Goal: Task Accomplishment & Management: Use online tool/utility

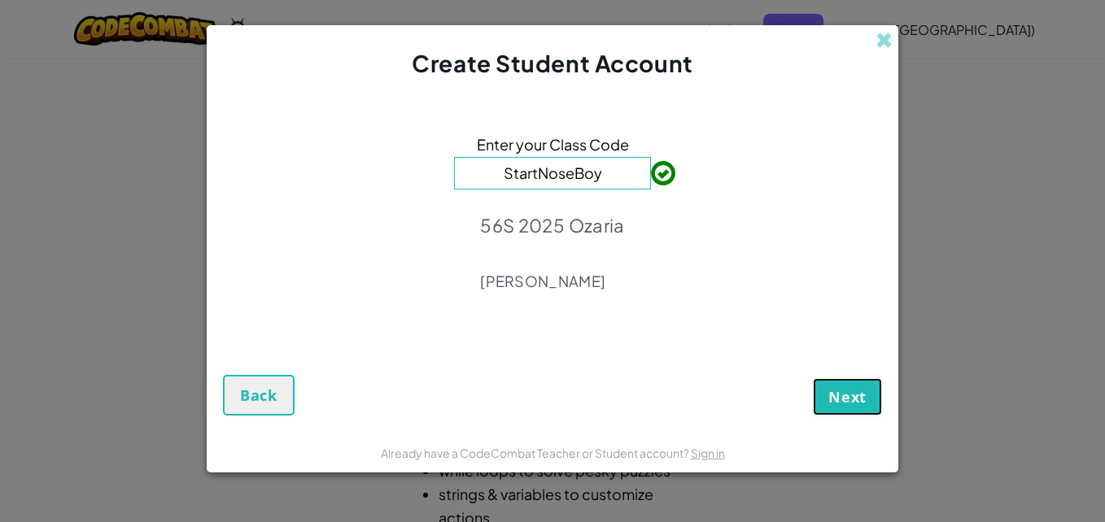
click at [845, 388] on span "Next" at bounding box center [847, 397] width 38 height 20
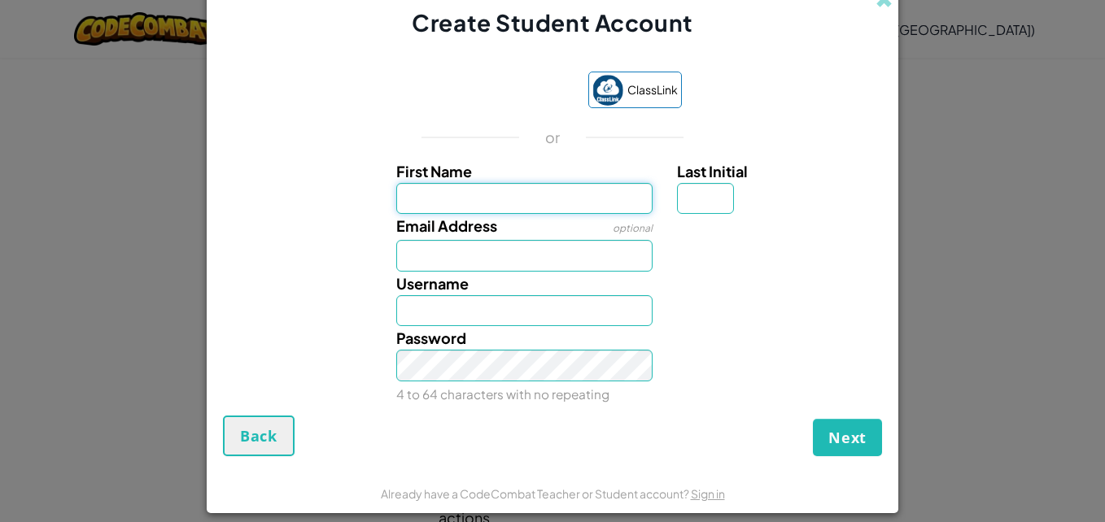
click at [599, 192] on input "First Name" at bounding box center [524, 199] width 257 height 32
type input "alara."
type input "Alara."
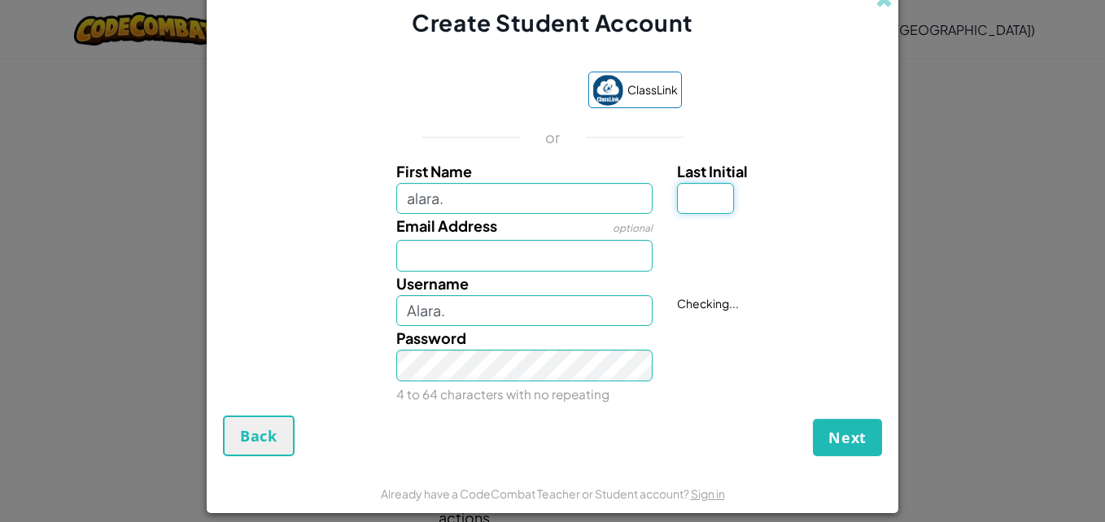
click at [709, 198] on input "Last Initial" at bounding box center [705, 199] width 57 height 32
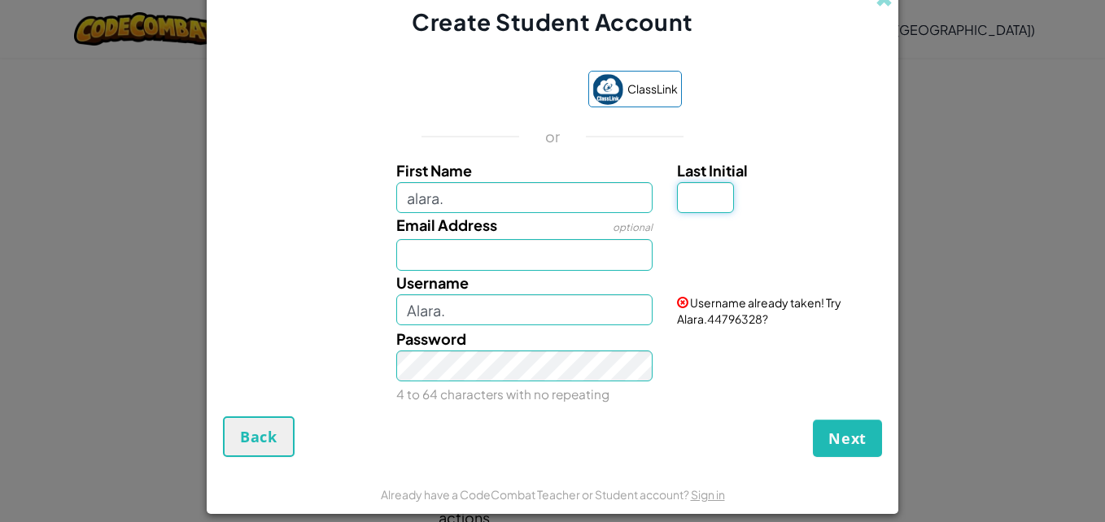
drag, startPoint x: 709, startPoint y: 198, endPoint x: 698, endPoint y: 207, distance: 13.9
click at [709, 198] on input "Last Initial" at bounding box center [705, 198] width 57 height 32
click at [628, 193] on input "alara." at bounding box center [524, 198] width 257 height 32
click at [703, 201] on input "Last Initial" at bounding box center [705, 198] width 57 height 32
type input "o"
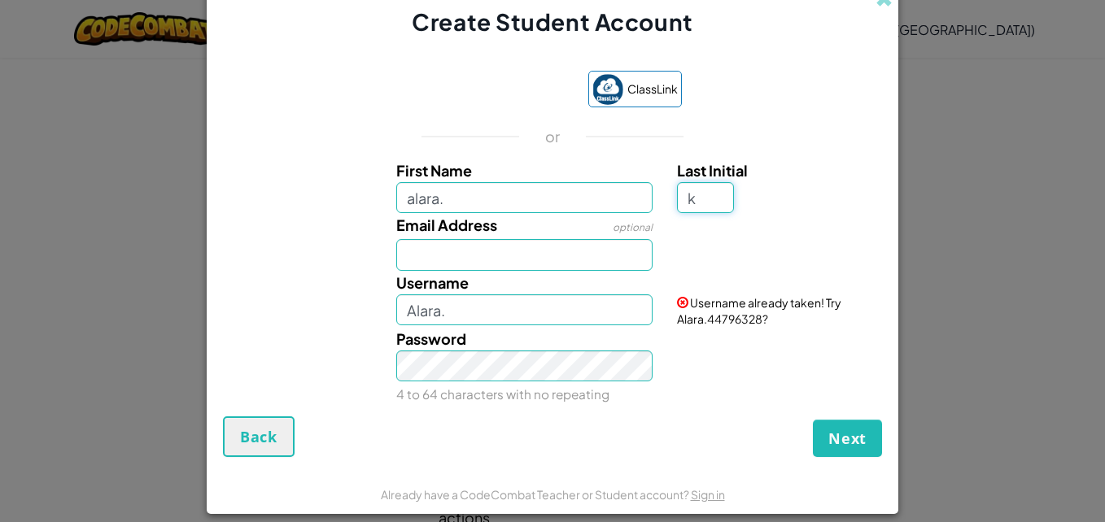
type input "k"
click at [514, 324] on input "Alara.K" at bounding box center [524, 310] width 257 height 32
type input "A"
click at [443, 314] on input "alarakluvsbowz./" at bounding box center [524, 310] width 257 height 32
click at [459, 316] on input "alarakluvsbowz./" at bounding box center [524, 310] width 257 height 32
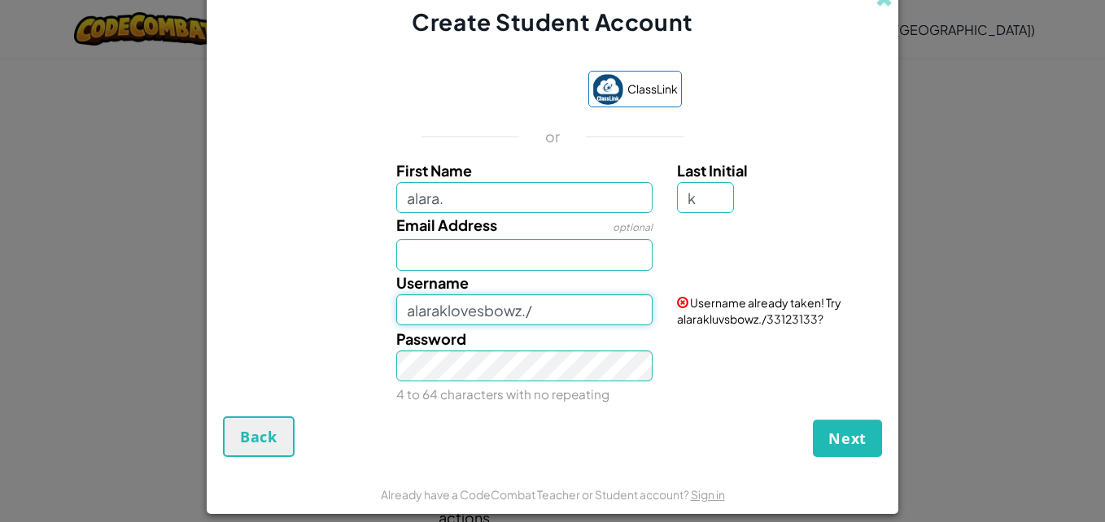
click at [478, 315] on input "alaraklovesbowz./" at bounding box center [524, 310] width 257 height 32
click at [443, 312] on input "alaraklovezbowz./" at bounding box center [524, 310] width 257 height 32
type input "alarak.lovezbowz./"
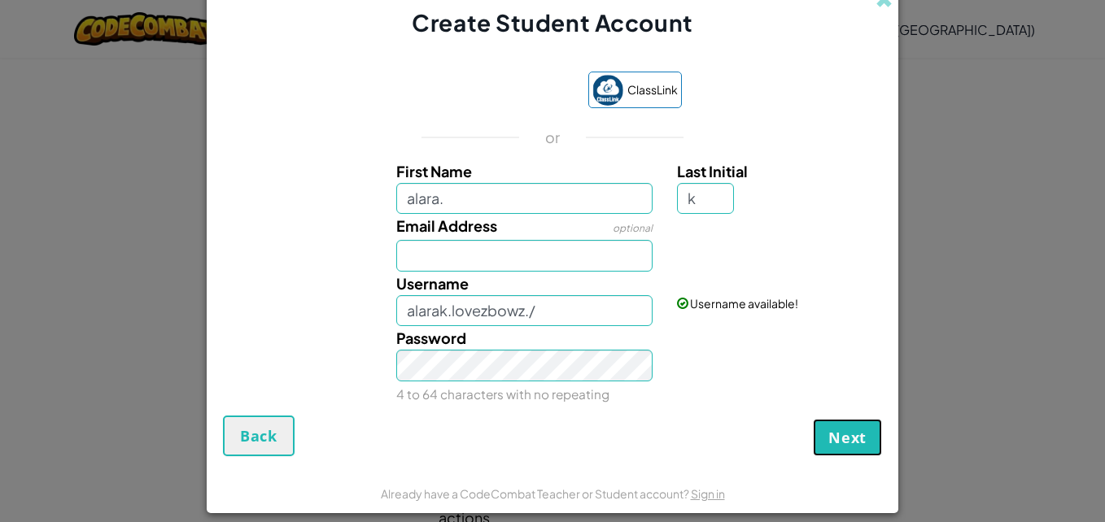
click at [848, 436] on span "Next" at bounding box center [847, 438] width 38 height 20
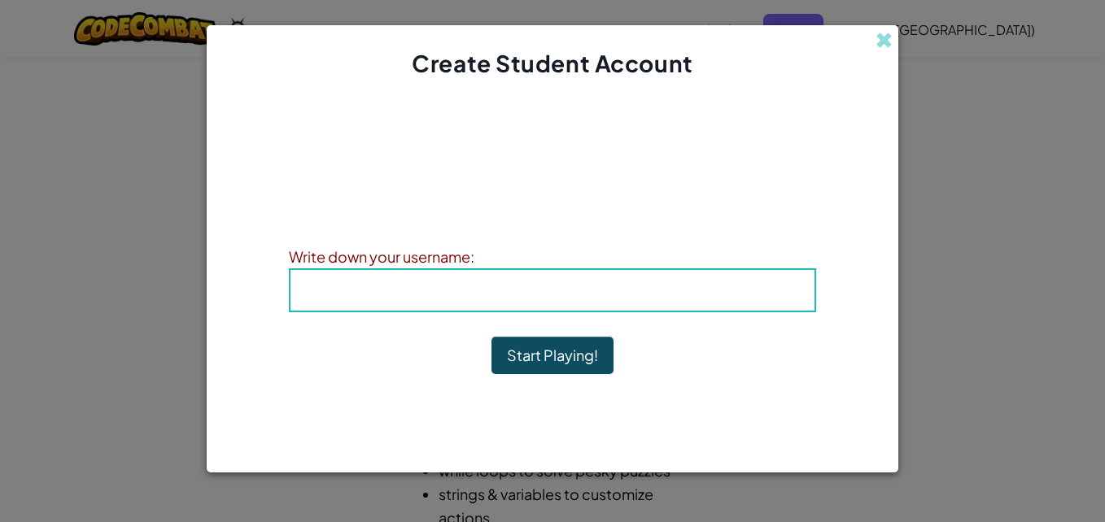
click at [594, 300] on h4 "Username : alarak.lovezbowz./" at bounding box center [552, 290] width 491 height 24
click at [593, 289] on b "Username : alarak.lovezbowz./" at bounding box center [552, 290] width 341 height 19
click at [580, 345] on button "Start Playing!" at bounding box center [552, 355] width 122 height 37
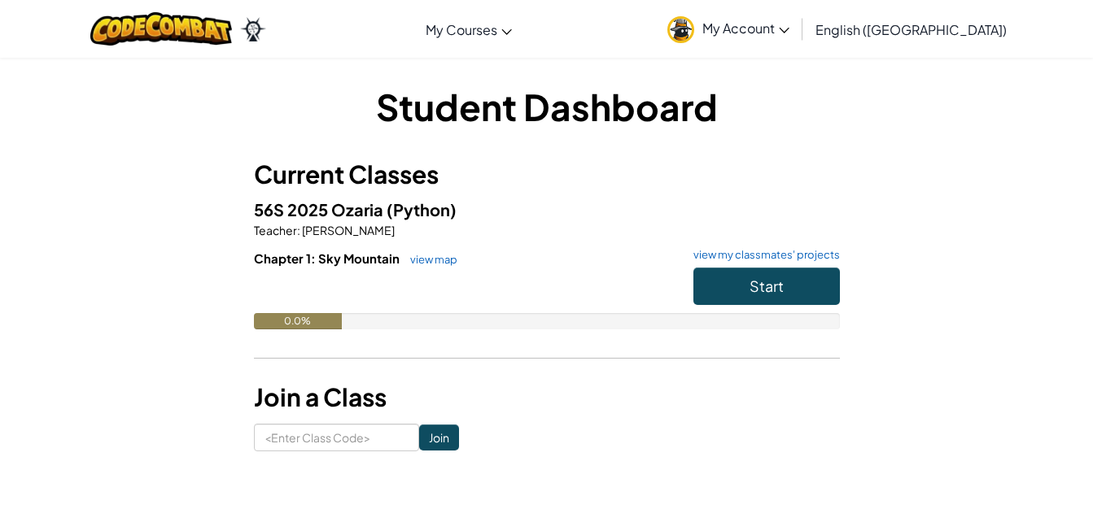
click at [789, 35] on span "My Account" at bounding box center [745, 28] width 87 height 17
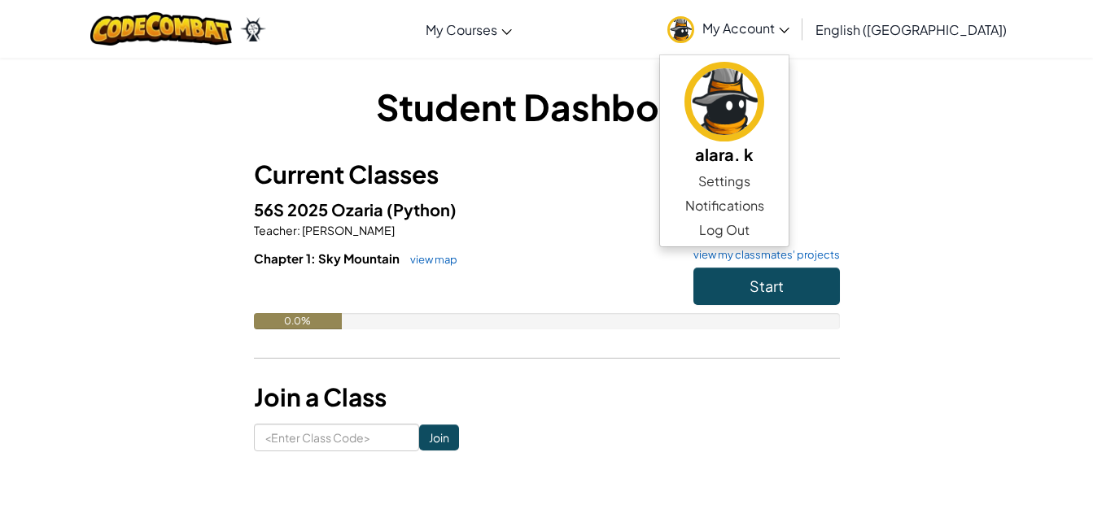
click at [548, 70] on div "Student Dashboard Current Classes 56S 2025 Ozaria (Python) Teacher : [PERSON_NA…" at bounding box center [547, 266] width 952 height 419
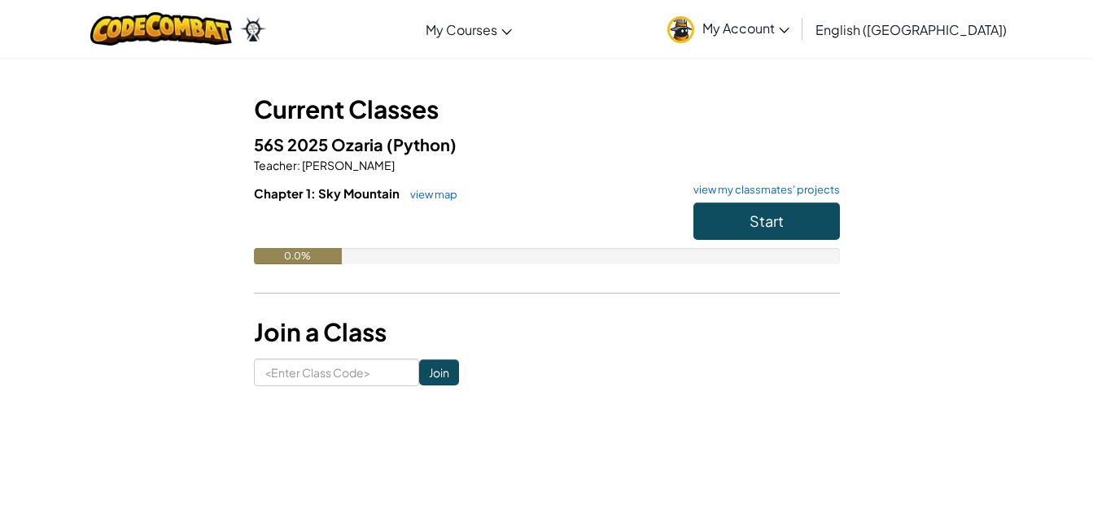
scroll to position [66, 0]
click at [753, 225] on span "Start" at bounding box center [766, 220] width 34 height 19
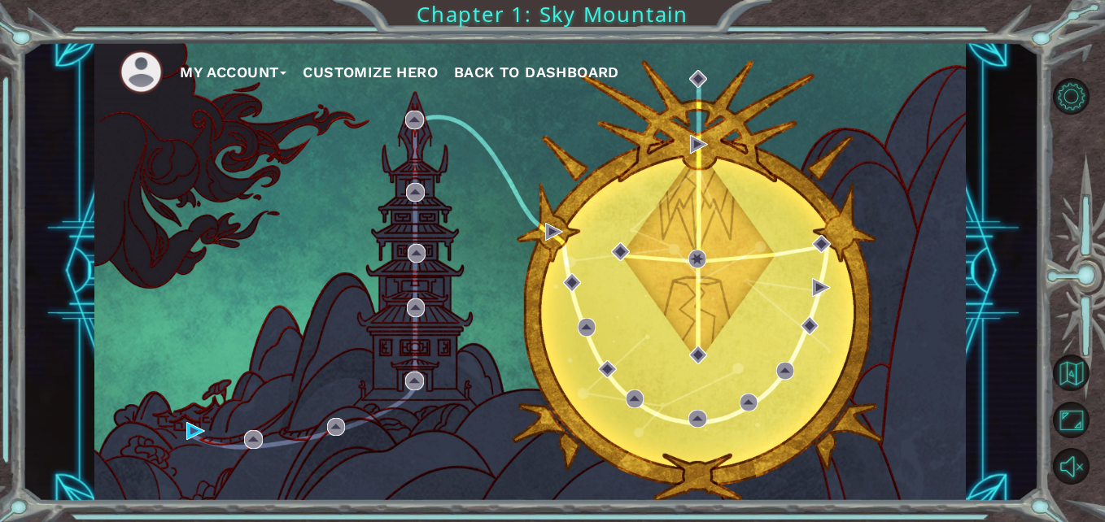
click at [679, 158] on div "My Account Customize Hero Back to Dashboard" at bounding box center [529, 271] width 871 height 460
click at [661, 274] on div "My Account Customize Hero Back to Dashboard" at bounding box center [529, 271] width 871 height 460
click at [187, 427] on img at bounding box center [195, 431] width 18 height 18
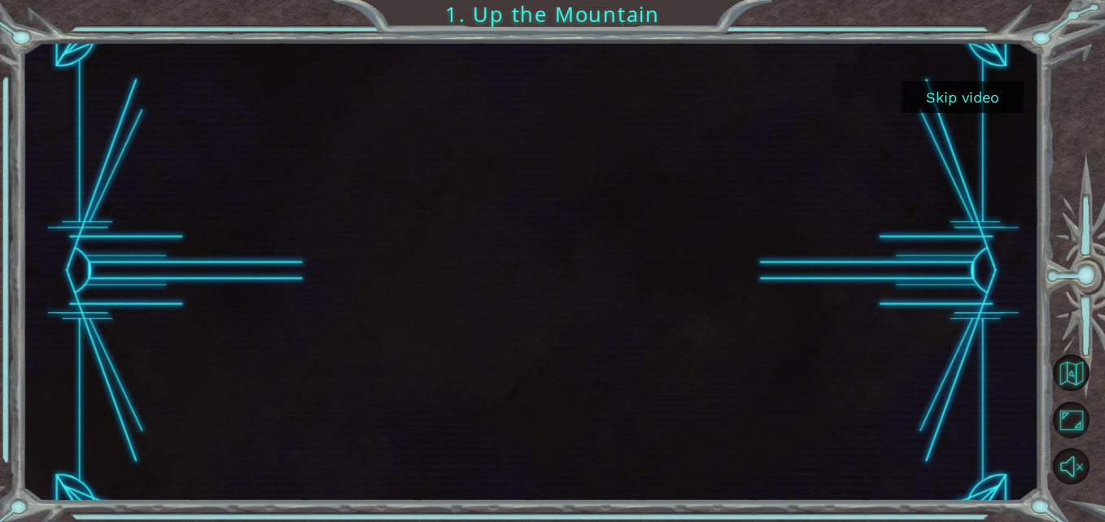
click at [949, 96] on button "Skip video" at bounding box center [962, 97] width 122 height 32
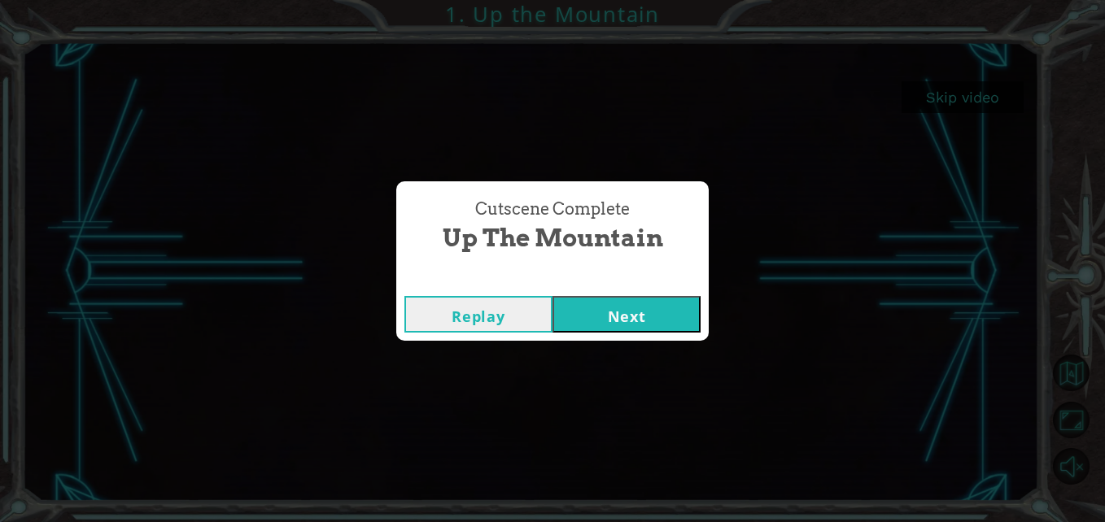
drag, startPoint x: 629, startPoint y: 318, endPoint x: 616, endPoint y: 273, distance: 47.4
click at [616, 273] on div "Cutscene Complete Up the Mountain Replay Next" at bounding box center [552, 260] width 312 height 159
click at [596, 310] on button "Next" at bounding box center [626, 314] width 148 height 37
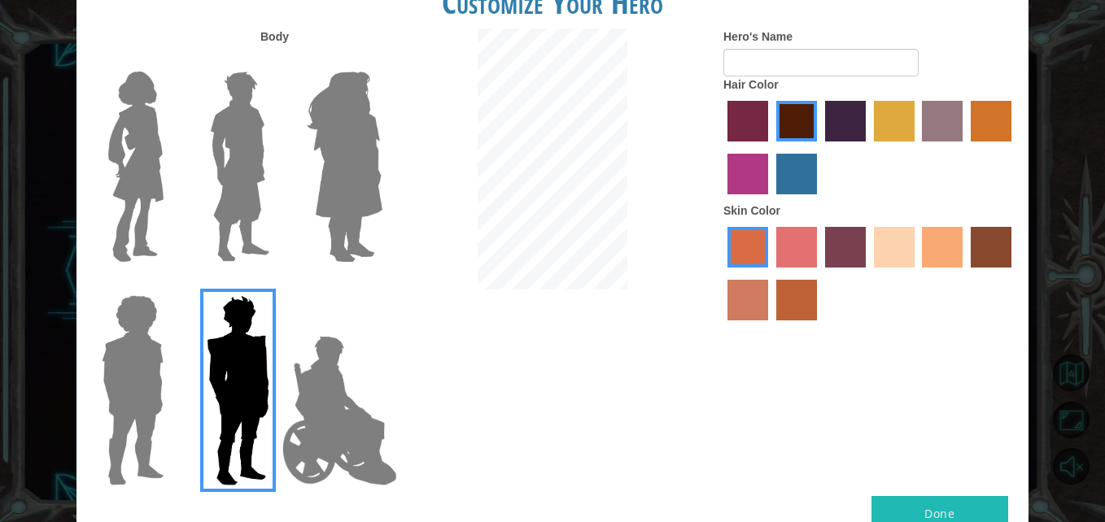
click at [147, 135] on img at bounding box center [136, 166] width 68 height 203
click at [170, 61] on input "Hero Connie" at bounding box center [170, 61] width 0 height 0
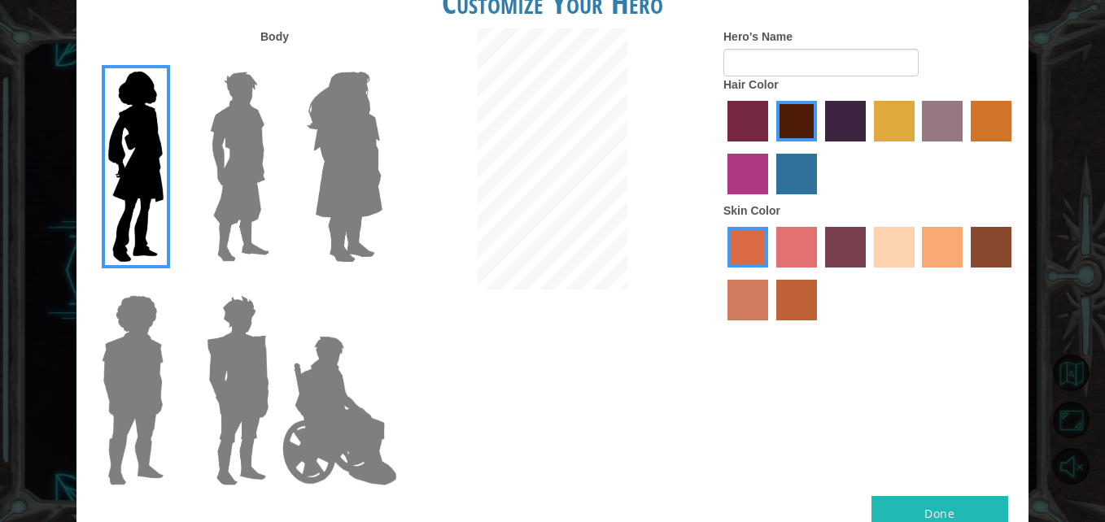
click at [880, 244] on label "sandy beach skin color" at bounding box center [894, 247] width 41 height 41
click at [868, 273] on input "sandy beach skin color" at bounding box center [868, 273] width 0 height 0
click at [759, 118] on label "paprika hair color" at bounding box center [747, 121] width 41 height 41
click at [722, 147] on input "paprika hair color" at bounding box center [722, 147] width 0 height 0
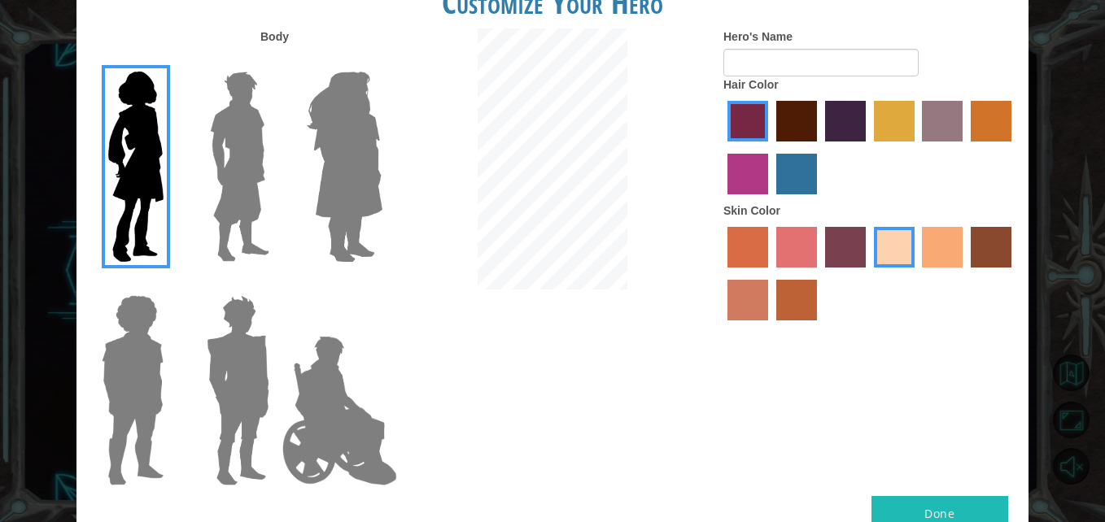
click at [790, 122] on label "maroon hair color" at bounding box center [796, 121] width 41 height 41
click at [770, 147] on input "maroon hair color" at bounding box center [770, 147] width 0 height 0
click at [847, 124] on label "hot purple hair color" at bounding box center [845, 121] width 41 height 41
click at [819, 147] on input "hot purple hair color" at bounding box center [819, 147] width 0 height 0
click at [746, 123] on label "paprika hair color" at bounding box center [747, 121] width 41 height 41
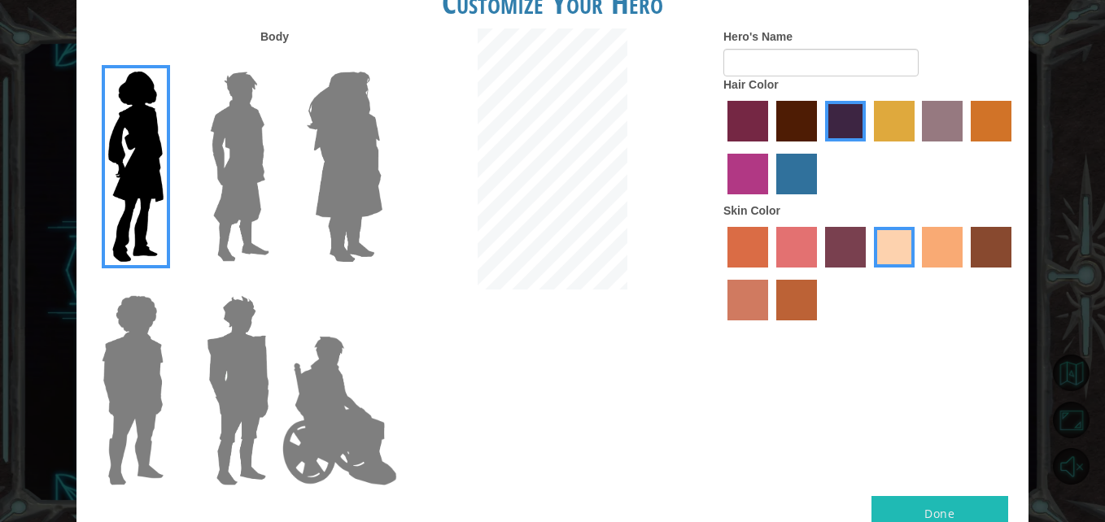
click at [722, 147] on input "paprika hair color" at bounding box center [722, 147] width 0 height 0
click at [995, 115] on label "gold drop hair color" at bounding box center [991, 121] width 41 height 41
click at [965, 147] on input "gold drop hair color" at bounding box center [965, 147] width 0 height 0
click at [735, 125] on label "paprika hair color" at bounding box center [747, 121] width 41 height 41
click at [722, 147] on input "paprika hair color" at bounding box center [722, 147] width 0 height 0
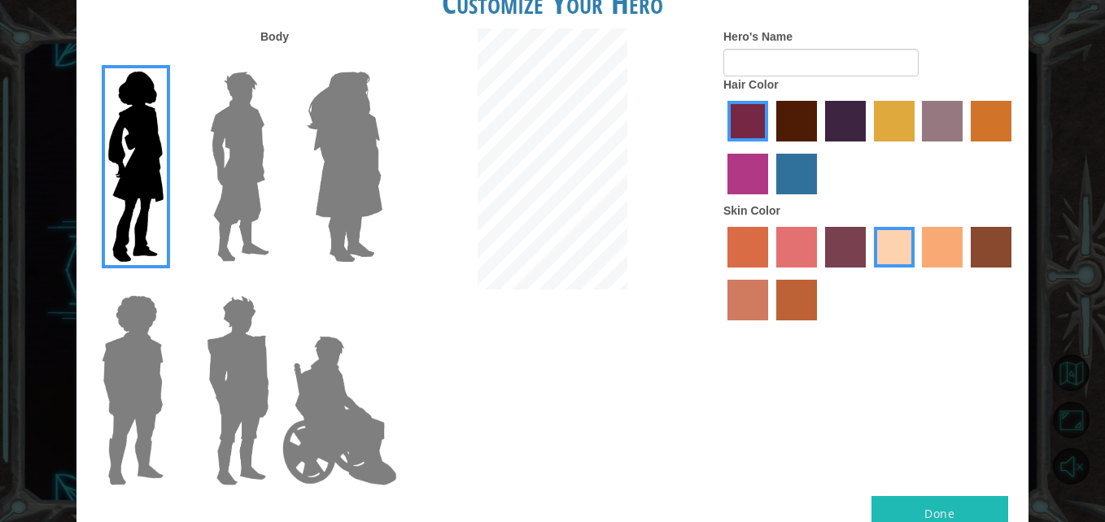
click at [753, 179] on label "medium red violet hair color" at bounding box center [747, 174] width 41 height 41
click at [1014, 147] on input "medium red violet hair color" at bounding box center [1014, 147] width 0 height 0
click at [742, 133] on label "paprika hair color" at bounding box center [747, 121] width 41 height 41
click at [722, 147] on input "paprika hair color" at bounding box center [722, 147] width 0 height 0
click at [744, 67] on input "Hero's Name" at bounding box center [820, 63] width 195 height 28
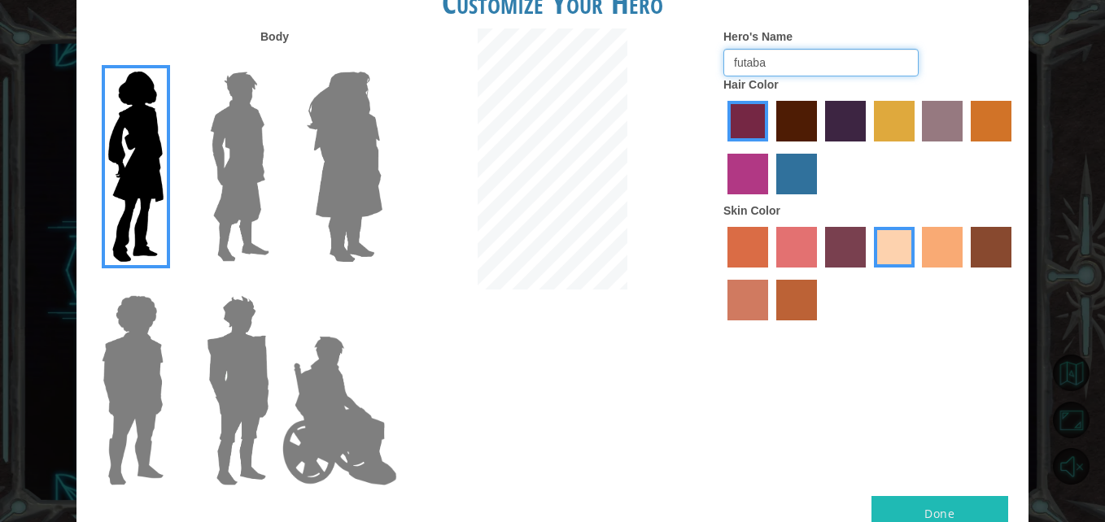
type input "futaba"
click at [940, 255] on label "tacao skin color" at bounding box center [942, 247] width 41 height 41
click at [917, 273] on input "tacao skin color" at bounding box center [917, 273] width 0 height 0
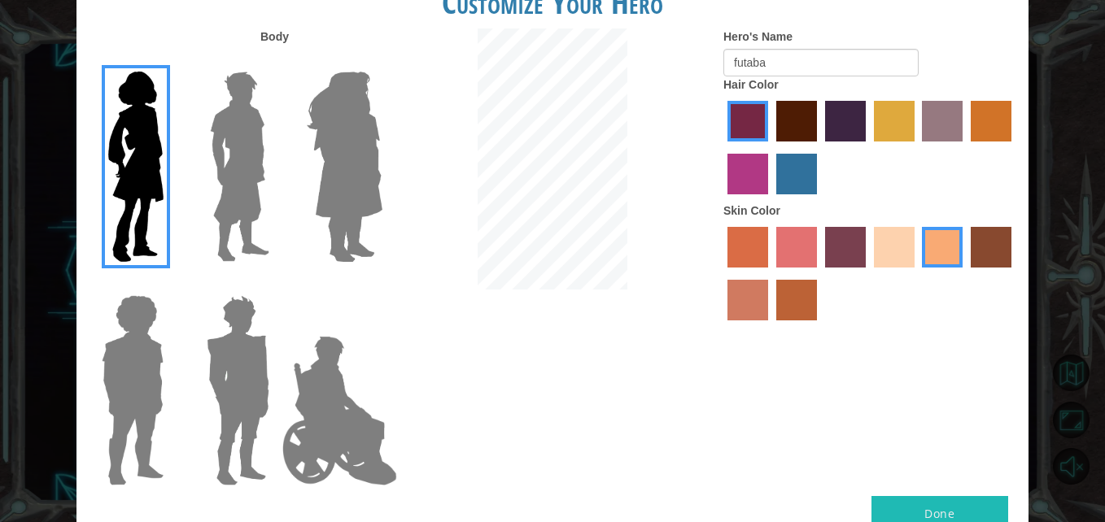
click at [896, 251] on label "sandy beach skin color" at bounding box center [894, 247] width 41 height 41
click at [868, 273] on input "sandy beach skin color" at bounding box center [868, 273] width 0 height 0
click at [953, 502] on button "Done" at bounding box center [939, 514] width 137 height 37
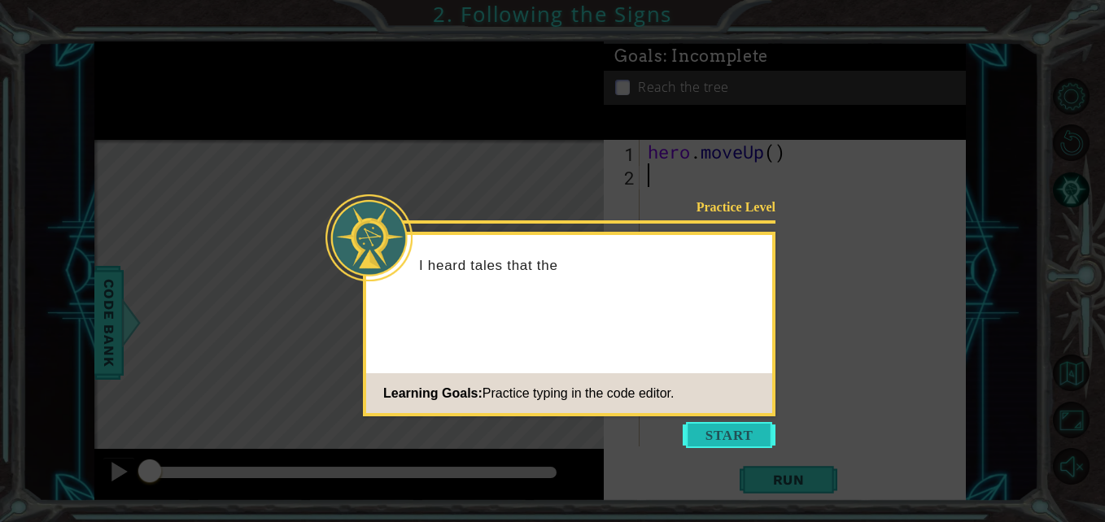
click at [718, 434] on button "Start" at bounding box center [729, 435] width 93 height 26
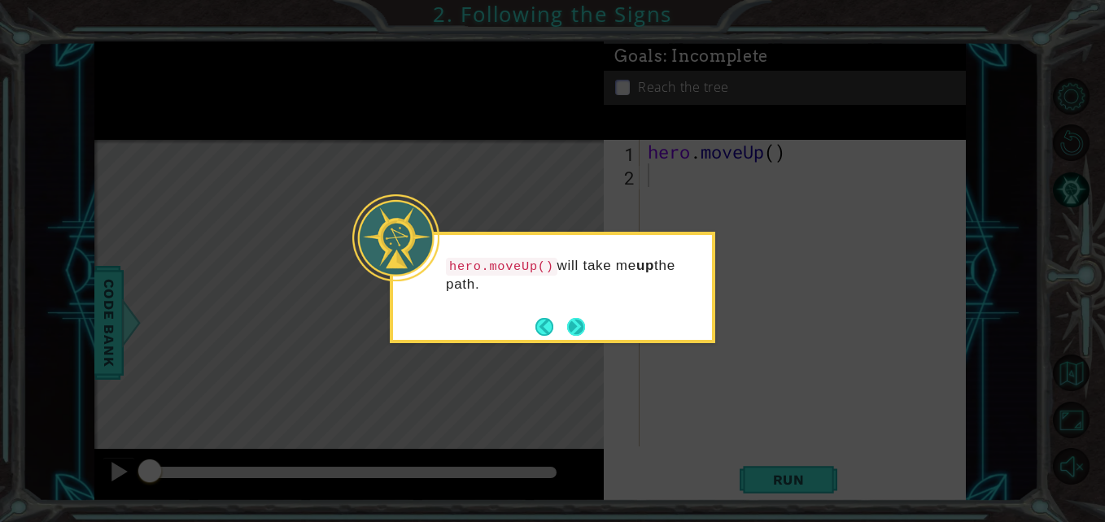
click at [582, 327] on button "Next" at bounding box center [576, 327] width 18 height 18
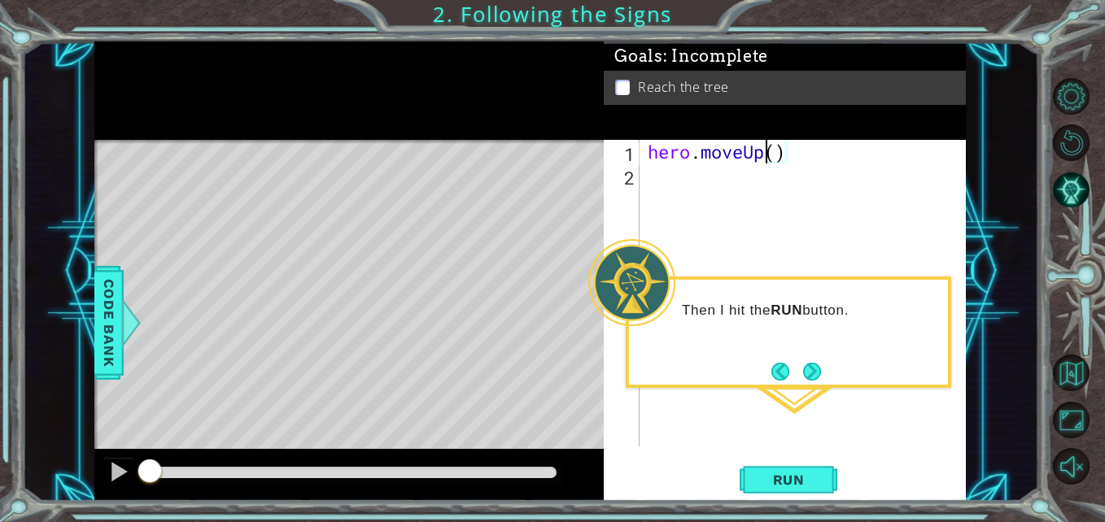
click at [761, 155] on div "hero . moveUp ( )" at bounding box center [806, 317] width 325 height 354
type textarea "hero.moveUp()"
click at [782, 164] on div "hero . moveUp ( )" at bounding box center [806, 317] width 325 height 354
click at [773, 158] on div "hero . moveUp ( )" at bounding box center [806, 317] width 325 height 354
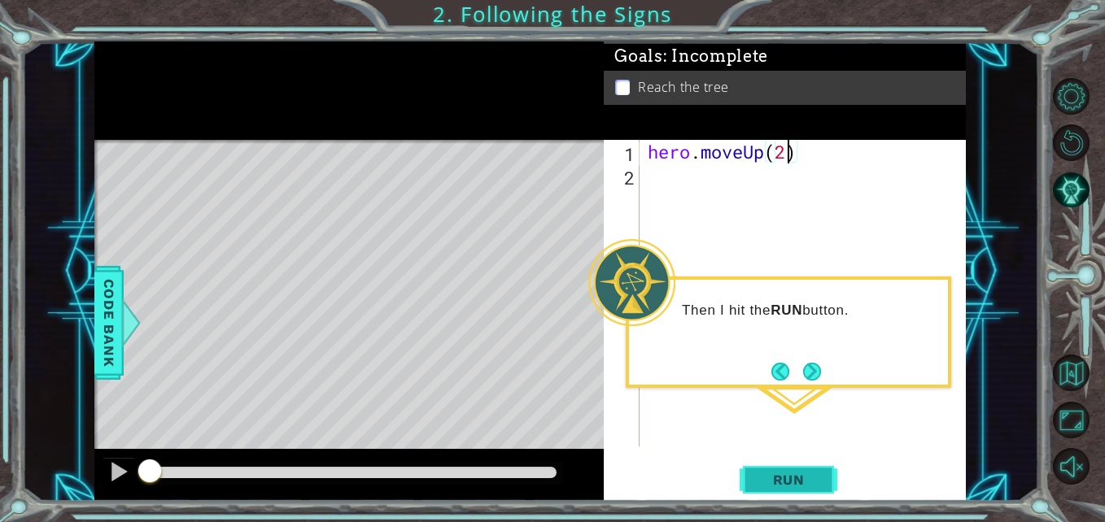
type textarea "hero.moveUp(2)"
click at [808, 478] on span "Run" at bounding box center [789, 480] width 64 height 16
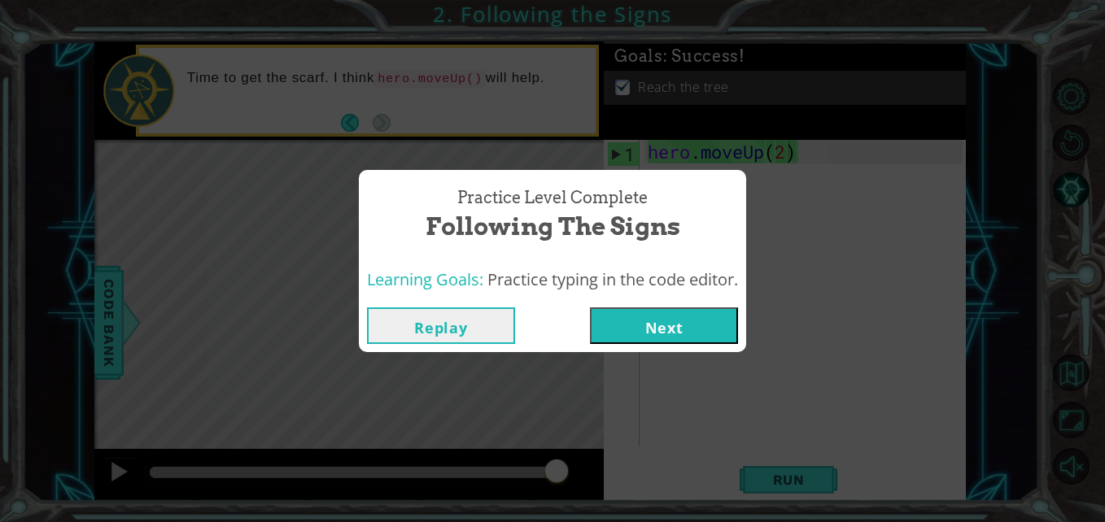
click at [621, 315] on button "Next" at bounding box center [664, 326] width 148 height 37
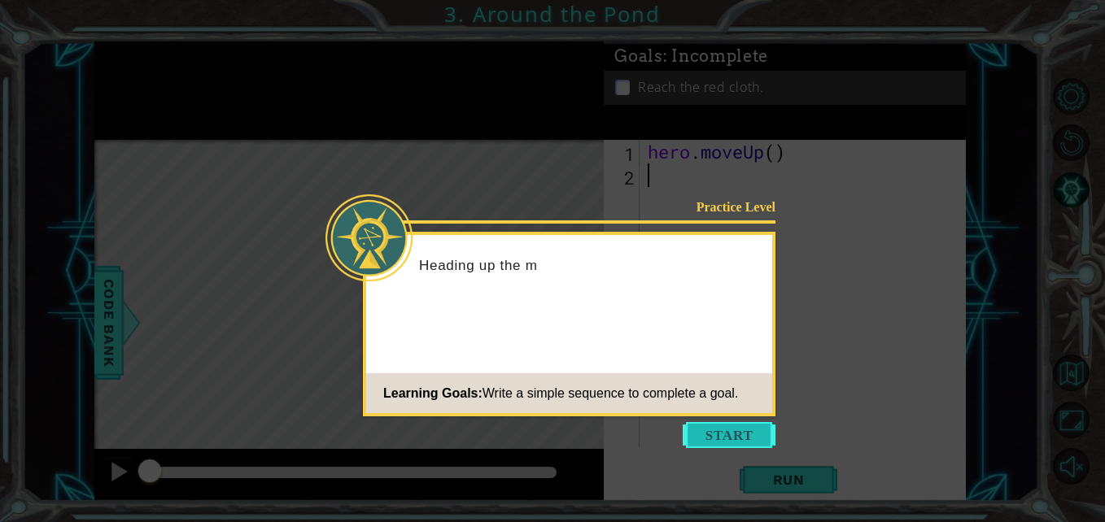
click at [716, 433] on button "Start" at bounding box center [729, 435] width 93 height 26
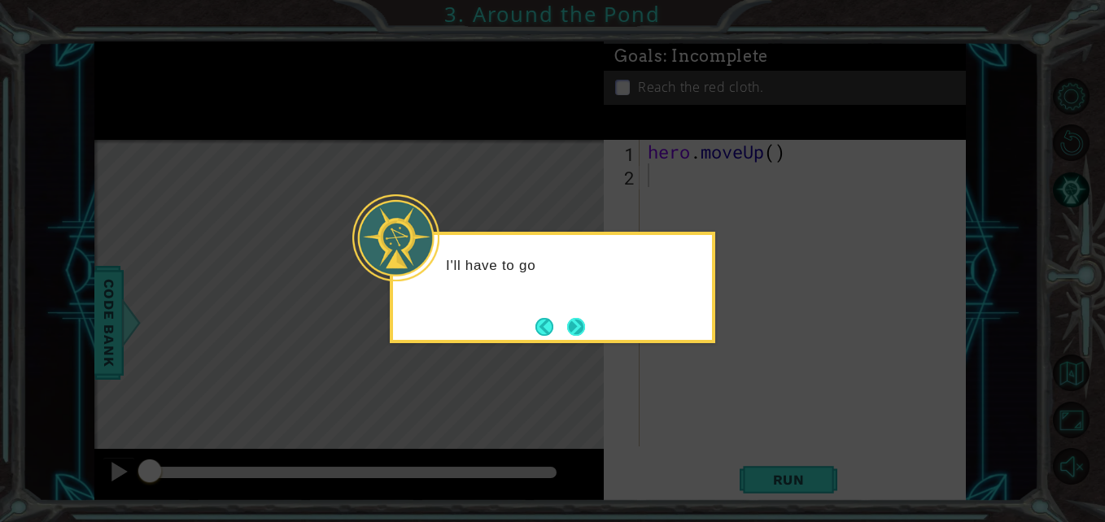
click at [582, 331] on button "Next" at bounding box center [575, 326] width 19 height 19
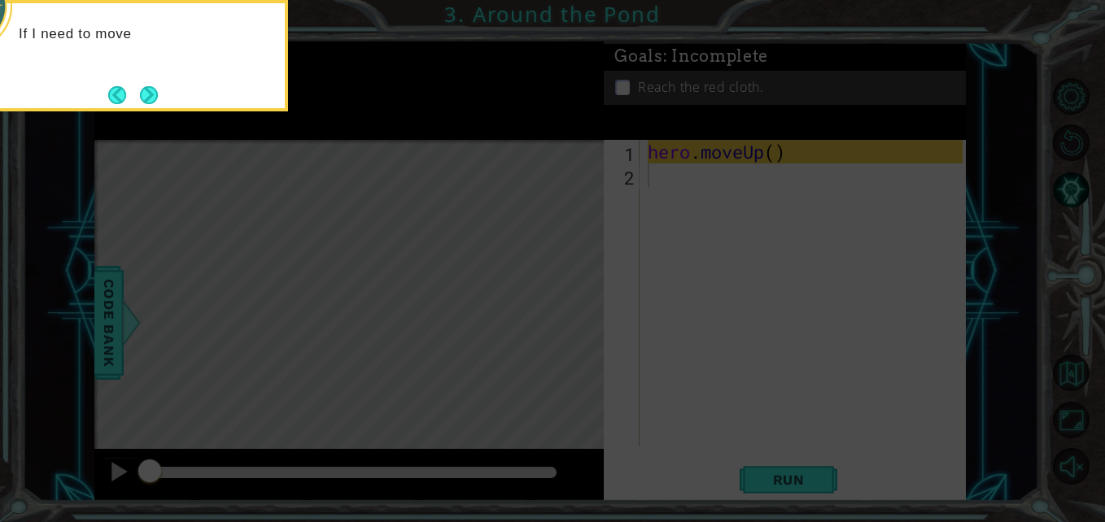
click at [328, 236] on icon at bounding box center [552, 78] width 1105 height 888
click at [162, 93] on div "If I need to move up on the map, I can use" at bounding box center [125, 55] width 325 height 111
click at [149, 94] on button "Next" at bounding box center [149, 95] width 18 height 18
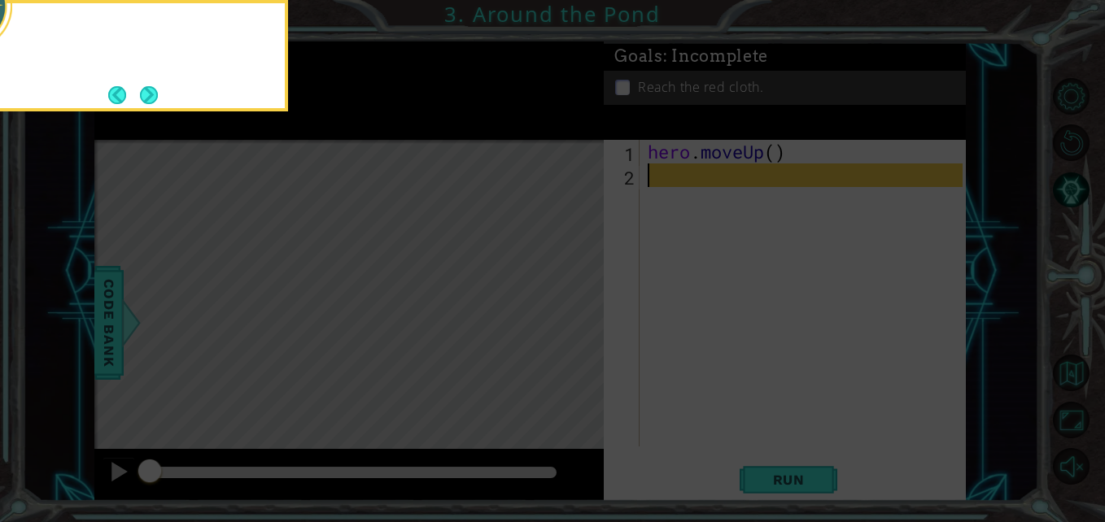
click at [149, 94] on button "Next" at bounding box center [149, 95] width 18 height 18
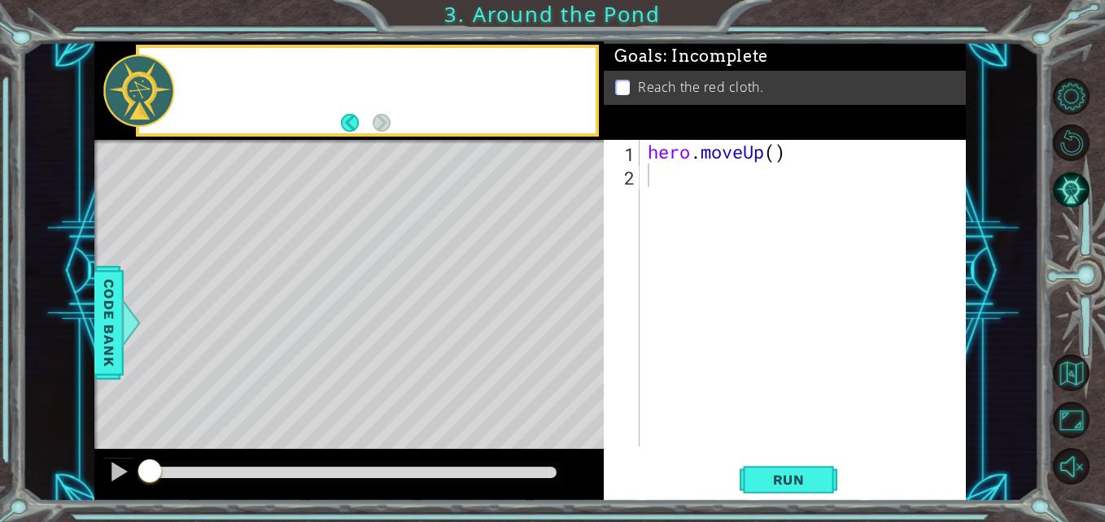
click at [149, 94] on div at bounding box center [138, 91] width 71 height 72
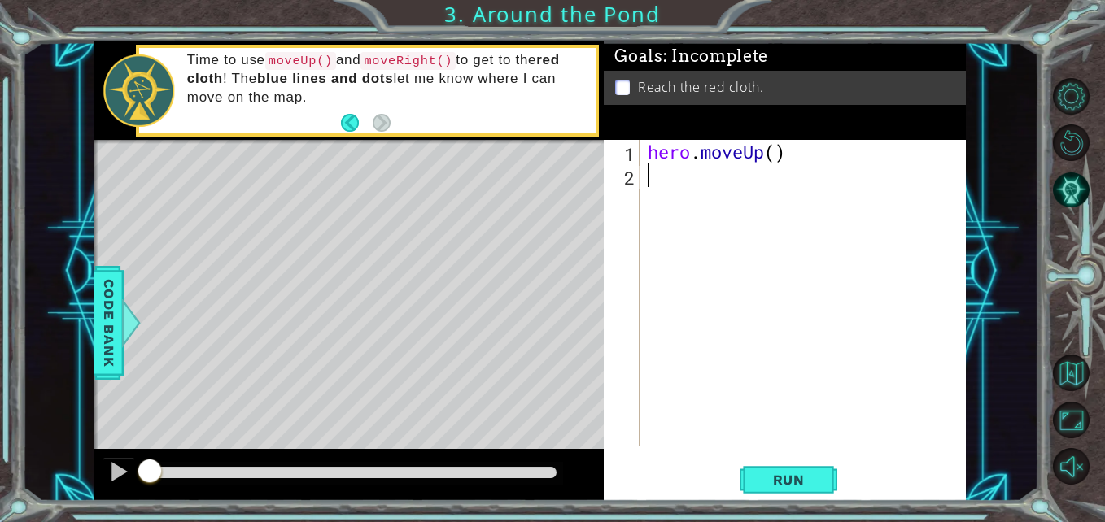
click at [779, 158] on div "hero . moveUp ( )" at bounding box center [806, 317] width 325 height 354
type textarea "hero.moveUp(2)"
click at [697, 177] on div "hero . moveUp ( 2 )" at bounding box center [806, 317] width 325 height 354
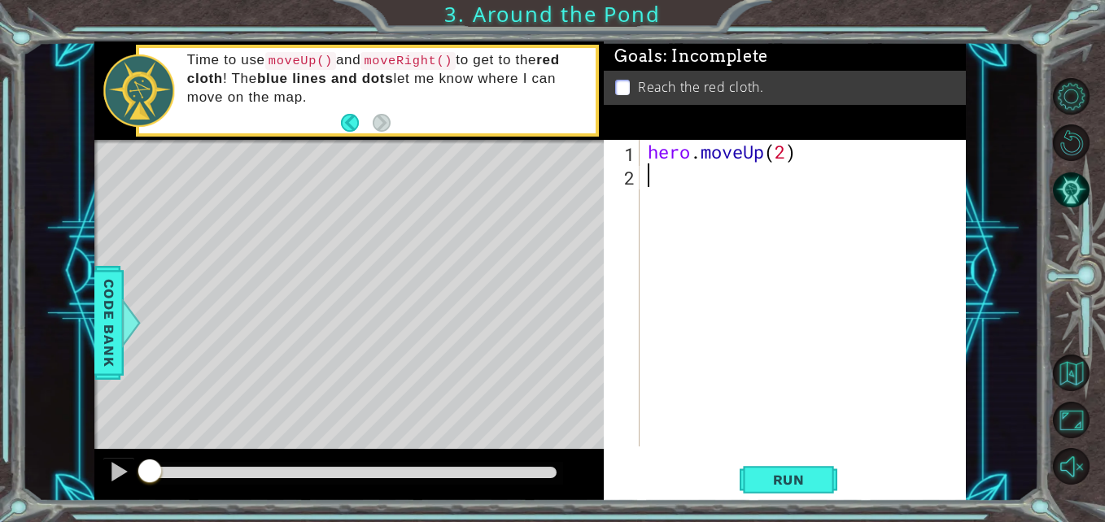
type textarea "y"
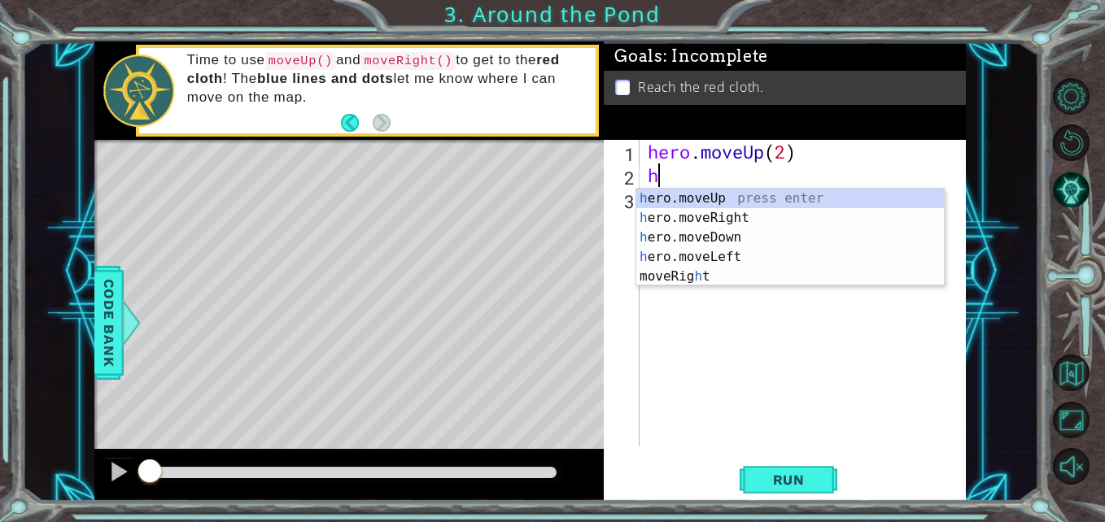
type textarea "hero"
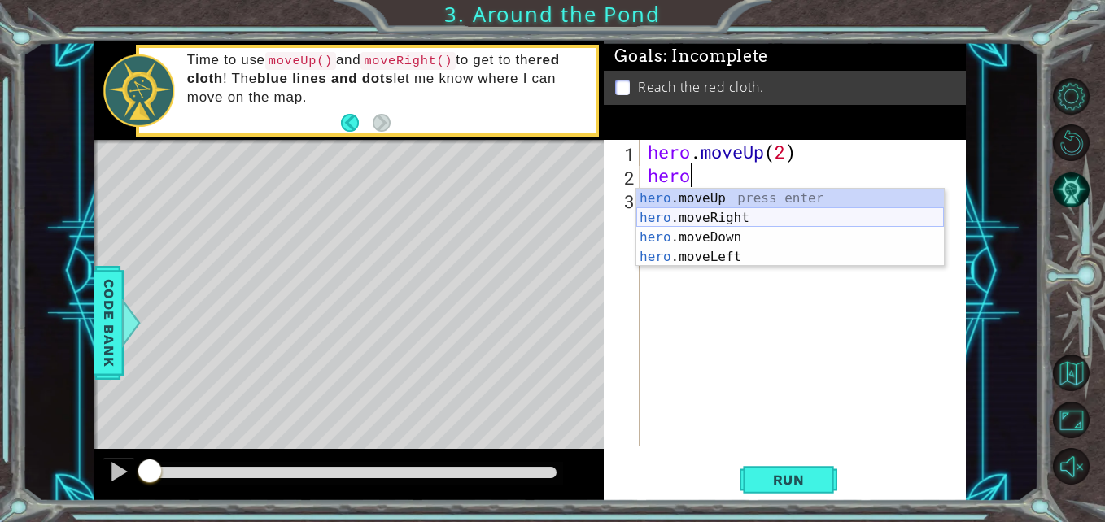
click at [735, 221] on div "hero .moveUp press enter hero .moveRight press enter hero .moveDown press enter…" at bounding box center [790, 247] width 308 height 117
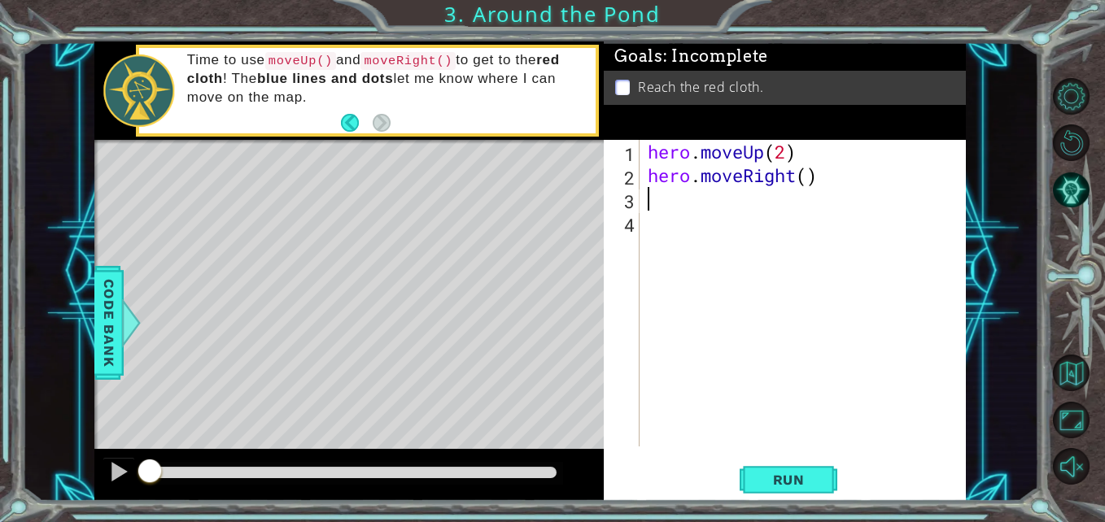
scroll to position [0, 0]
click at [809, 173] on div "hero . moveUp ( 2 ) hero . moveRight ( )" at bounding box center [806, 317] width 325 height 354
type textarea "hero.moveRight()"
click at [646, 198] on div "hero . moveUp ( 2 ) hero . moveRight ( )" at bounding box center [806, 317] width 325 height 354
type textarea "h"
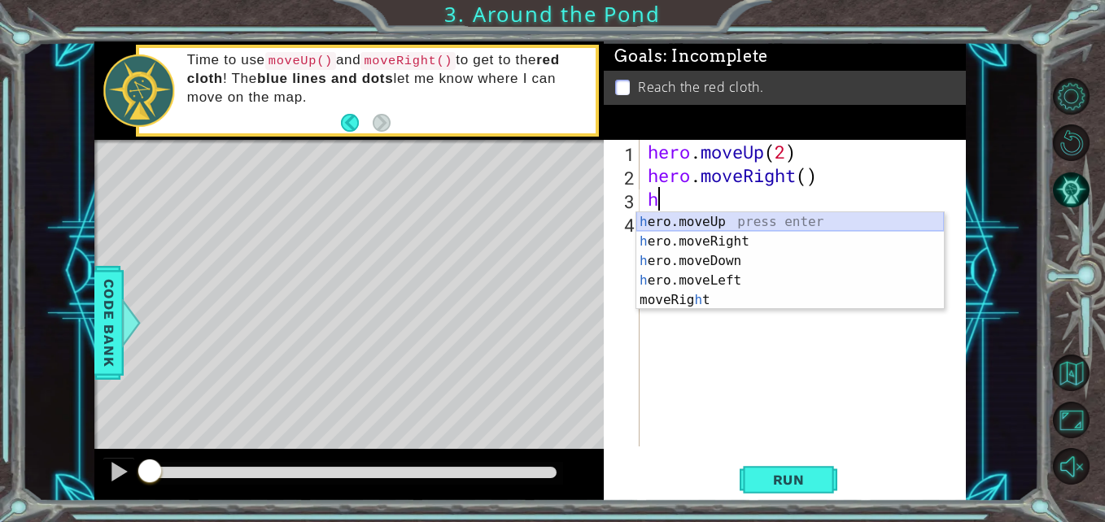
click at [707, 223] on div "h ero.moveUp press enter h ero.moveRight press enter h ero.moveDown press enter…" at bounding box center [790, 280] width 308 height 137
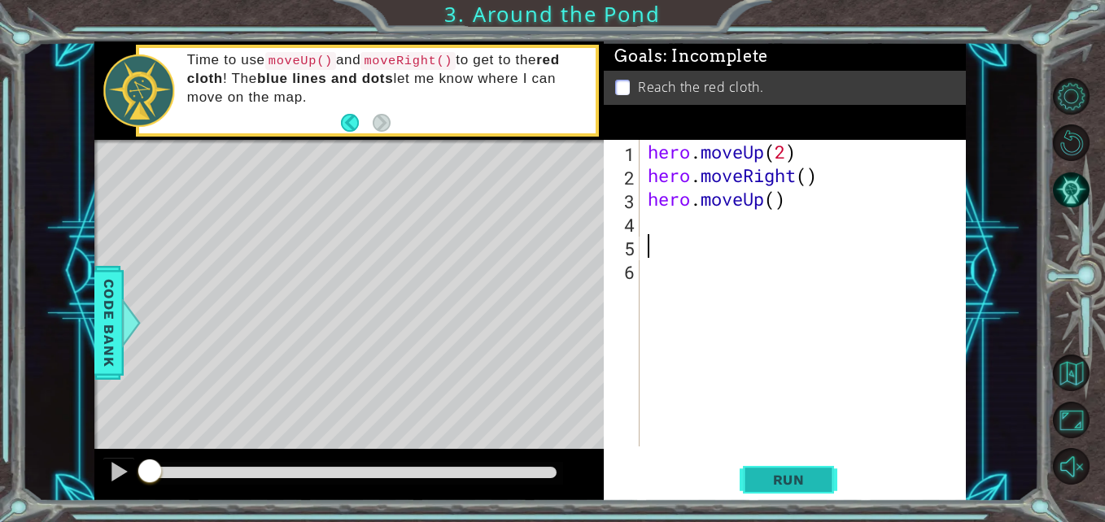
click at [790, 476] on span "Run" at bounding box center [789, 480] width 64 height 16
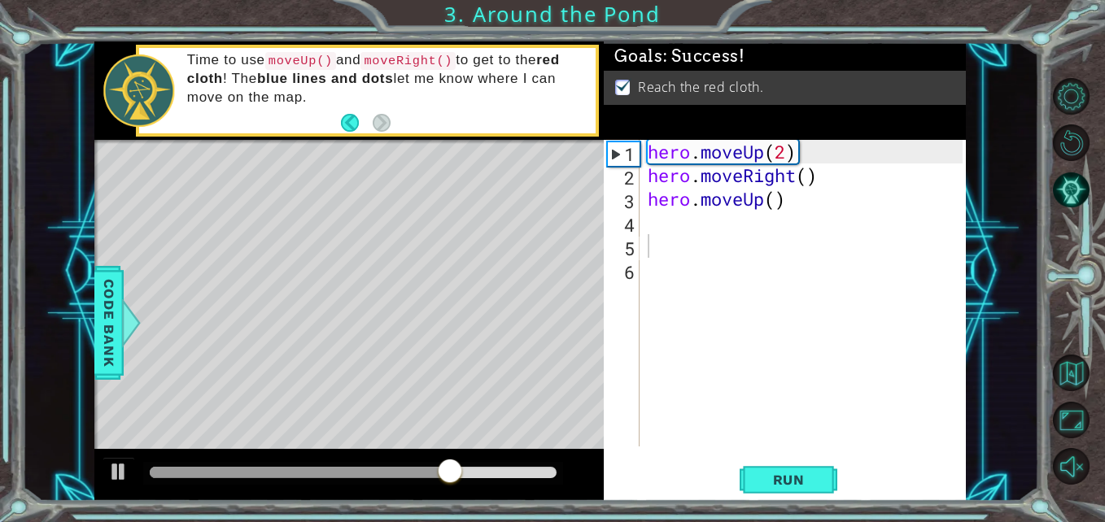
click at [306, 78] on strong "blue lines and dots" at bounding box center [325, 78] width 136 height 15
click at [272, 81] on strong "blue lines and dots" at bounding box center [325, 78] width 136 height 15
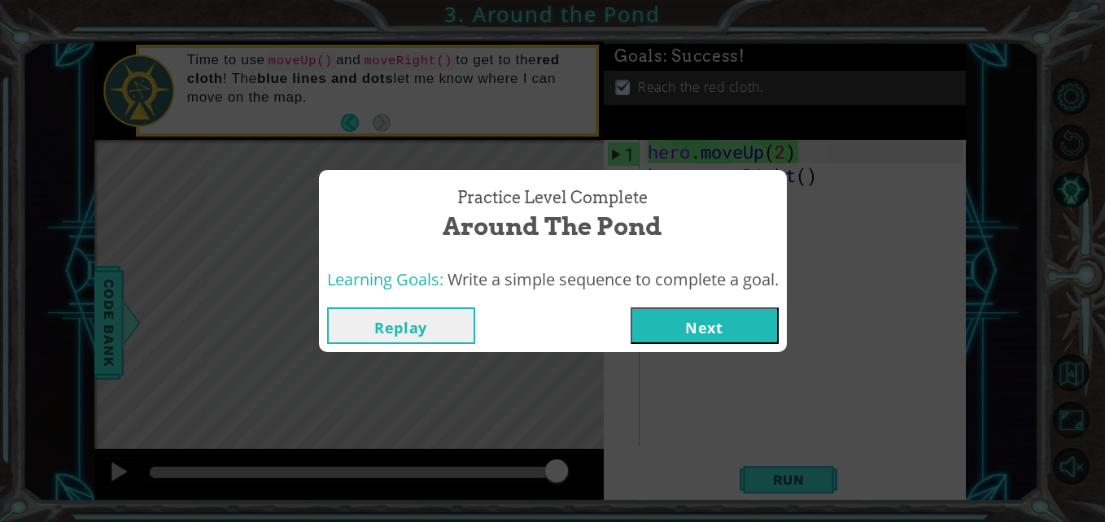
drag, startPoint x: 388, startPoint y: 321, endPoint x: 726, endPoint y: 229, distance: 350.7
click at [726, 229] on div "Practice Level Complete Around the Pond Learning Goals: Write a simple sequence…" at bounding box center [553, 261] width 468 height 183
click at [727, 328] on button "Next" at bounding box center [704, 326] width 148 height 37
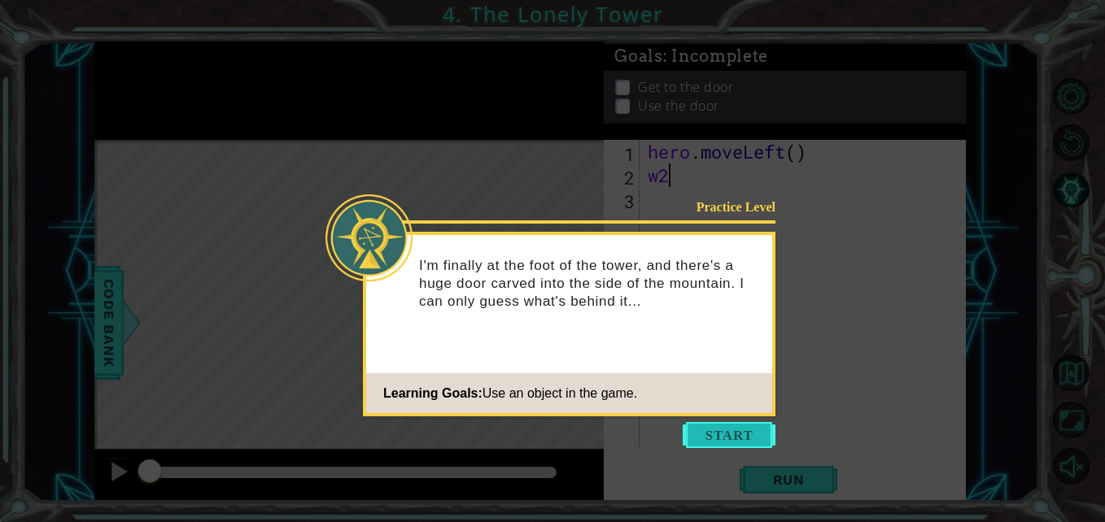
type textarea "w2"
click at [739, 431] on button "Start" at bounding box center [729, 435] width 93 height 26
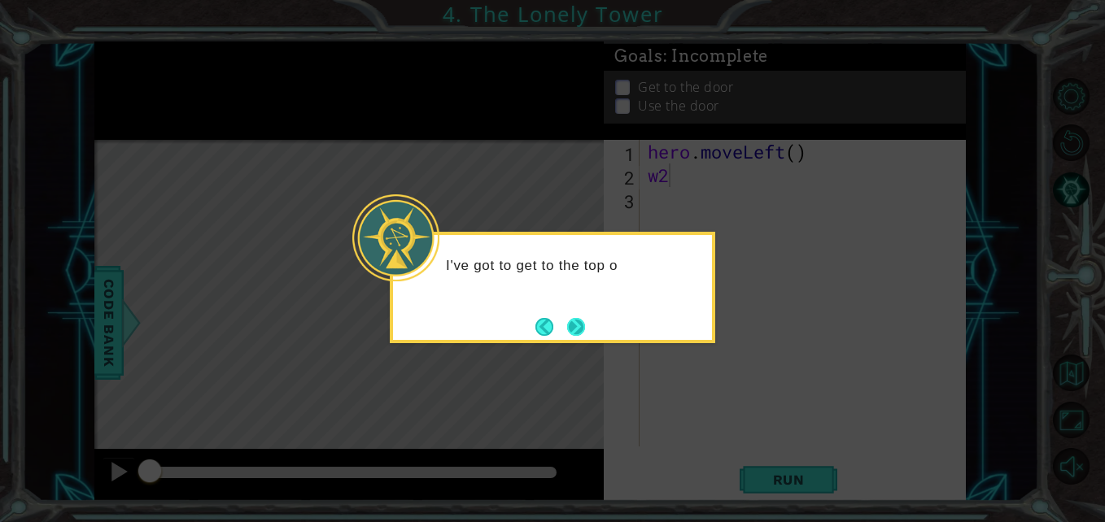
click at [577, 336] on button "Next" at bounding box center [576, 327] width 18 height 18
click at [575, 333] on button "Next" at bounding box center [576, 327] width 18 height 18
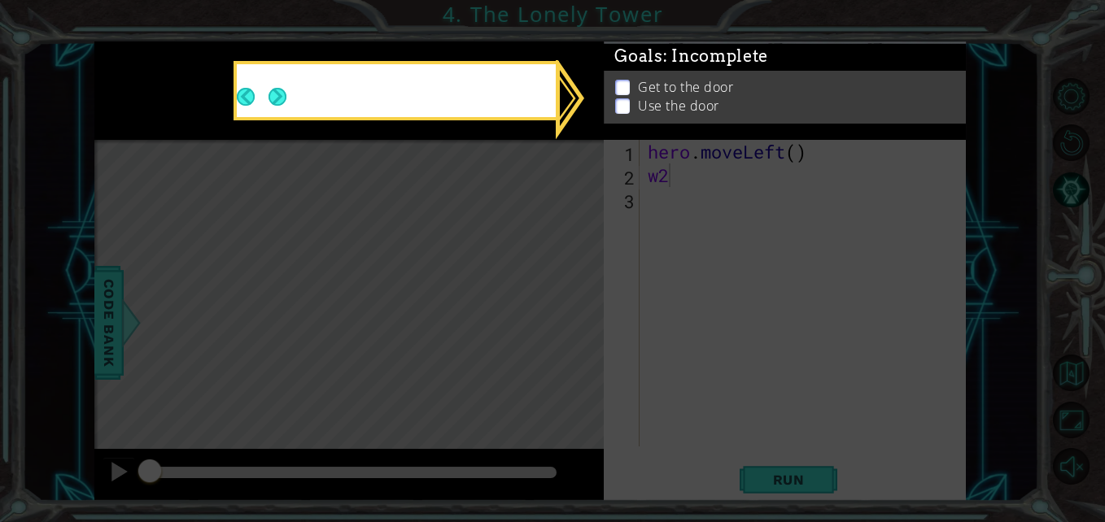
click at [575, 333] on icon at bounding box center [552, 261] width 1105 height 522
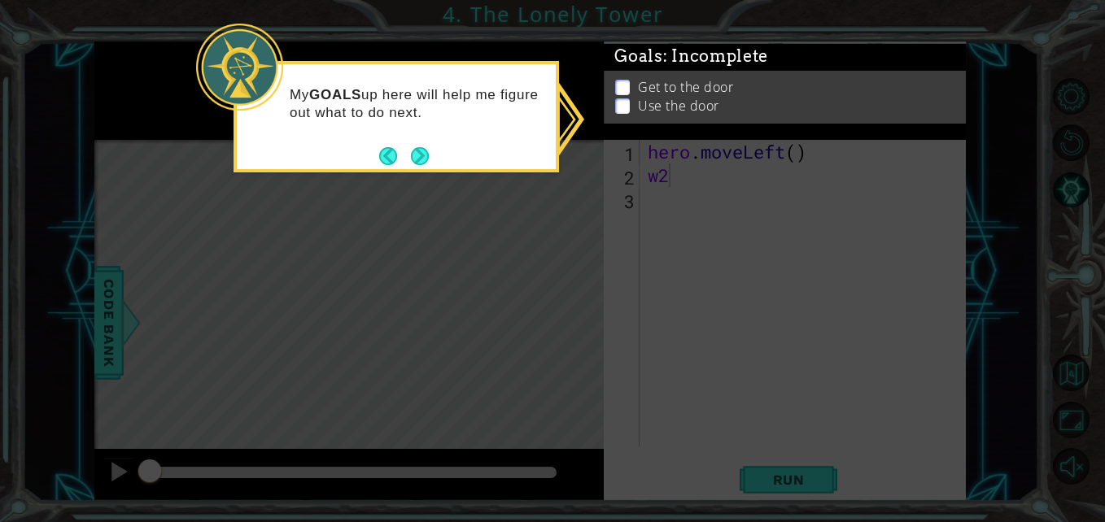
click at [878, 290] on icon at bounding box center [552, 261] width 1105 height 522
click at [586, 193] on icon at bounding box center [552, 261] width 1105 height 522
drag, startPoint x: 412, startPoint y: 142, endPoint x: 422, endPoint y: 159, distance: 19.0
click at [422, 159] on button "Next" at bounding box center [420, 156] width 18 height 18
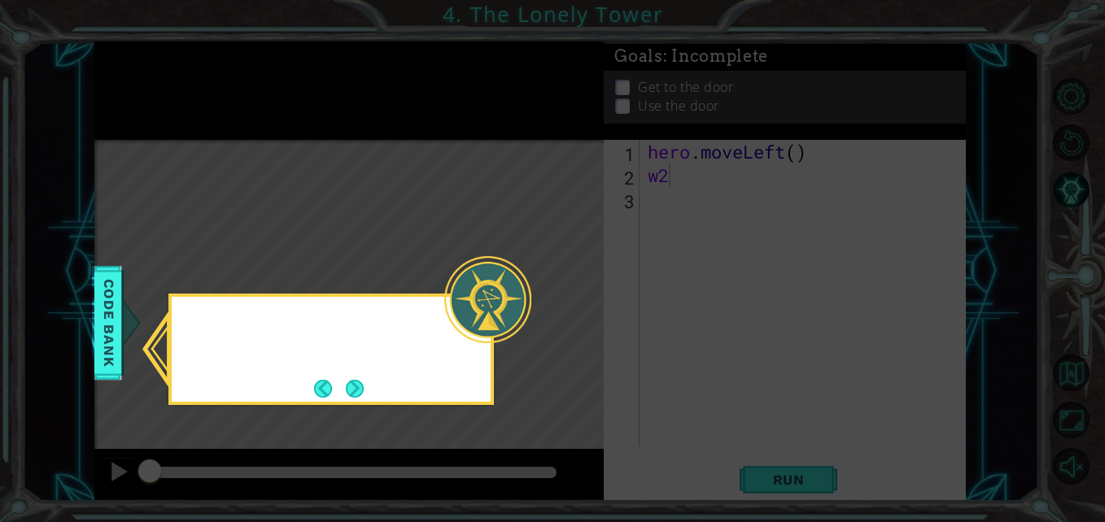
click at [422, 159] on icon at bounding box center [552, 261] width 1105 height 522
click at [347, 386] on button "Next" at bounding box center [355, 389] width 18 height 18
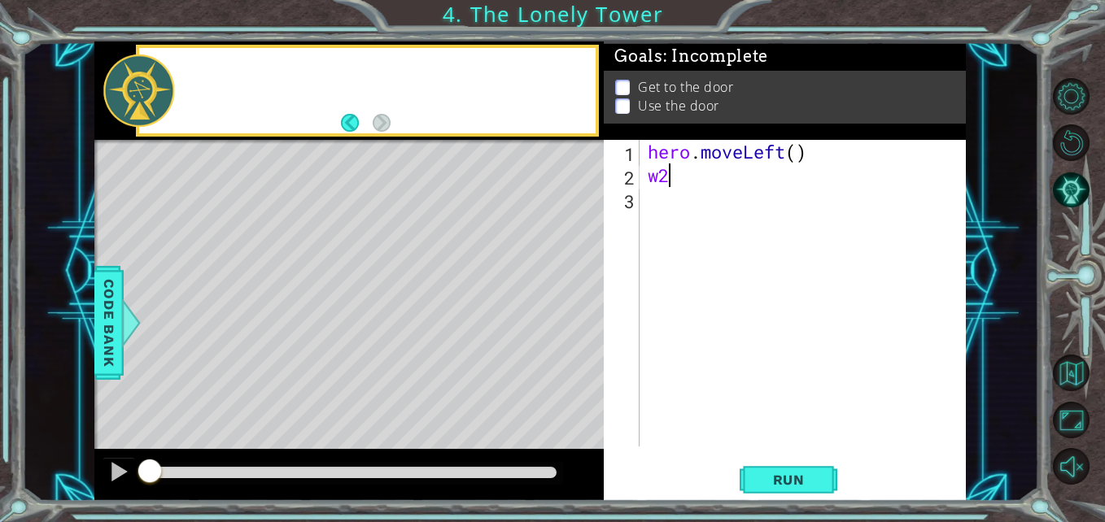
click at [347, 386] on div "Level Map" at bounding box center [470, 379] width 752 height 479
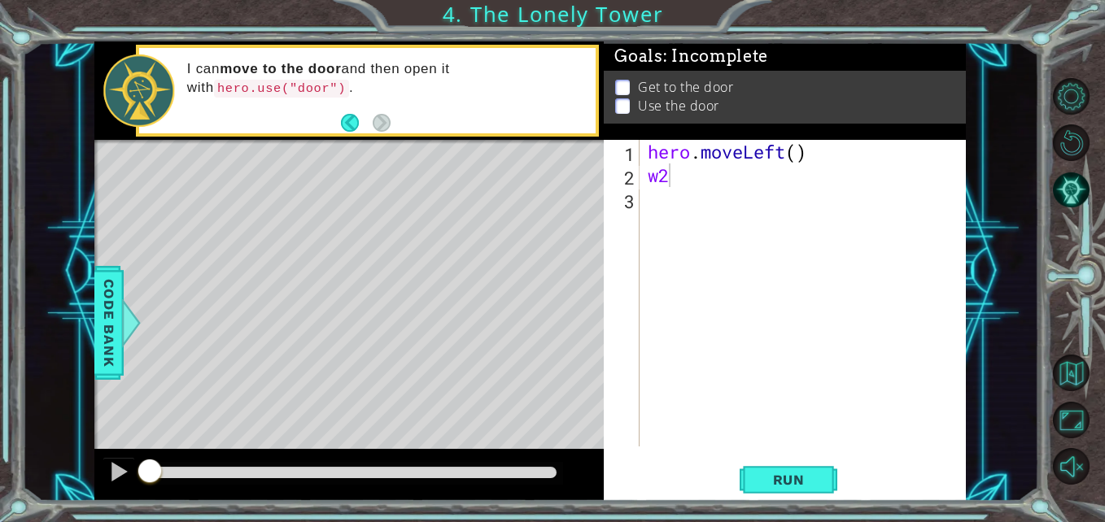
click at [725, 293] on div "hero . moveLeft ( ) w2" at bounding box center [806, 317] width 325 height 354
click at [1052, 456] on div "1 ההההההההההההההההההההההההההההההההההההההההההההההההההההההההההההההההההההההההההההה…" at bounding box center [552, 261] width 1105 height 522
click at [1079, 461] on button "Unmute" at bounding box center [1071, 466] width 37 height 37
click at [332, 87] on p "I can move to the door and then open it with hero.use("door") ." at bounding box center [385, 78] width 397 height 37
click at [349, 122] on button "Back" at bounding box center [357, 123] width 32 height 18
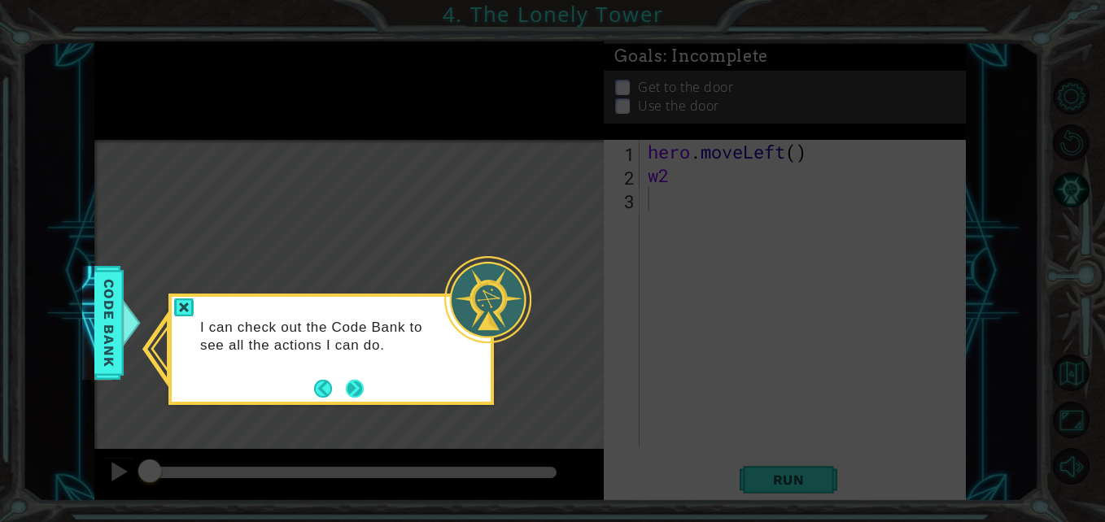
click at [354, 391] on button "Next" at bounding box center [355, 389] width 18 height 18
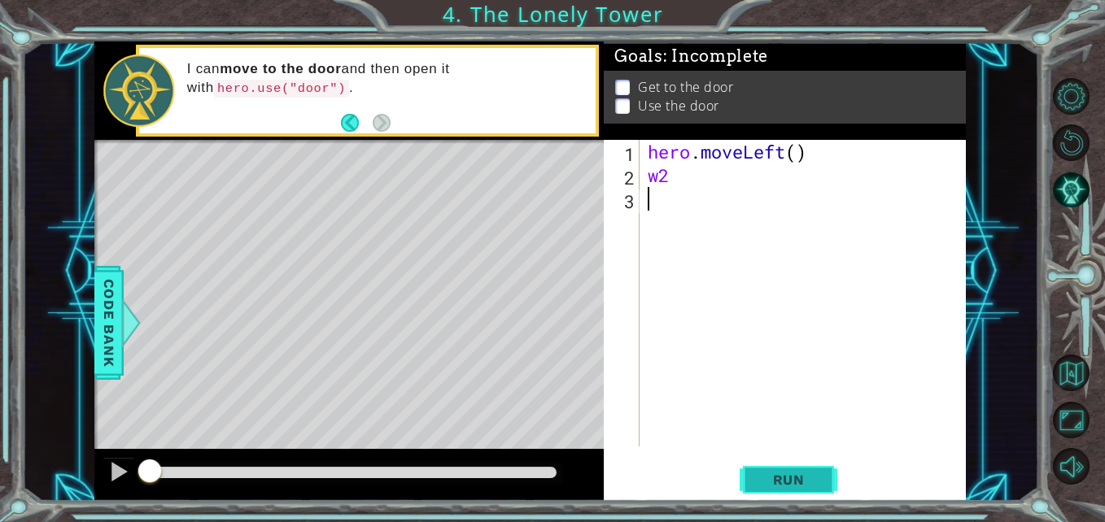
click at [794, 490] on button "Run" at bounding box center [788, 480] width 98 height 36
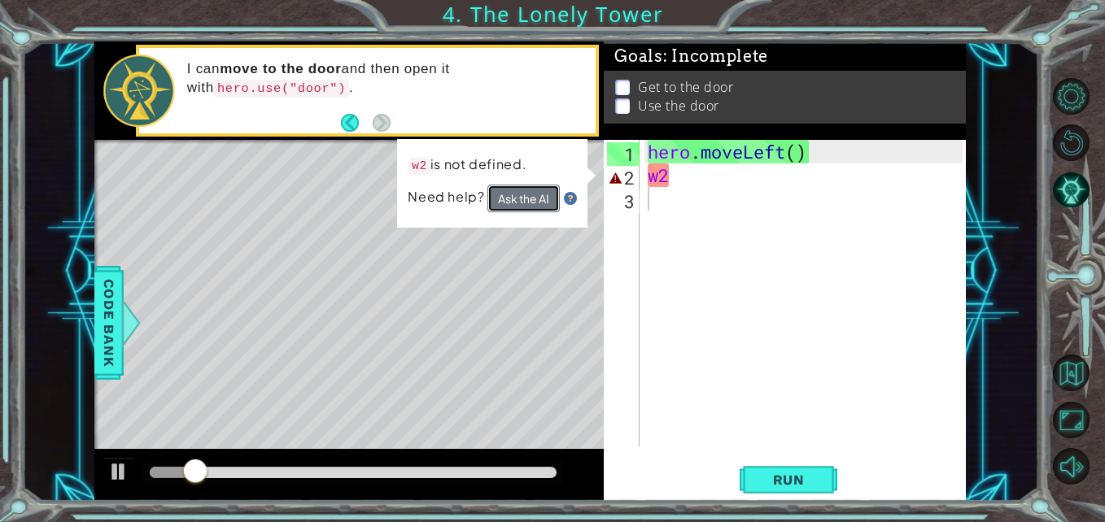
click at [535, 191] on button "Ask the AI" at bounding box center [523, 199] width 72 height 28
click at [549, 204] on button "Ask the AI" at bounding box center [523, 199] width 72 height 28
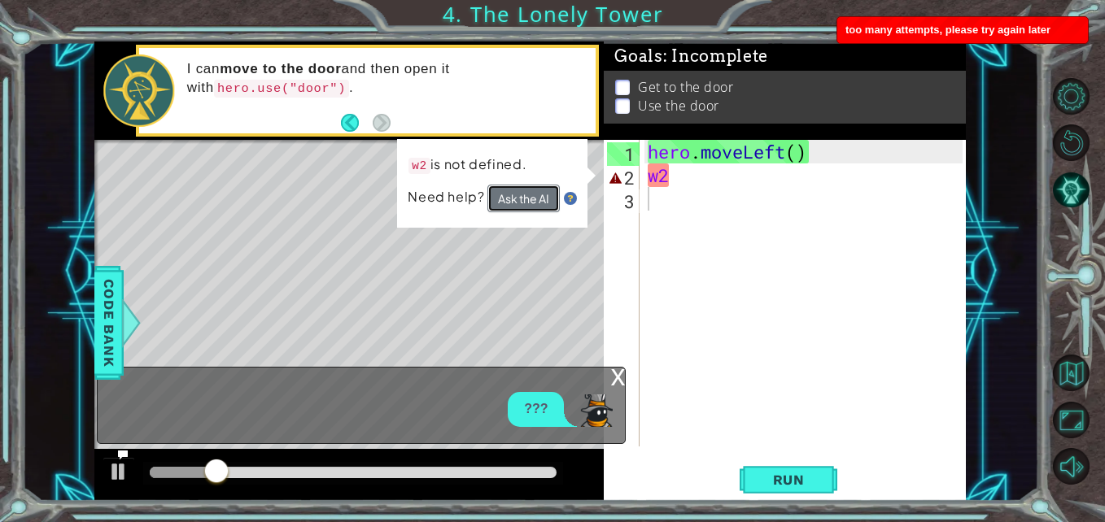
click at [549, 204] on button "Ask the AI" at bounding box center [523, 199] width 72 height 28
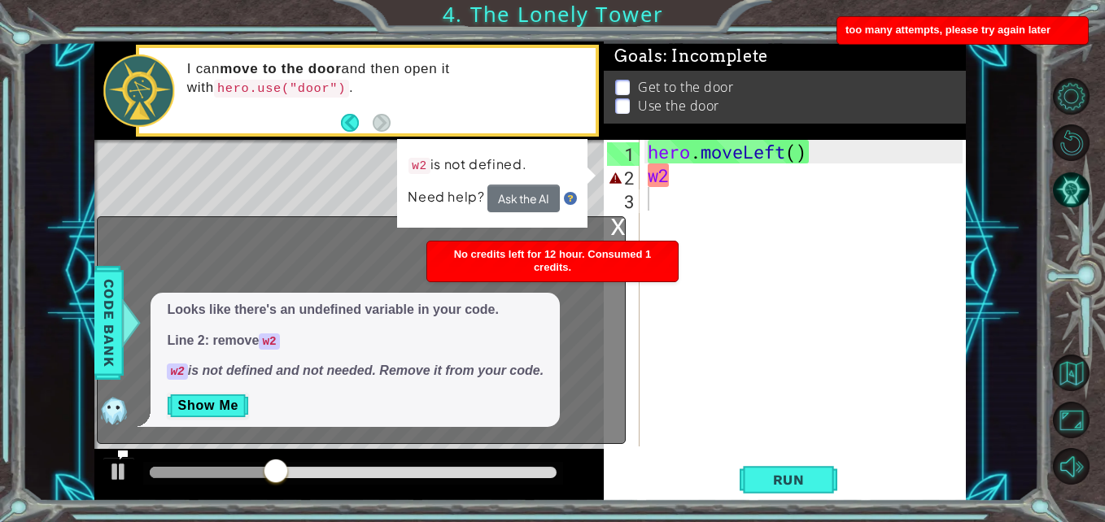
click at [608, 226] on div "x ??? Looks like there's an undefined variable in your code. Line 2: remove w2 …" at bounding box center [361, 330] width 529 height 228
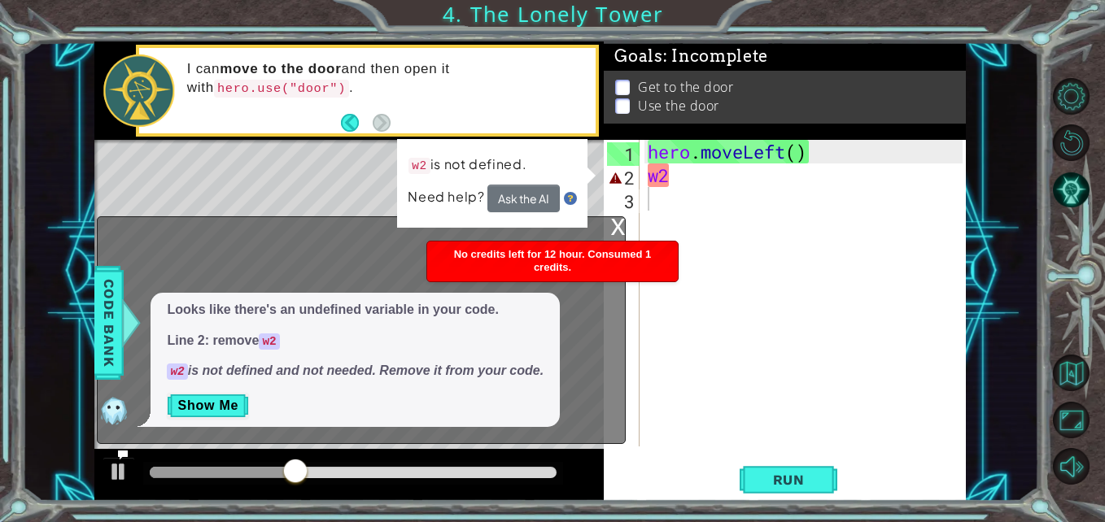
click at [607, 233] on div "x ??? Looks like there's an undefined variable in your code. Line 2: remove w2 …" at bounding box center [361, 330] width 529 height 228
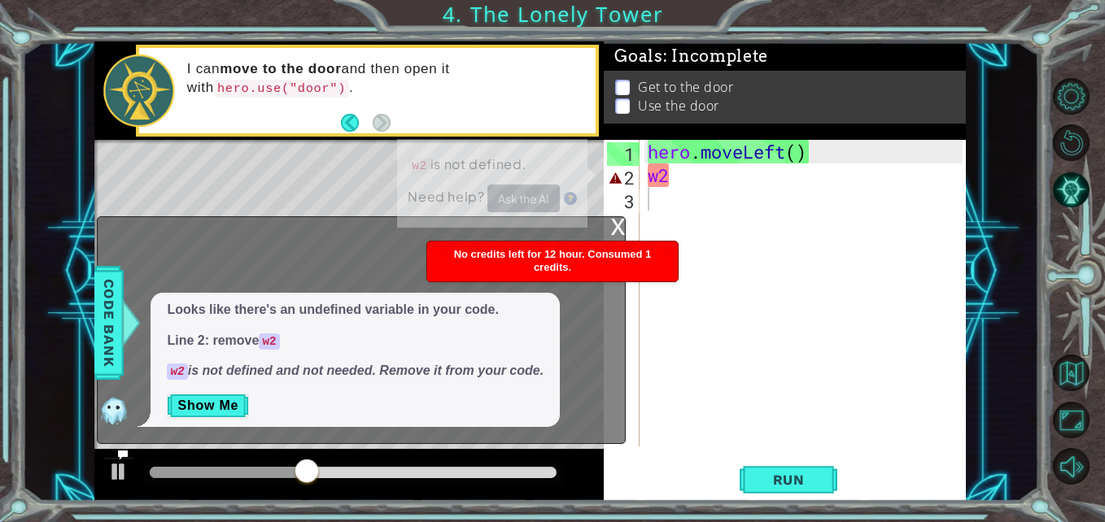
click at [617, 230] on div "x" at bounding box center [617, 225] width 15 height 16
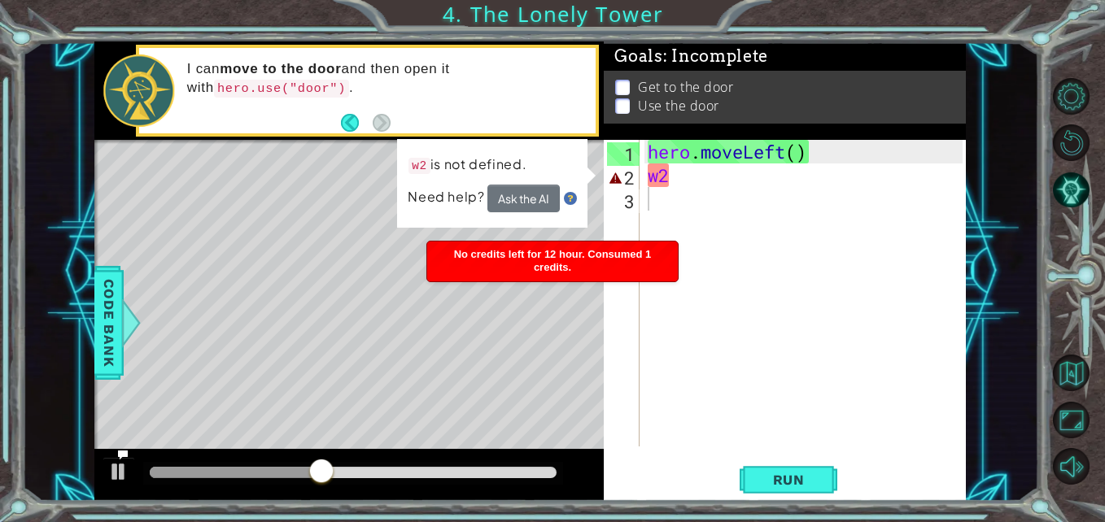
click at [695, 186] on div "hero . moveLeft ( ) w2" at bounding box center [806, 317] width 325 height 354
type textarea "w"
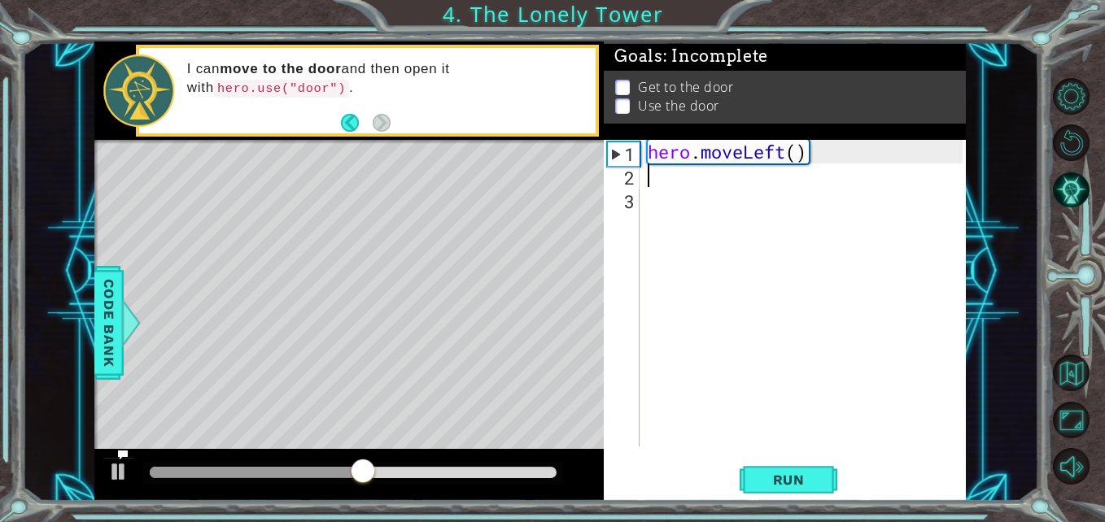
click at [802, 156] on div "hero . moveLeft ( )" at bounding box center [806, 317] width 325 height 354
type textarea "hero.moveLeft(1)"
click at [711, 181] on div "hero . moveLeft ( 1 )" at bounding box center [806, 317] width 325 height 354
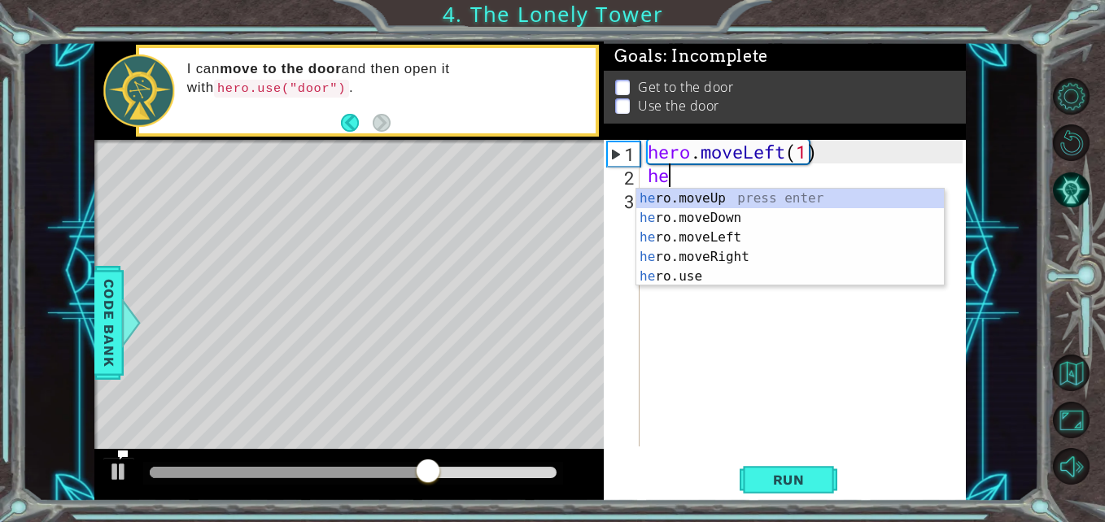
type textarea "her"
click at [716, 202] on div "her o.moveUp press enter her o.moveDown press enter her o.moveLeft press enter …" at bounding box center [790, 257] width 308 height 137
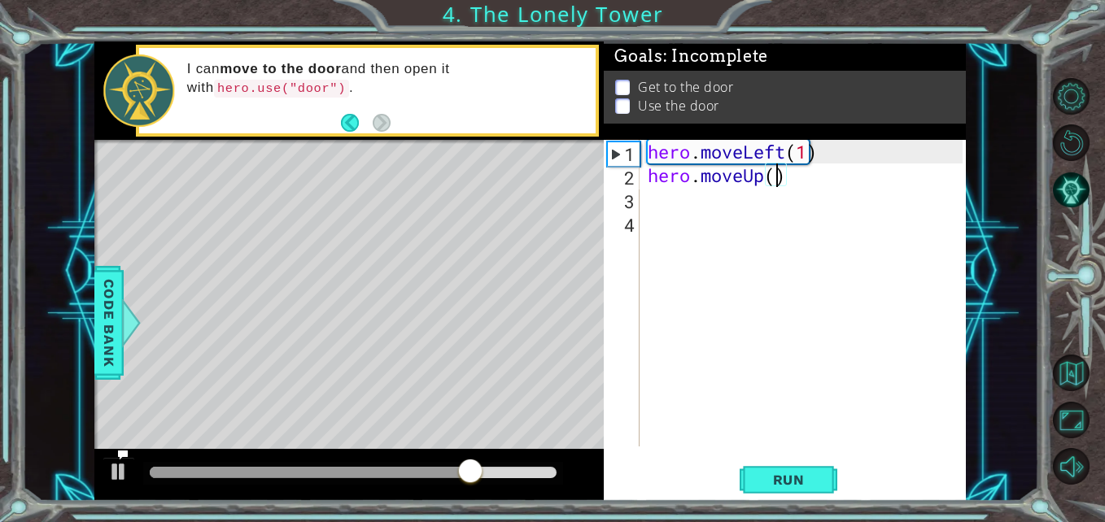
click at [775, 181] on div "hero . moveLeft ( 1 ) hero . moveUp ( )" at bounding box center [806, 317] width 325 height 354
type textarea "hero.moveUp(2)"
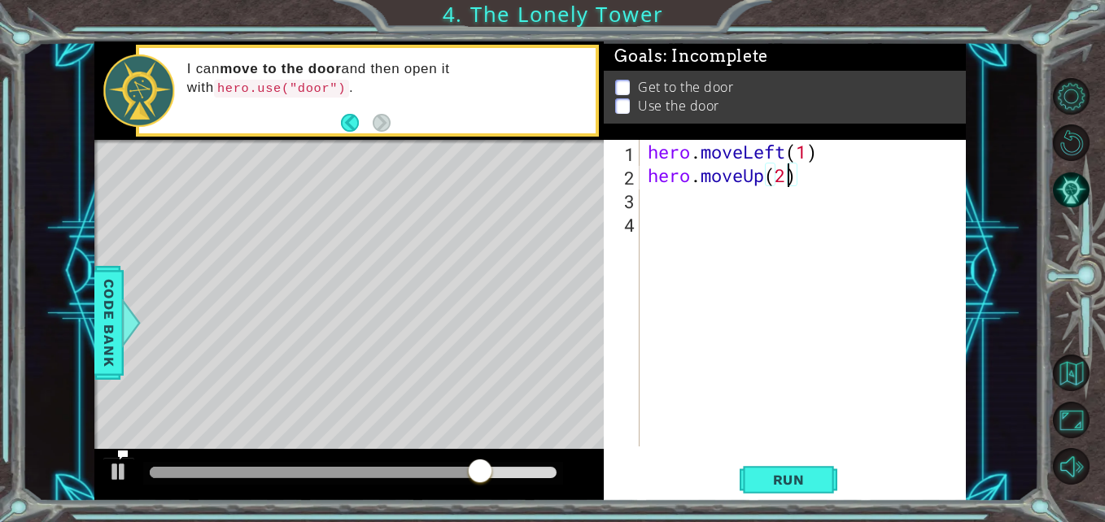
scroll to position [0, 6]
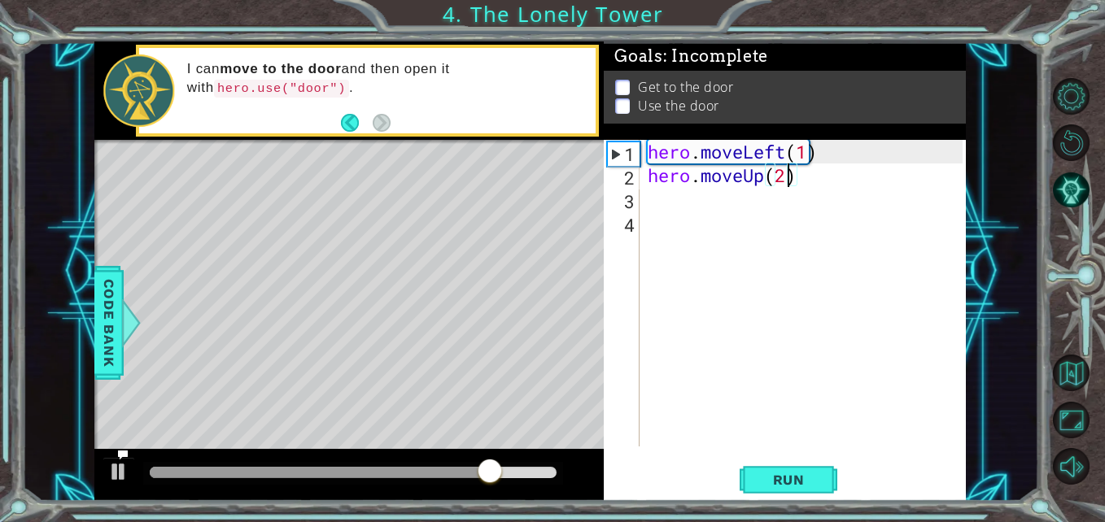
click at [751, 198] on div "hero . moveLeft ( 1 ) hero . moveUp ( 2 )" at bounding box center [806, 317] width 325 height 354
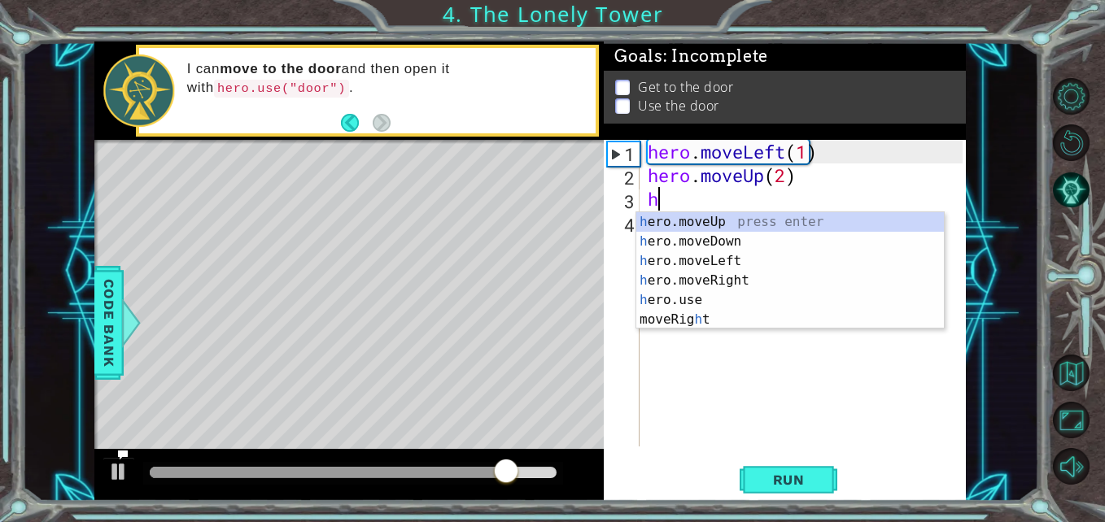
type textarea "her"
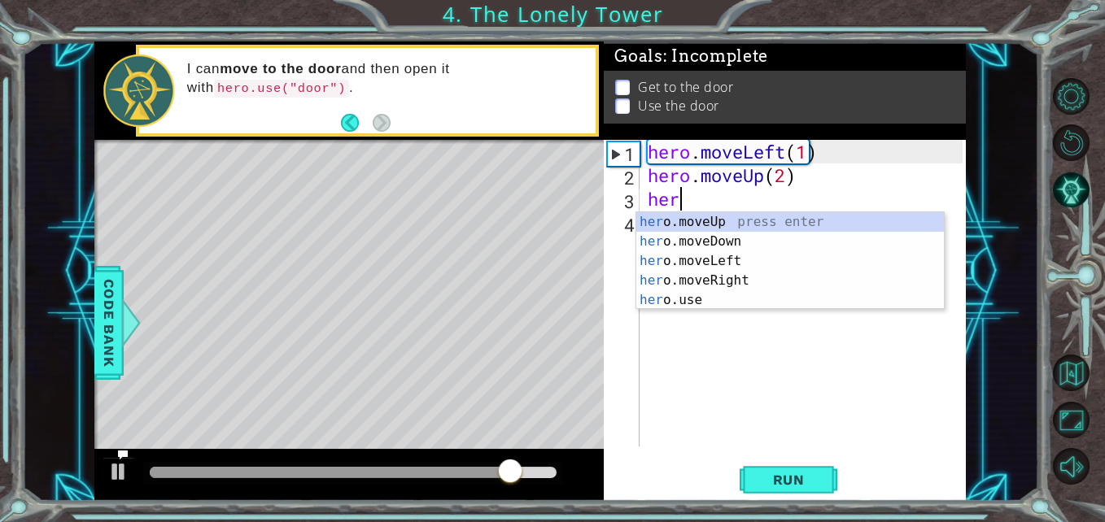
scroll to position [0, 1]
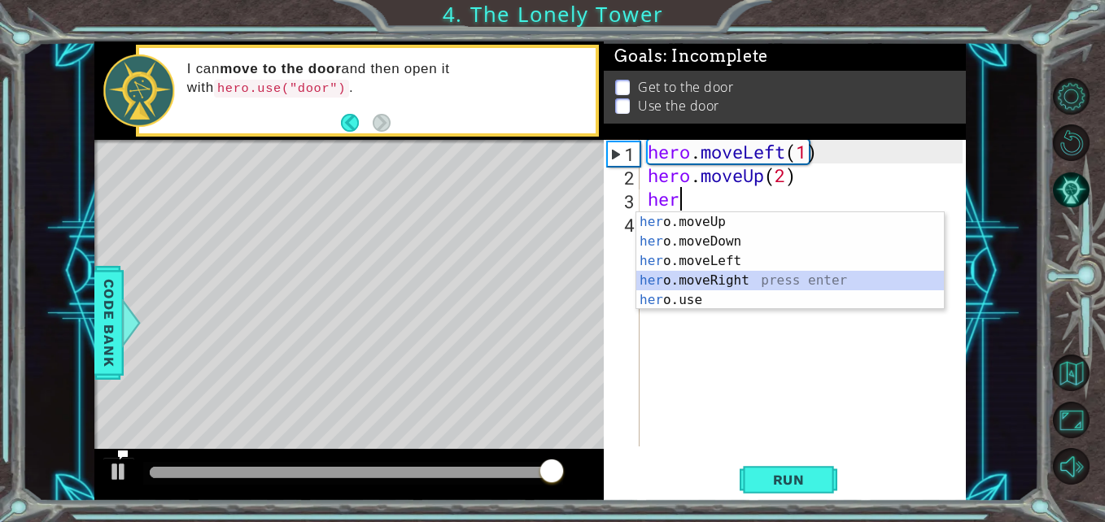
click at [754, 279] on div "her o.moveUp press enter her o.moveDown press enter her o.moveLeft press enter …" at bounding box center [790, 280] width 308 height 137
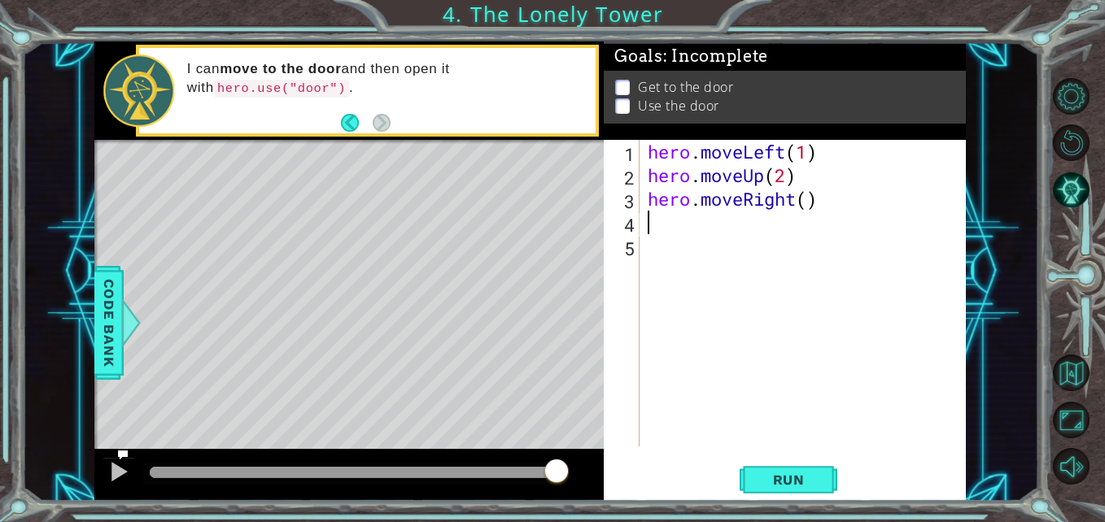
click at [809, 203] on div "hero . moveLeft ( 1 ) hero . moveUp ( 2 ) hero . moveRight ( )" at bounding box center [806, 317] width 325 height 354
type textarea "hero.moveRight(2)"
click at [740, 241] on div "hero . moveLeft ( 1 ) hero . moveUp ( 2 ) hero . moveRight ( 2 )" at bounding box center [806, 317] width 325 height 354
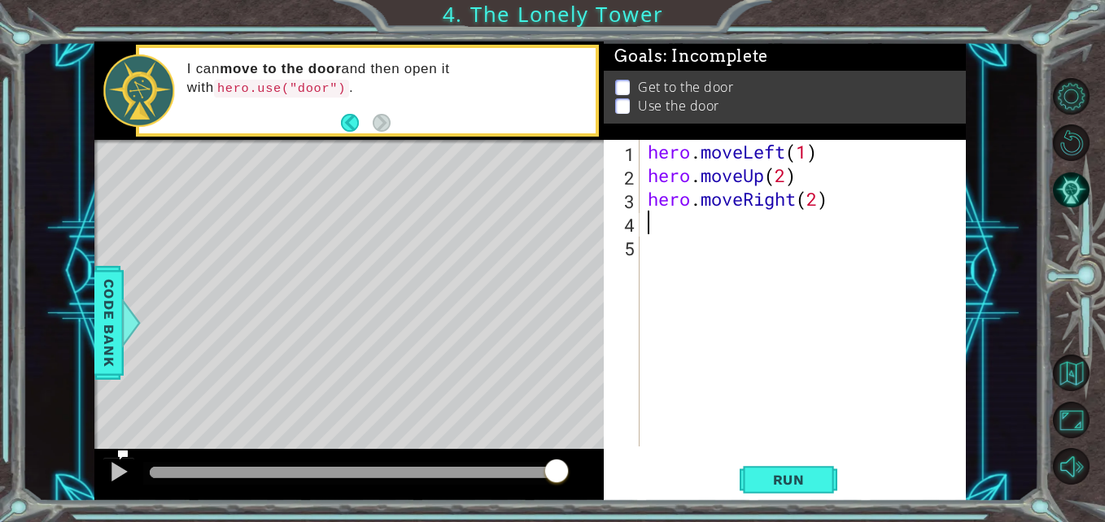
click at [736, 224] on div "hero . moveLeft ( 1 ) hero . moveUp ( 2 ) hero . moveRight ( 2 )" at bounding box center [806, 317] width 325 height 354
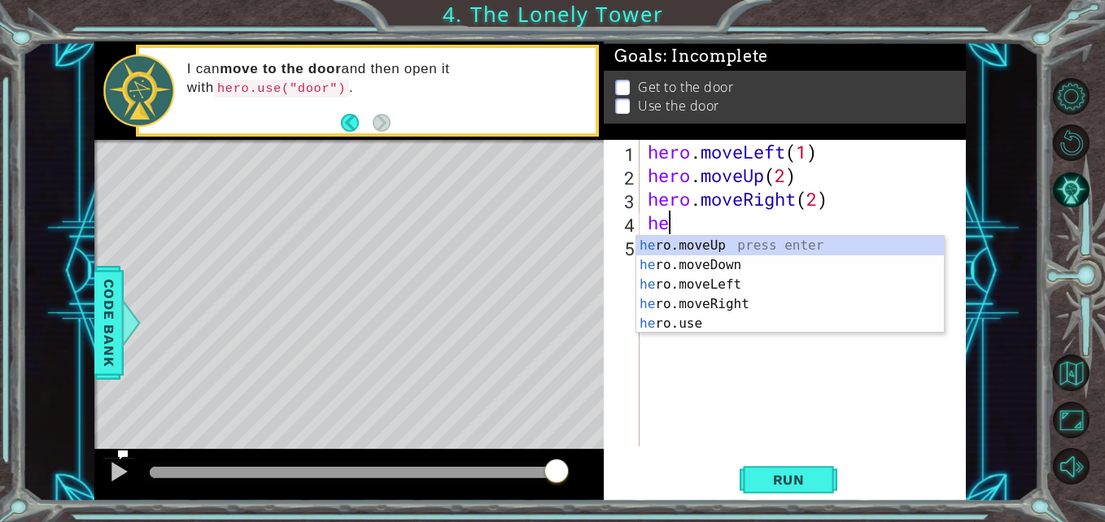
scroll to position [0, 1]
type textarea "hero"
click at [737, 248] on div "hero .moveUp press enter hero .moveDown press enter hero .moveLeft press enter …" at bounding box center [790, 304] width 308 height 137
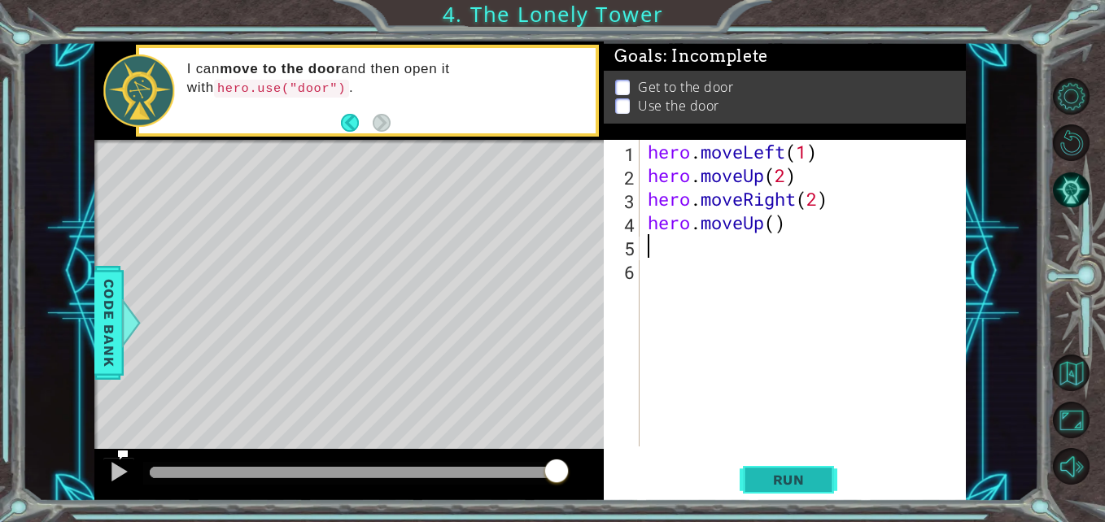
click at [809, 486] on span "Run" at bounding box center [789, 480] width 64 height 16
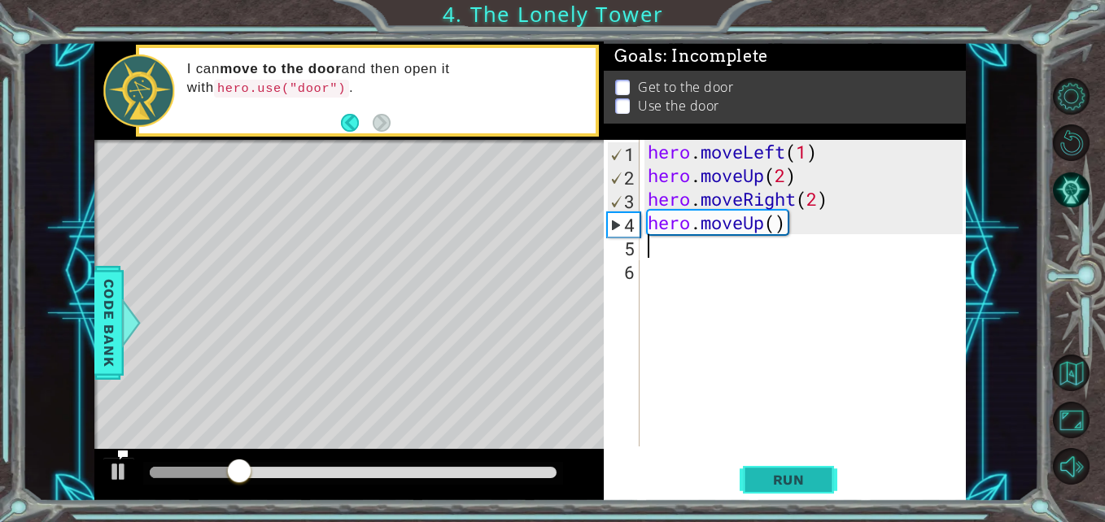
click at [796, 473] on span "Run" at bounding box center [789, 480] width 64 height 16
click at [837, 168] on div "hero . moveLeft ( 1 ) hero . moveUp ( 2 ) hero . moveRight ( 2 ) hero . moveUp …" at bounding box center [806, 317] width 325 height 354
click at [836, 156] on div "hero . moveLeft ( 1 ) hero . moveUp ( 2 ) hero . moveRight ( 2 ) hero . moveUp …" at bounding box center [806, 317] width 325 height 354
click at [813, 158] on div "hero . moveLeft ( 1 ) hero . moveUp ( 2 ) hero . moveRight ( 2 ) hero . moveUp …" at bounding box center [806, 317] width 325 height 354
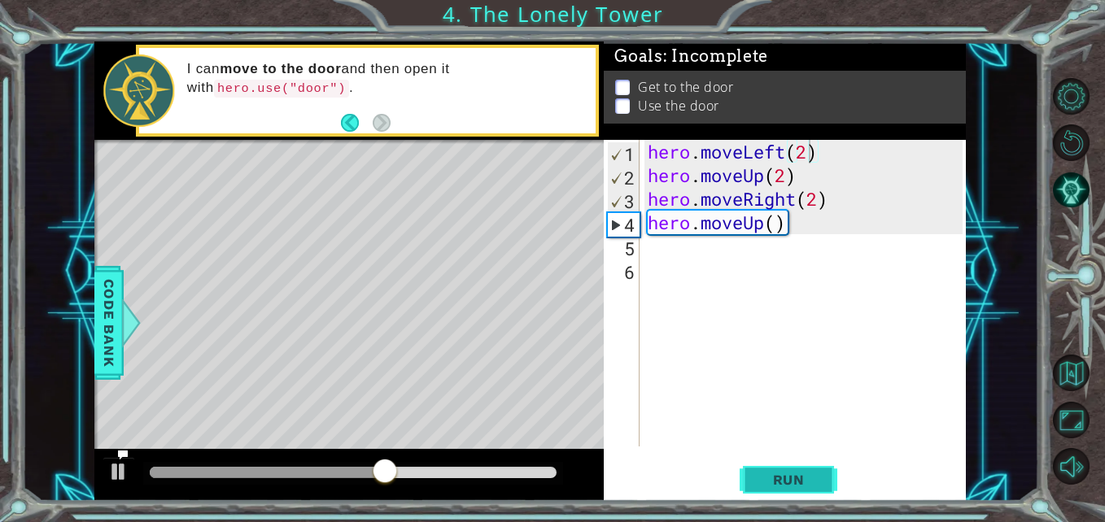
click at [801, 486] on span "Run" at bounding box center [789, 480] width 64 height 16
click at [421, 240] on div "Level Map" at bounding box center [470, 379] width 752 height 479
click at [429, 203] on div "Level Map" at bounding box center [470, 379] width 752 height 479
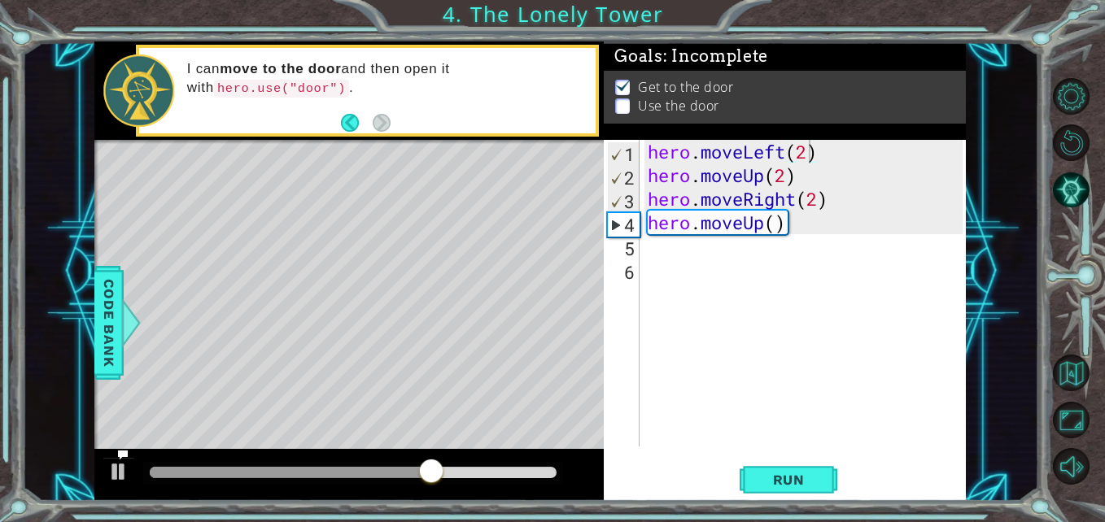
click at [429, 203] on div "Level Map" at bounding box center [470, 379] width 752 height 479
drag, startPoint x: 453, startPoint y: 458, endPoint x: 619, endPoint y: 463, distance: 166.0
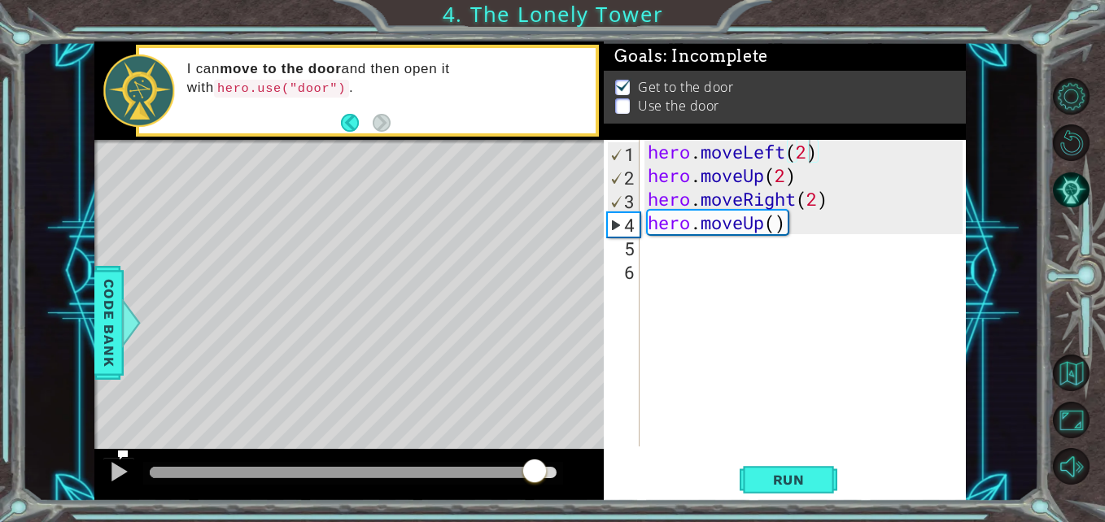
click at [619, 463] on div "1 2 hero . moveLeft ( ) ההההההההההההההההההההההההההההההההההההההההההההההההההההההה…" at bounding box center [529, 271] width 871 height 460
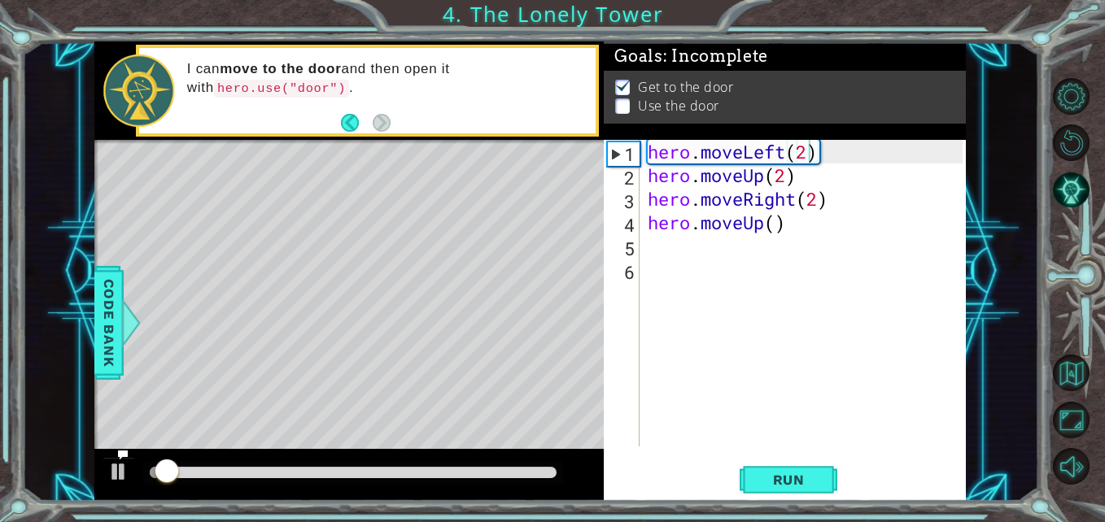
click at [736, 485] on div "Run" at bounding box center [789, 480] width 362 height 36
click at [763, 473] on span "Run" at bounding box center [789, 480] width 64 height 16
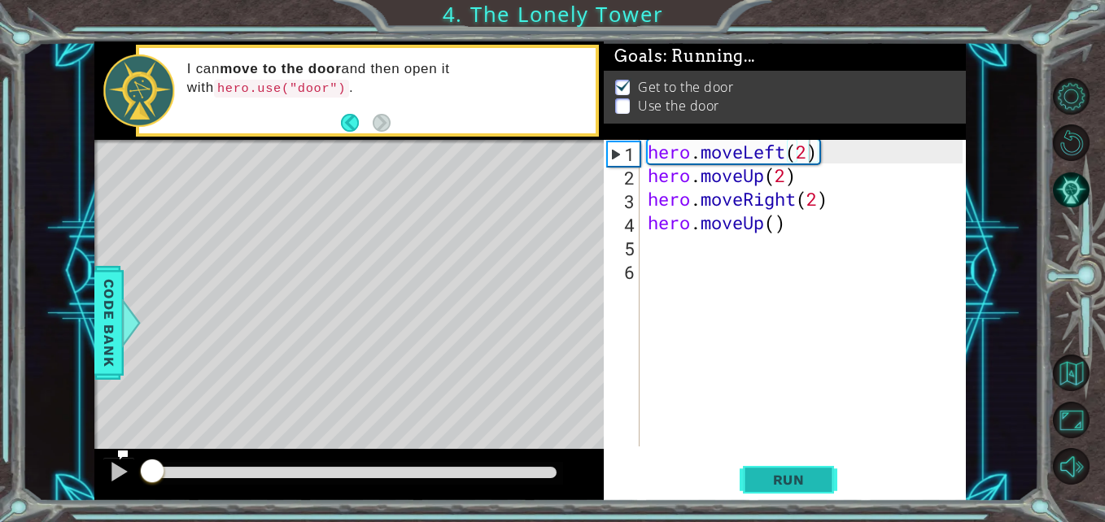
click at [763, 473] on span "Run" at bounding box center [789, 480] width 64 height 16
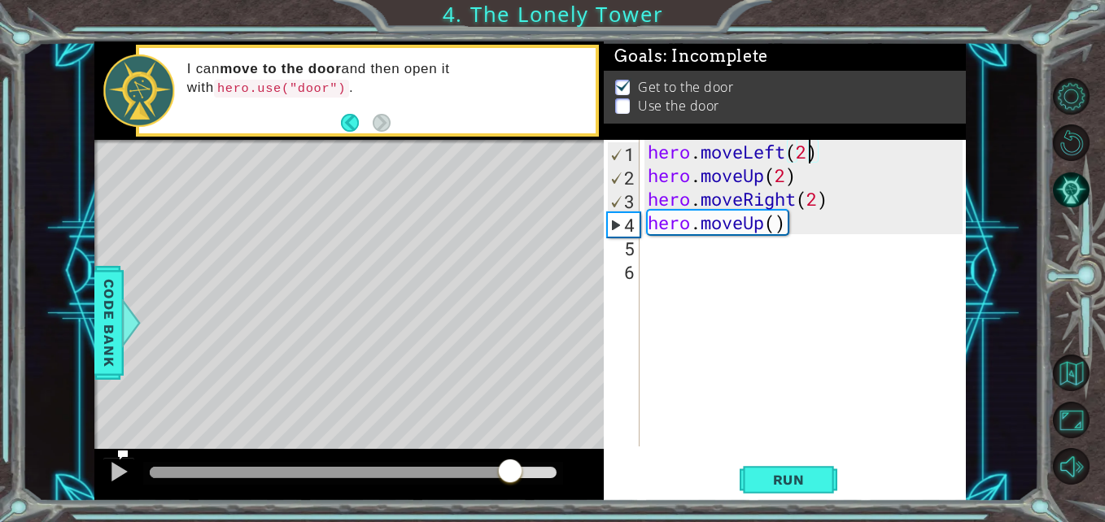
drag, startPoint x: 178, startPoint y: 469, endPoint x: 511, endPoint y: 498, distance: 333.9
click at [511, 498] on div at bounding box center [348, 475] width 509 height 52
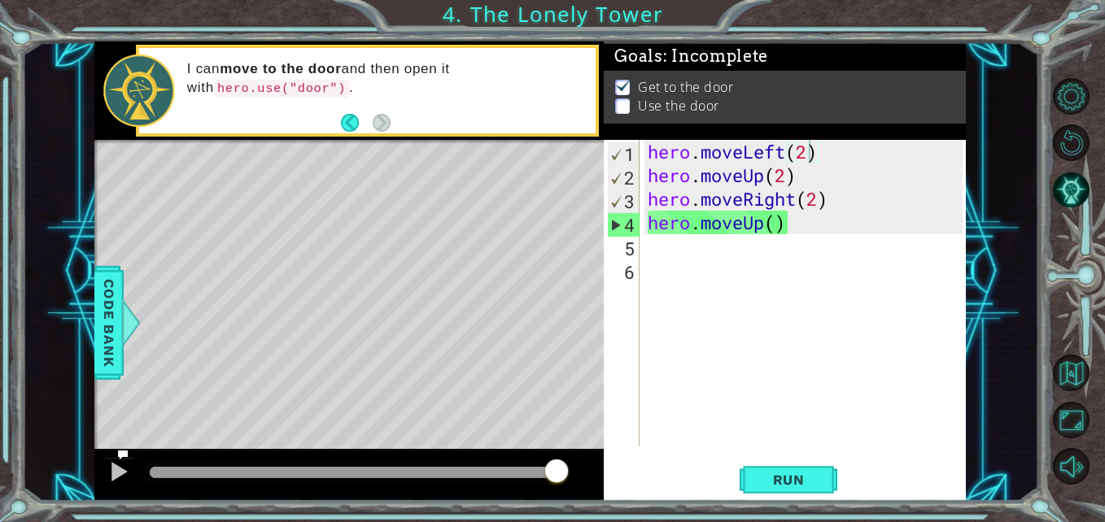
click at [1019, 239] on div "1 2 hero . moveLeft ( ) ההההההההההההההההההההההההההההההההההההההההההההההההההההההה…" at bounding box center [530, 271] width 1016 height 460
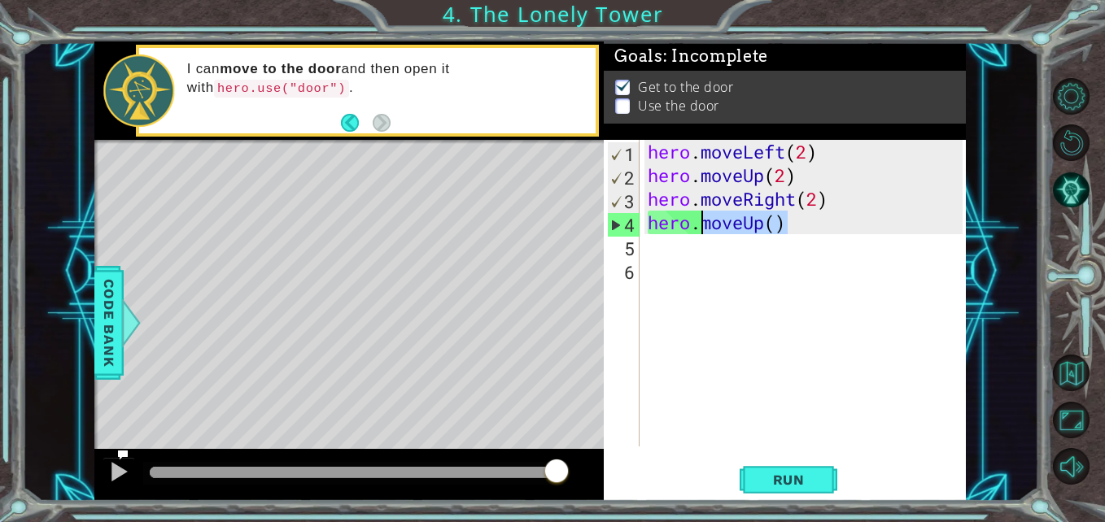
drag, startPoint x: 791, startPoint y: 225, endPoint x: 706, endPoint y: 231, distance: 84.8
click at [706, 231] on div "hero . moveLeft ( 2 ) hero . moveUp ( 2 ) hero . moveRight ( 2 ) hero . moveUp …" at bounding box center [806, 317] width 325 height 354
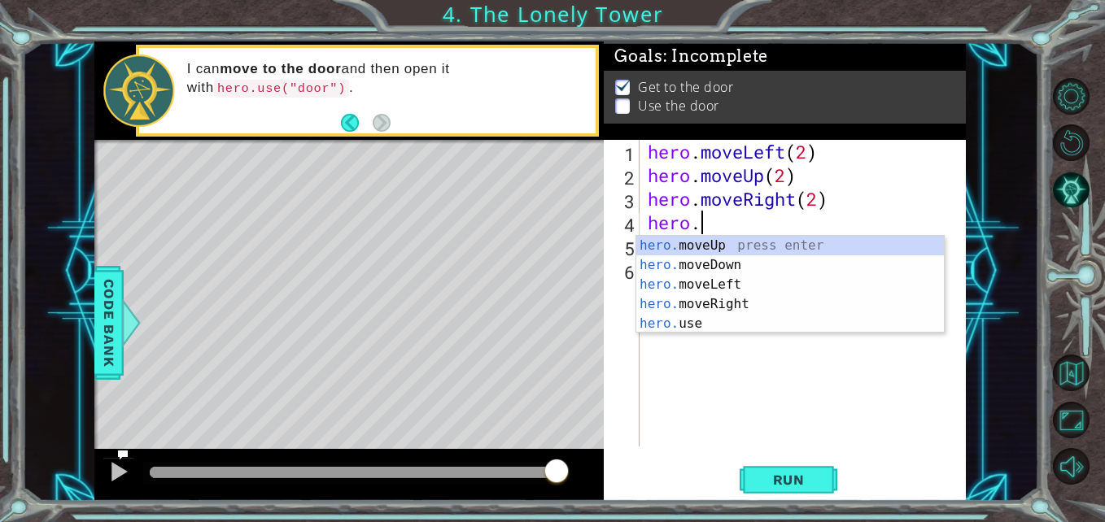
scroll to position [0, 2]
click at [724, 316] on div "hero. moveUp press enter hero. moveDown press enter hero. moveLeft press enter …" at bounding box center [790, 304] width 308 height 137
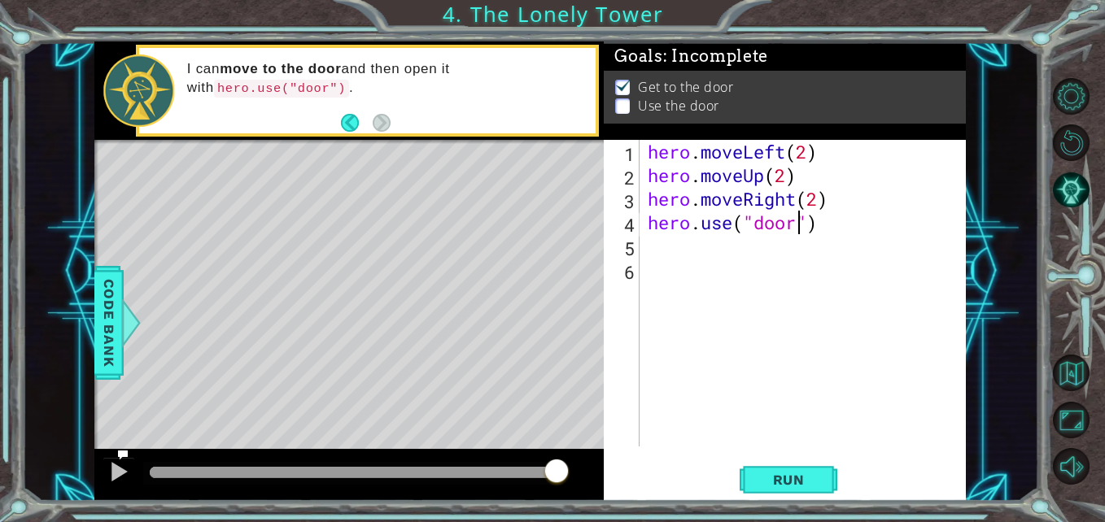
scroll to position [0, 7]
type textarea "hero.use("door")"
click at [777, 478] on span "Run" at bounding box center [789, 480] width 64 height 16
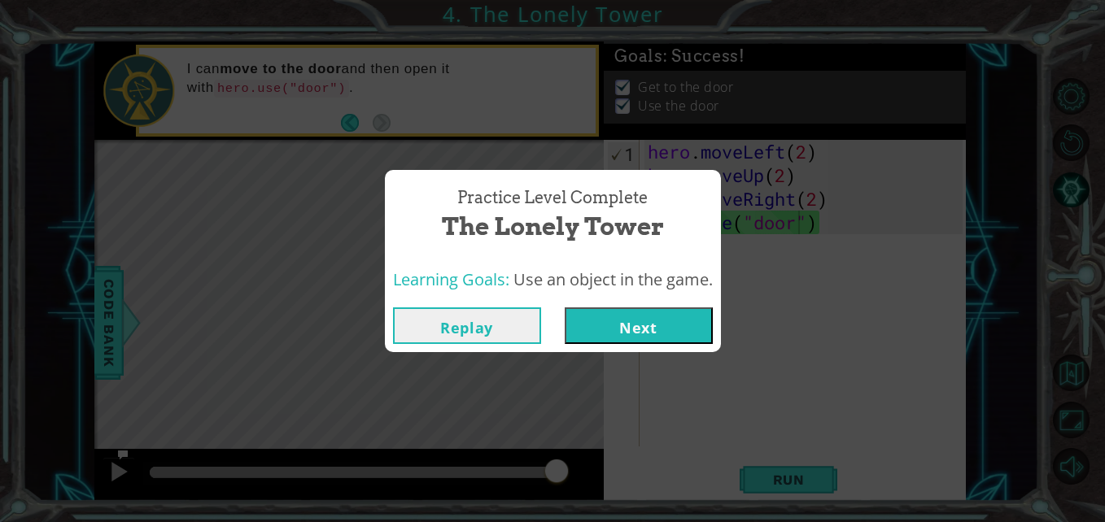
click at [663, 344] on button "Next" at bounding box center [639, 326] width 148 height 37
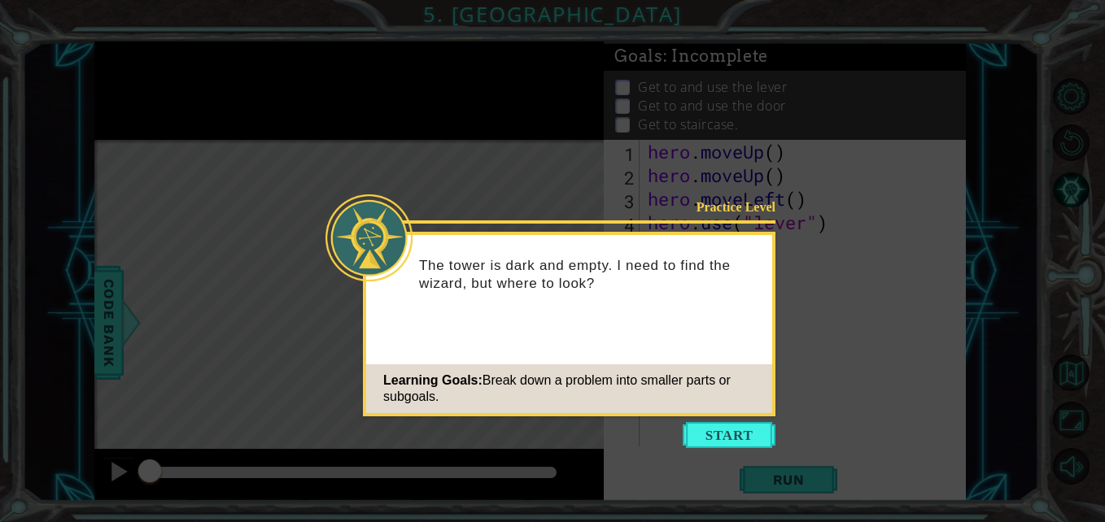
click at [688, 453] on icon at bounding box center [552, 261] width 1105 height 522
click at [683, 447] on button "Start" at bounding box center [729, 435] width 93 height 26
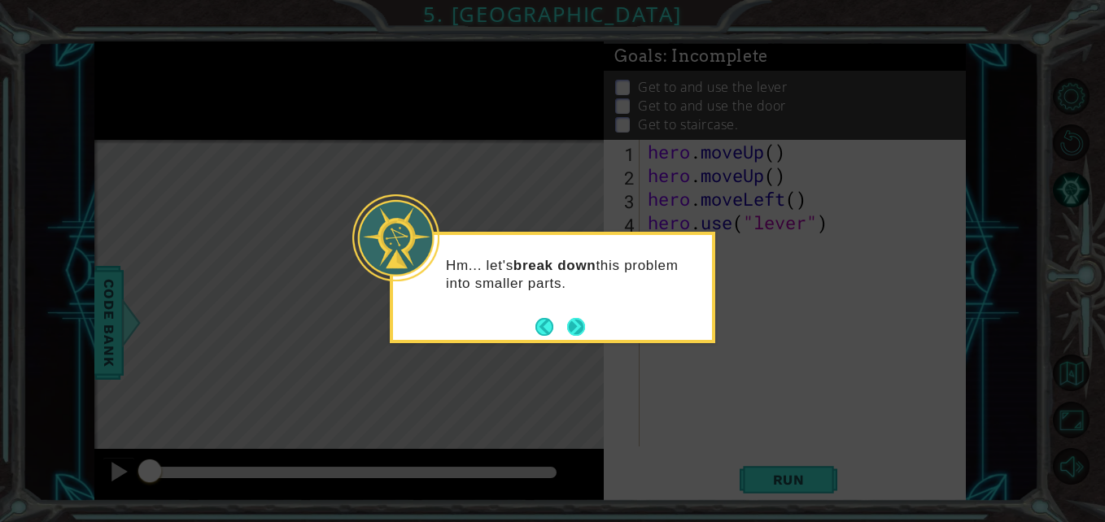
click at [577, 322] on button "Next" at bounding box center [576, 327] width 18 height 18
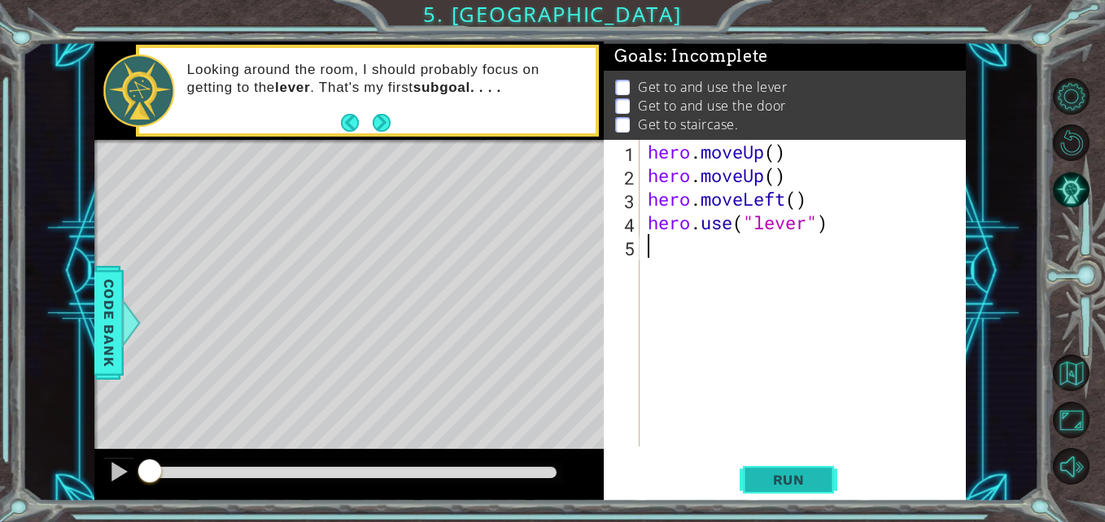
click at [790, 476] on span "Run" at bounding box center [789, 480] width 64 height 16
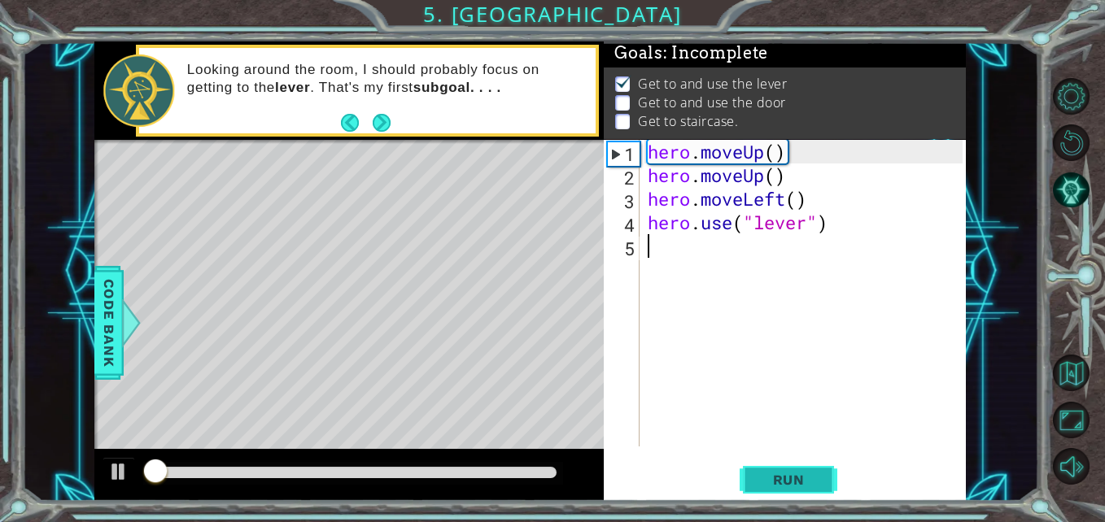
scroll to position [12, 0]
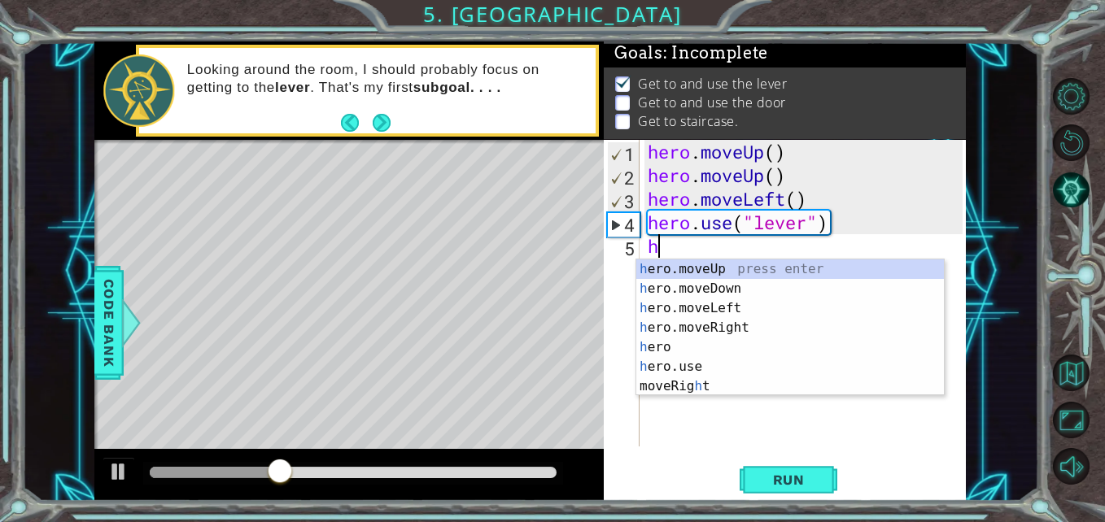
type textarea "her"
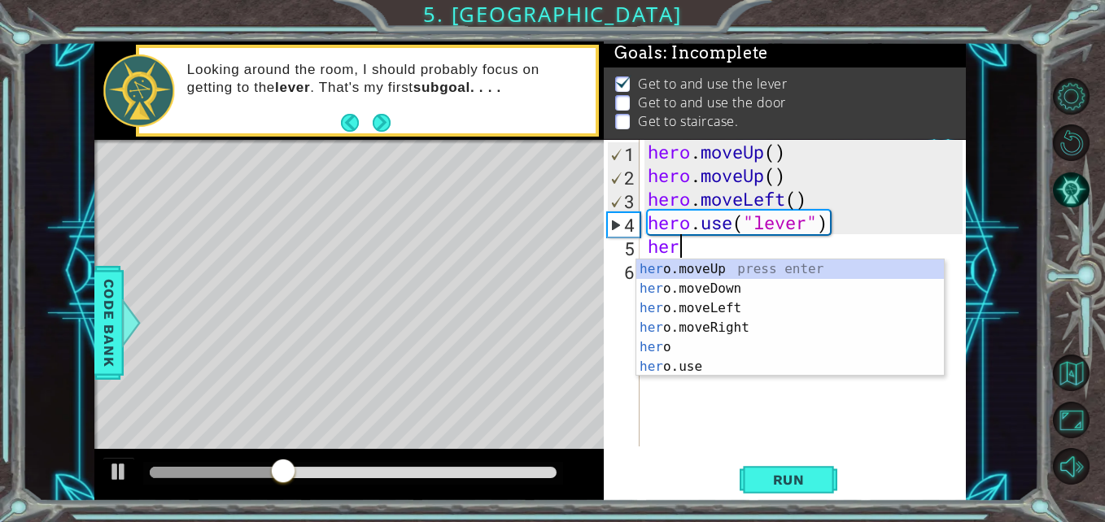
scroll to position [0, 1]
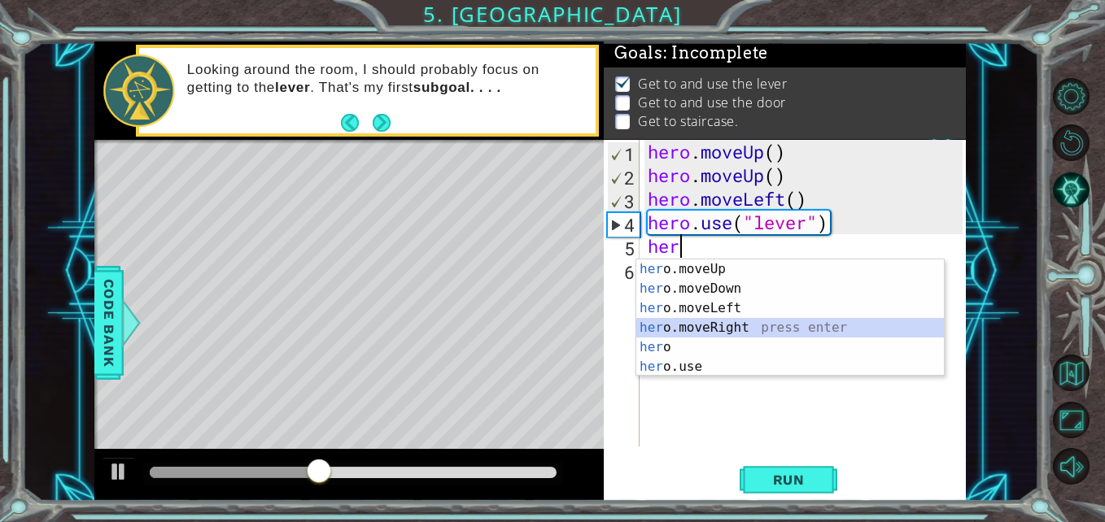
click at [745, 325] on div "her o.moveUp press enter her o.moveDown press enter her o.moveLeft press enter …" at bounding box center [790, 338] width 308 height 156
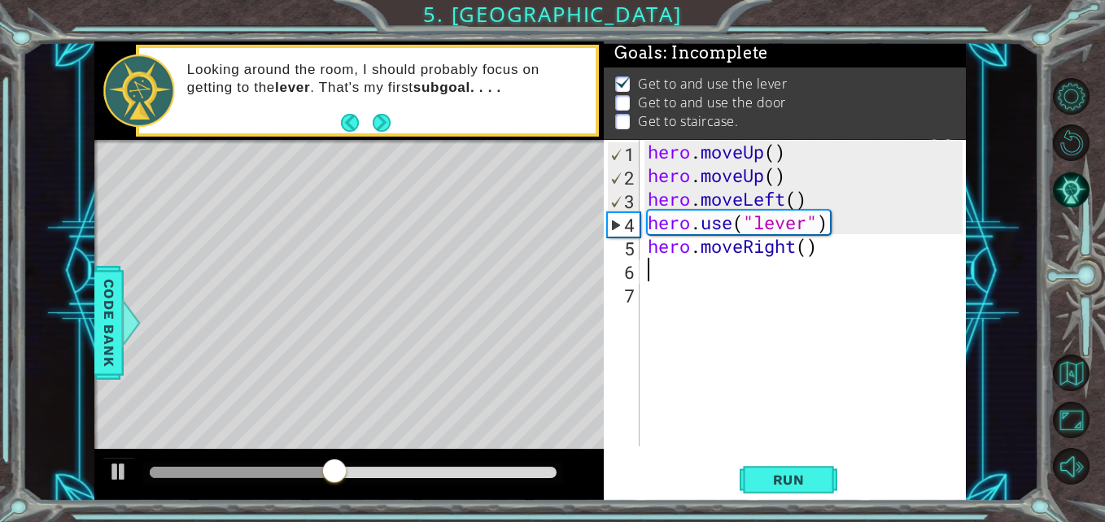
click at [807, 253] on div "hero . moveUp ( ) hero . moveUp ( ) hero . moveLeft ( ) hero . use ( "lever" ) …" at bounding box center [806, 317] width 325 height 354
type textarea "hero.moveRight(3)"
click at [784, 268] on div "hero . moveUp ( ) hero . moveUp ( ) hero . moveLeft ( ) hero . use ( "lever" ) …" at bounding box center [806, 317] width 325 height 354
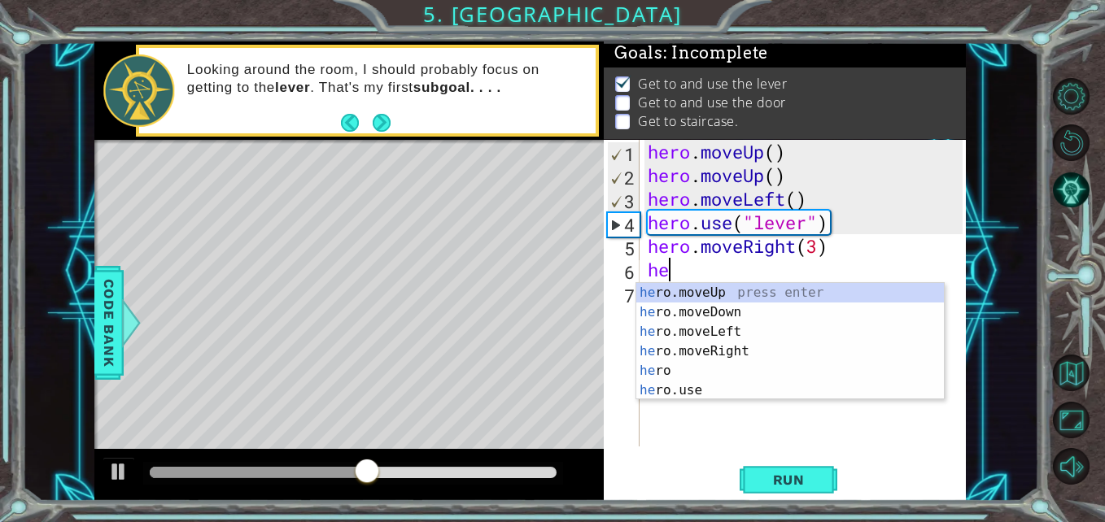
scroll to position [0, 1]
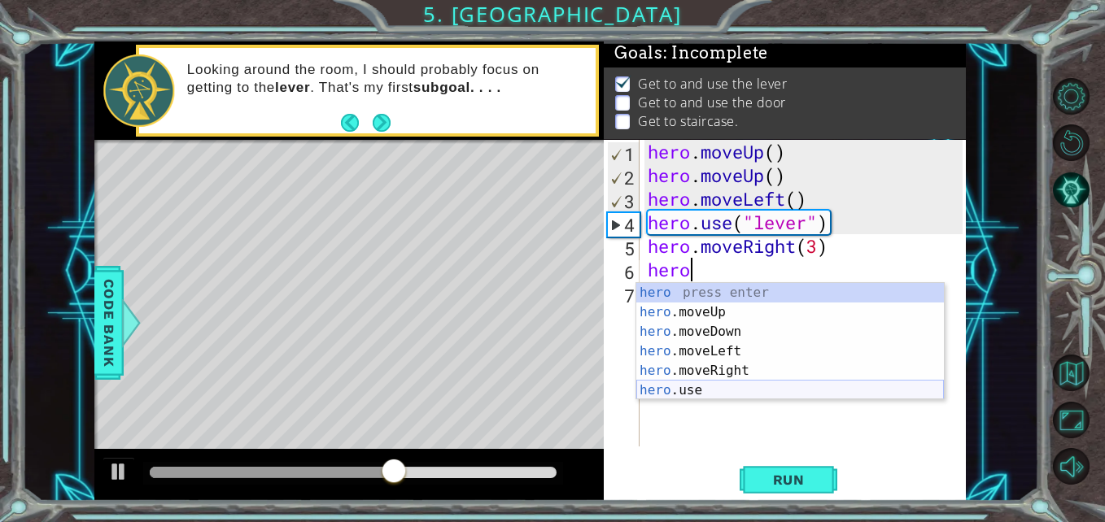
click at [689, 395] on div "hero press enter hero .moveUp press enter hero .moveDown press enter hero .move…" at bounding box center [790, 361] width 308 height 156
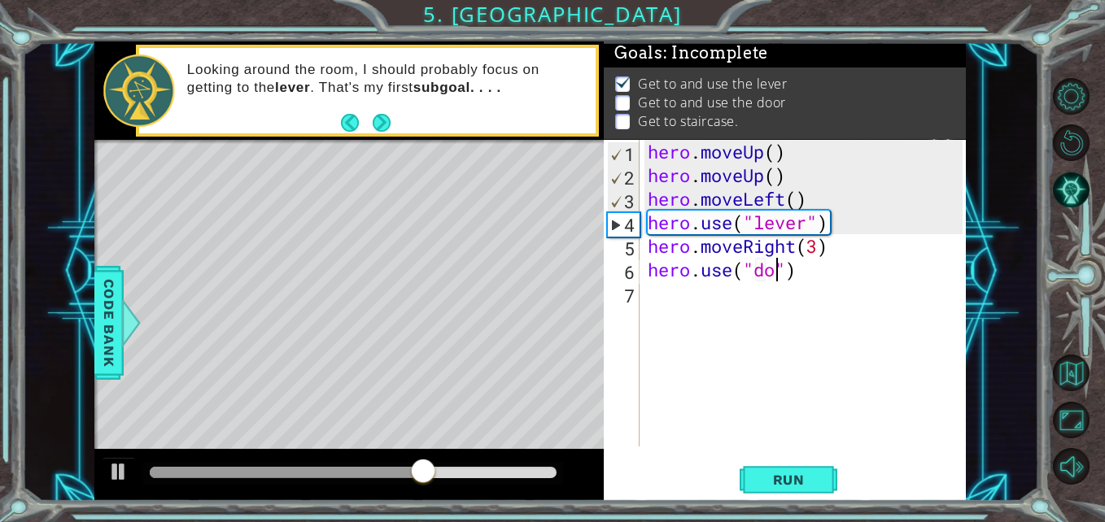
type textarea "hero.use("door")"
click at [665, 309] on div "hero . moveUp ( ) hero . moveUp ( ) hero . moveLeft ( ) hero . use ( "lever" ) …" at bounding box center [806, 317] width 325 height 354
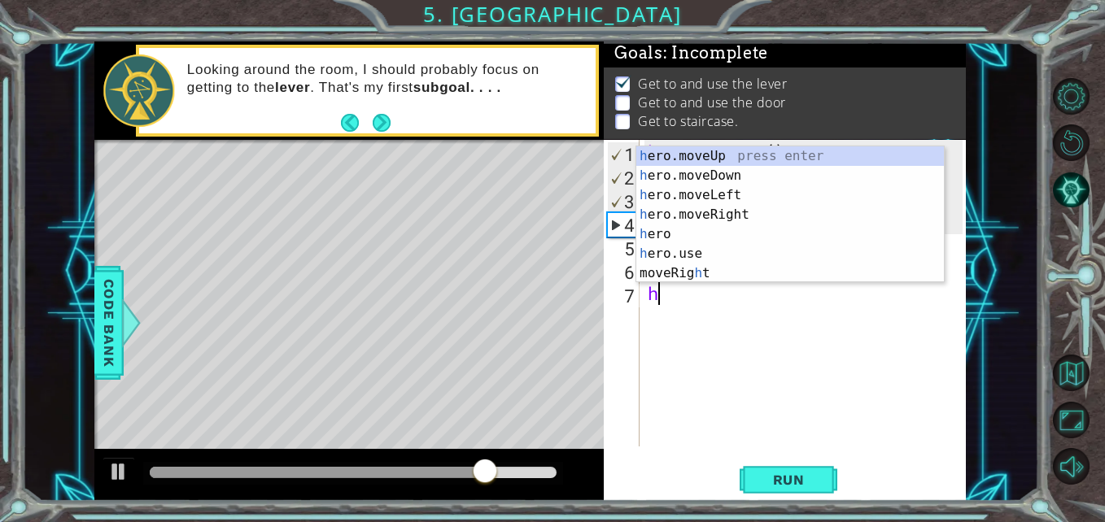
type textarea "he"
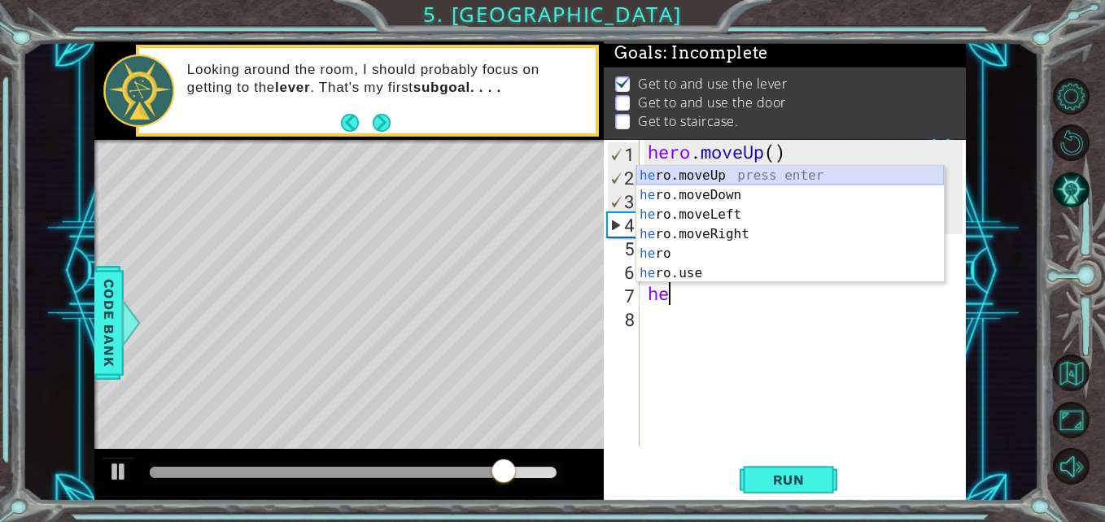
click at [748, 168] on div "he ro.moveUp press enter he ro.moveDown press enter he ro.moveLeft press enter …" at bounding box center [790, 244] width 308 height 156
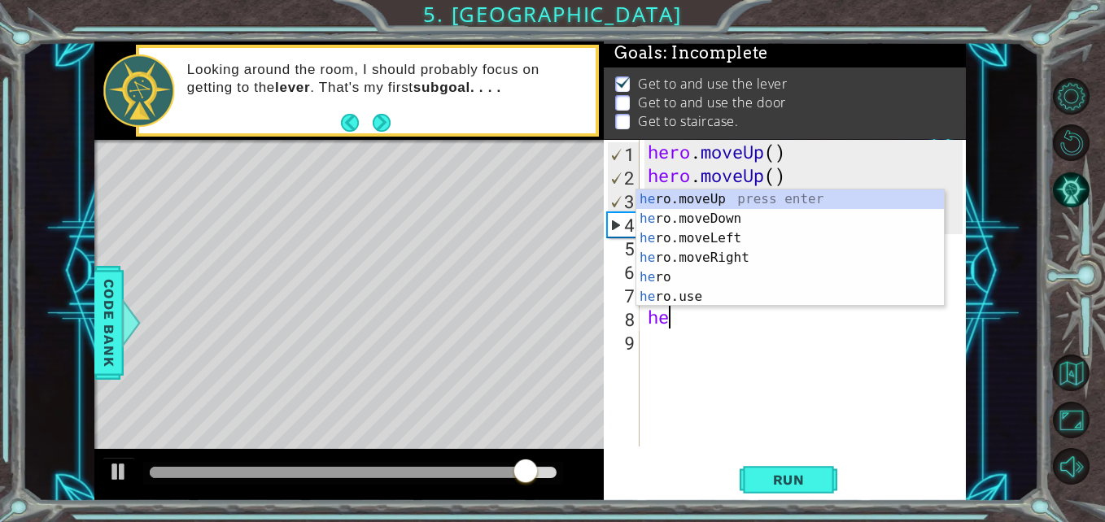
type textarea "her"
click at [751, 240] on div "her o.moveUp press enter her o.moveDown press enter her o.moveLeft press enter …" at bounding box center [790, 268] width 308 height 156
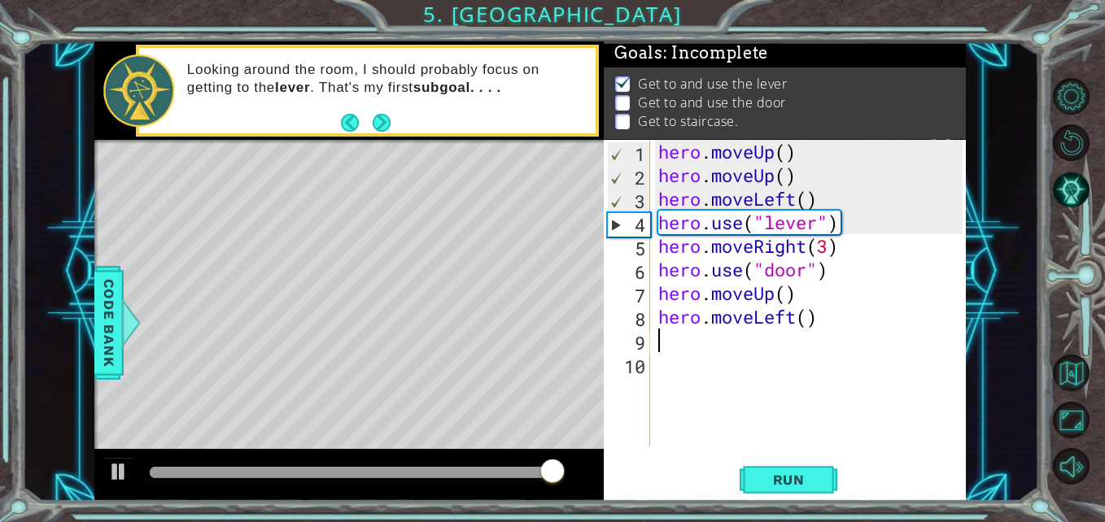
scroll to position [0, 0]
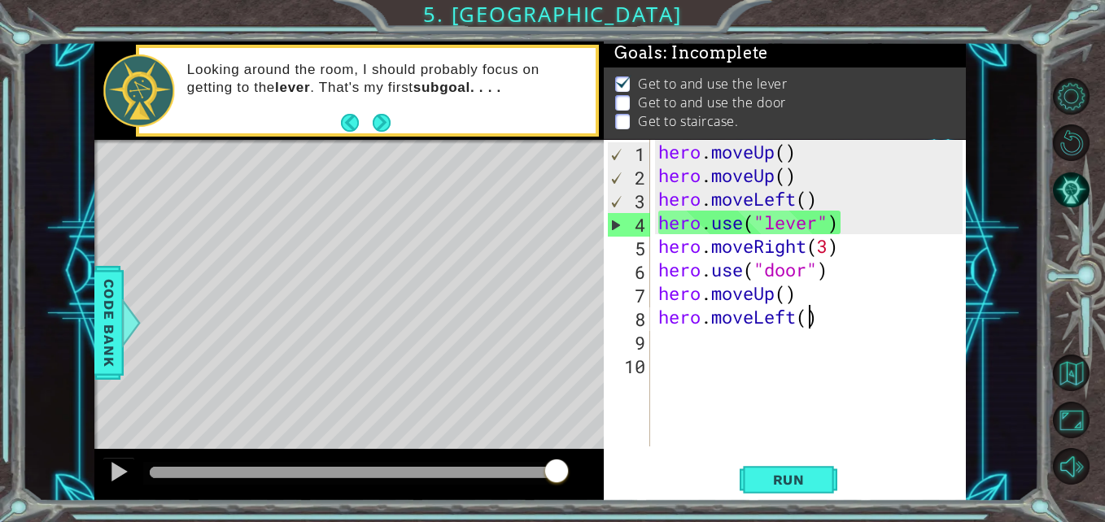
click at [813, 312] on div "hero . moveUp ( ) hero . moveUp ( ) hero . moveLeft ( ) hero . use ( "lever" ) …" at bounding box center [813, 317] width 316 height 354
type textarea "hero.moveLeft(3)"
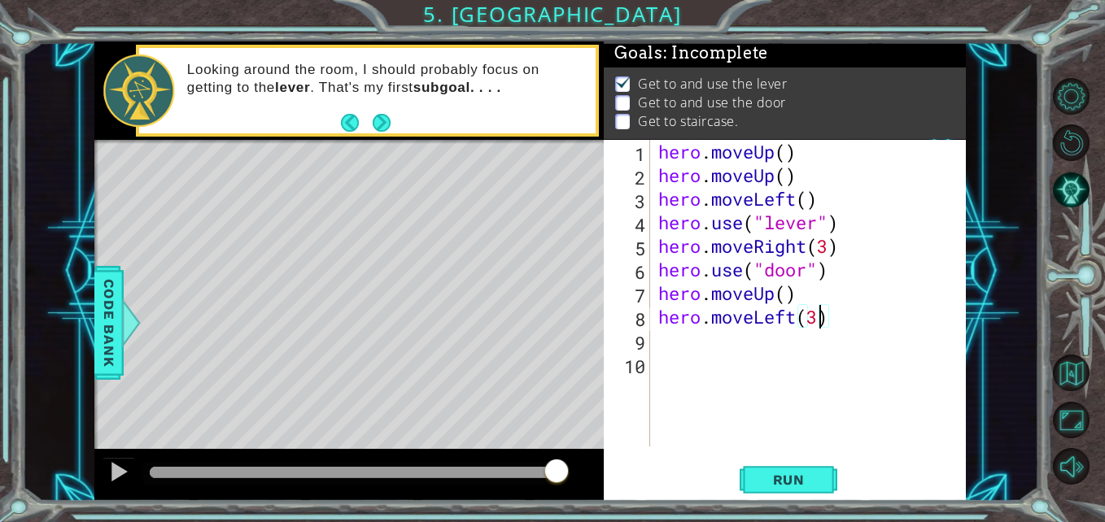
click at [742, 339] on div "hero . moveUp ( ) hero . moveUp ( ) hero . moveLeft ( ) hero . use ( "lever" ) …" at bounding box center [813, 317] width 316 height 354
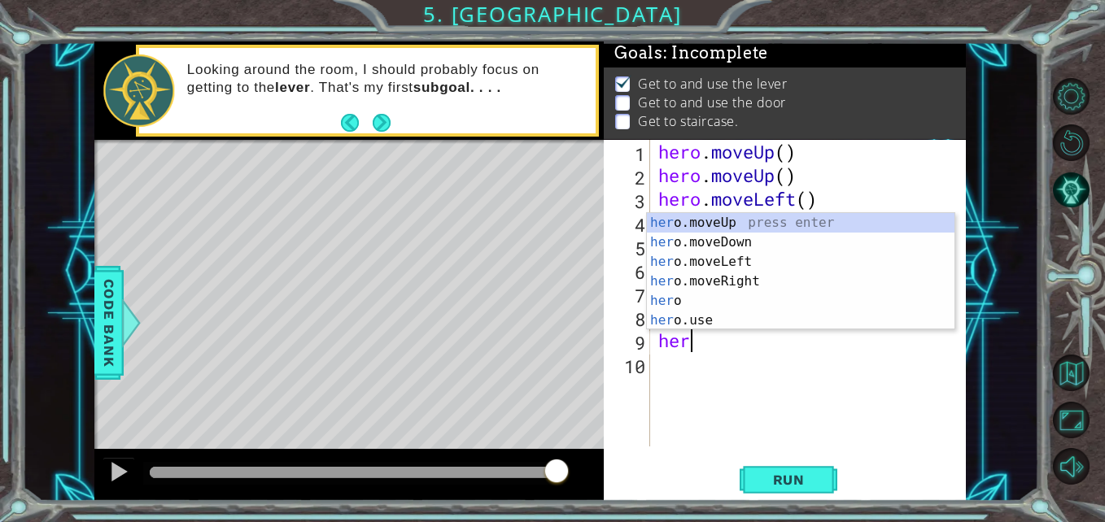
scroll to position [0, 1]
type textarea "hero"
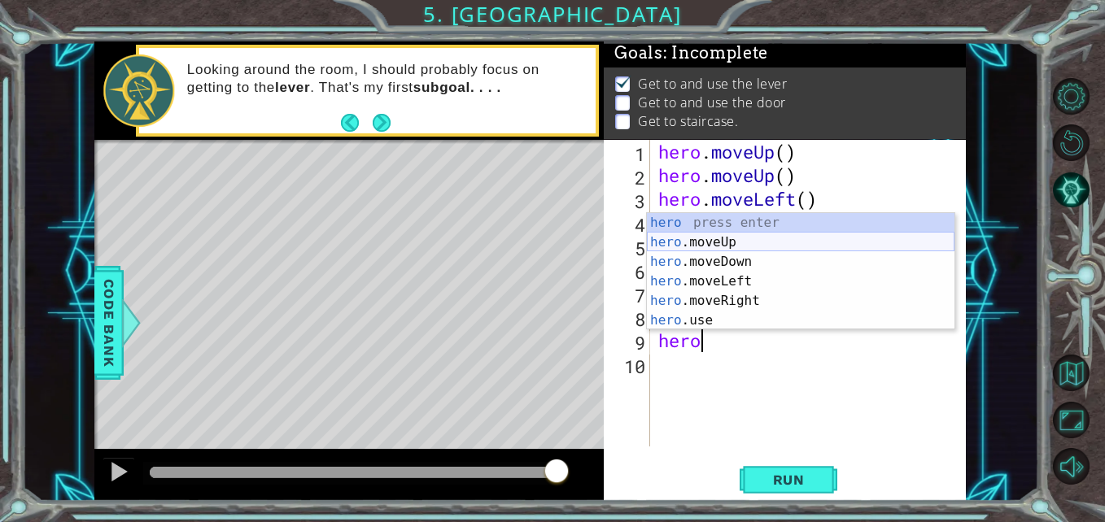
click at [717, 235] on div "hero press enter hero .moveUp press enter hero .moveDown press enter hero .move…" at bounding box center [801, 291] width 308 height 156
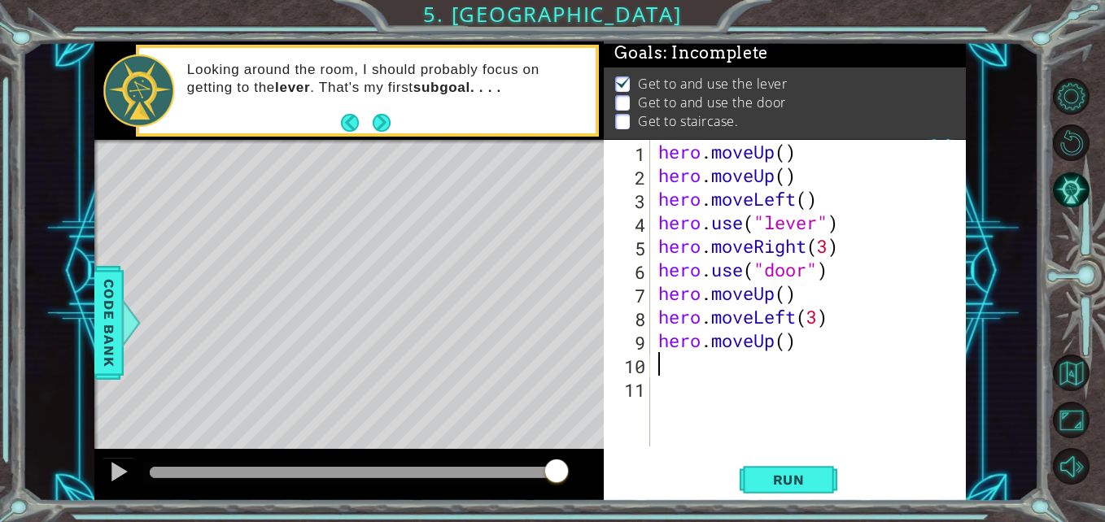
scroll to position [0, 0]
click at [789, 338] on div "hero . moveUp ( ) hero . moveUp ( ) hero . moveLeft ( ) hero . use ( "lever" ) …" at bounding box center [813, 317] width 316 height 354
type textarea "hero.moveUp()"
click at [787, 472] on span "Run" at bounding box center [789, 480] width 64 height 16
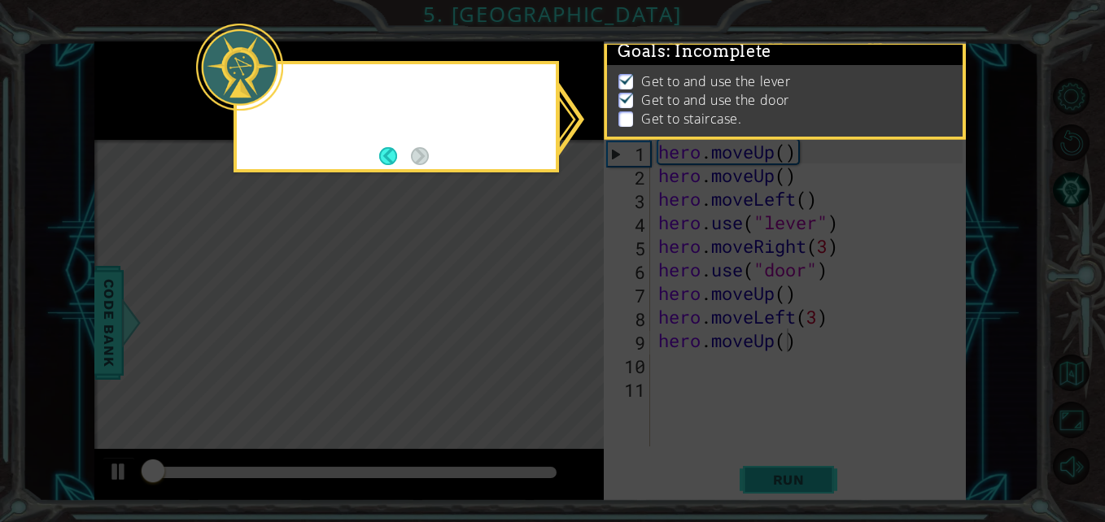
scroll to position [12, 0]
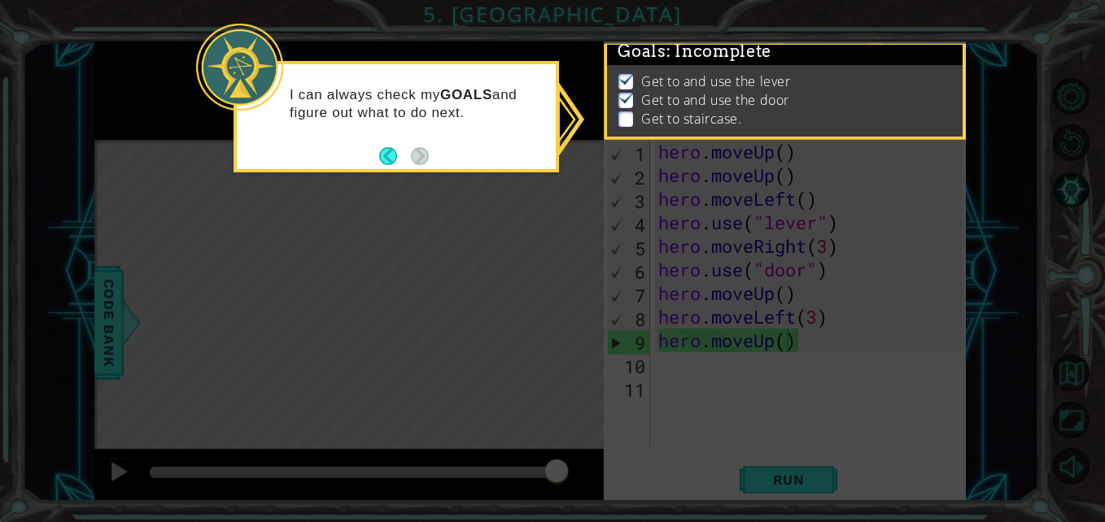
click at [373, 152] on div "I can always check my GOALS and figure out what to do next." at bounding box center [396, 112] width 319 height 82
click at [491, 226] on icon at bounding box center [552, 261] width 1105 height 522
click at [369, 140] on div "I can always check my GOALS and figure out what to do next." at bounding box center [396, 112] width 319 height 82
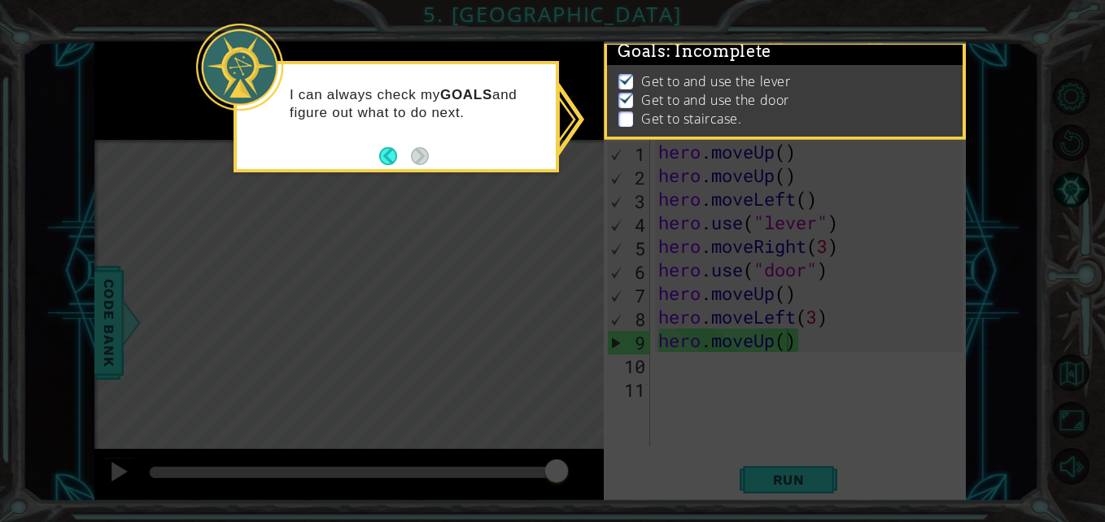
click at [369, 140] on div "I can always check my GOALS and figure out what to do next." at bounding box center [396, 112] width 319 height 82
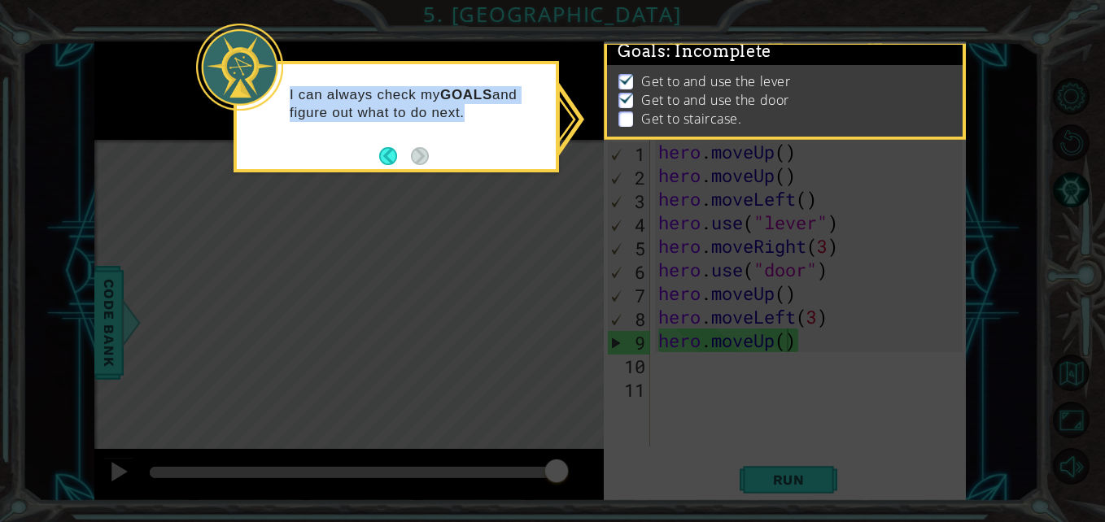
click at [369, 140] on div "I can always check my GOALS and figure out what to do next." at bounding box center [396, 112] width 319 height 82
drag, startPoint x: 369, startPoint y: 140, endPoint x: 547, endPoint y: 129, distance: 178.5
click at [547, 129] on div "I can always check my GOALS and figure out what to do next." at bounding box center [396, 112] width 319 height 82
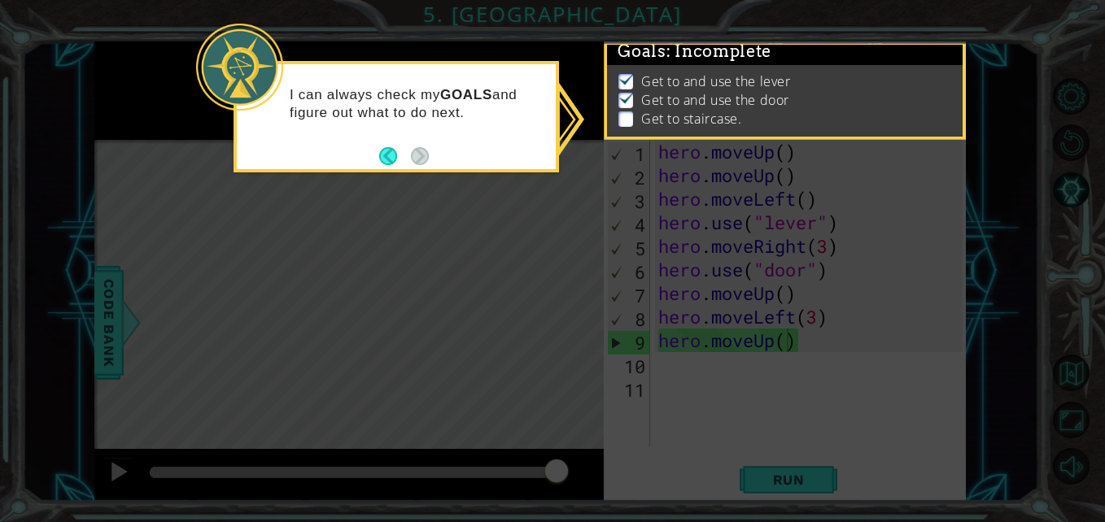
click at [721, 317] on icon at bounding box center [552, 261] width 1105 height 522
drag, startPoint x: 721, startPoint y: 317, endPoint x: 425, endPoint y: 166, distance: 331.8
click at [425, 166] on footer at bounding box center [404, 156] width 50 height 24
click at [370, 146] on div "I can always check my GOALS and figure out what to do next." at bounding box center [396, 112] width 319 height 82
click at [373, 149] on div "I can always check my GOALS and figure out what to do next." at bounding box center [396, 112] width 319 height 82
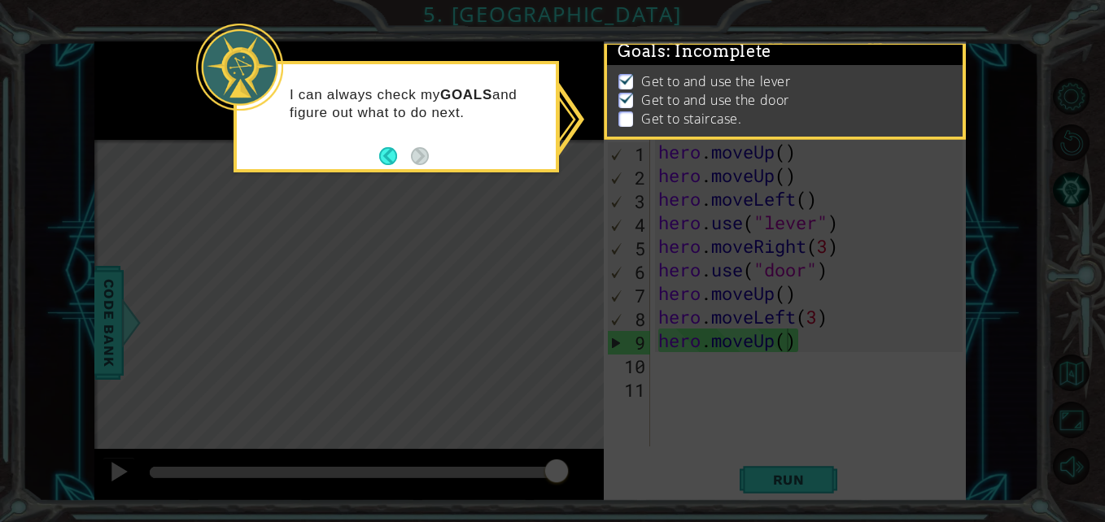
click at [592, 223] on icon at bounding box center [552, 261] width 1105 height 522
drag, startPoint x: 592, startPoint y: 223, endPoint x: 543, endPoint y: 164, distance: 77.4
click at [543, 164] on body "1 ההההההההההההההההההההההההההההההההההההההההההההההההההההההההההההההההההההההההההההה…" at bounding box center [552, 261] width 1105 height 522
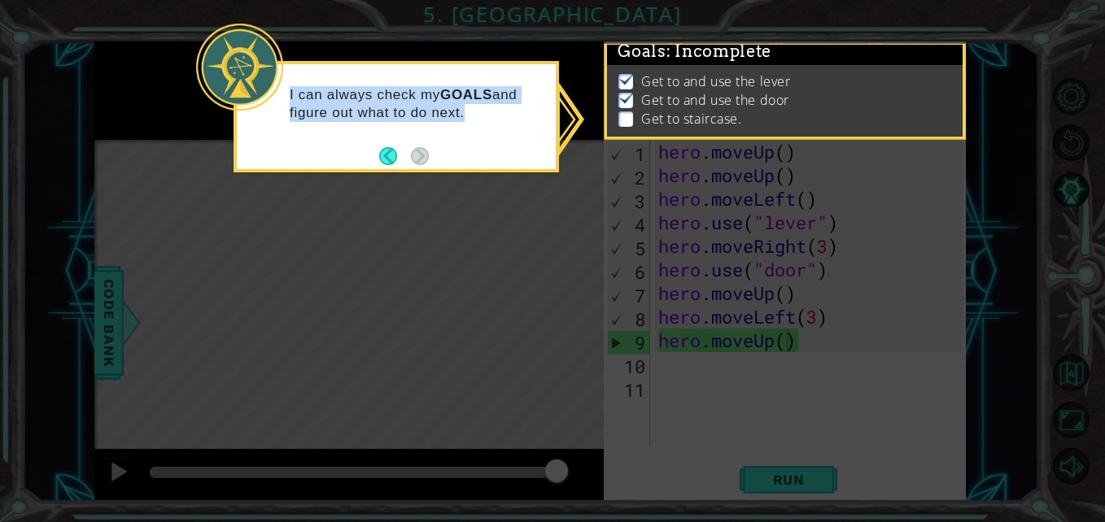
copy div "I can always check my GOALS and figure out what to do next."
click at [621, 111] on p at bounding box center [625, 118] width 15 height 15
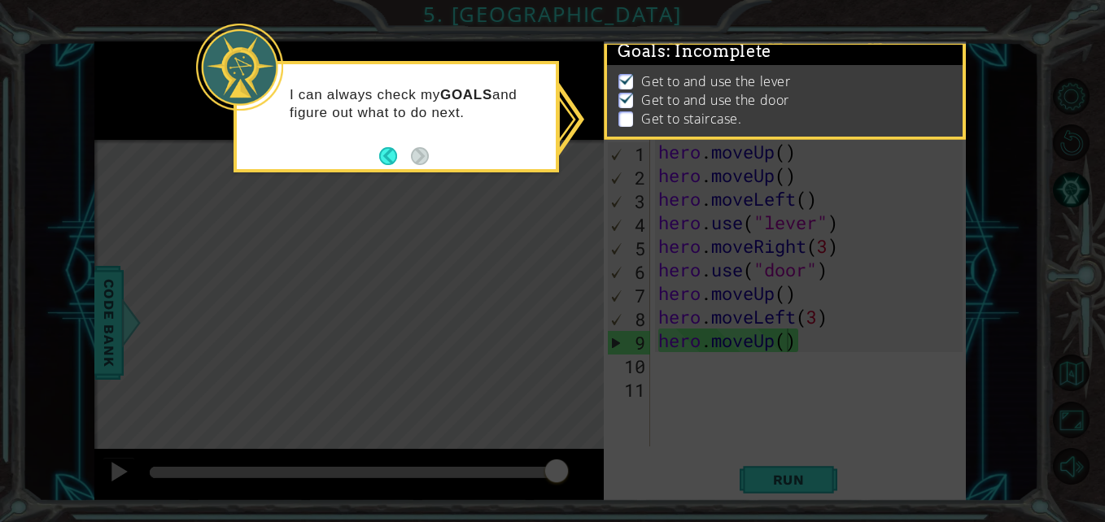
click at [671, 248] on icon at bounding box center [552, 261] width 1105 height 522
click at [722, 467] on icon at bounding box center [552, 261] width 1105 height 522
click at [359, 127] on div "I can always check my GOALS and figure out what to do next." at bounding box center [396, 112] width 319 height 82
click at [526, 226] on icon at bounding box center [552, 261] width 1105 height 522
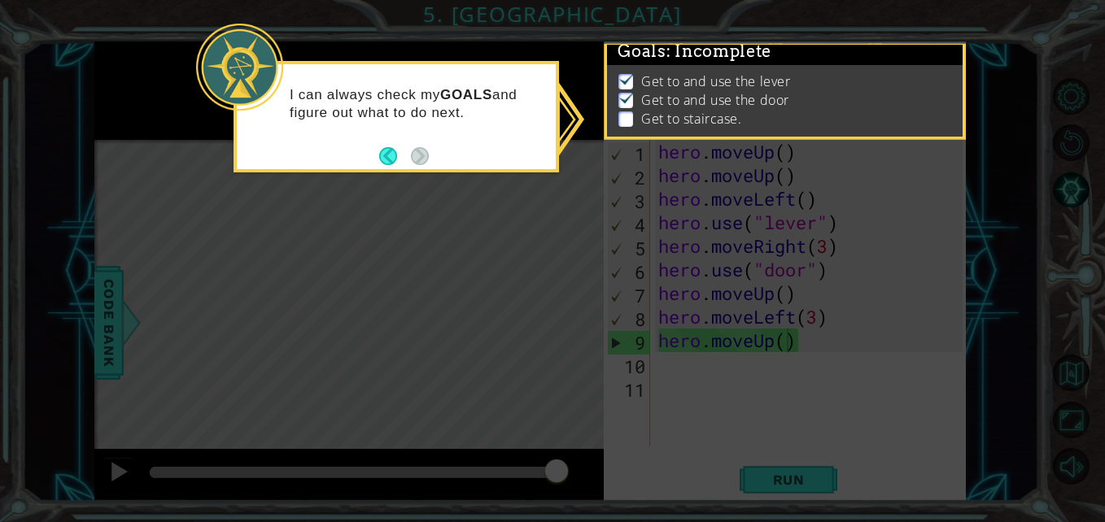
click at [526, 226] on icon at bounding box center [552, 261] width 1105 height 522
click at [338, 112] on p "I can always check my GOALS and figure out what to do next." at bounding box center [417, 104] width 255 height 36
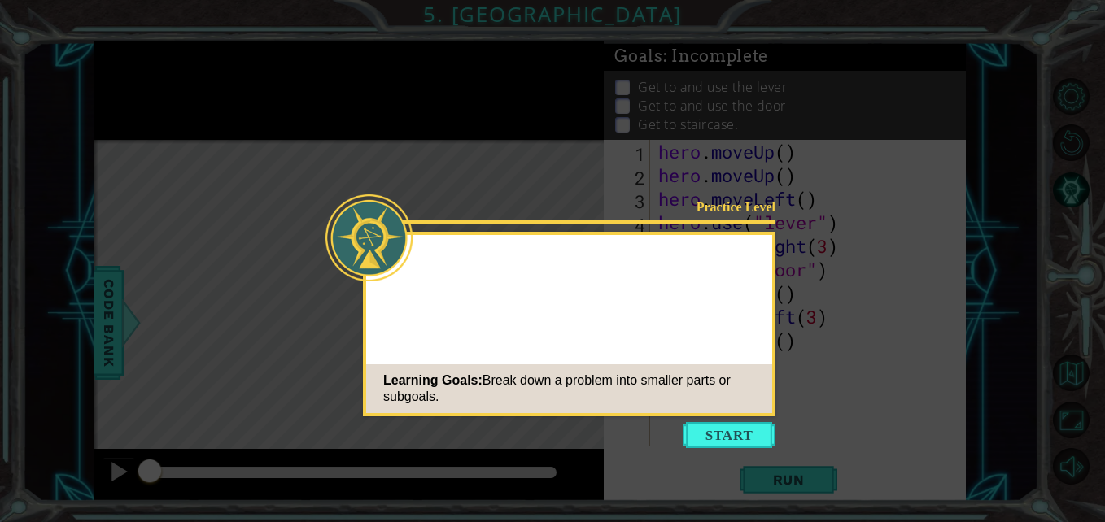
click at [724, 435] on button "Start" at bounding box center [729, 435] width 93 height 26
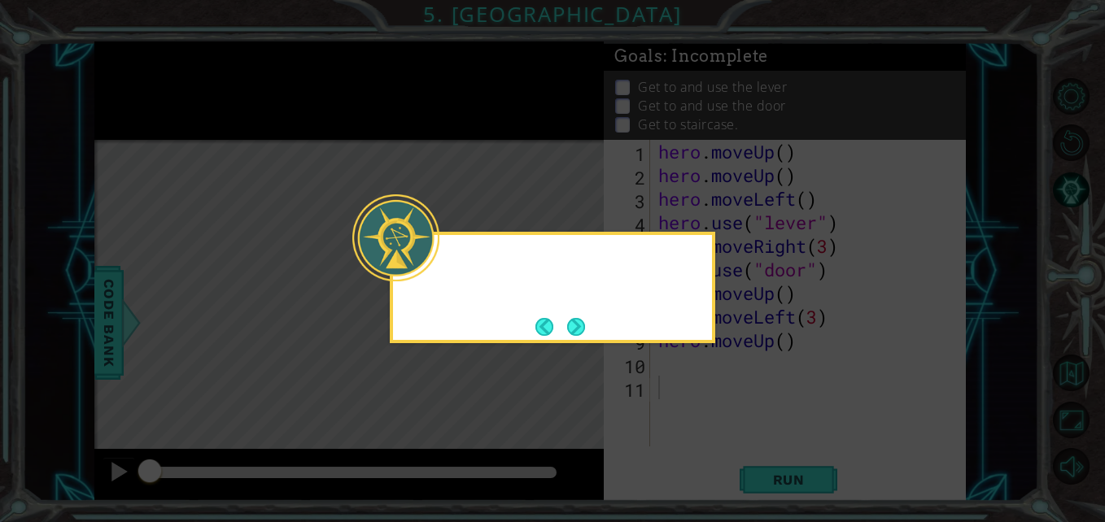
click at [403, 239] on div at bounding box center [395, 237] width 87 height 87
click at [571, 334] on button "Next" at bounding box center [576, 327] width 18 height 18
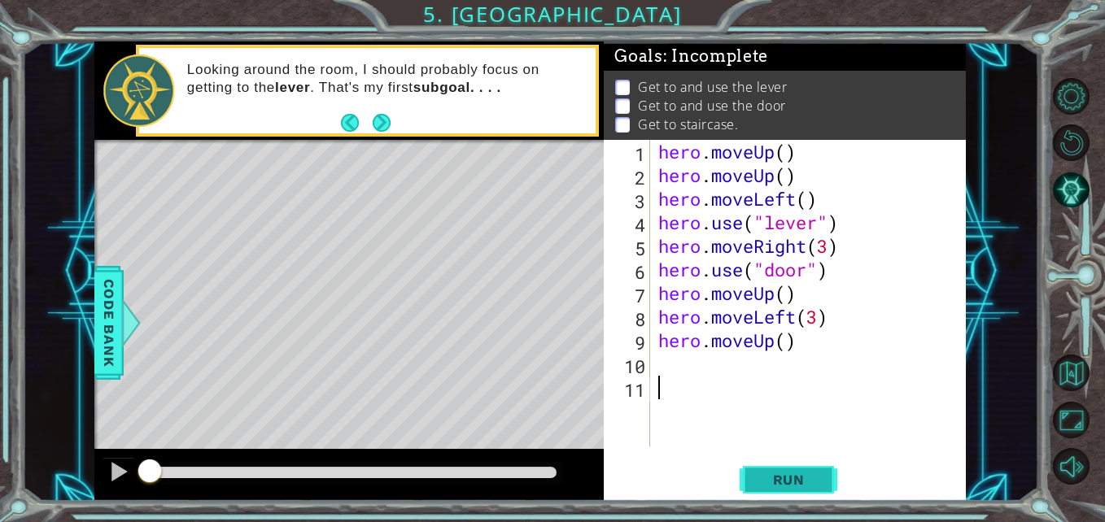
click at [809, 478] on span "Run" at bounding box center [789, 480] width 64 height 16
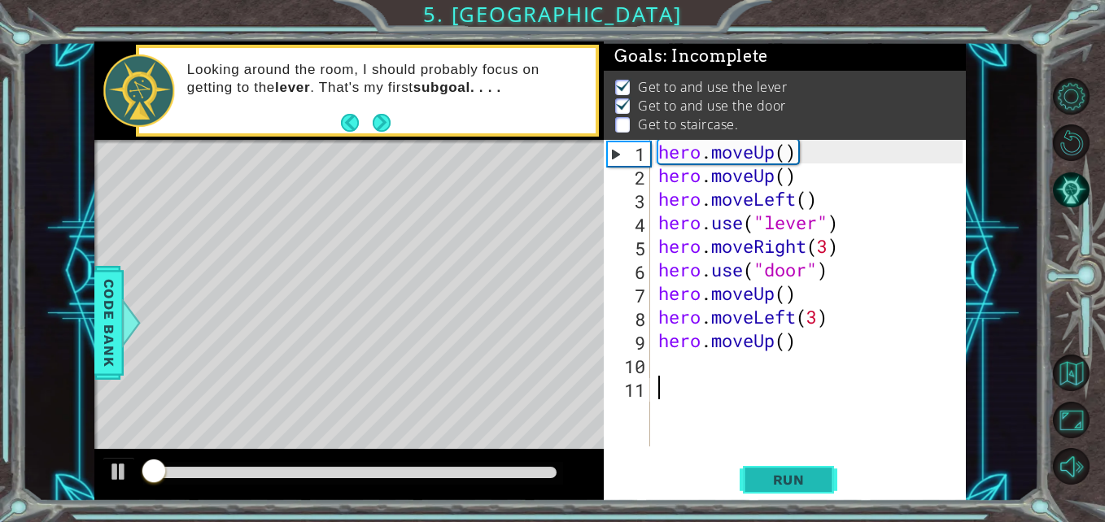
scroll to position [12, 0]
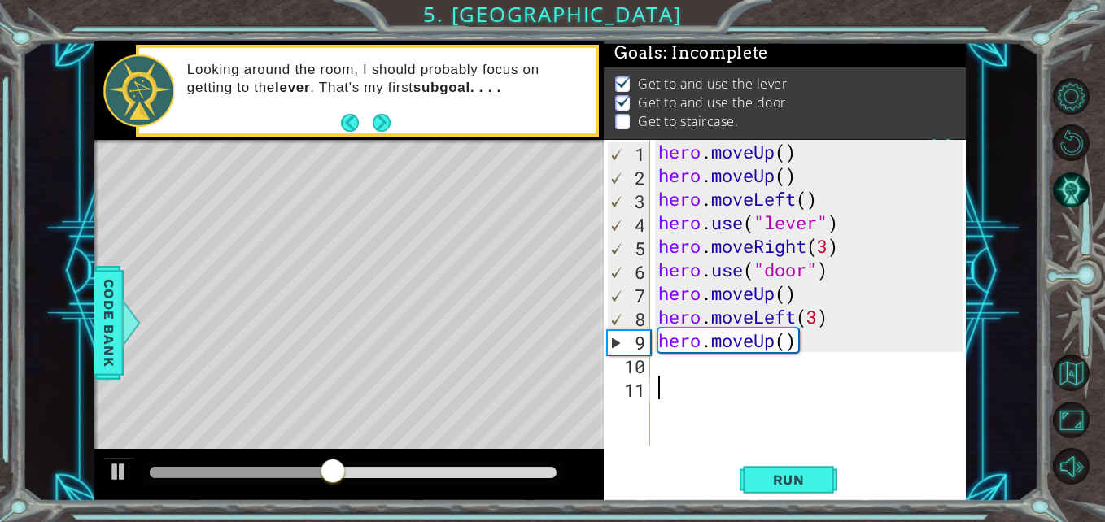
click at [792, 296] on div "hero . moveUp ( ) hero . moveUp ( ) hero . moveLeft ( ) hero . use ( "lever" ) …" at bounding box center [812, 317] width 315 height 354
type textarea "hero.moveUp(2)"
click at [801, 469] on button "Run" at bounding box center [788, 480] width 98 height 36
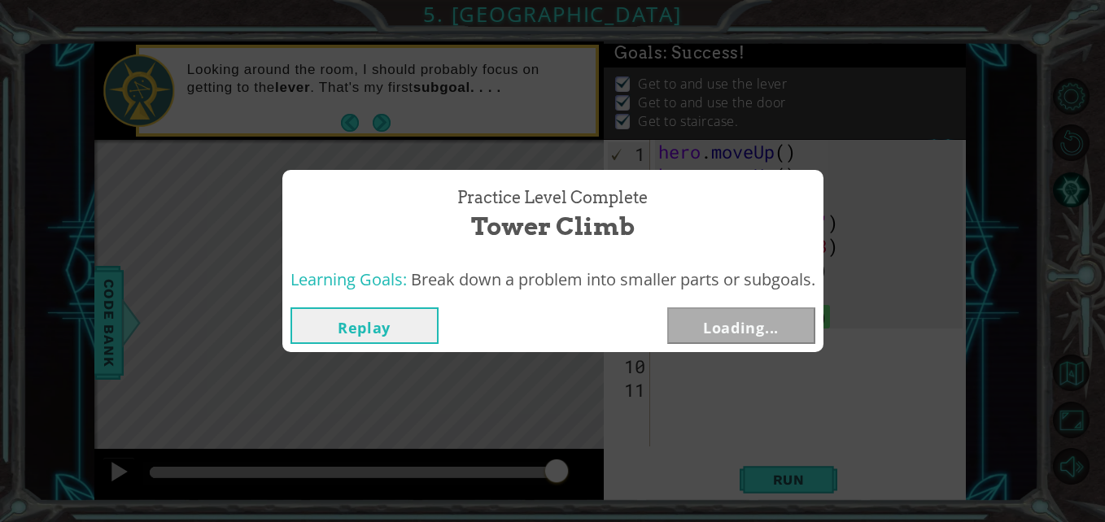
click at [706, 369] on div "Practice Level Complete Tower Climb Learning Goals: Break down a problem into s…" at bounding box center [552, 261] width 1105 height 522
click at [744, 326] on button "Next" at bounding box center [741, 326] width 148 height 37
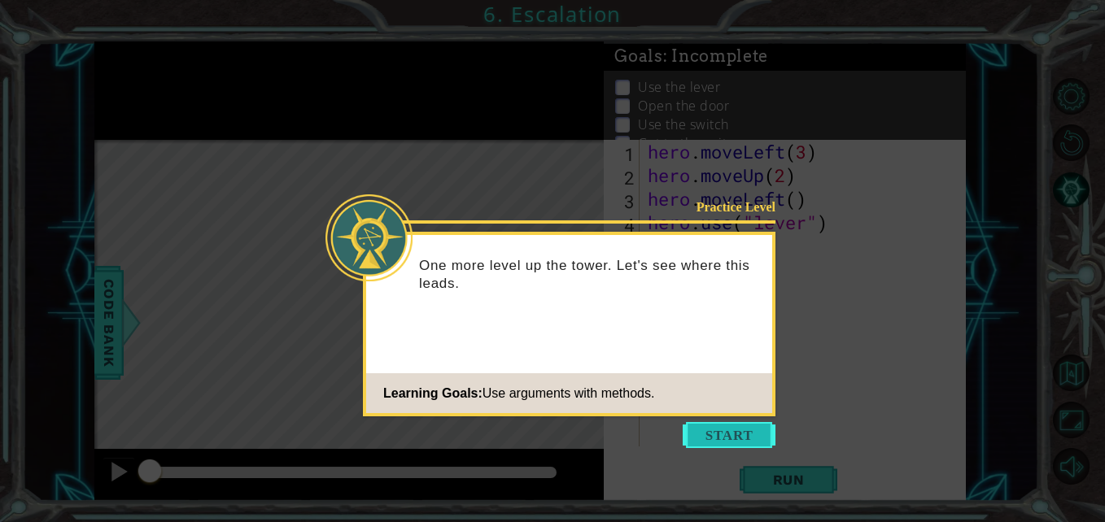
click at [718, 428] on button "Start" at bounding box center [729, 435] width 93 height 26
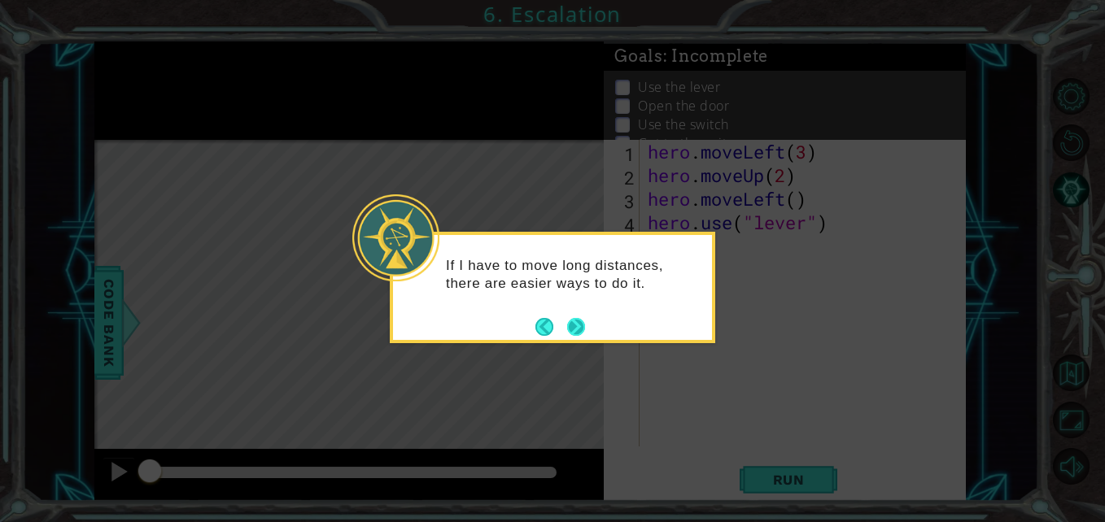
click at [574, 325] on button "Next" at bounding box center [576, 327] width 18 height 18
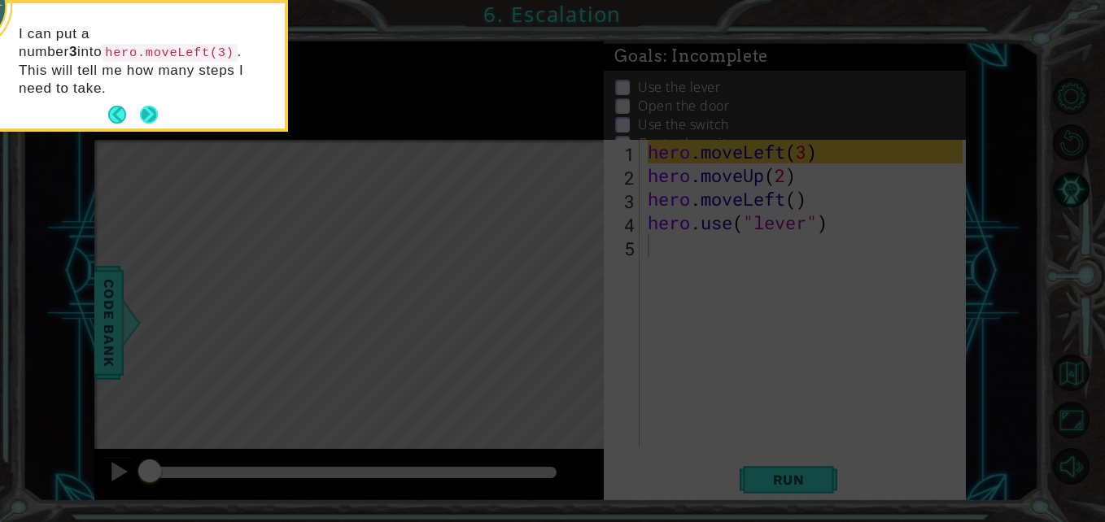
click at [151, 106] on button "Next" at bounding box center [149, 115] width 18 height 18
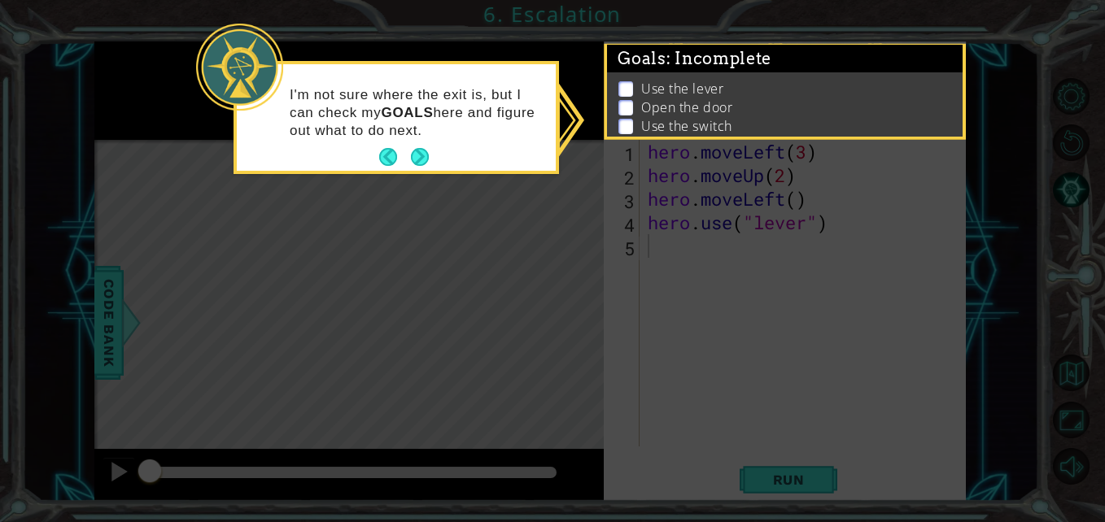
click at [704, 98] on p "Open the door" at bounding box center [686, 107] width 91 height 18
click at [548, 263] on icon at bounding box center [552, 261] width 1105 height 522
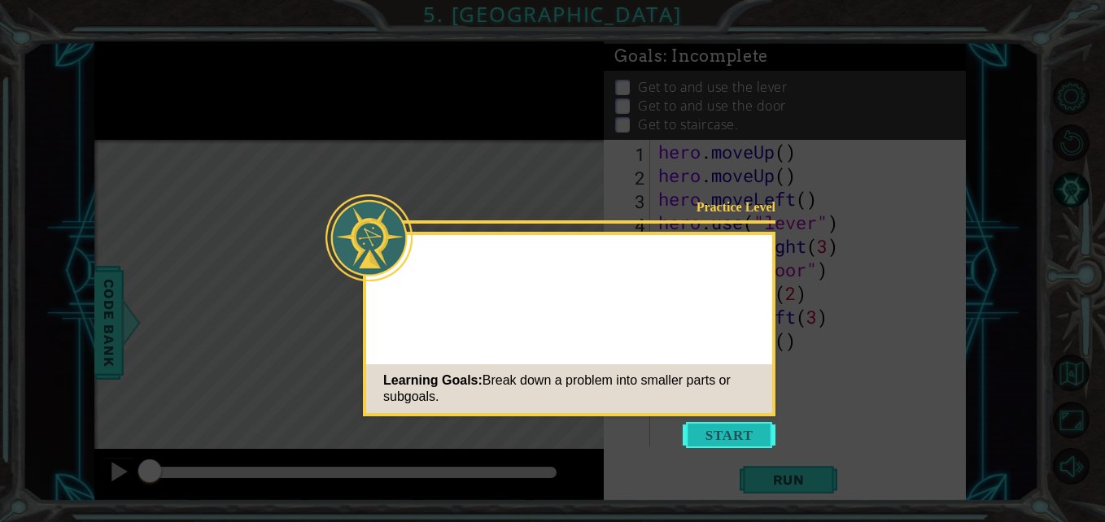
click at [735, 433] on button "Start" at bounding box center [729, 435] width 93 height 26
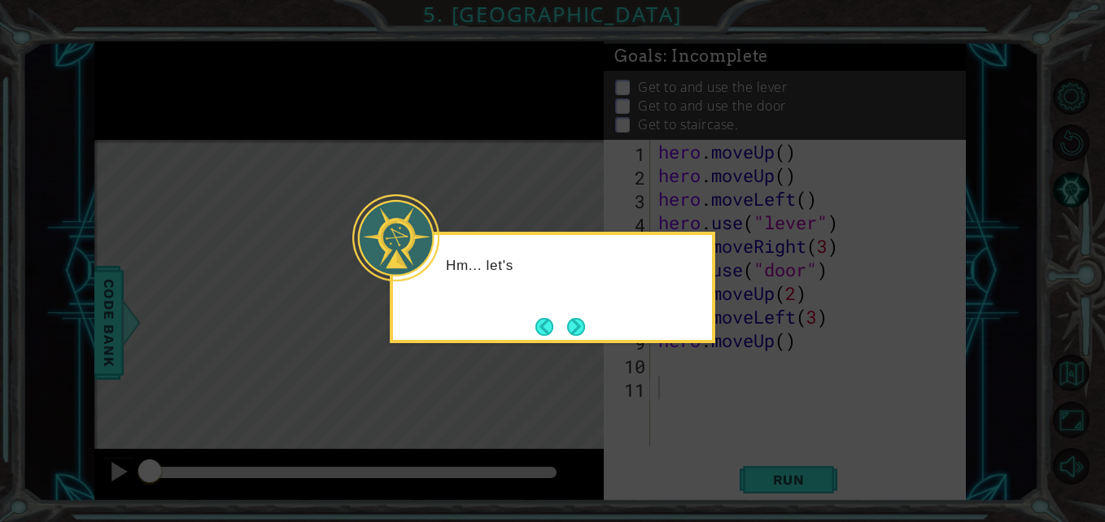
click at [574, 312] on div "Hm... let's" at bounding box center [552, 287] width 325 height 111
click at [571, 316] on footer at bounding box center [560, 327] width 50 height 24
click at [573, 320] on button "Next" at bounding box center [576, 327] width 18 height 18
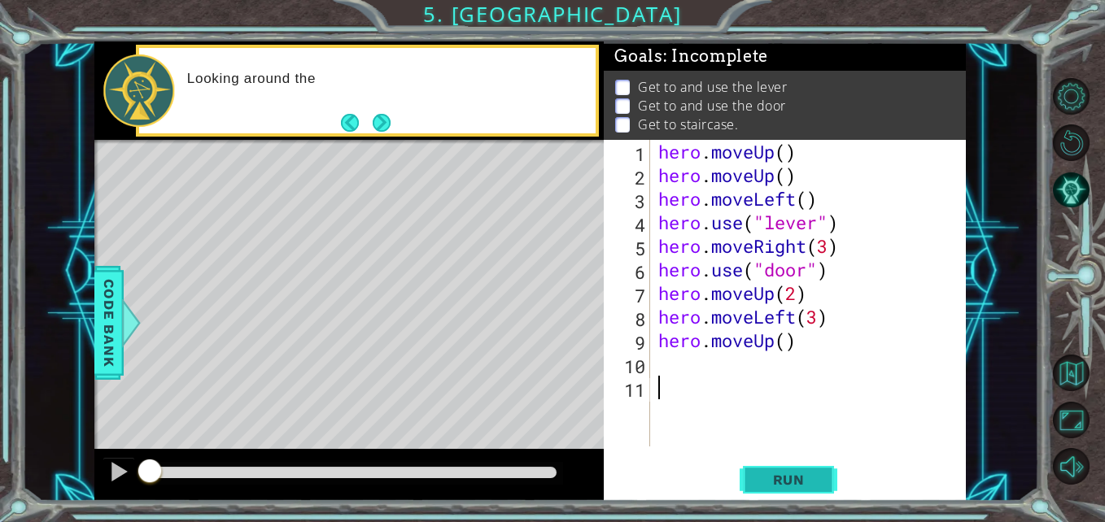
click at [805, 484] on span "Run" at bounding box center [789, 480] width 64 height 16
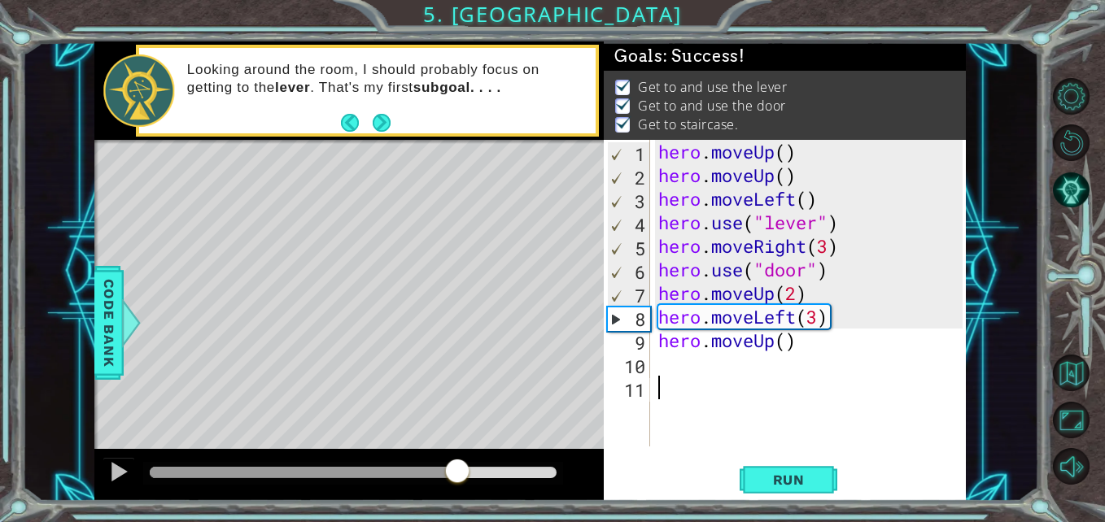
drag, startPoint x: 278, startPoint y: 473, endPoint x: 460, endPoint y: 467, distance: 182.3
click at [460, 467] on div at bounding box center [457, 472] width 29 height 29
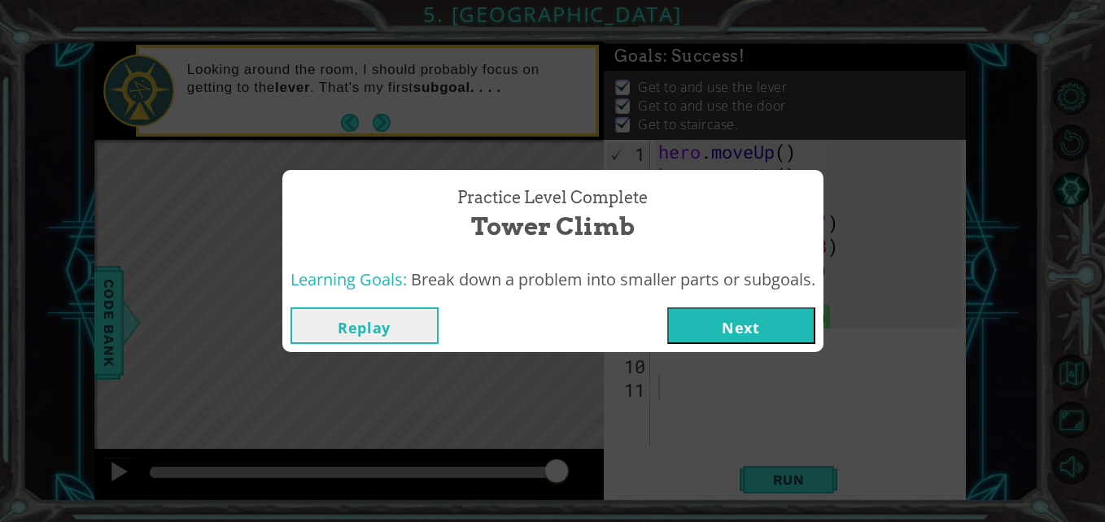
click at [739, 329] on button "Next" at bounding box center [741, 326] width 148 height 37
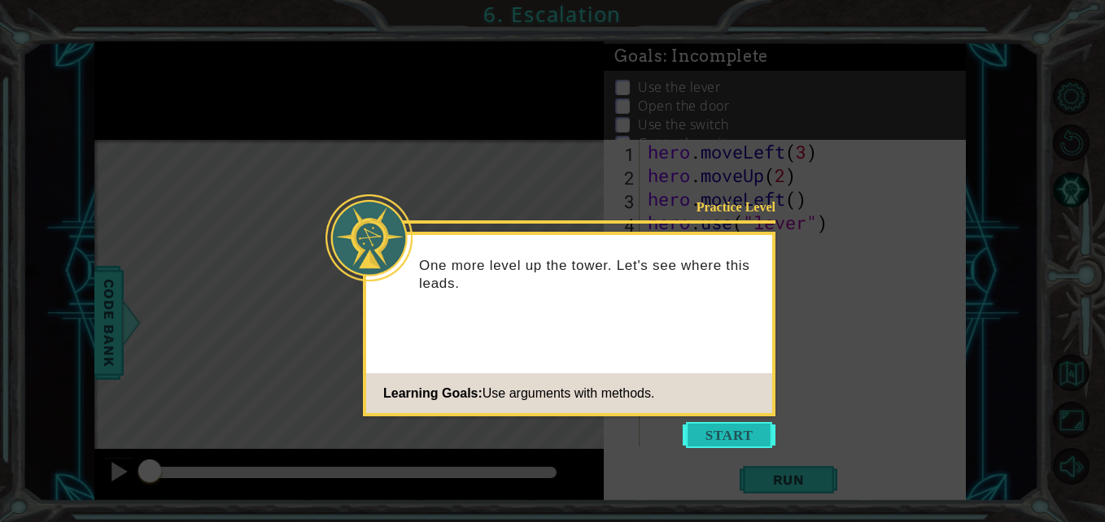
click at [735, 433] on button "Start" at bounding box center [729, 435] width 93 height 26
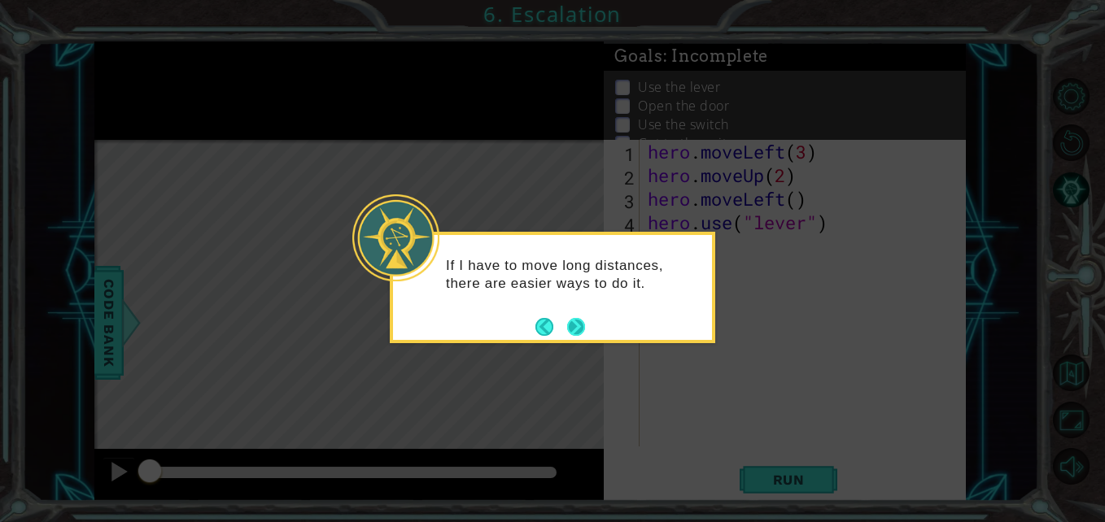
click at [574, 340] on div "If I have to move long distances, there are easier ways to do it." at bounding box center [552, 287] width 325 height 111
click at [582, 328] on button "Next" at bounding box center [576, 327] width 18 height 18
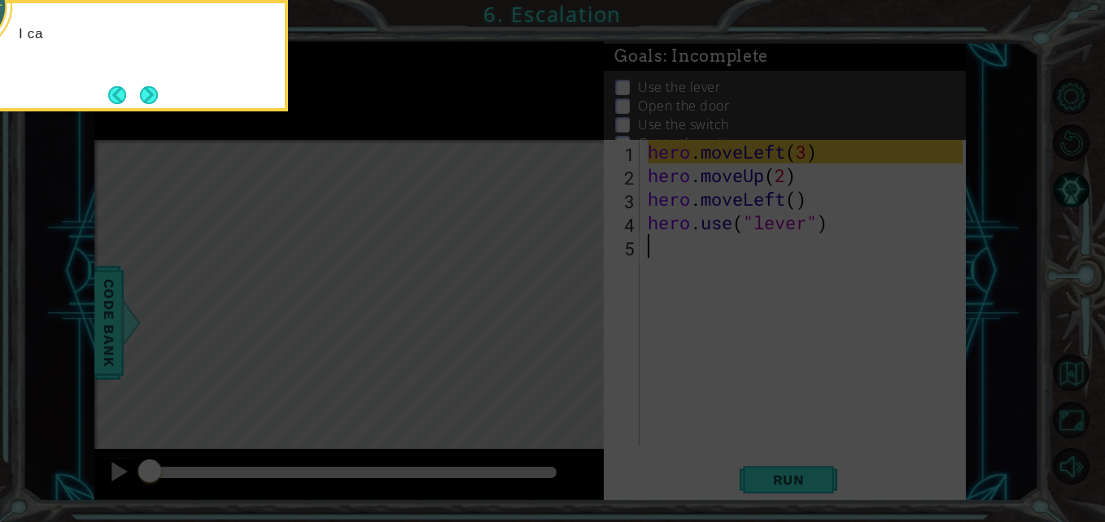
click at [582, 328] on icon at bounding box center [552, 78] width 1105 height 888
click at [140, 92] on button "Next" at bounding box center [149, 95] width 18 height 18
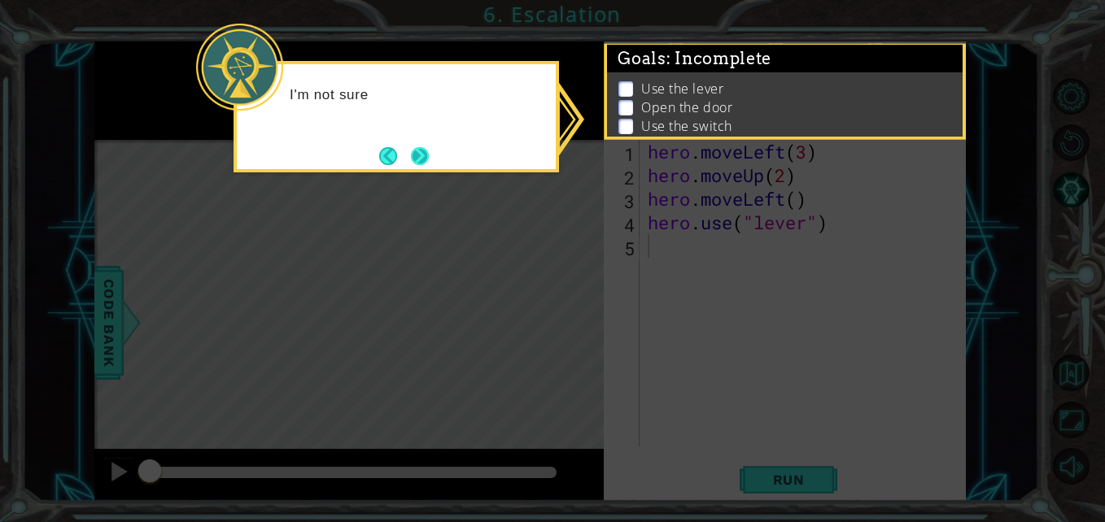
click at [423, 156] on button "Next" at bounding box center [419, 156] width 21 height 21
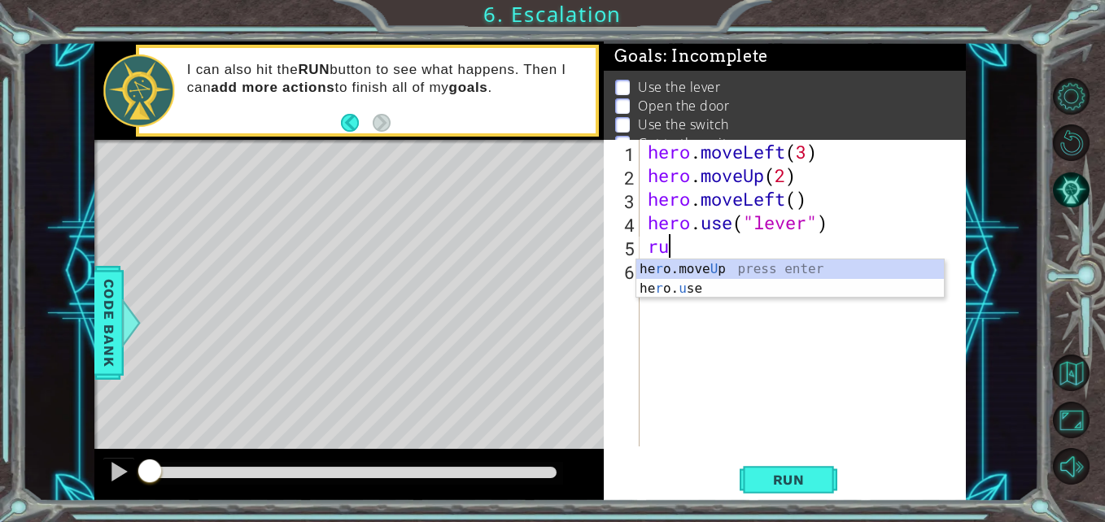
scroll to position [0, 1]
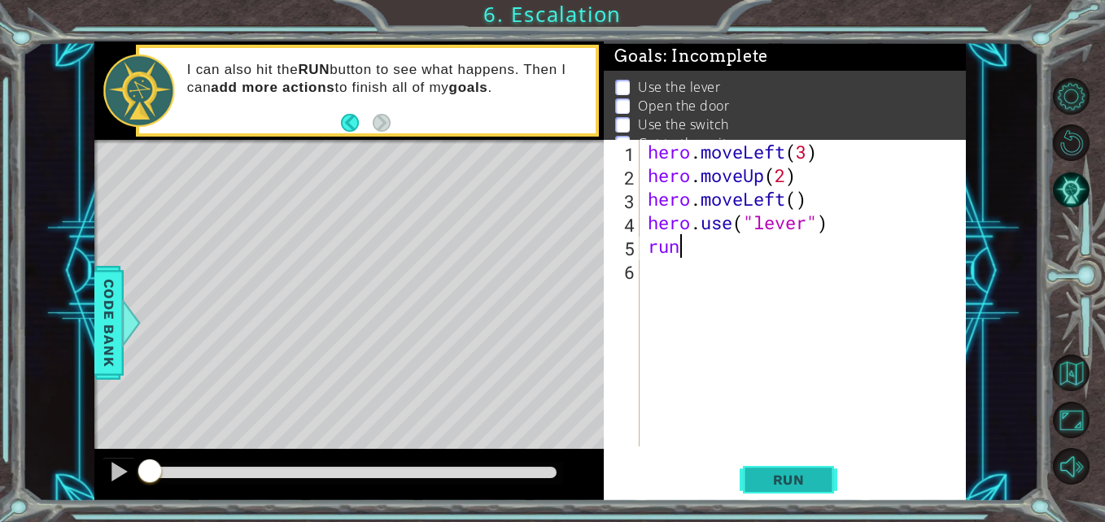
click at [785, 487] on span "Run" at bounding box center [789, 480] width 64 height 16
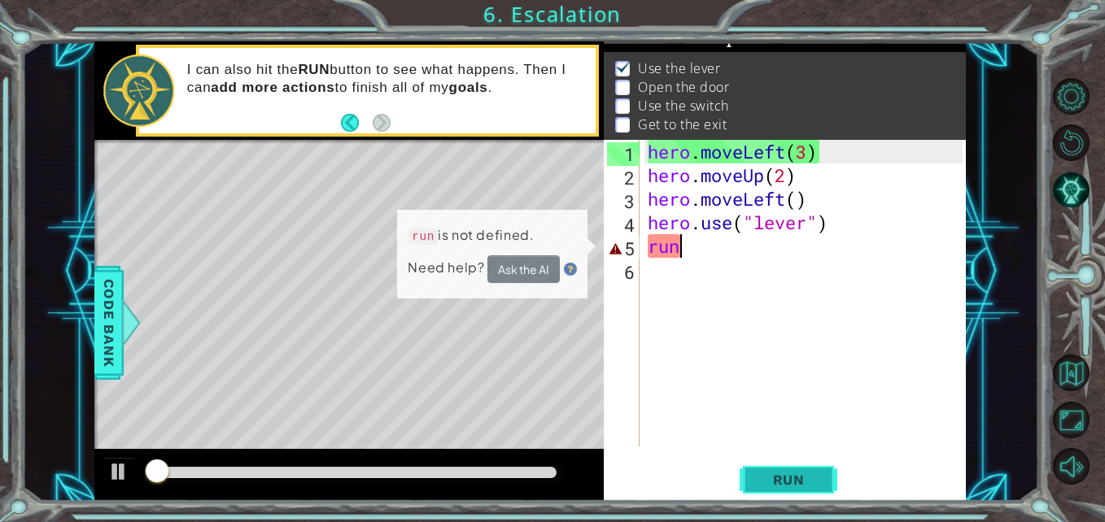
scroll to position [21, 0]
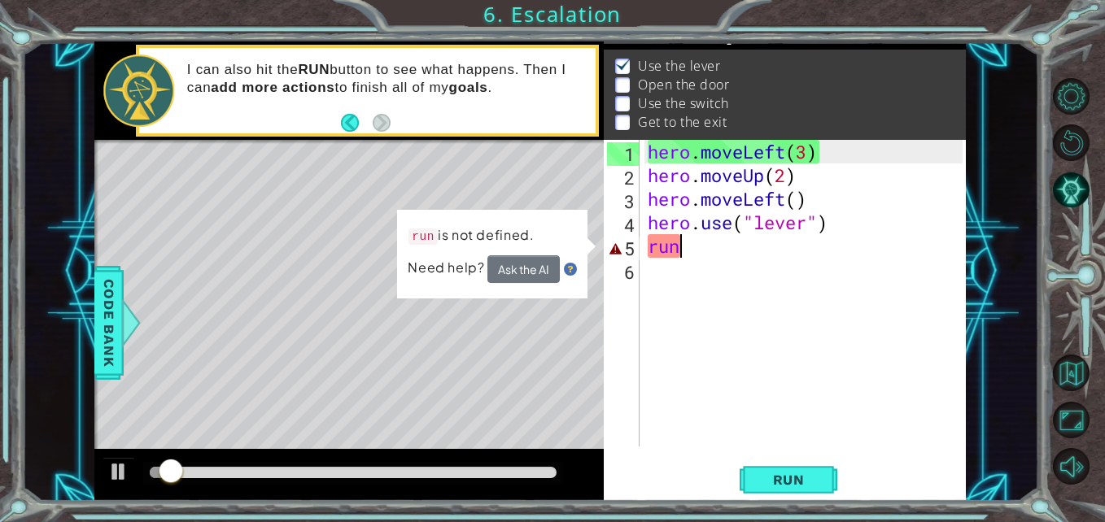
click at [741, 251] on div "hero . moveLeft ( 3 ) hero . moveUp ( 2 ) hero . moveLeft ( ) hero . use ( "lev…" at bounding box center [806, 317] width 325 height 354
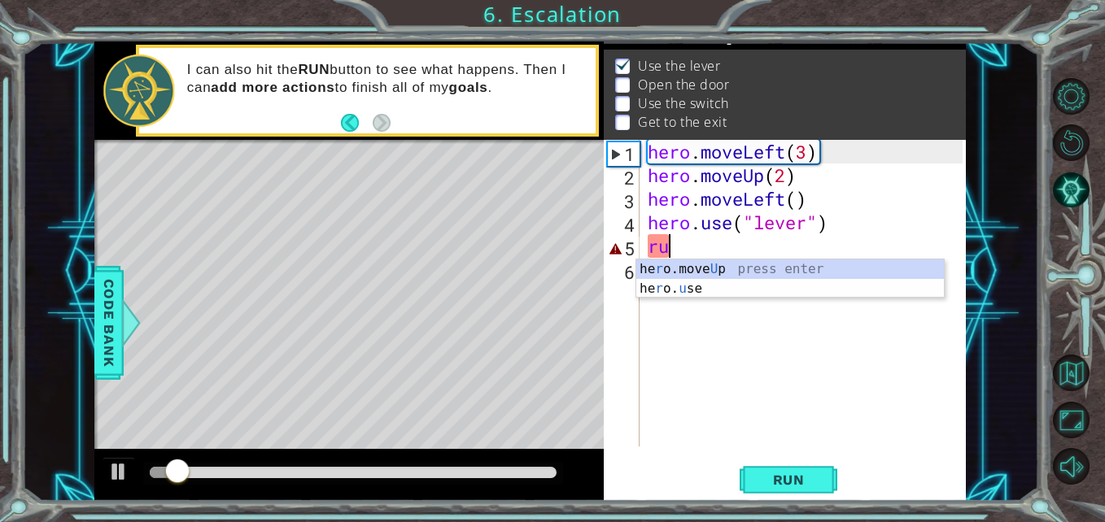
type textarea "r"
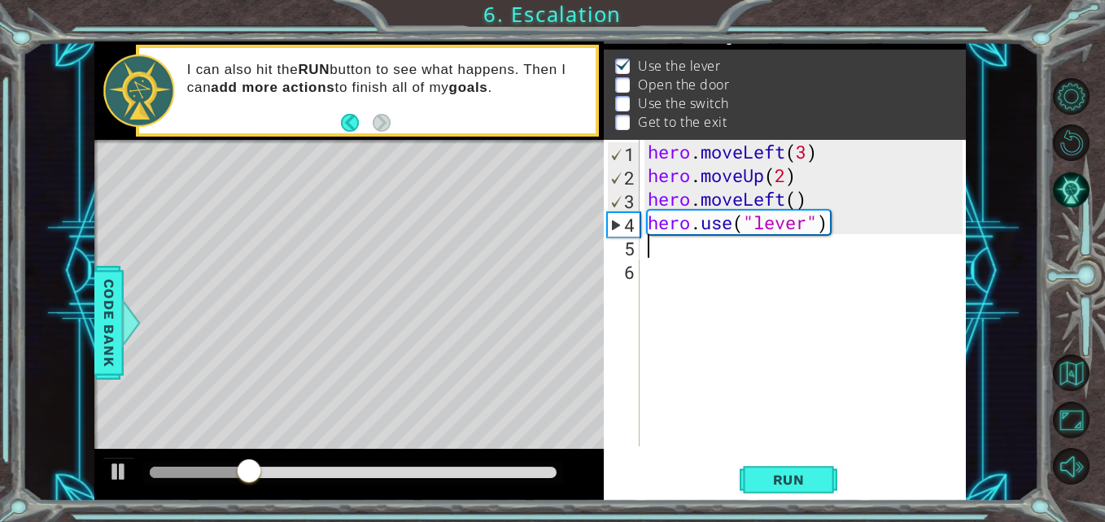
click at [683, 249] on div "hero . moveLeft ( 3 ) hero . moveUp ( 2 ) hero . moveLeft ( ) hero . use ( "lev…" at bounding box center [806, 317] width 325 height 354
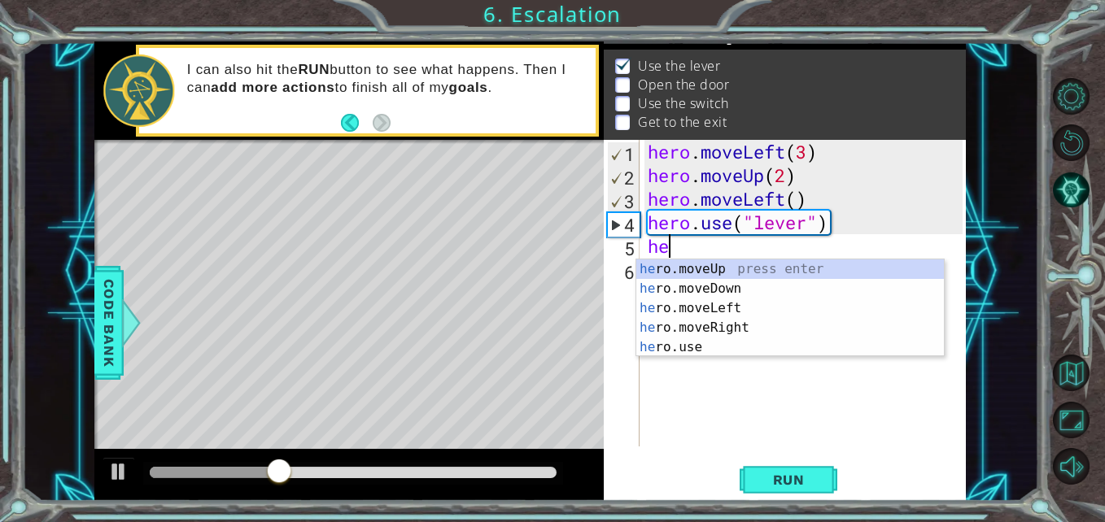
scroll to position [0, 1]
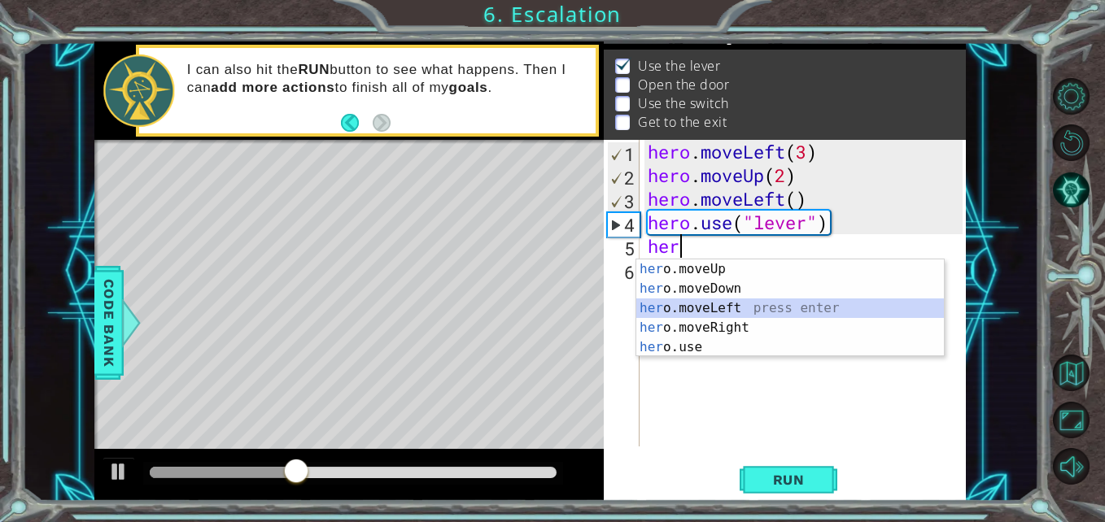
click at [727, 317] on div "her o.moveUp press enter her o.moveDown press enter her o.moveLeft press enter …" at bounding box center [790, 328] width 308 height 137
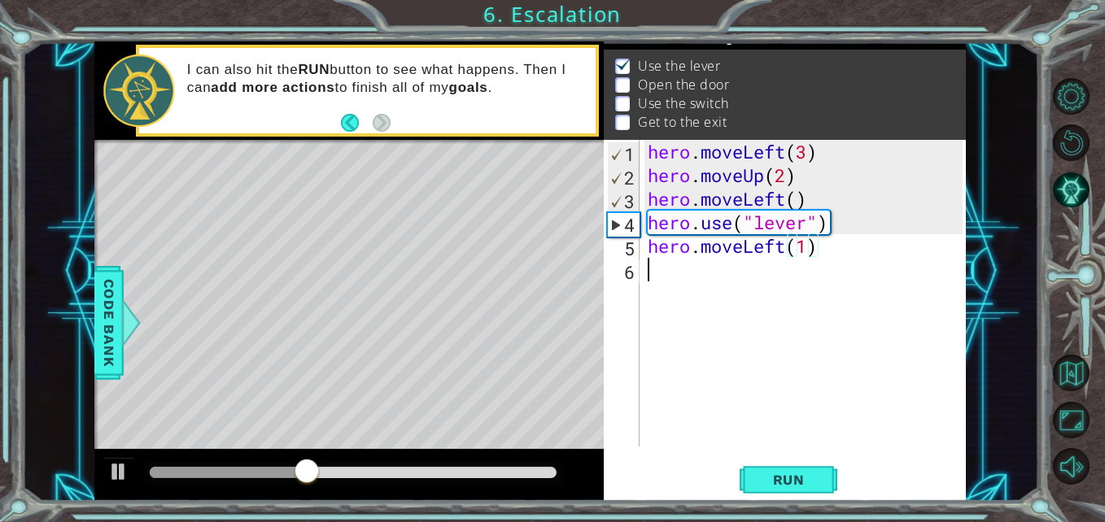
click at [687, 286] on div "hero . moveLeft ( 3 ) hero . moveUp ( 2 ) hero . moveLeft ( ) hero . use ( "lev…" at bounding box center [806, 317] width 325 height 354
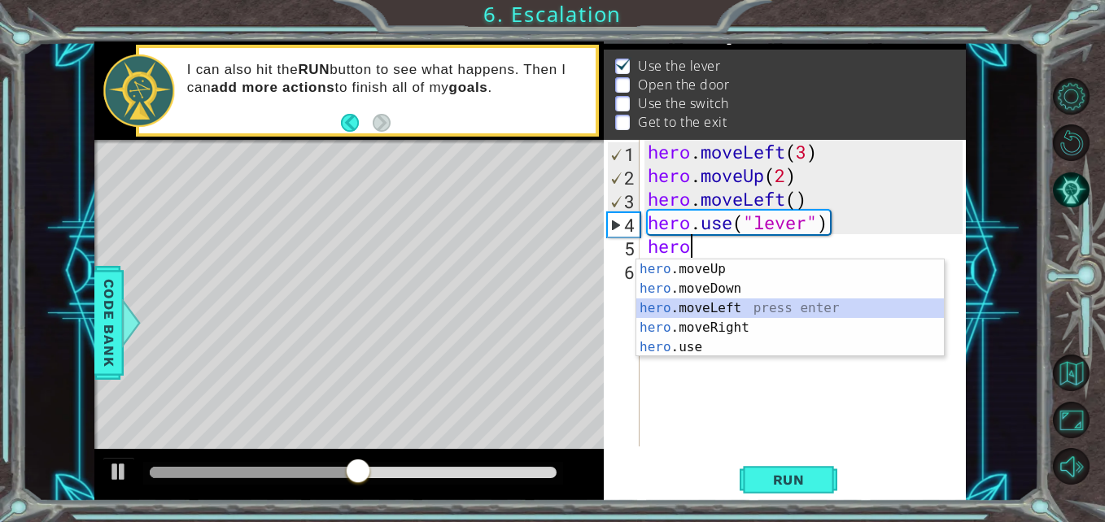
click at [744, 312] on div "hero .moveUp press enter hero .moveDown press enter hero .moveLeft press enter …" at bounding box center [790, 328] width 308 height 137
type textarea "hero.moveLeft(1)"
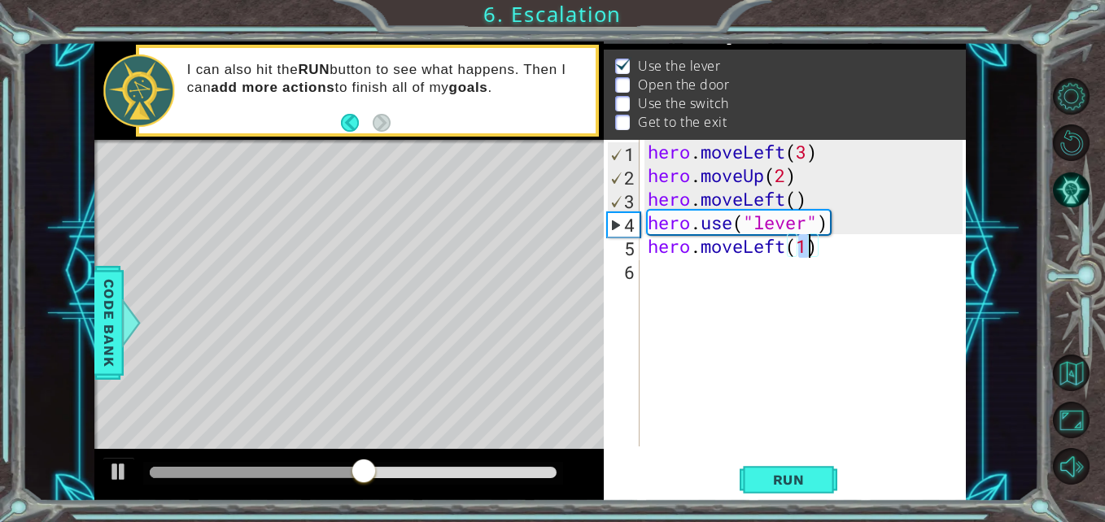
click at [678, 280] on div "hero . moveLeft ( 3 ) hero . moveUp ( 2 ) hero . moveLeft ( ) hero . use ( "lev…" at bounding box center [806, 317] width 325 height 354
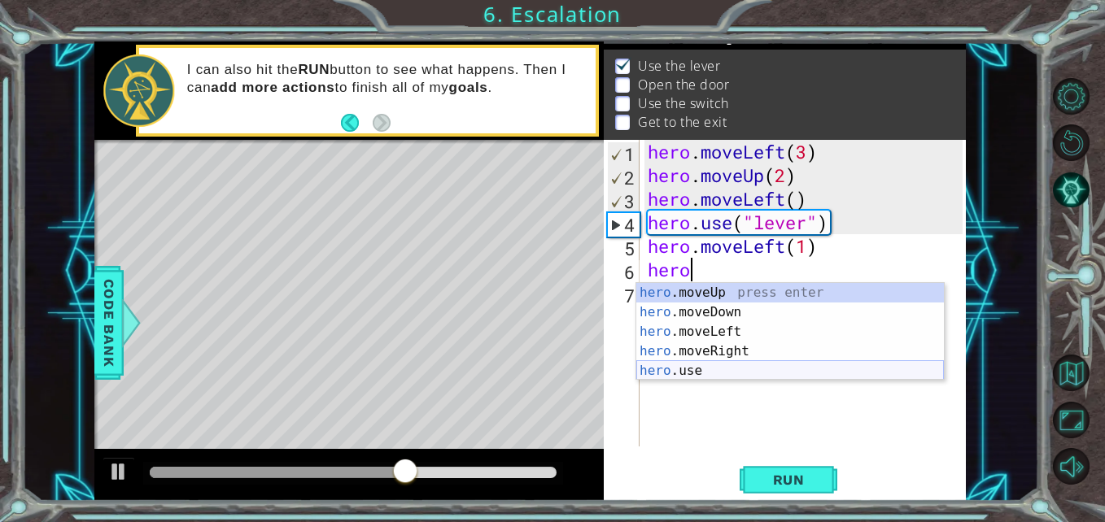
click at [709, 372] on div "hero .moveUp press enter hero .moveDown press enter hero .moveLeft press enter …" at bounding box center [790, 351] width 308 height 137
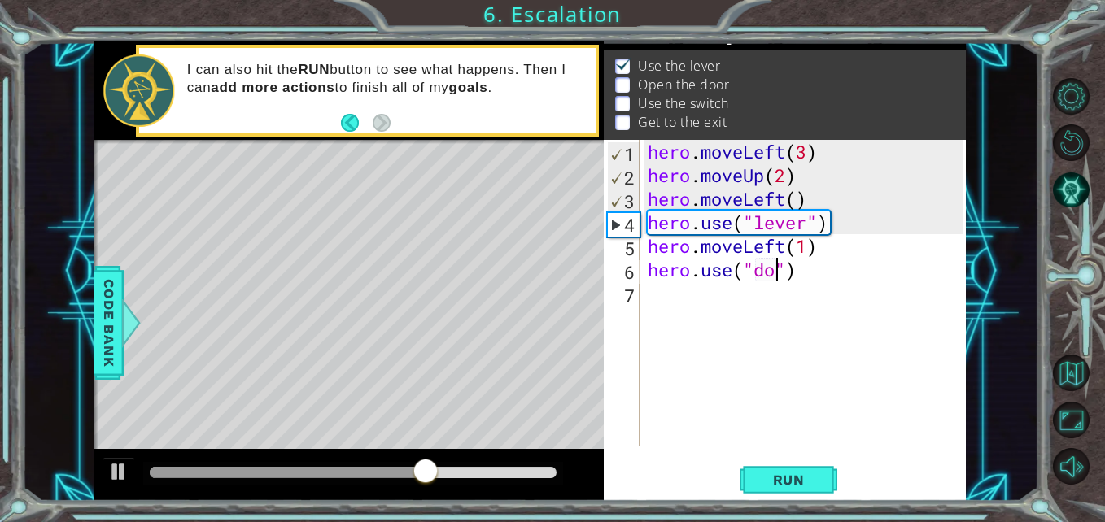
type textarea "hero.use("door")"
click at [697, 298] on div "hero . moveLeft ( 3 ) hero . moveUp ( 2 ) hero . moveLeft ( ) hero . use ( "lev…" at bounding box center [806, 317] width 325 height 354
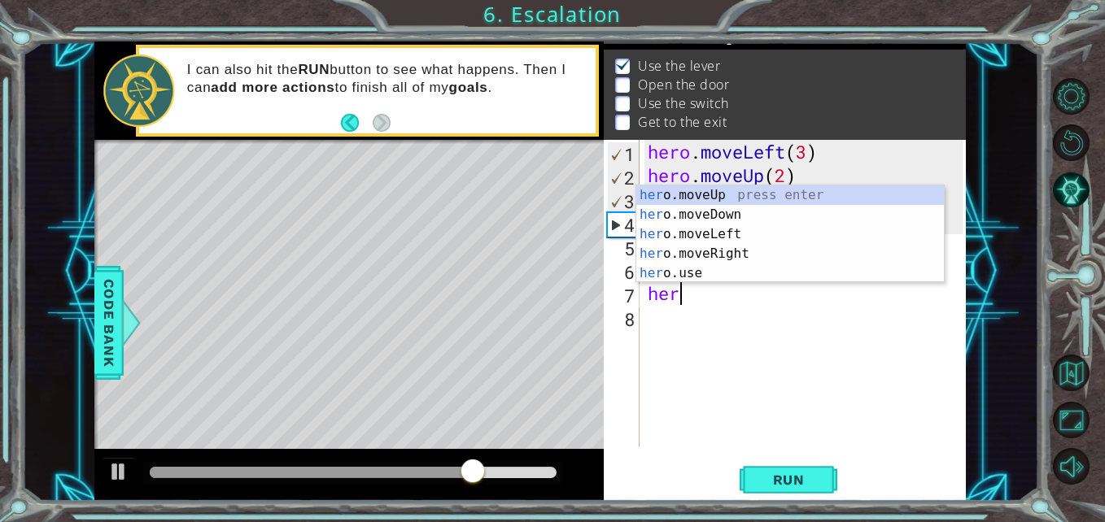
scroll to position [0, 1]
click at [725, 200] on div "her o.moveUp press enter her o.moveDown press enter her o.moveLeft press enter …" at bounding box center [790, 253] width 308 height 137
type textarea "hero.moveUp(1)"
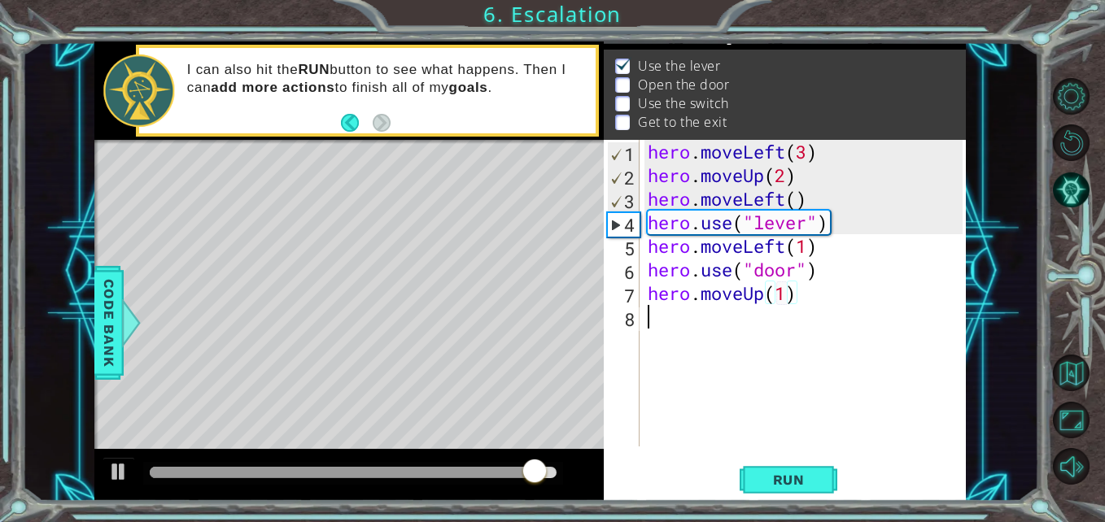
click at [677, 321] on div "hero . moveLeft ( 3 ) hero . moveUp ( 2 ) hero . moveLeft ( ) hero . use ( "lev…" at bounding box center [806, 317] width 325 height 354
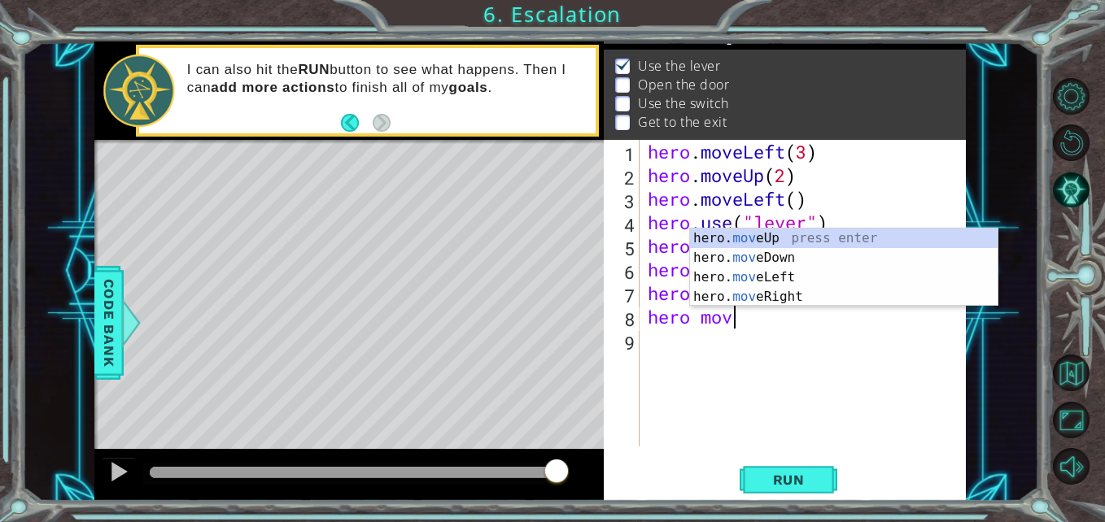
scroll to position [0, 3]
click at [824, 293] on div "hero. move Up press enter hero. move Down press enter hero. move Left press ent…" at bounding box center [844, 287] width 308 height 117
type textarea "hero.moveRight(1)"
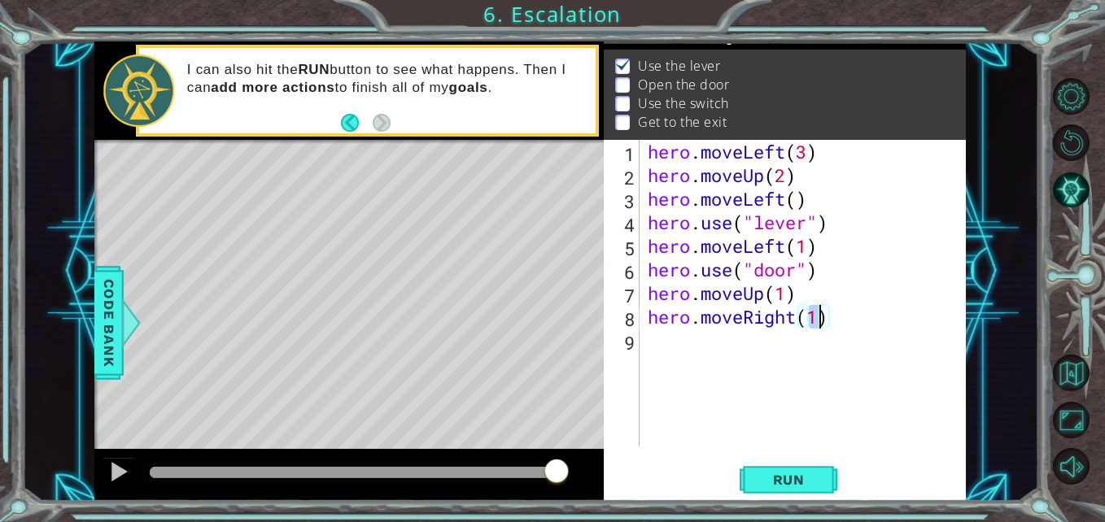
click at [745, 340] on div "hero . moveLeft ( 3 ) hero . moveUp ( 2 ) hero . moveLeft ( ) hero . use ( "lev…" at bounding box center [806, 317] width 325 height 354
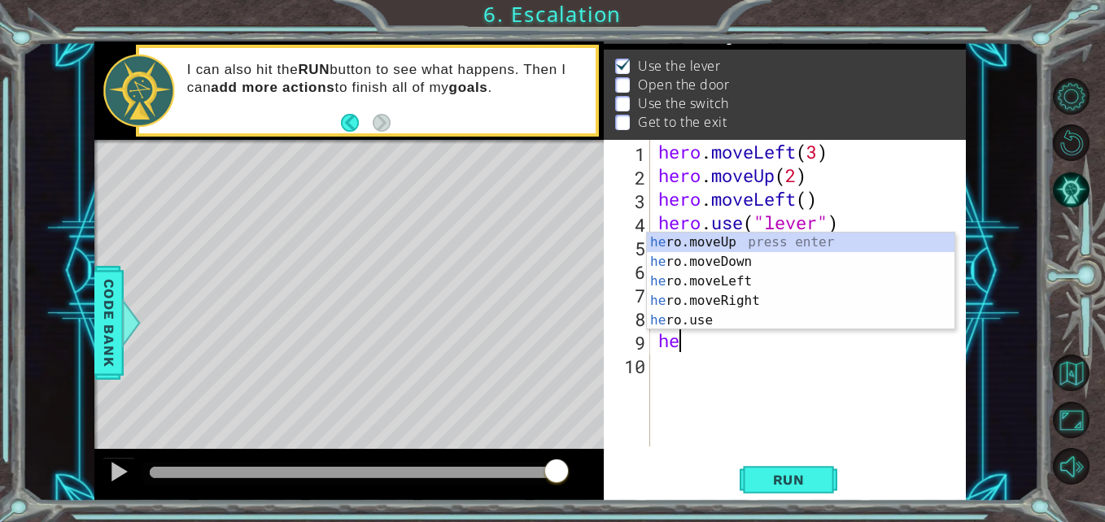
scroll to position [0, 1]
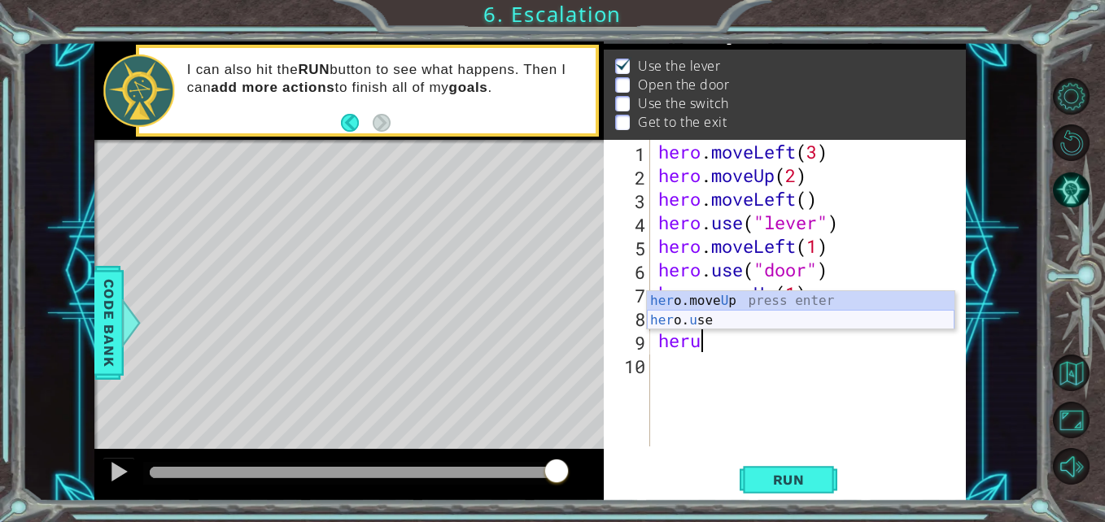
click at [723, 318] on div "her o.move U p press enter her o. u se press enter" at bounding box center [801, 330] width 308 height 78
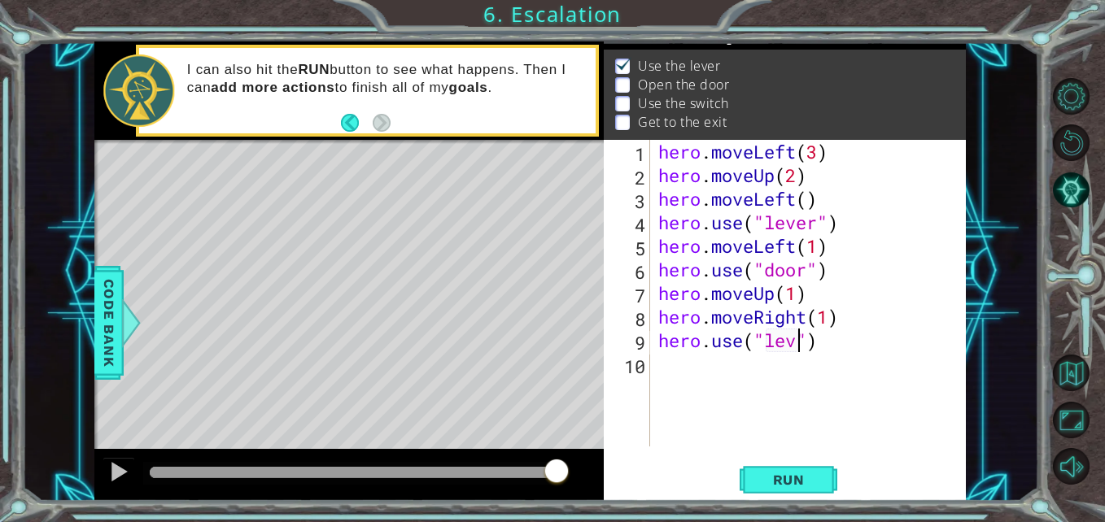
scroll to position [0, 7]
type textarea "hero.use("lever")"
click at [698, 365] on div "hero . moveLeft ( 3 ) hero . moveUp ( 2 ) hero . moveLeft ( ) hero . use ( "lev…" at bounding box center [813, 317] width 316 height 354
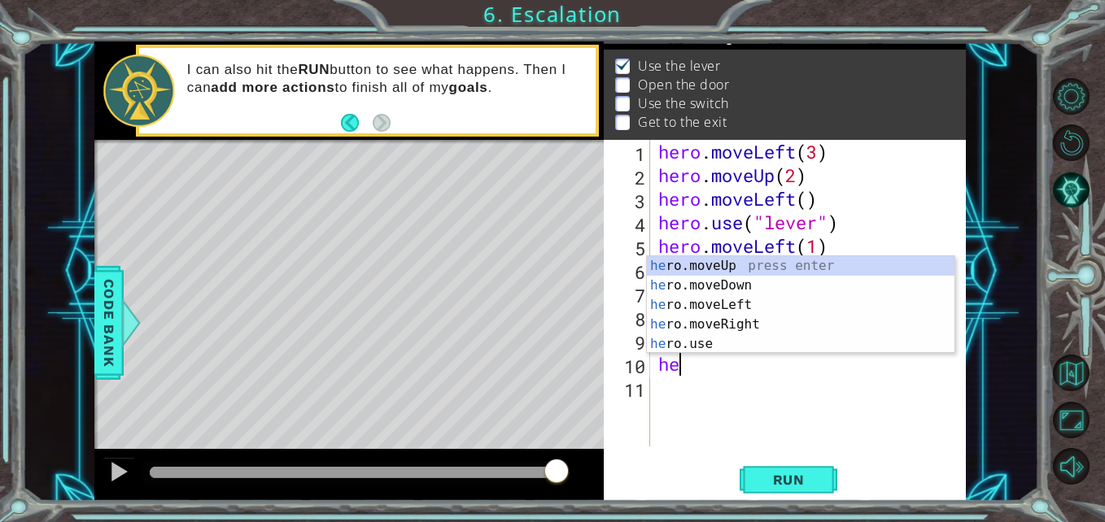
scroll to position [0, 1]
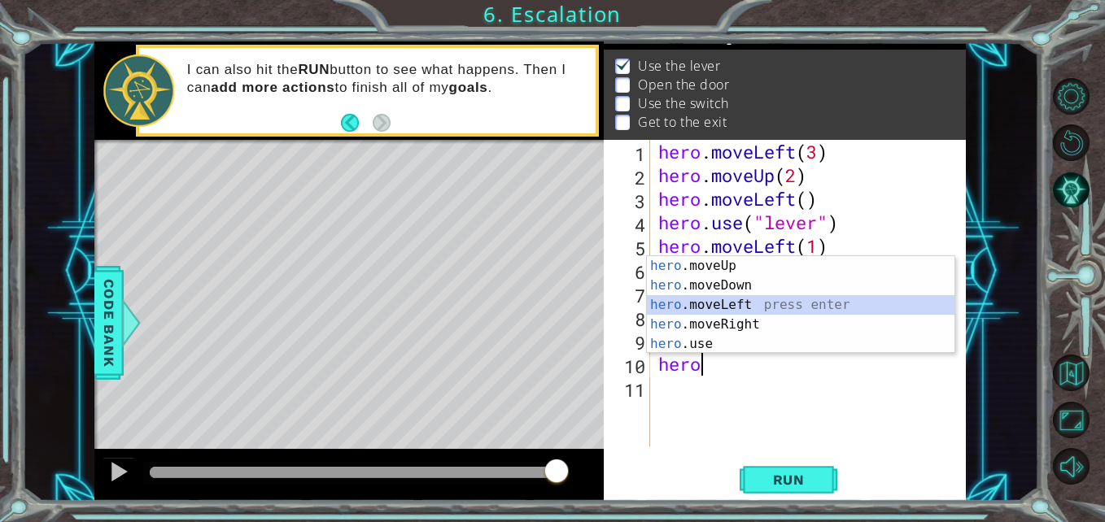
click at [733, 308] on div "hero .moveUp press enter hero .moveDown press enter hero .moveLeft press enter …" at bounding box center [801, 324] width 308 height 137
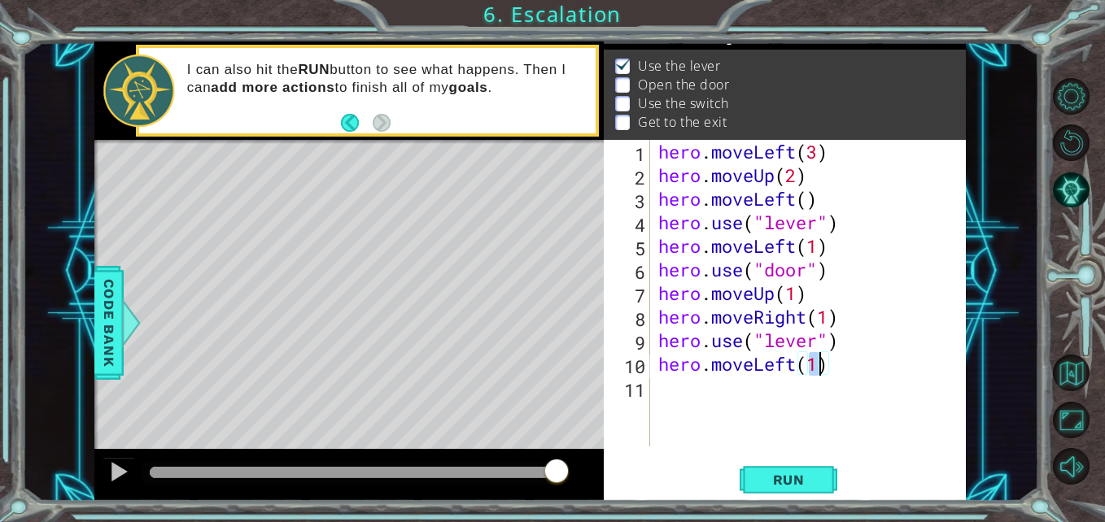
type textarea "hero.moveLeft(2)"
click at [730, 390] on div "hero . moveLeft ( 3 ) hero . moveUp ( 2 ) hero . moveLeft ( ) hero . use ( "lev…" at bounding box center [813, 317] width 316 height 354
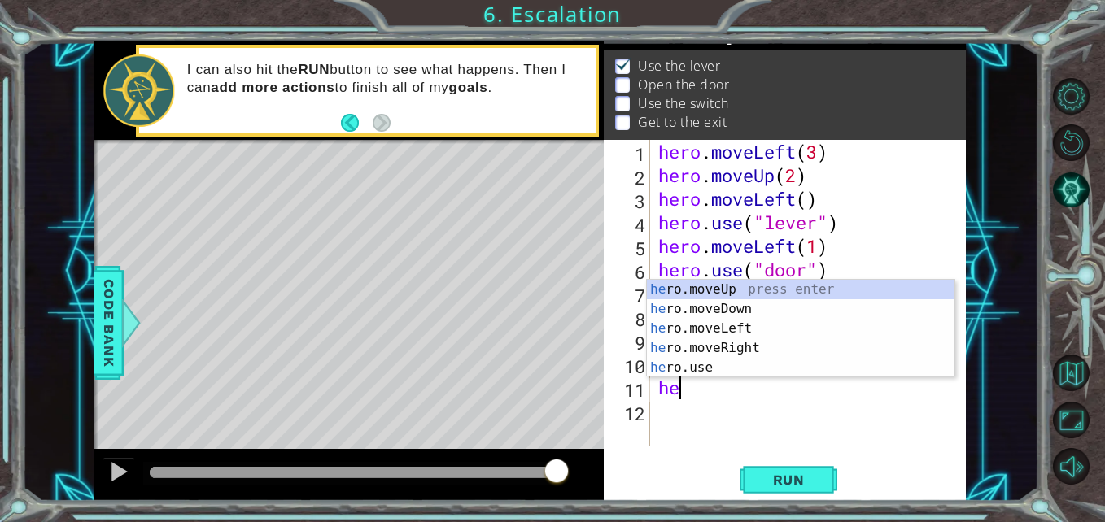
scroll to position [0, 1]
click at [718, 290] on div "hero .moveUp press enter hero .moveDown press enter hero .moveLeft press enter …" at bounding box center [801, 348] width 308 height 137
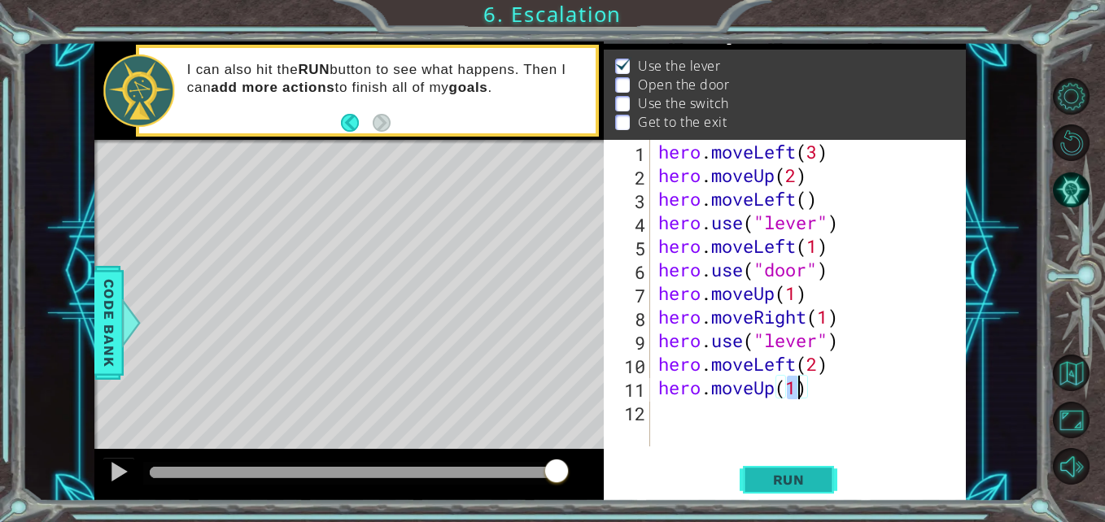
click at [805, 486] on span "Run" at bounding box center [789, 480] width 64 height 16
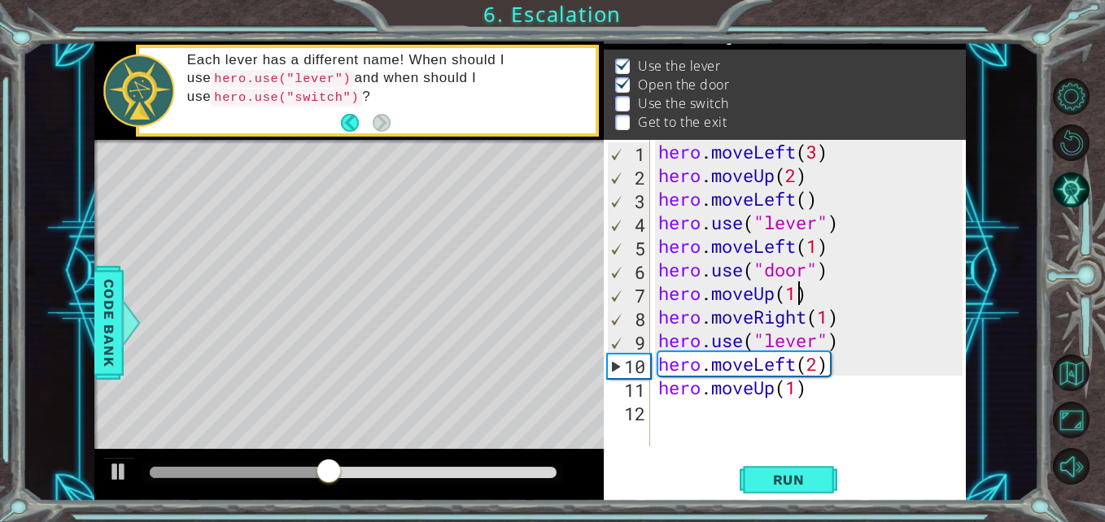
click at [799, 297] on div "hero . moveLeft ( 3 ) hero . moveUp ( 2 ) hero . moveLeft ( ) hero . use ( "lev…" at bounding box center [813, 317] width 316 height 354
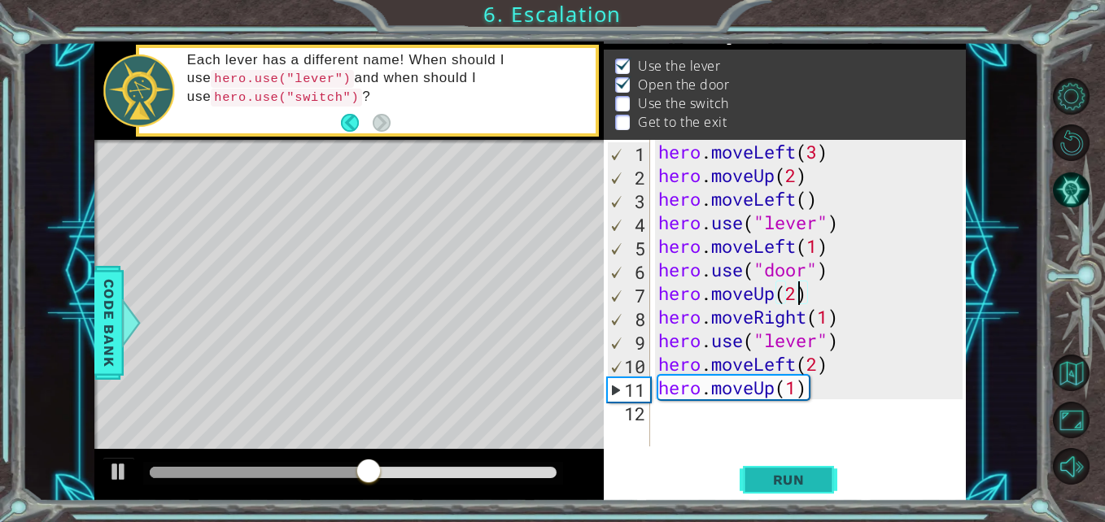
click at [772, 473] on span "Run" at bounding box center [789, 480] width 64 height 16
click at [395, 473] on div at bounding box center [353, 472] width 407 height 11
click at [793, 481] on span "Run" at bounding box center [789, 480] width 64 height 16
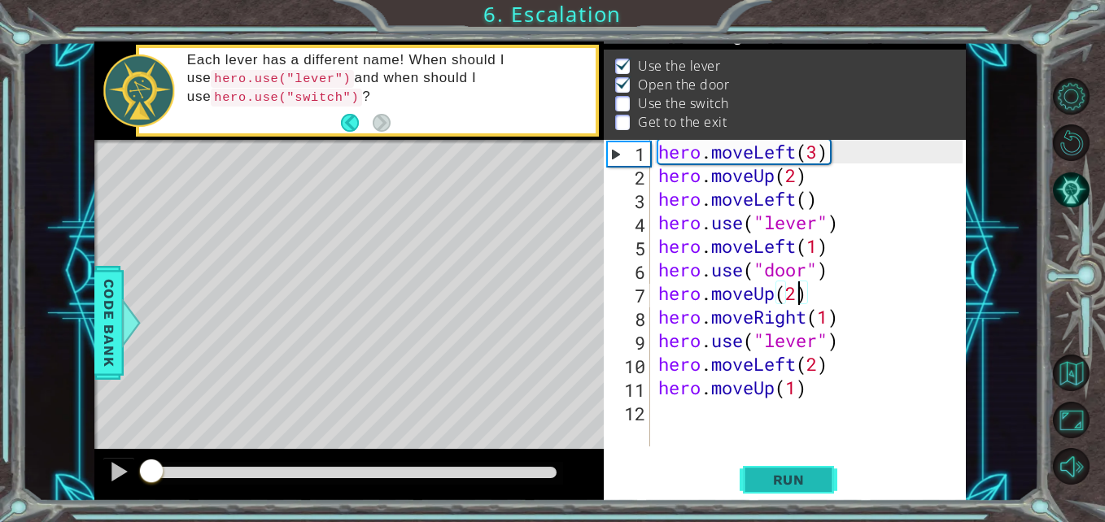
click at [793, 481] on span "Run" at bounding box center [789, 480] width 64 height 16
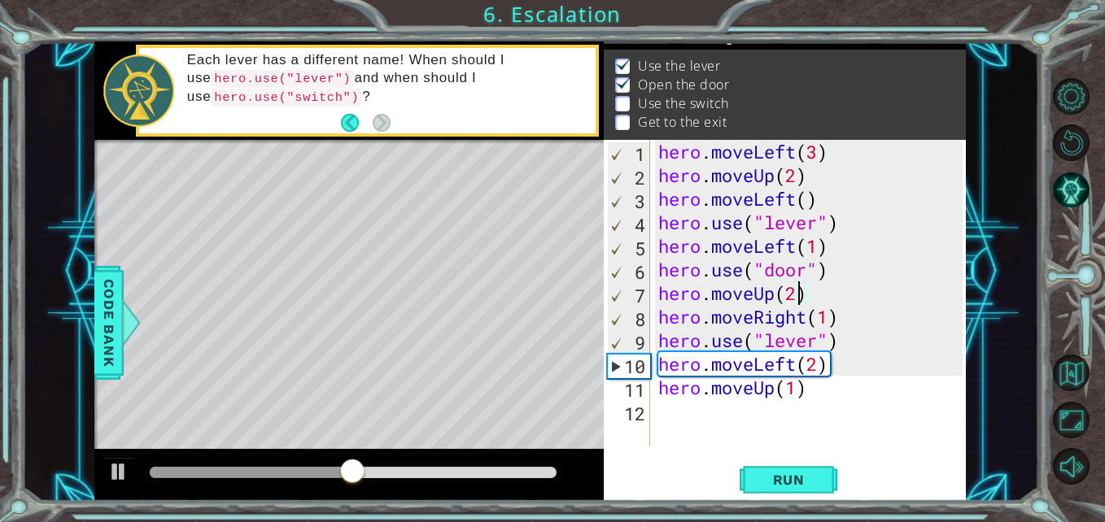
click at [831, 320] on div "hero . moveLeft ( 3 ) hero . moveUp ( 2 ) hero . moveLeft ( ) hero . use ( "lev…" at bounding box center [813, 317] width 316 height 354
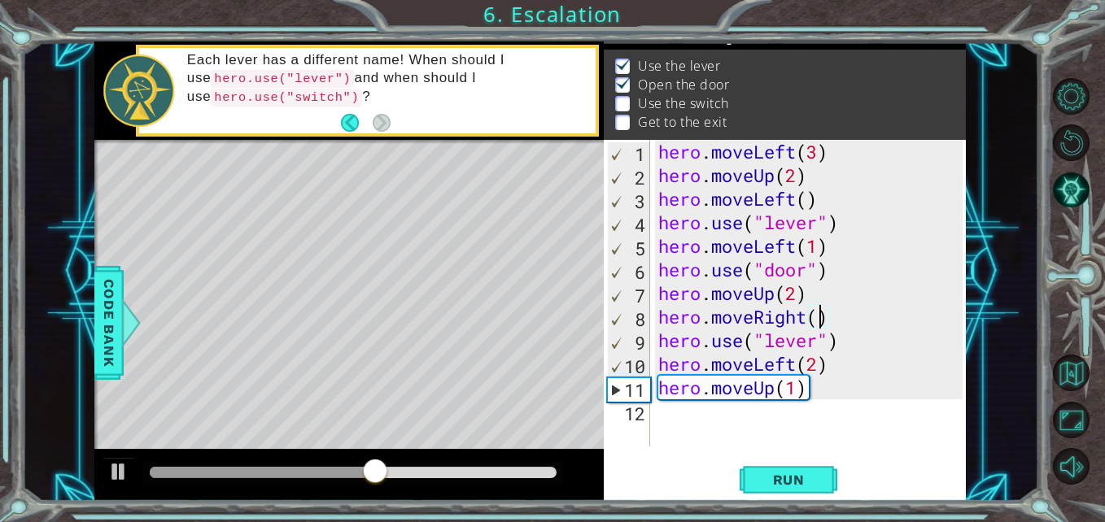
scroll to position [0, 7]
click at [799, 474] on span "Run" at bounding box center [789, 480] width 64 height 16
click at [419, 476] on div at bounding box center [353, 472] width 407 height 11
click at [770, 479] on span "Run" at bounding box center [789, 480] width 64 height 16
drag, startPoint x: 178, startPoint y: 471, endPoint x: 499, endPoint y: 470, distance: 321.3
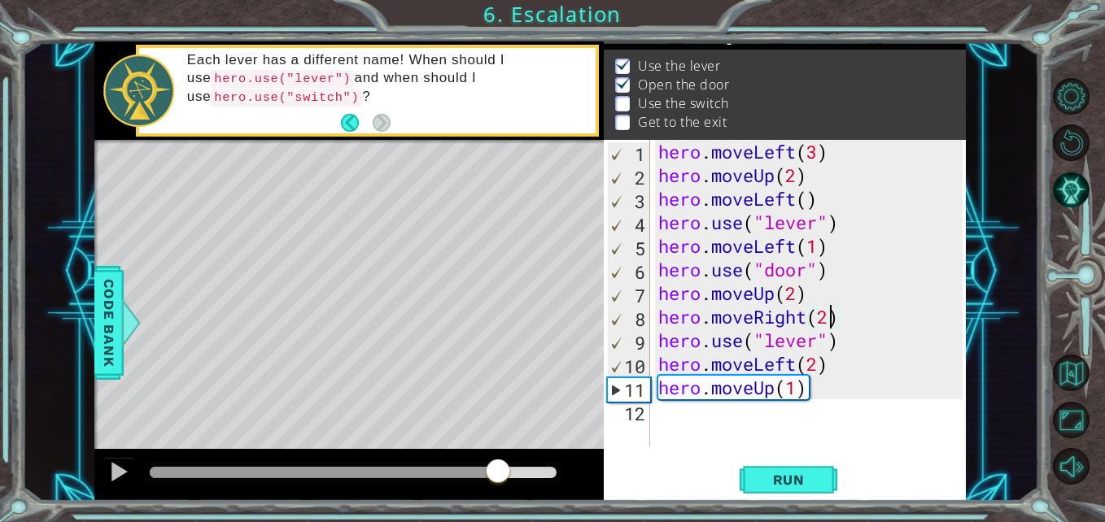
click at [499, 470] on div at bounding box center [497, 472] width 29 height 29
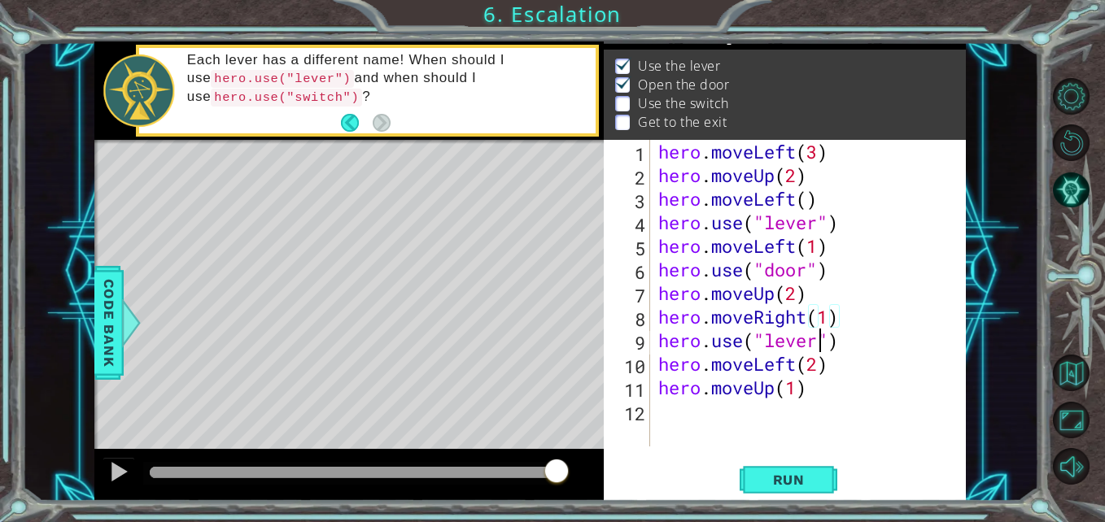
click at [816, 347] on div "hero . moveLeft ( 3 ) hero . moveUp ( 2 ) hero . moveLeft ( ) hero . use ( "lev…" at bounding box center [813, 317] width 316 height 354
click at [809, 483] on span "Run" at bounding box center [789, 480] width 64 height 16
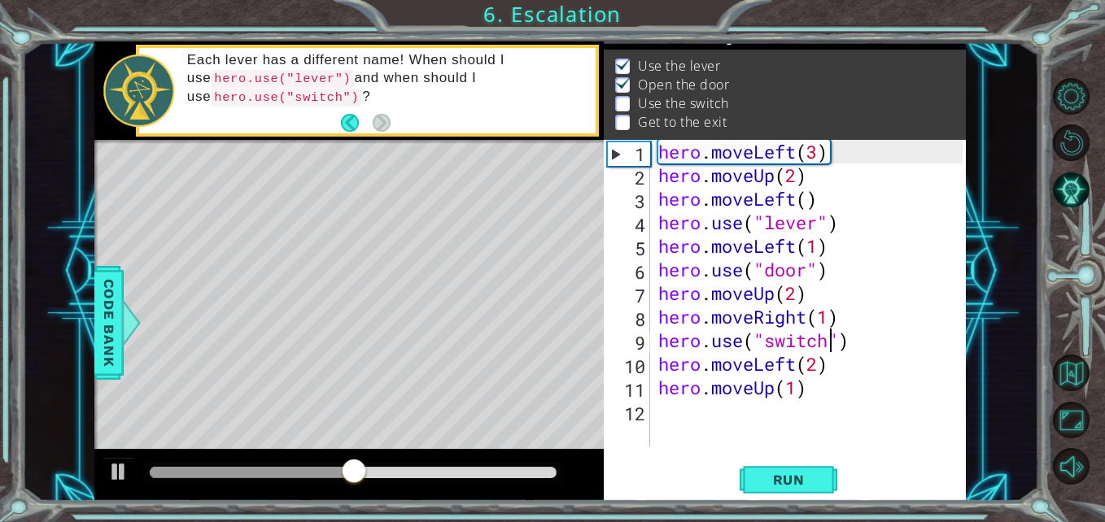
click at [828, 318] on div "hero . moveLeft ( 3 ) hero . moveUp ( 2 ) hero . moveLeft ( ) hero . use ( "lev…" at bounding box center [813, 317] width 316 height 354
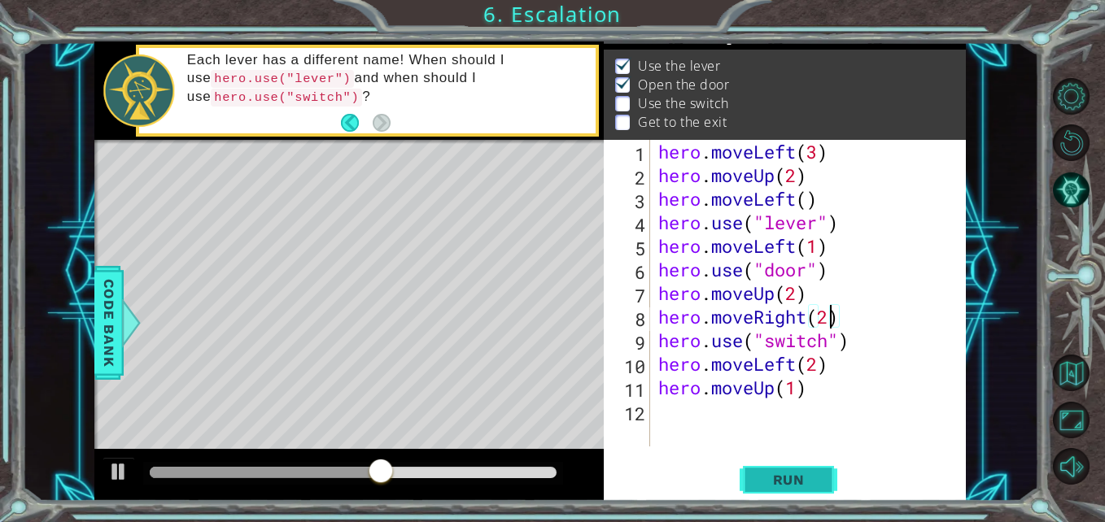
click at [809, 479] on span "Run" at bounding box center [789, 480] width 64 height 16
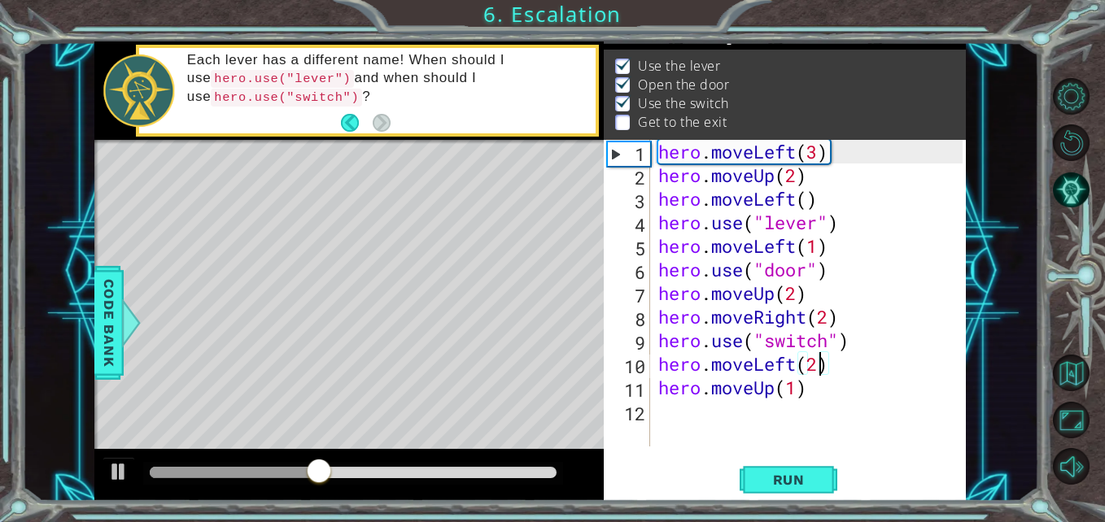
click at [821, 364] on div "hero . moveLeft ( 3 ) hero . moveUp ( 2 ) hero . moveLeft ( ) hero . use ( "lev…" at bounding box center [813, 317] width 316 height 354
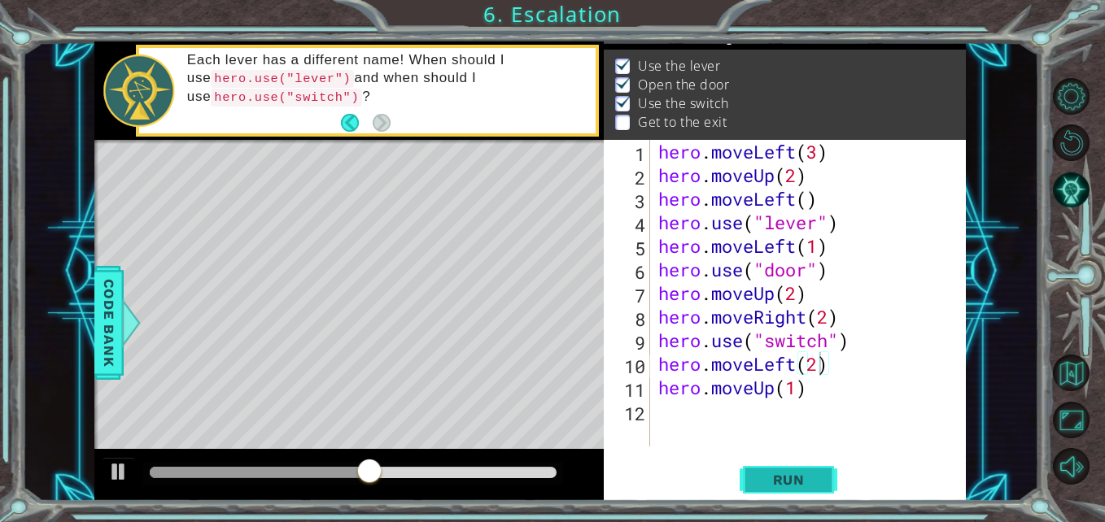
click at [790, 483] on span "Run" at bounding box center [789, 480] width 64 height 16
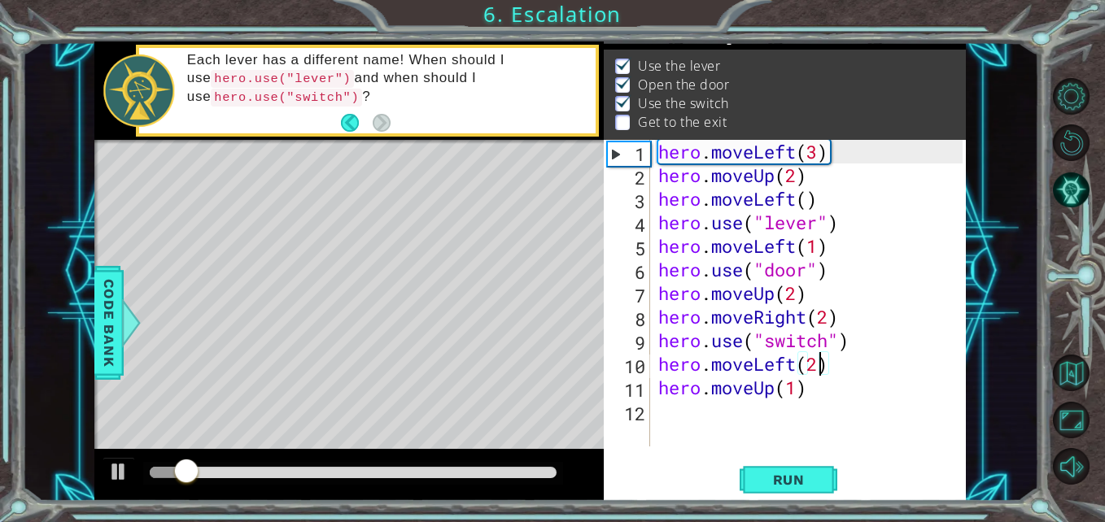
click at [796, 367] on div "hero . moveLeft ( 3 ) hero . moveUp ( 2 ) hero . moveLeft ( ) hero . use ( "lev…" at bounding box center [813, 317] width 316 height 354
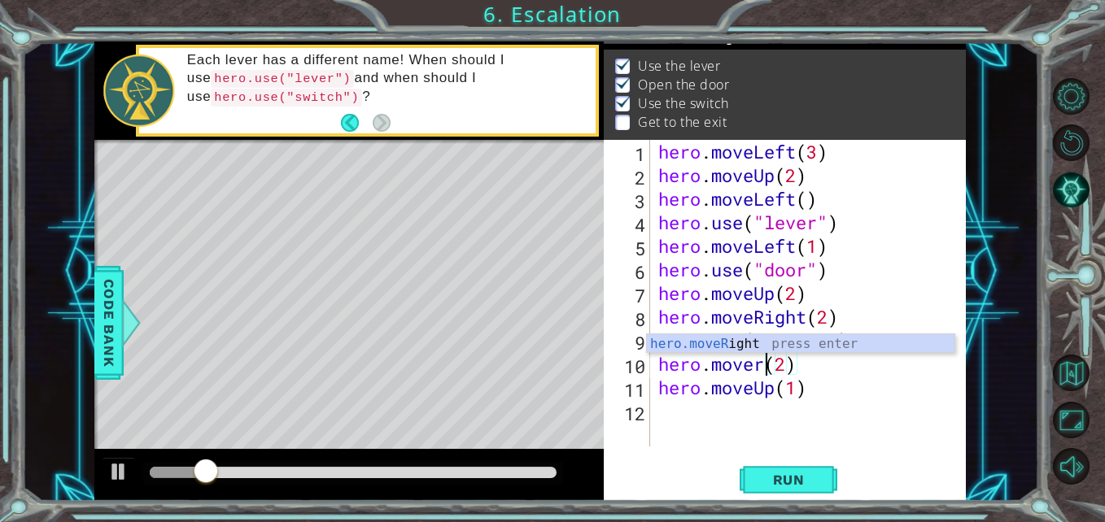
scroll to position [0, 6]
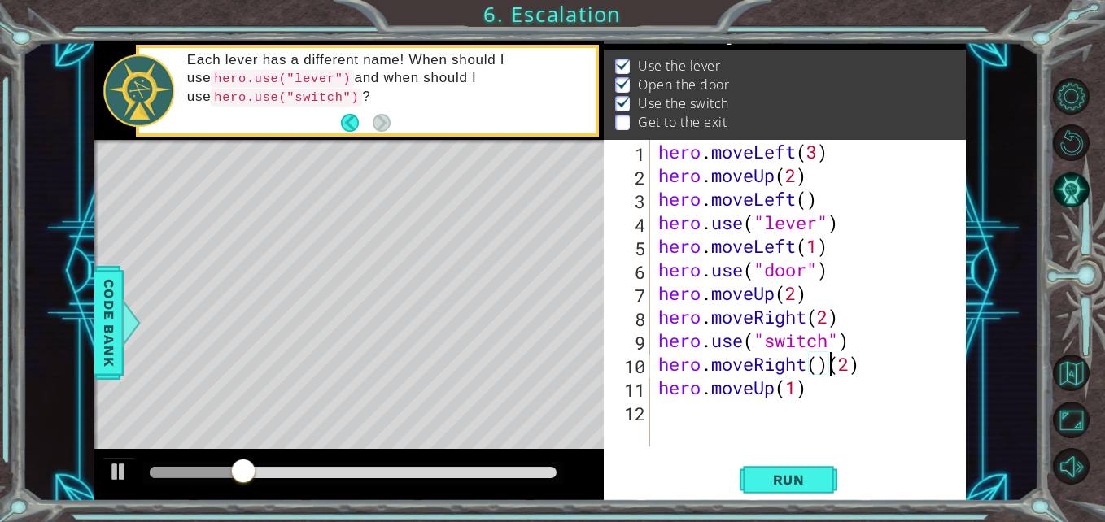
click at [831, 372] on div "hero . moveLeft ( 3 ) hero . moveUp ( 2 ) hero . moveLeft ( ) hero . use ( "lev…" at bounding box center [813, 317] width 316 height 354
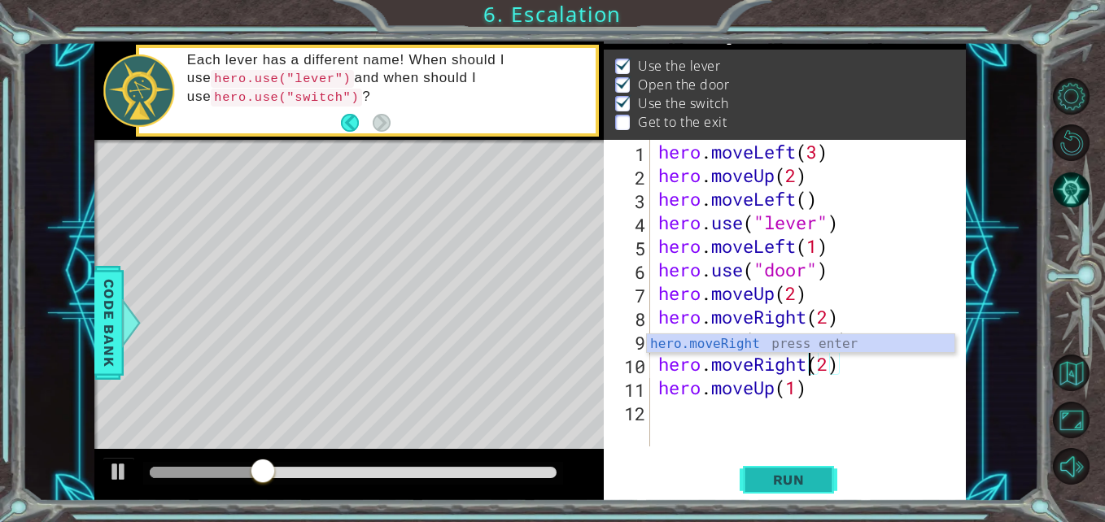
type textarea "hero.moveRight(2)"
click at [801, 470] on button "Run" at bounding box center [788, 480] width 98 height 36
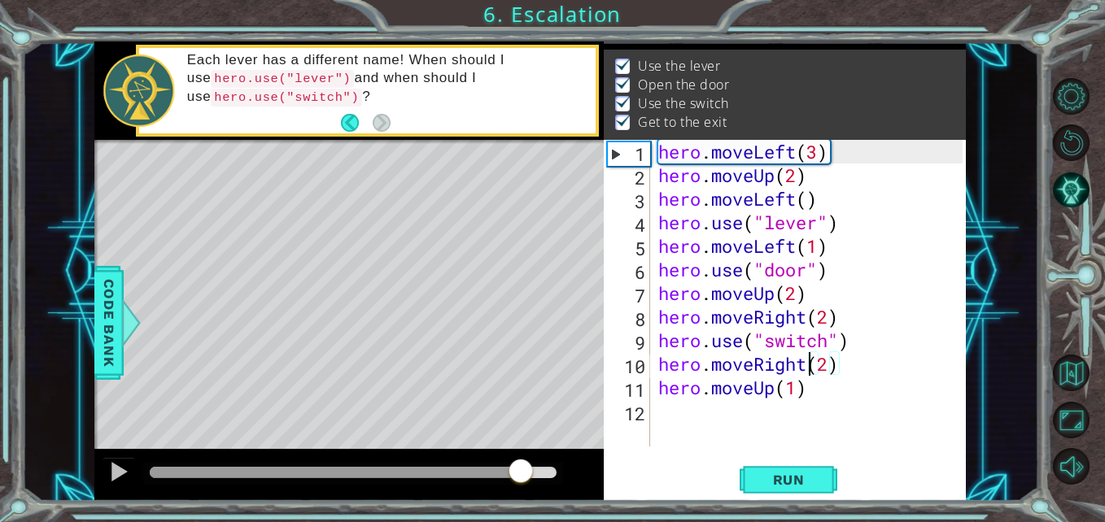
drag, startPoint x: 294, startPoint y: 473, endPoint x: 520, endPoint y: 491, distance: 226.9
click at [520, 491] on div at bounding box center [348, 475] width 509 height 52
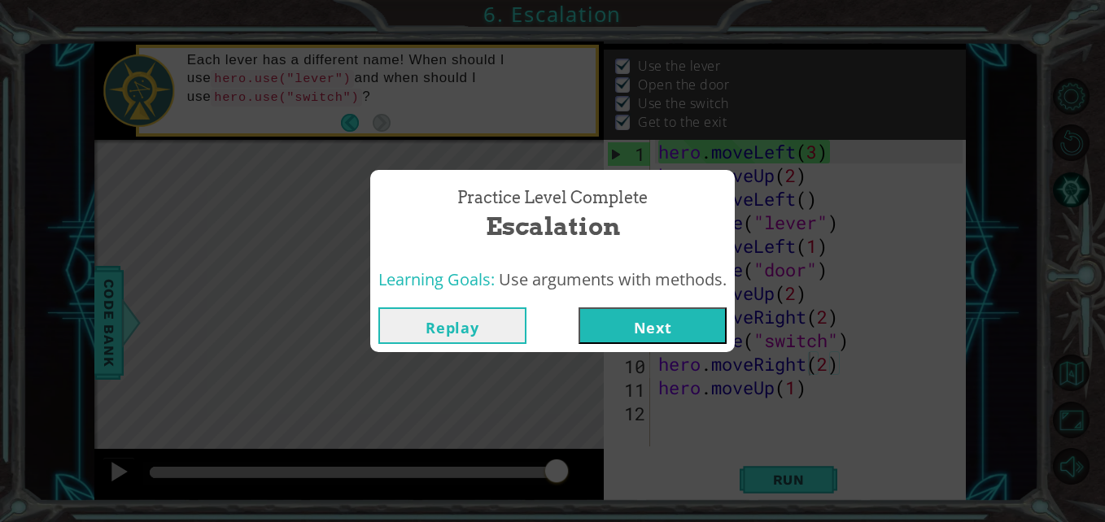
click at [658, 316] on button "Next" at bounding box center [652, 326] width 148 height 37
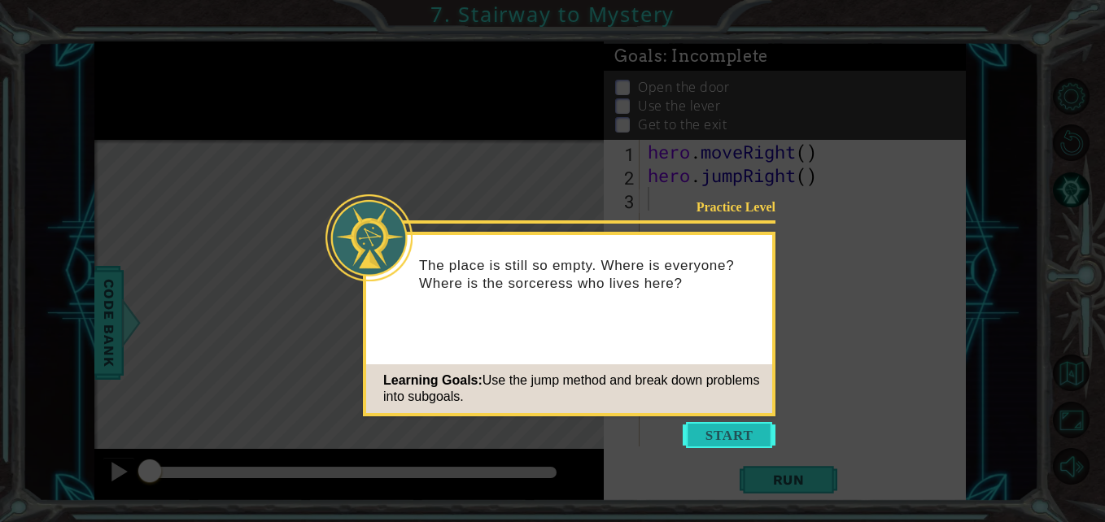
click at [749, 447] on button "Start" at bounding box center [729, 435] width 93 height 26
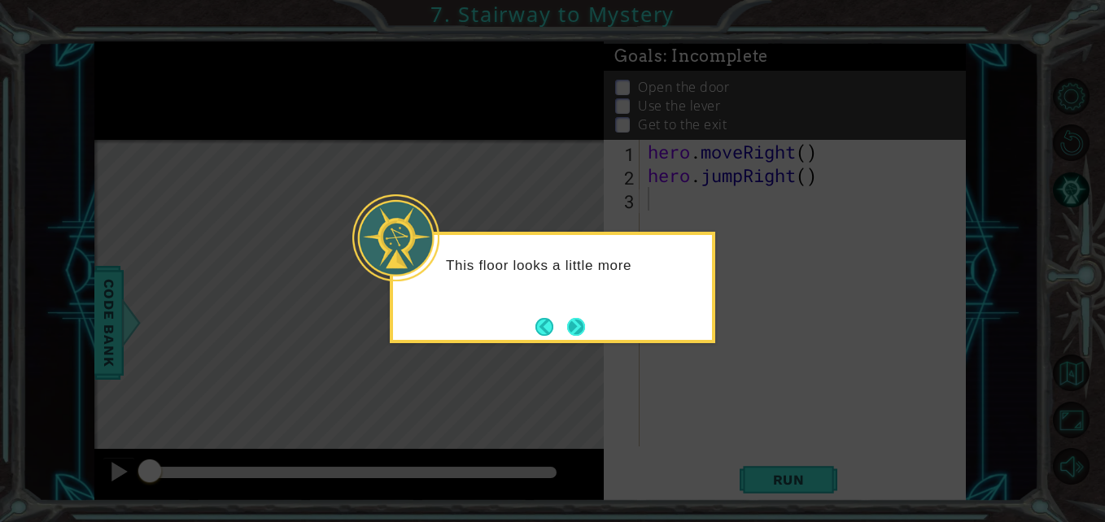
click at [571, 318] on button "Next" at bounding box center [576, 327] width 18 height 18
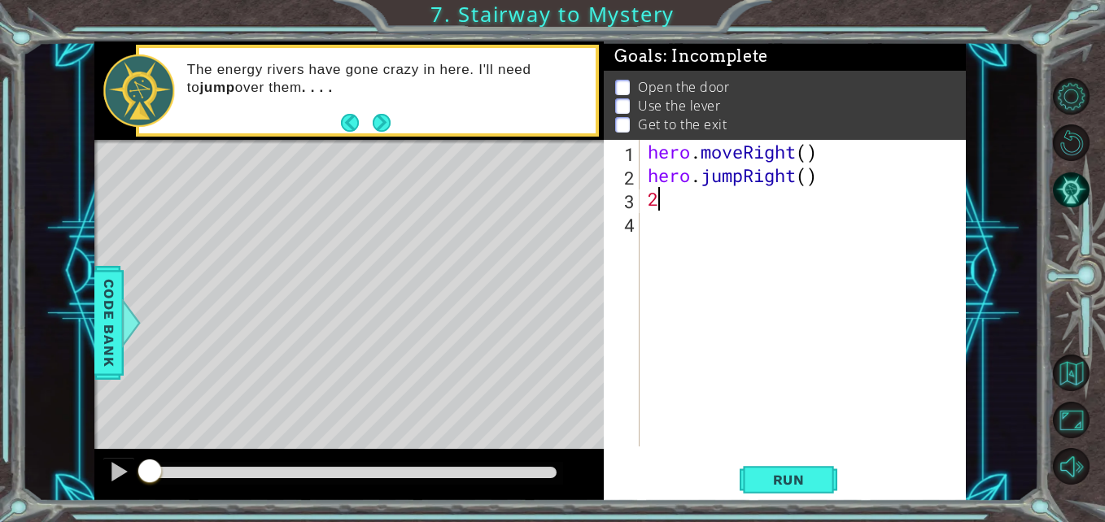
type textarea "2"
click at [820, 178] on div "hero . moveRight ( ) hero . jumpRight ( )" at bounding box center [806, 317] width 325 height 354
type textarea "hero.jumpRight()"
click at [730, 214] on div "hero . moveRight ( ) hero . jumpRight ( )" at bounding box center [806, 317] width 325 height 354
type textarea "k"
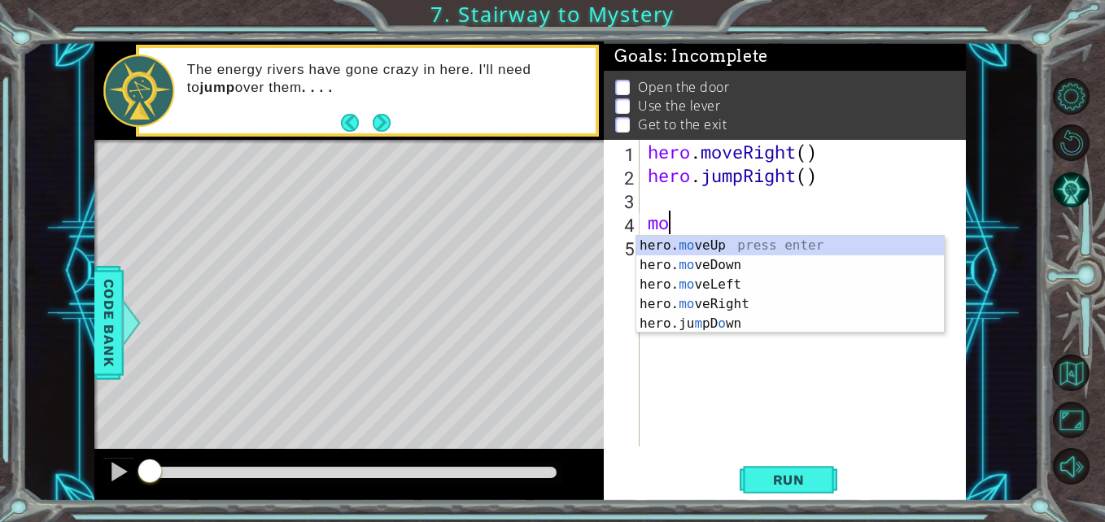
type textarea "m"
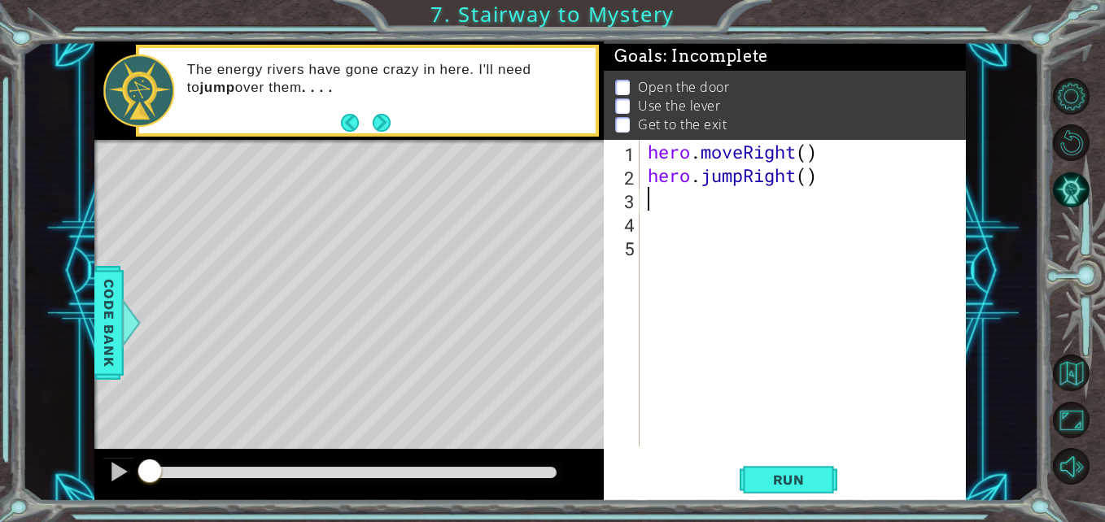
click at [686, 206] on div "hero . moveRight ( ) hero . jumpRight ( )" at bounding box center [806, 317] width 325 height 354
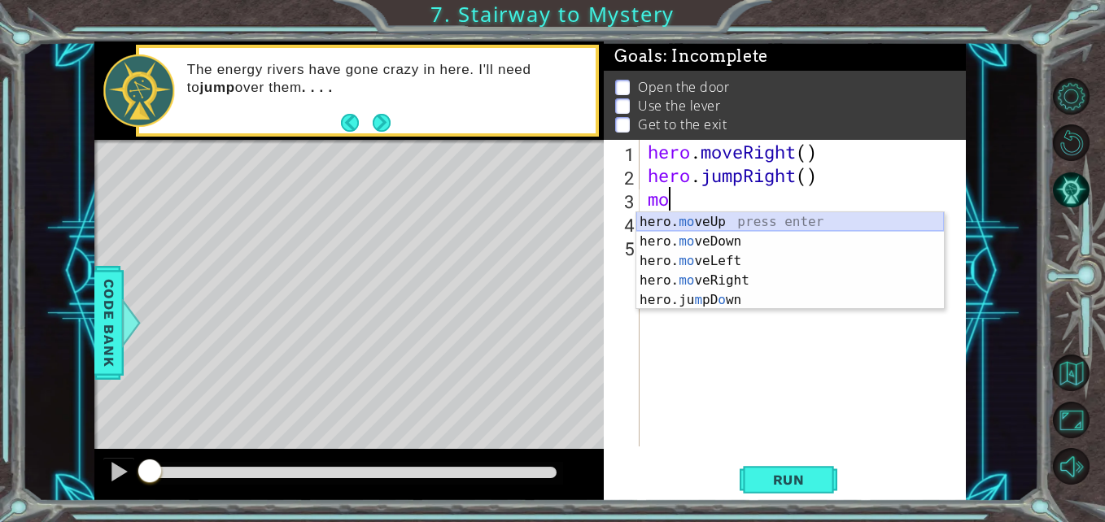
click at [701, 220] on div "hero. mo veUp press enter hero. mo veDown press enter hero. mo veLeft press ent…" at bounding box center [790, 280] width 308 height 137
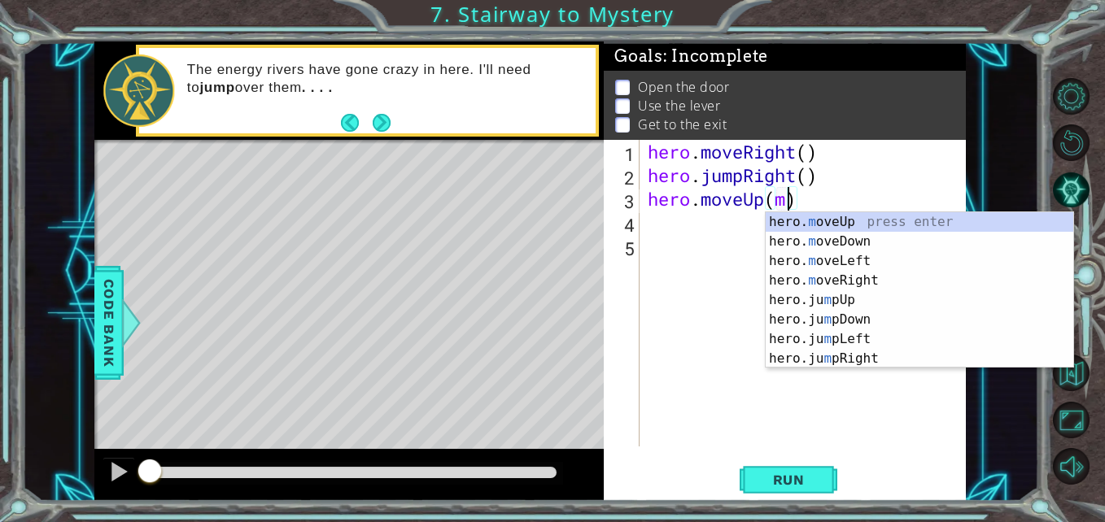
scroll to position [0, 6]
type textarea "hero.moveUp()"
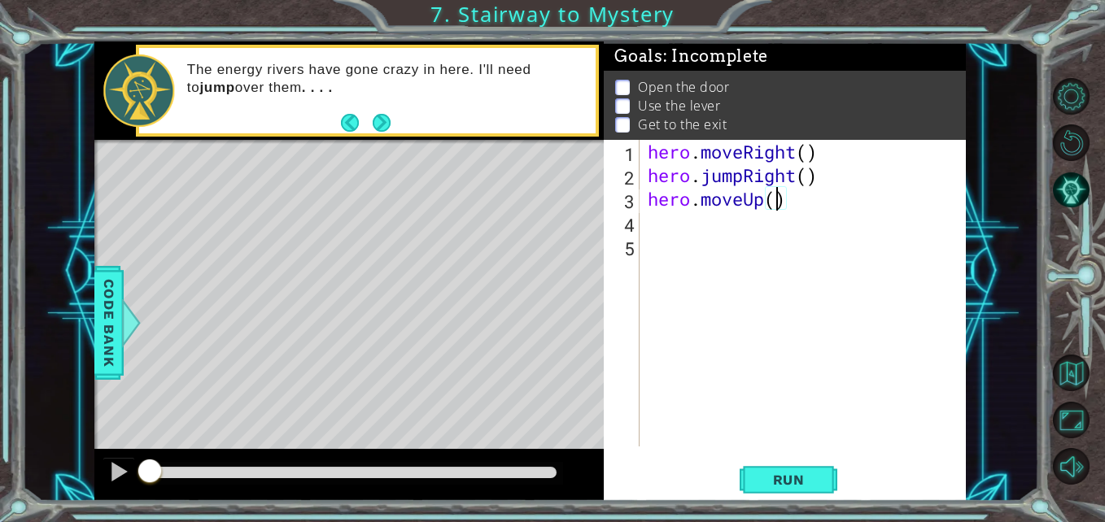
click at [703, 220] on div "hero . moveRight ( ) hero . jumpRight ( ) hero . moveUp ( )" at bounding box center [806, 317] width 325 height 354
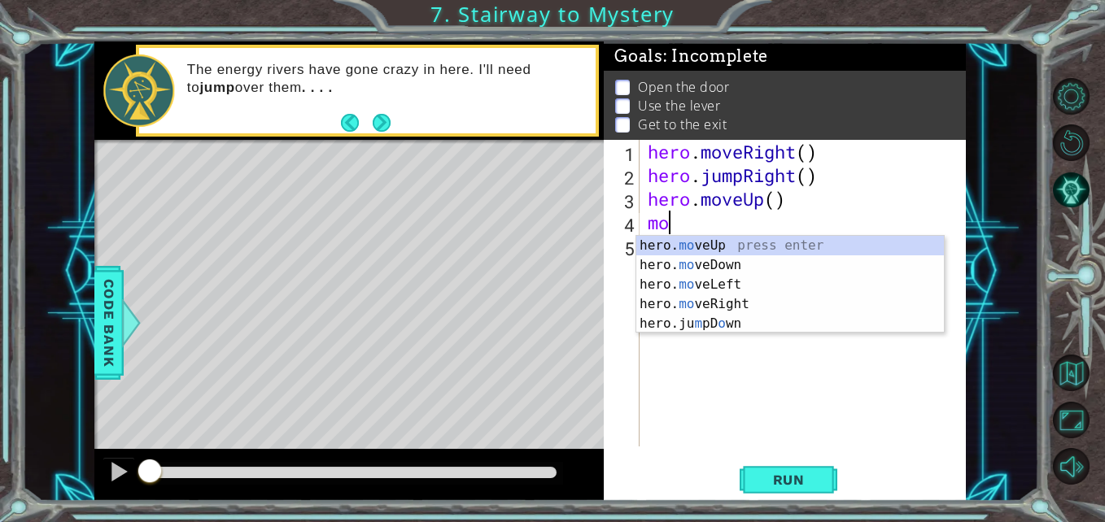
scroll to position [0, 1]
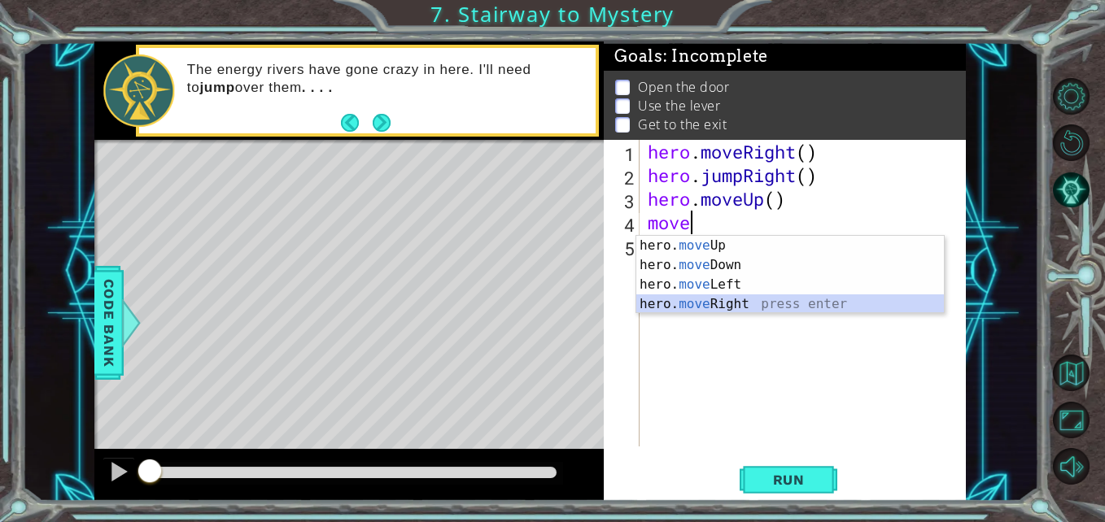
click at [749, 300] on div "hero. move Up press enter hero. move Down press enter hero. move Left press ent…" at bounding box center [790, 294] width 308 height 117
type textarea "hero.moveRight(1)"
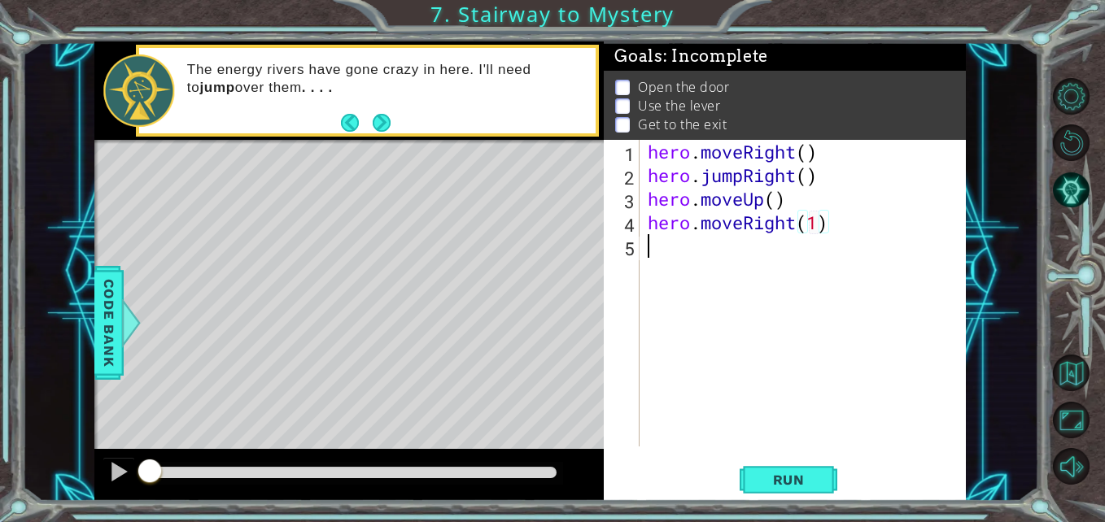
click at [700, 246] on div "hero . moveRight ( ) hero . jumpRight ( ) hero . moveUp ( ) hero . moveRight ( …" at bounding box center [806, 317] width 325 height 354
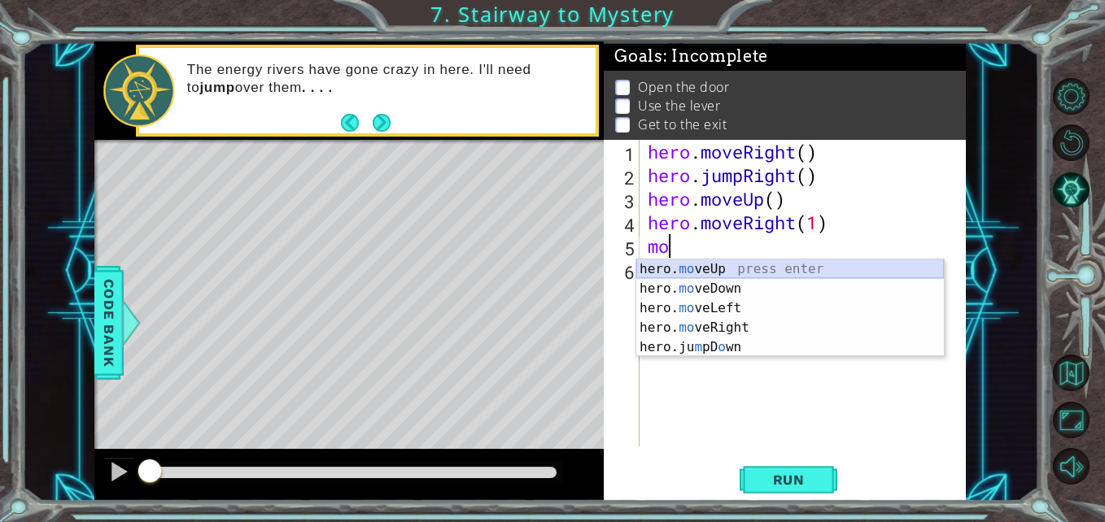
click at [731, 271] on div "hero. mo veUp press enter hero. mo veDown press enter hero. mo veLeft press ent…" at bounding box center [790, 328] width 308 height 137
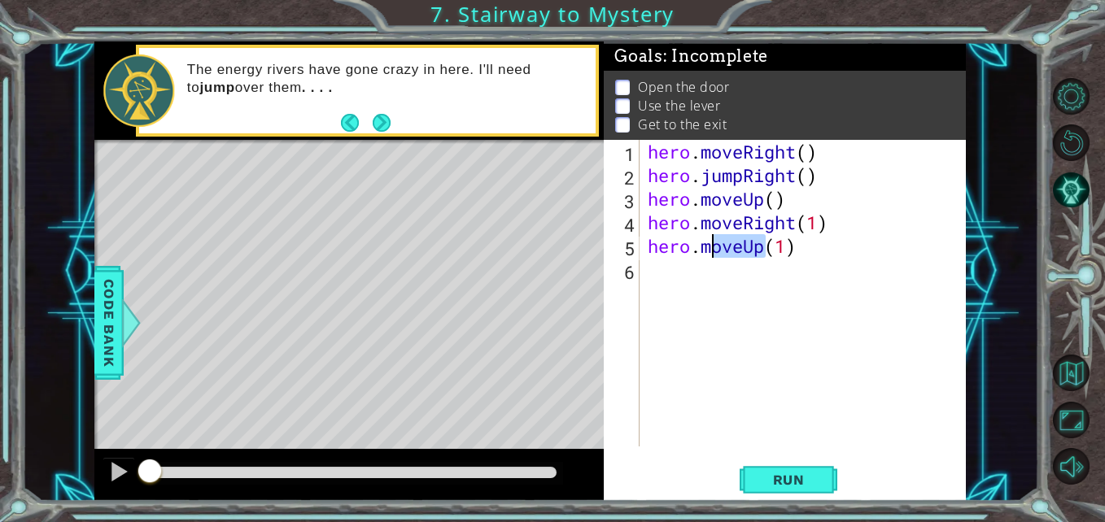
drag, startPoint x: 763, startPoint y: 250, endPoint x: 708, endPoint y: 241, distance: 56.0
click at [708, 241] on div "hero . moveRight ( ) hero . jumpRight ( ) hero . moveUp ( ) hero . moveRight ( …" at bounding box center [806, 317] width 325 height 354
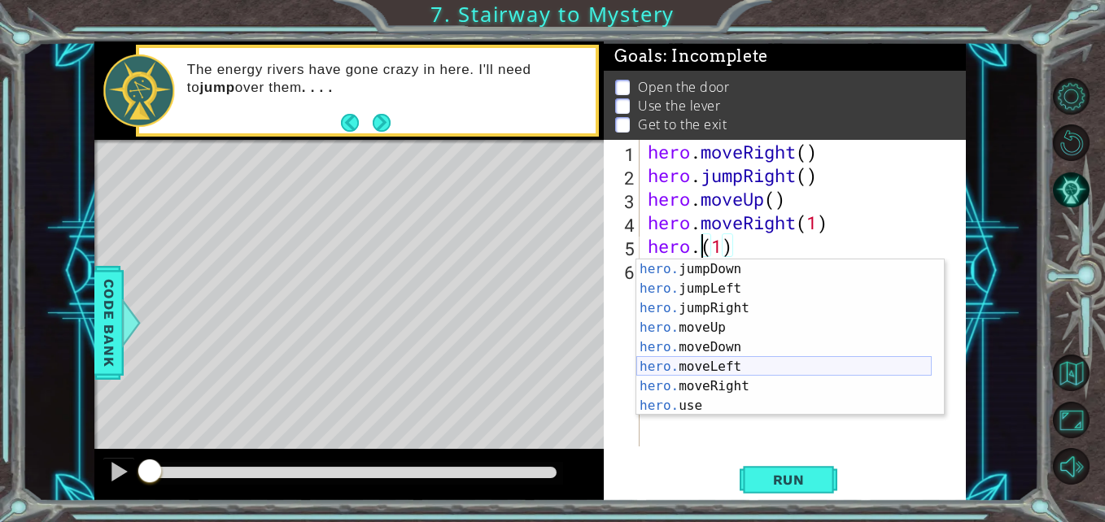
scroll to position [20, 0]
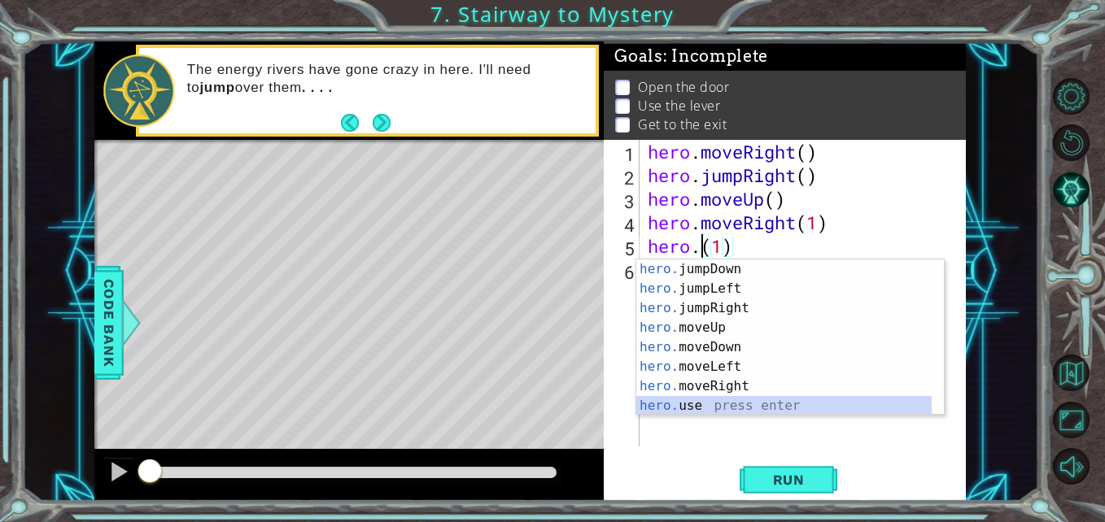
click at [718, 402] on div "hero. jumpDown press enter hero. jumpLeft press enter hero. jumpRight press ent…" at bounding box center [783, 357] width 295 height 195
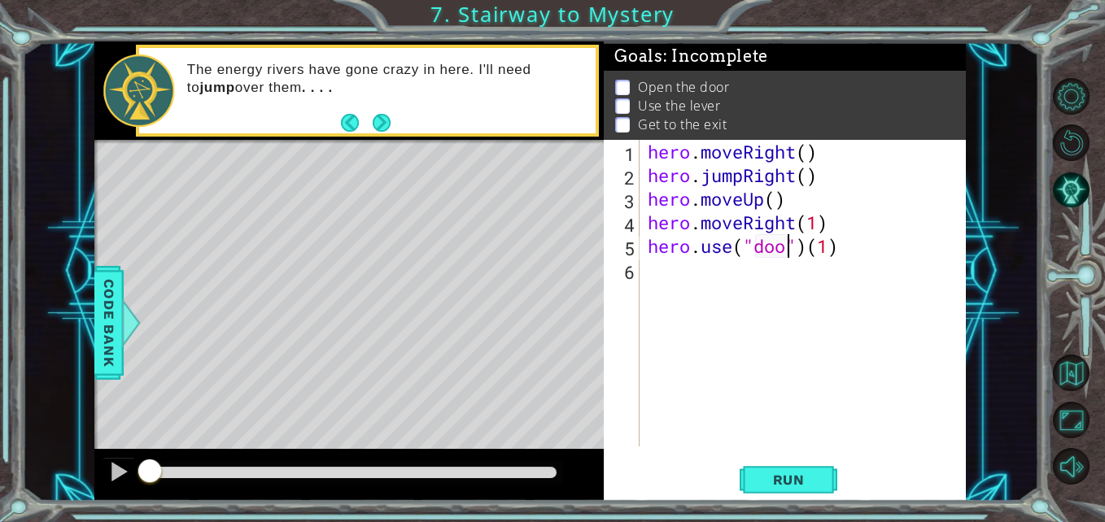
scroll to position [0, 7]
click at [875, 249] on div "hero . moveRight ( ) hero . jumpRight ( ) hero . moveUp ( ) hero . moveRight ( …" at bounding box center [806, 317] width 325 height 354
type textarea "hero.use("door")"
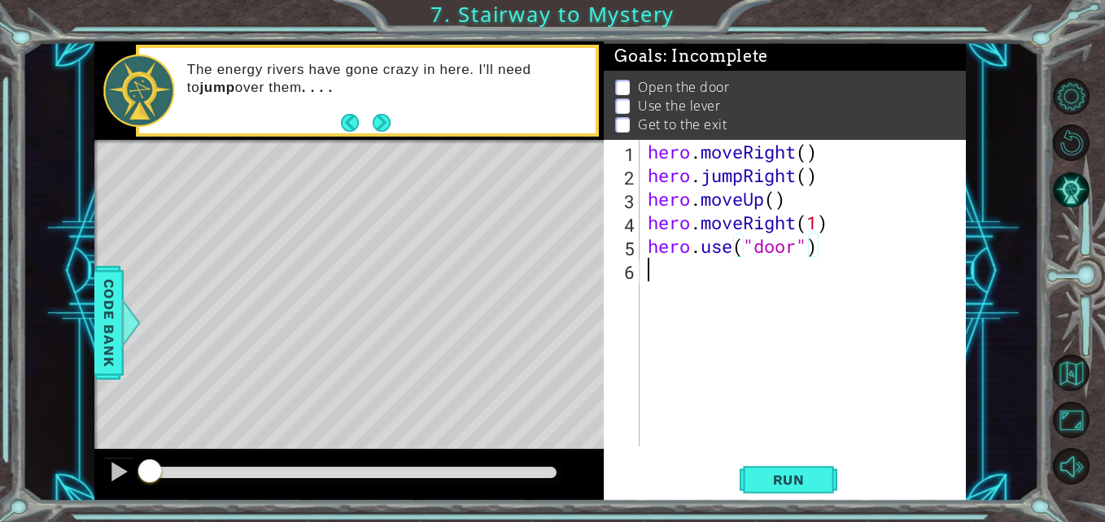
click at [710, 275] on div "hero . moveRight ( ) hero . jumpRight ( ) hero . moveUp ( ) hero . moveRight ( …" at bounding box center [806, 317] width 325 height 354
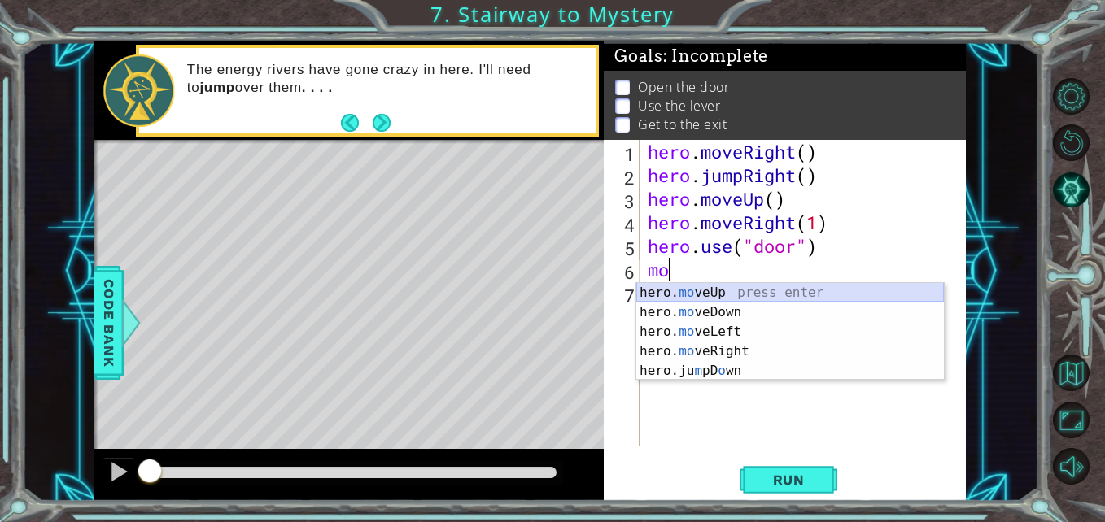
click at [712, 296] on div "hero. mo veUp press enter hero. mo veDown press enter hero. mo veLeft press ent…" at bounding box center [790, 351] width 308 height 137
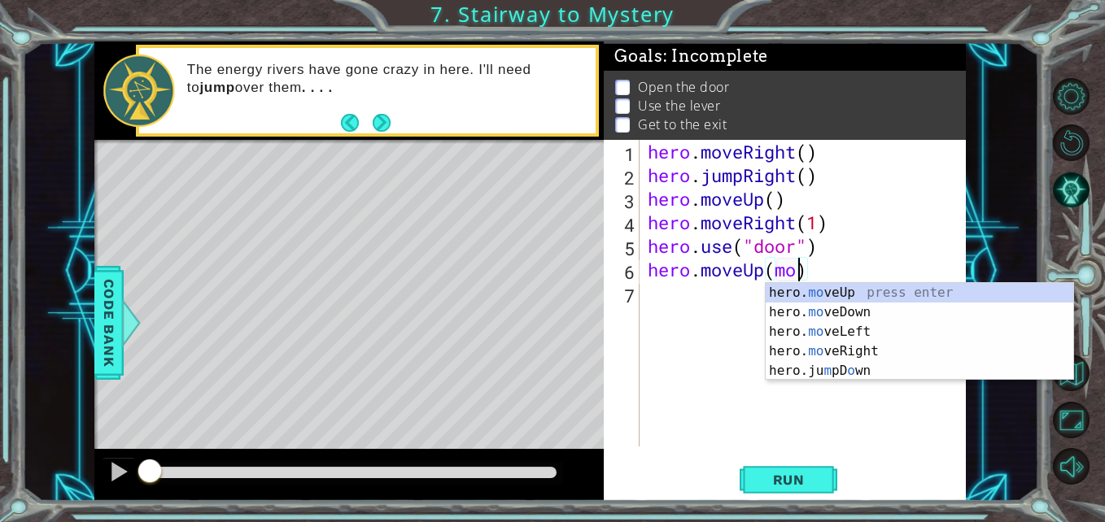
scroll to position [0, 7]
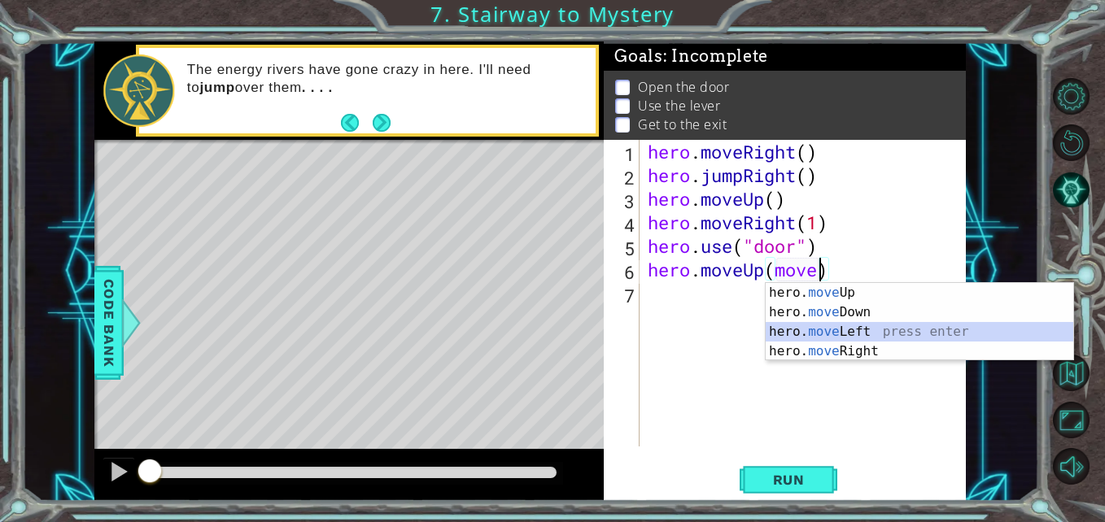
click at [853, 333] on div "hero. move Up press enter hero. move Down press enter hero. move Left press ent…" at bounding box center [920, 341] width 308 height 117
type textarea "hero.moveUp(hero.moveLeft(1))"
click at [853, 333] on div "hero . moveRight ( ) hero . jumpRight ( ) hero . moveUp ( ) hero . moveRight ( …" at bounding box center [806, 317] width 325 height 354
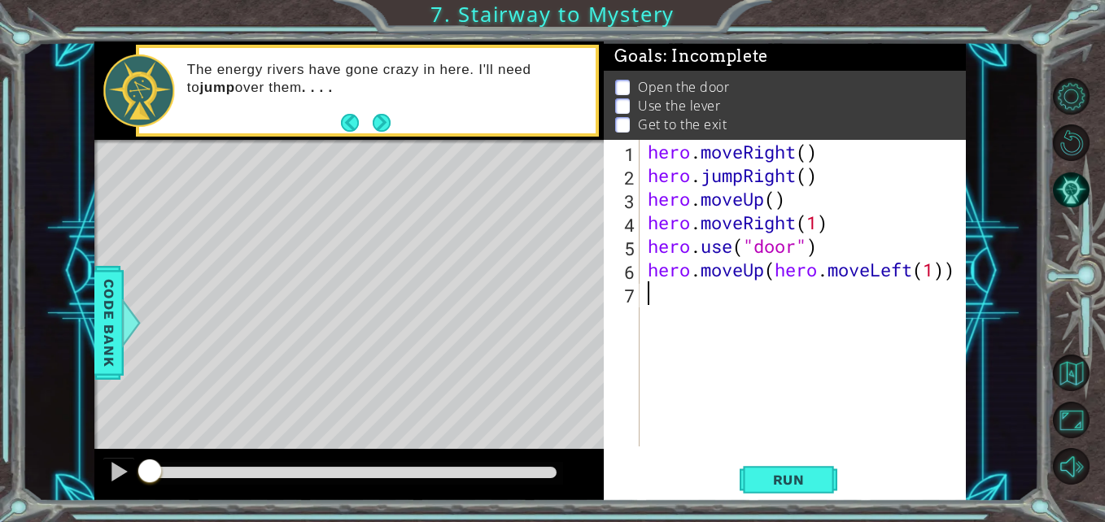
click at [955, 274] on div "hero . moveRight ( ) hero . jumpRight ( ) hero . moveUp ( ) hero . moveRight ( …" at bounding box center [806, 317] width 325 height 354
type textarea "hero.moveUp(hero.moveLeft(1)"
click at [762, 290] on div "hero . moveRight ( ) hero . jumpRight ( ) hero . moveUp ( ) hero . moveRight ( …" at bounding box center [806, 317] width 325 height 354
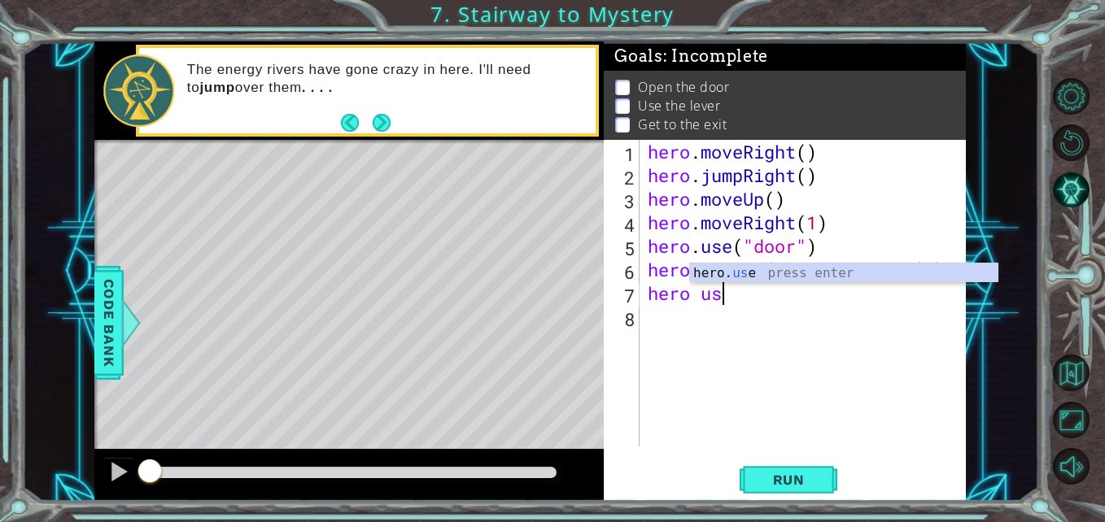
scroll to position [0, 3]
click at [749, 268] on div "hero. use press enter" at bounding box center [844, 293] width 308 height 59
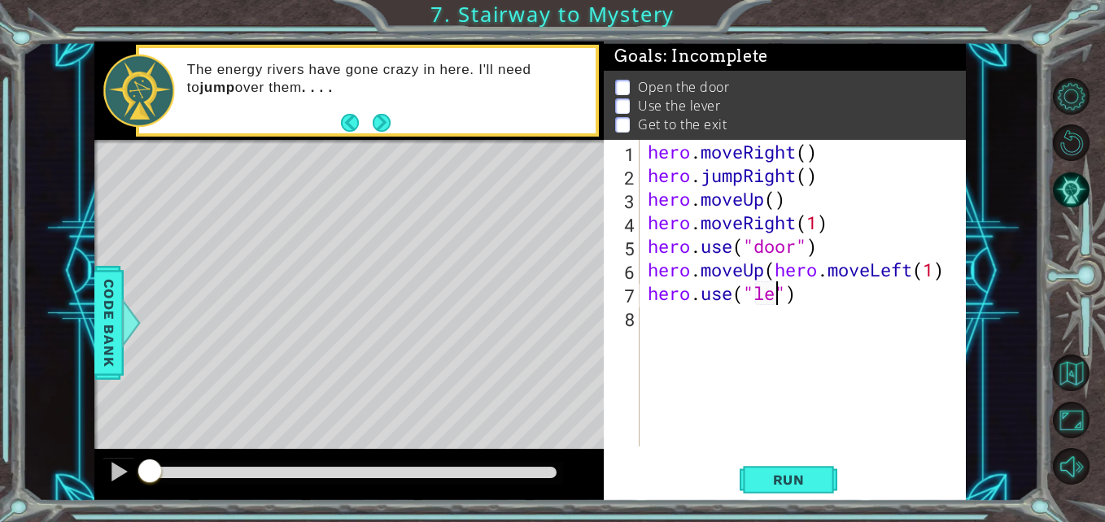
scroll to position [0, 7]
type textarea "hero.use("lever")"
click at [662, 316] on div "hero . moveRight ( ) hero . jumpRight ( ) hero . moveUp ( ) hero . moveRight ( …" at bounding box center [806, 317] width 325 height 354
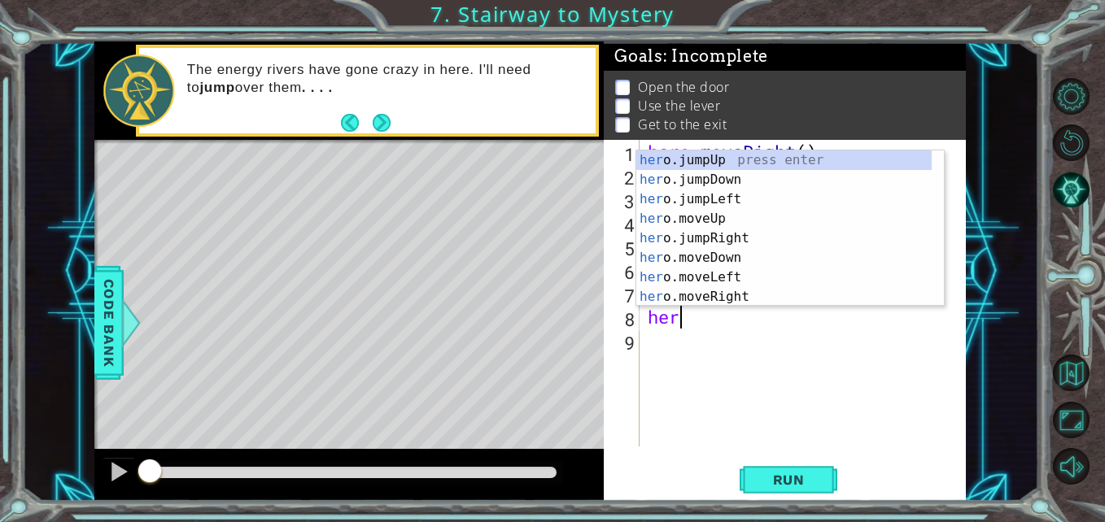
scroll to position [0, 1]
type textarea "hero"
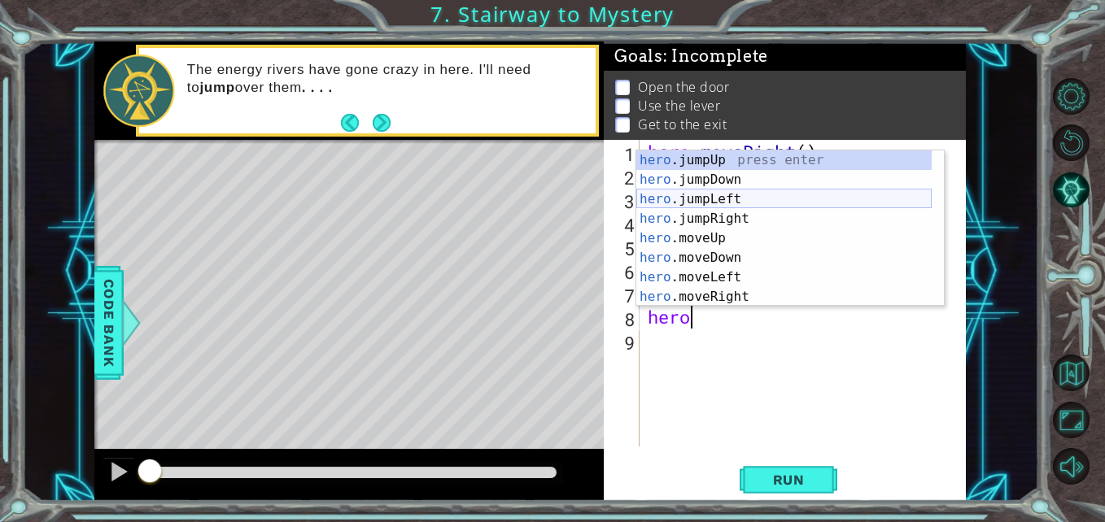
click at [722, 199] on div "hero .jumpUp press enter hero .jumpDown press enter hero .jumpLeft press enter …" at bounding box center [783, 248] width 295 height 195
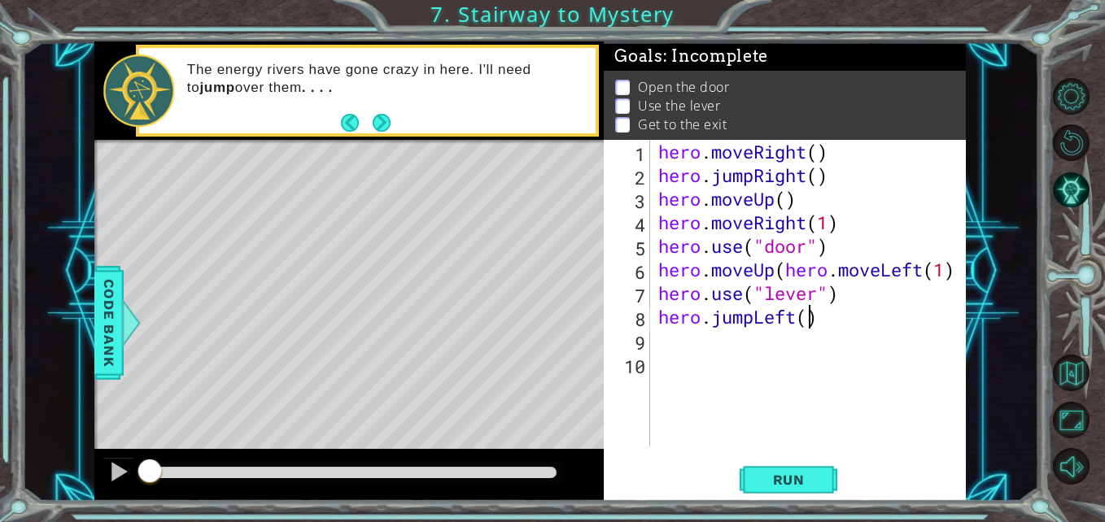
click at [810, 320] on div "hero . moveRight ( ) hero . jumpRight ( ) hero . moveUp ( ) hero . moveRight ( …" at bounding box center [813, 317] width 316 height 354
type textarea "hero.jumpLeft(2)"
click at [704, 338] on div "hero . moveRight ( ) hero . jumpRight ( ) hero . moveUp ( ) hero . moveRight ( …" at bounding box center [813, 317] width 316 height 354
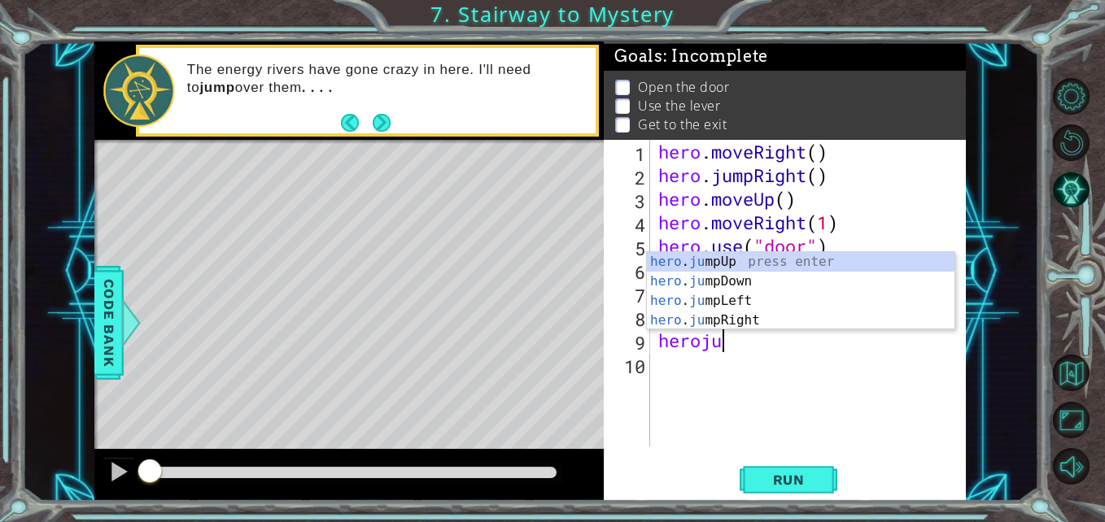
scroll to position [0, 2]
type textarea "herojum"
click at [719, 260] on div "hero . jum pUp press enter hero . jum pDown press enter hero . jum pLeft press …" at bounding box center [801, 310] width 308 height 117
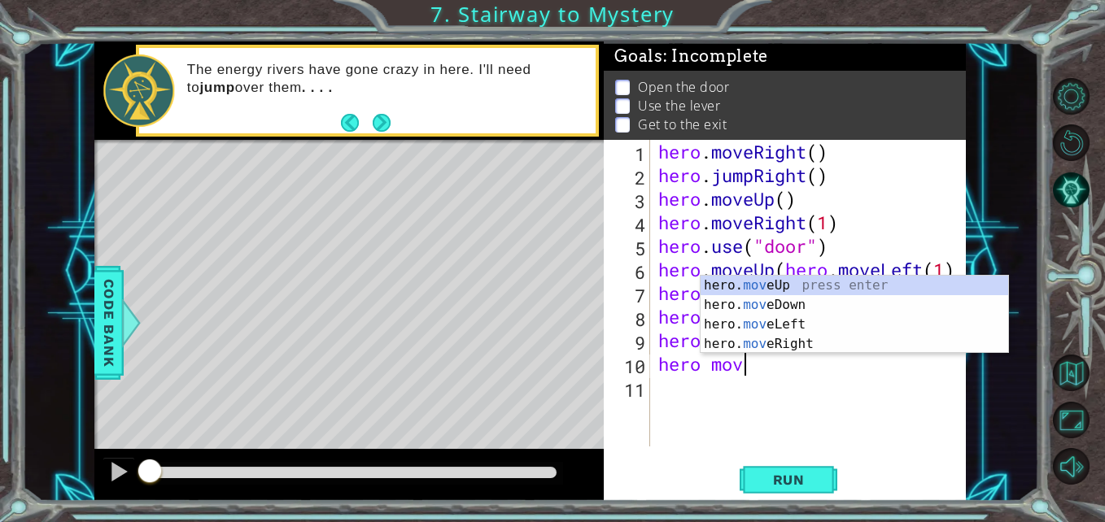
scroll to position [0, 3]
click at [807, 347] on div "hero. move Up press enter hero. move Down press enter hero. move Left press ent…" at bounding box center [854, 334] width 308 height 117
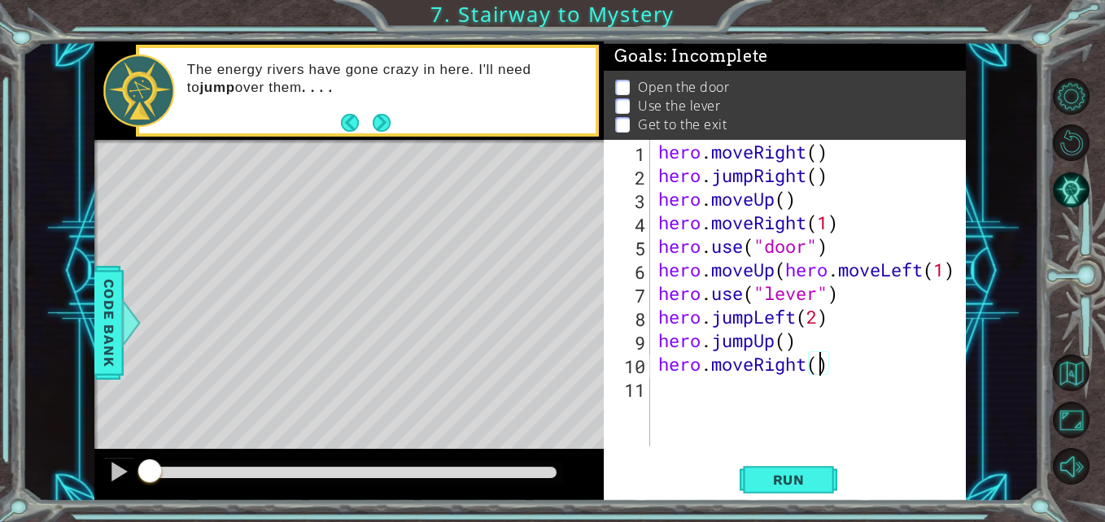
scroll to position [0, 7]
click at [793, 476] on span "Run" at bounding box center [789, 480] width 64 height 16
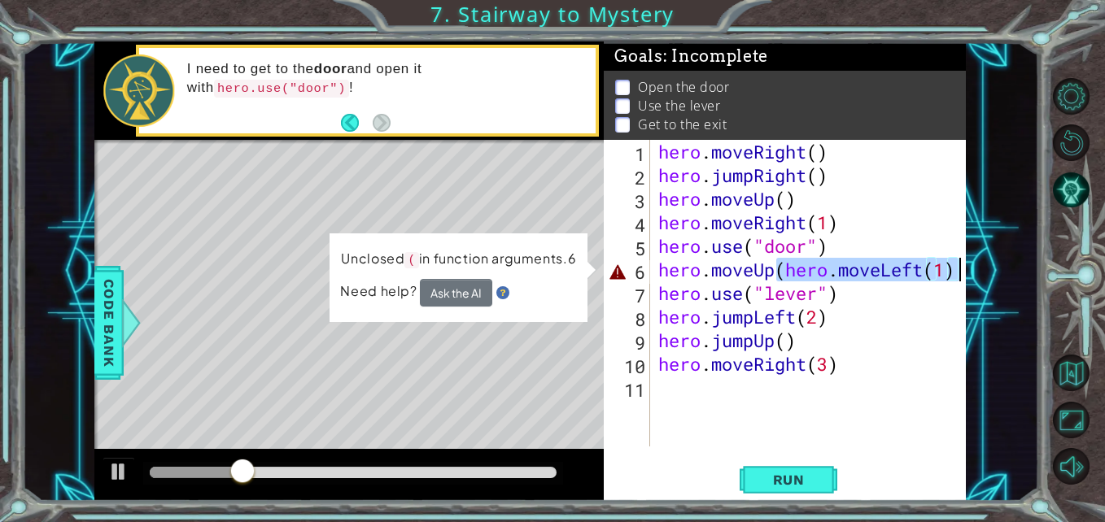
drag, startPoint x: 779, startPoint y: 270, endPoint x: 1054, endPoint y: 278, distance: 275.1
click at [1054, 278] on div "1 ההההההההההההההההההההההההההההההההההההההההההההההההההההההההההההההההההההההההההההה…" at bounding box center [552, 261] width 1105 height 522
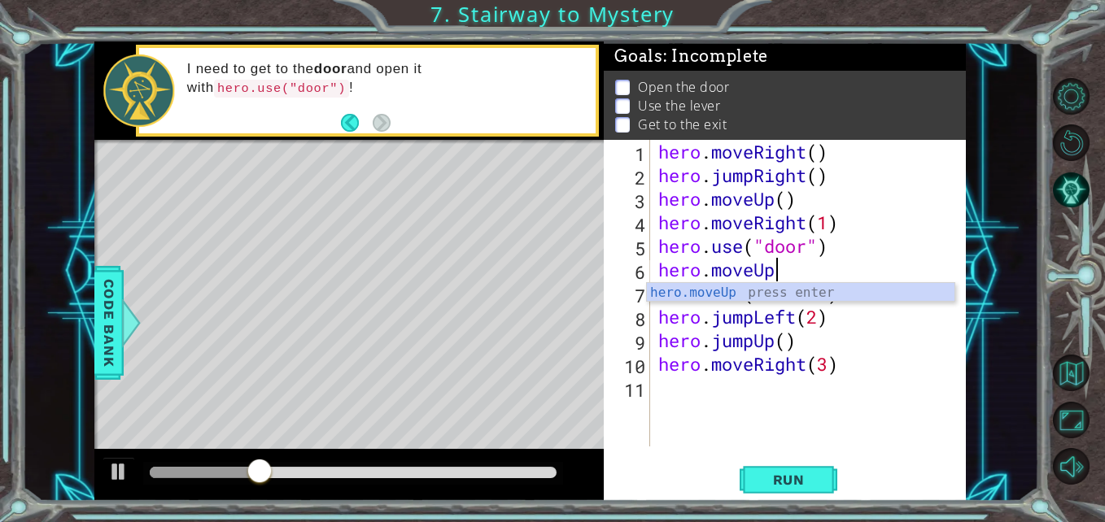
type textarea "hero.moveUp(1)"
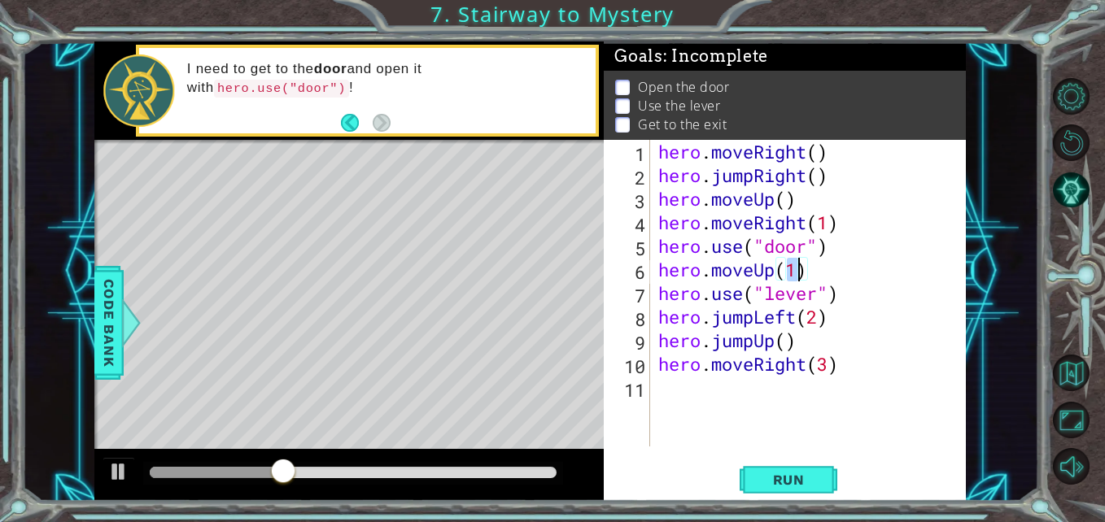
click at [832, 276] on div "hero . moveRight ( ) hero . jumpRight ( ) hero . moveUp ( ) hero . moveRight ( …" at bounding box center [813, 317] width 316 height 354
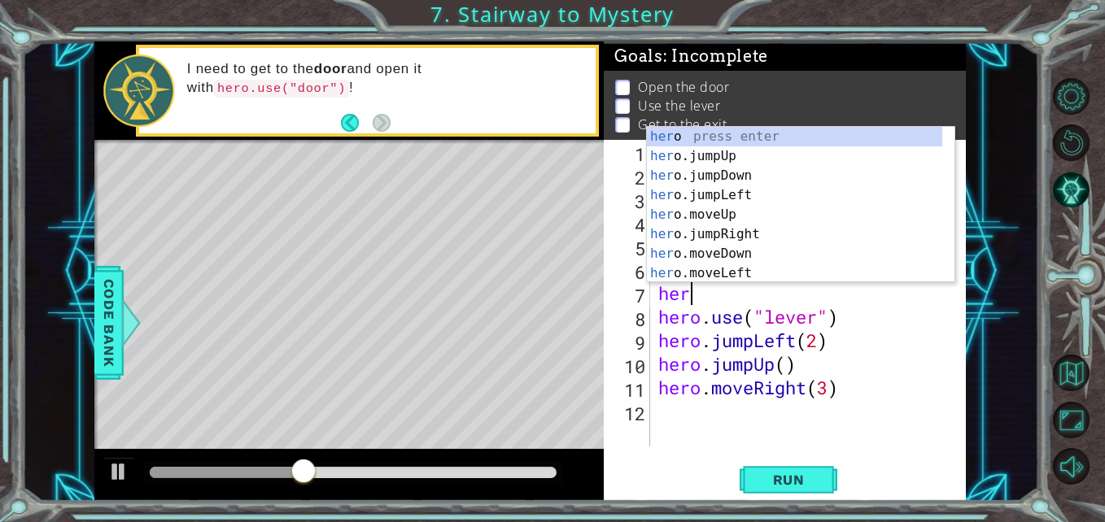
scroll to position [0, 1]
click at [782, 267] on div "hero press enter hero .jumpUp press enter hero .jumpDown press enter hero .jump…" at bounding box center [794, 224] width 295 height 195
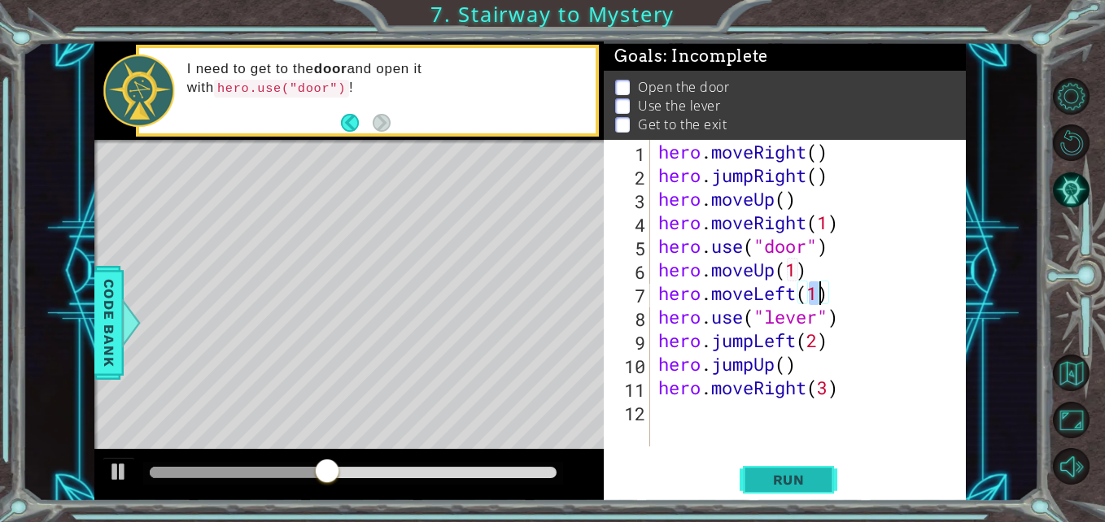
click at [801, 490] on button "Run" at bounding box center [788, 480] width 98 height 36
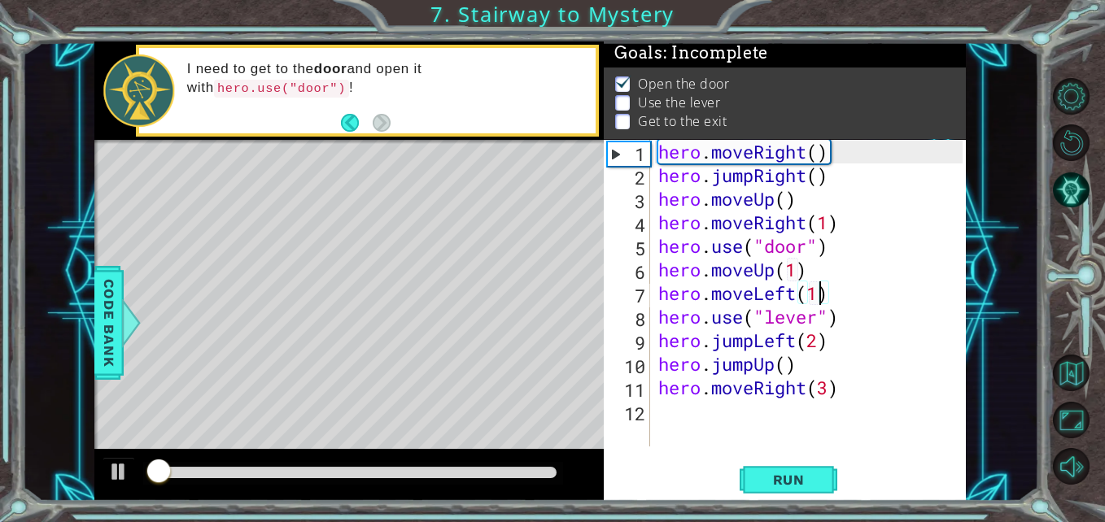
scroll to position [12, 0]
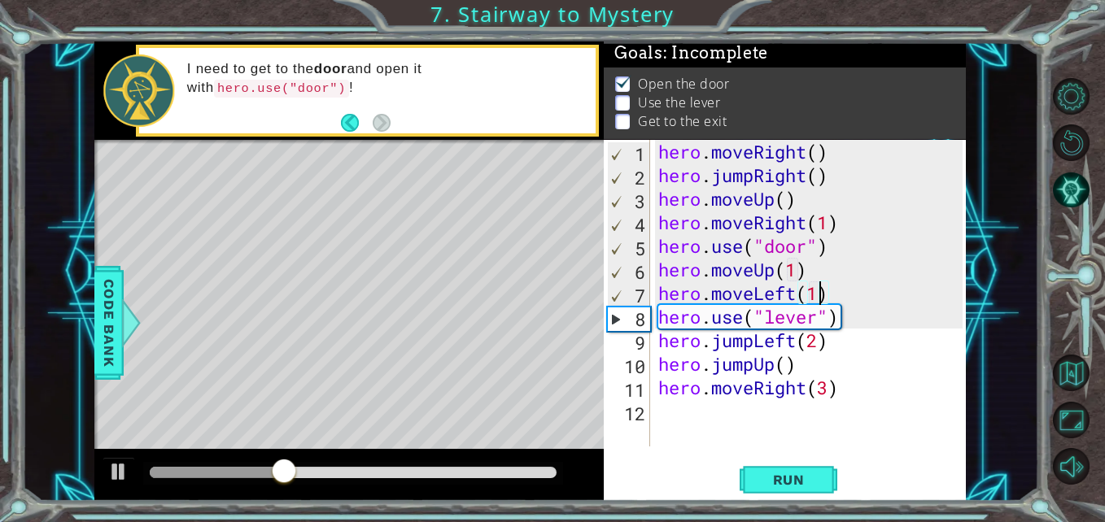
click at [790, 271] on div "hero . moveRight ( ) hero . jumpRight ( ) hero . moveUp ( ) hero . moveRight ( …" at bounding box center [813, 317] width 316 height 354
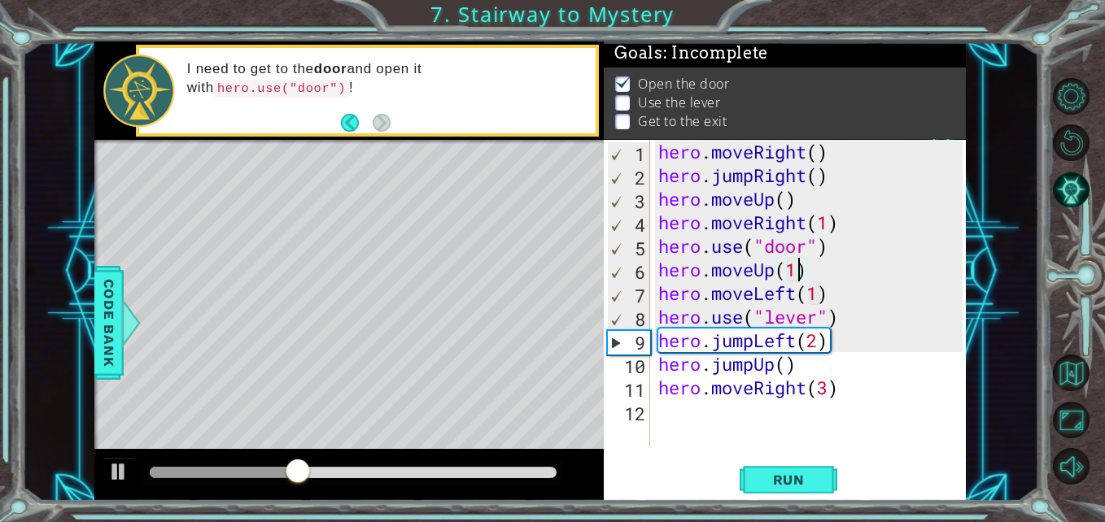
click at [797, 277] on div "hero . moveRight ( ) hero . jumpRight ( ) hero . moveUp ( ) hero . moveRight ( …" at bounding box center [813, 317] width 316 height 354
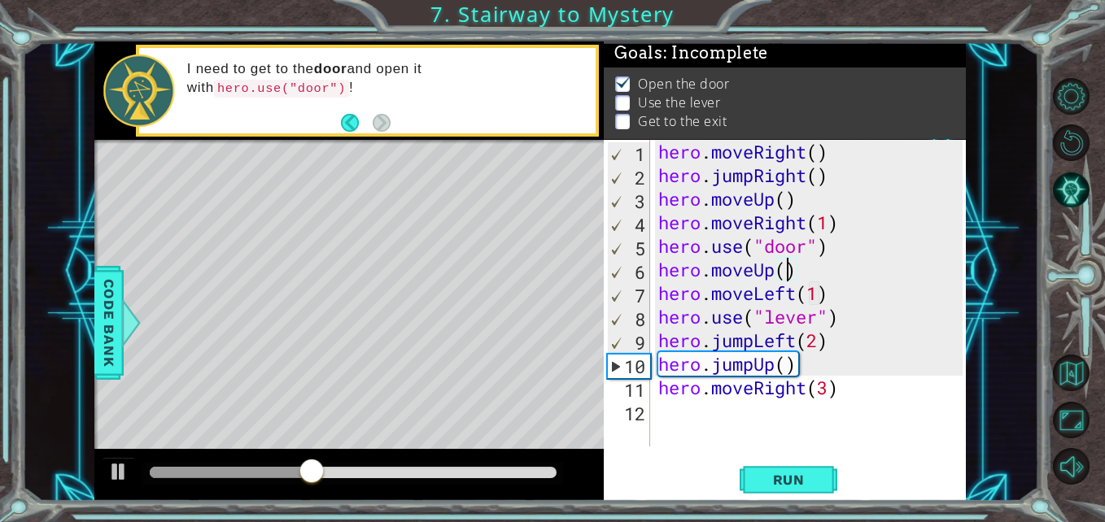
scroll to position [0, 6]
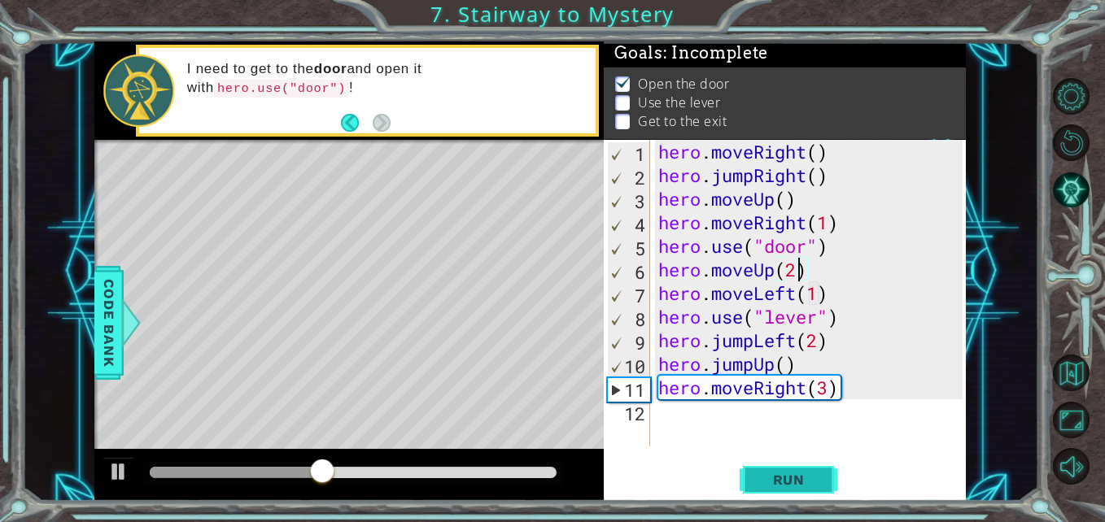
type textarea "hero.moveUp(2)"
click at [811, 486] on span "Run" at bounding box center [789, 480] width 64 height 16
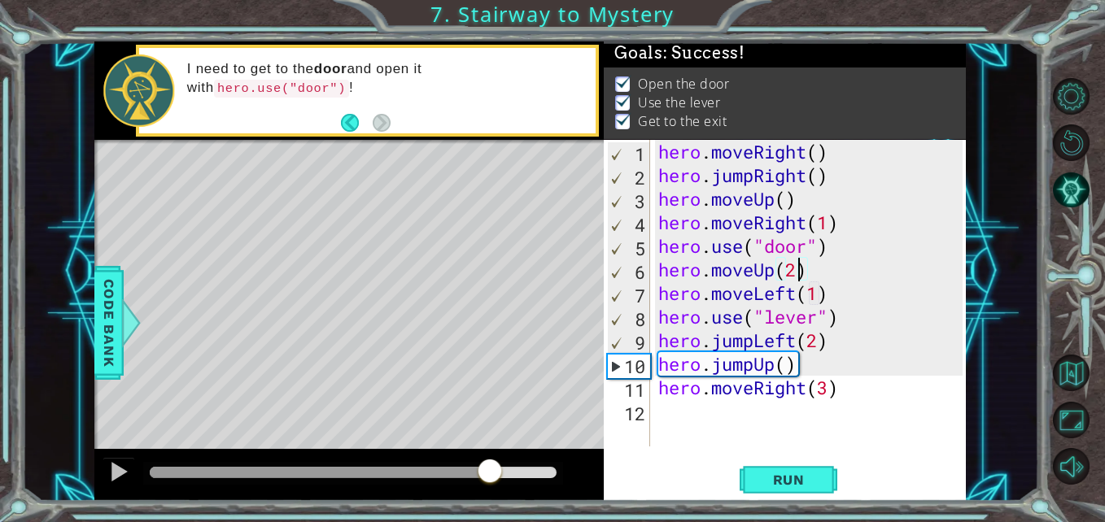
drag, startPoint x: 282, startPoint y: 478, endPoint x: 493, endPoint y: 467, distance: 211.0
click at [493, 467] on div at bounding box center [489, 472] width 29 height 29
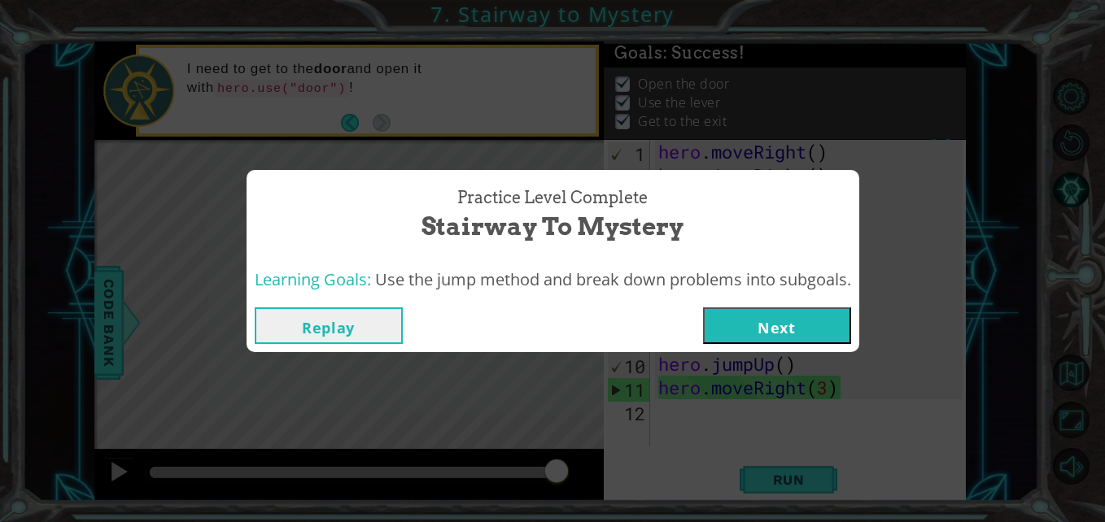
click at [770, 318] on button "Next" at bounding box center [777, 326] width 148 height 37
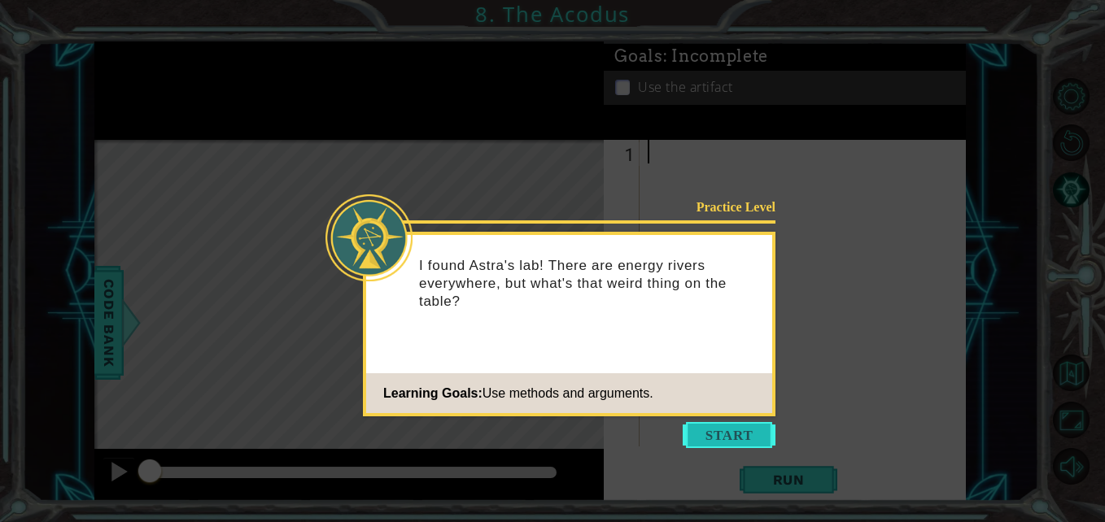
click at [741, 441] on button "Start" at bounding box center [729, 435] width 93 height 26
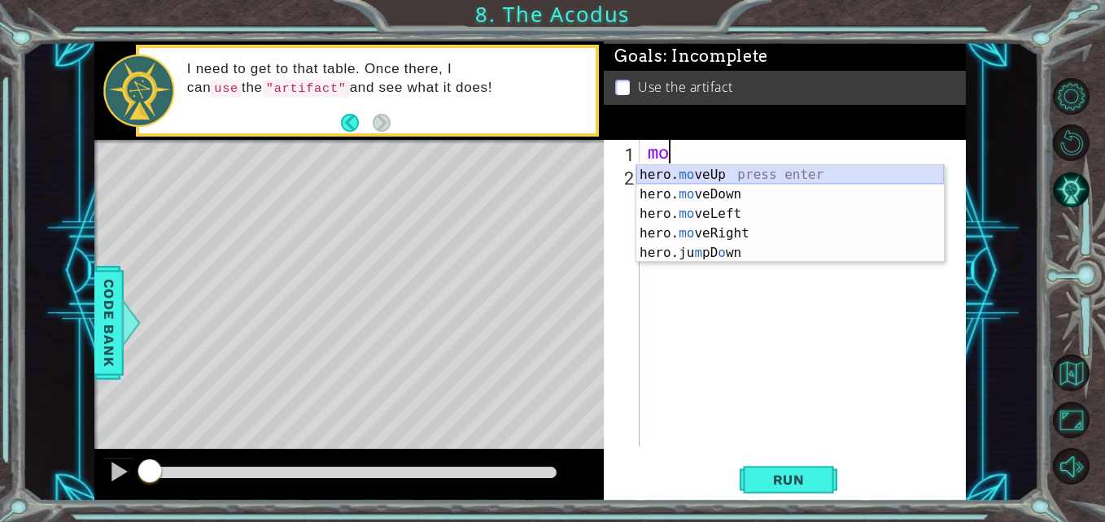
click at [748, 171] on div "hero. mo veUp press enter hero. mo veDown press enter hero. mo veLeft press ent…" at bounding box center [790, 233] width 308 height 137
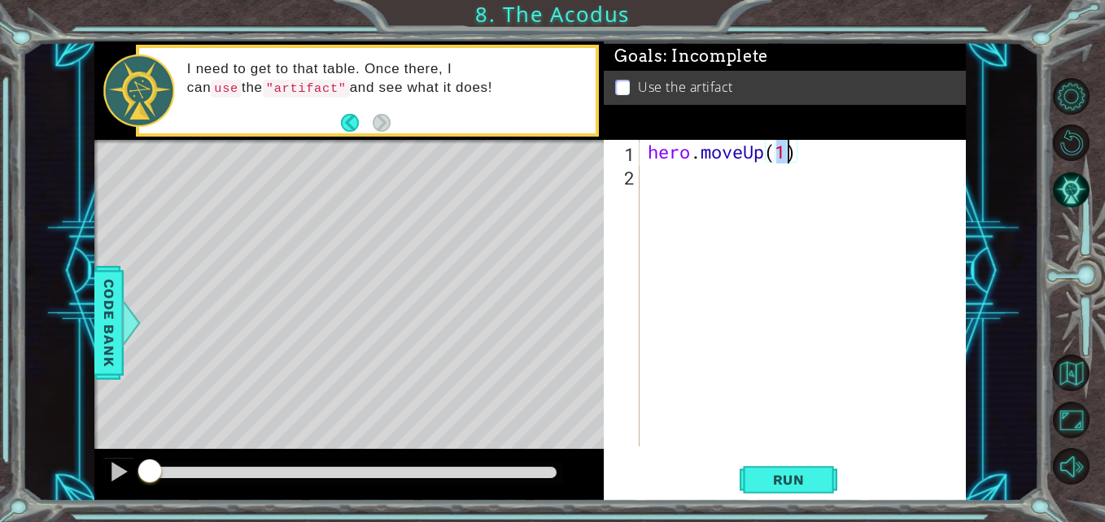
type textarea "hero.moveUp()"
click at [791, 168] on div "hero . moveUp ( )" at bounding box center [806, 317] width 325 height 354
click at [779, 149] on div "hero . moveUp ( )" at bounding box center [806, 317] width 325 height 354
type textarea "hero.moveUp(2)"
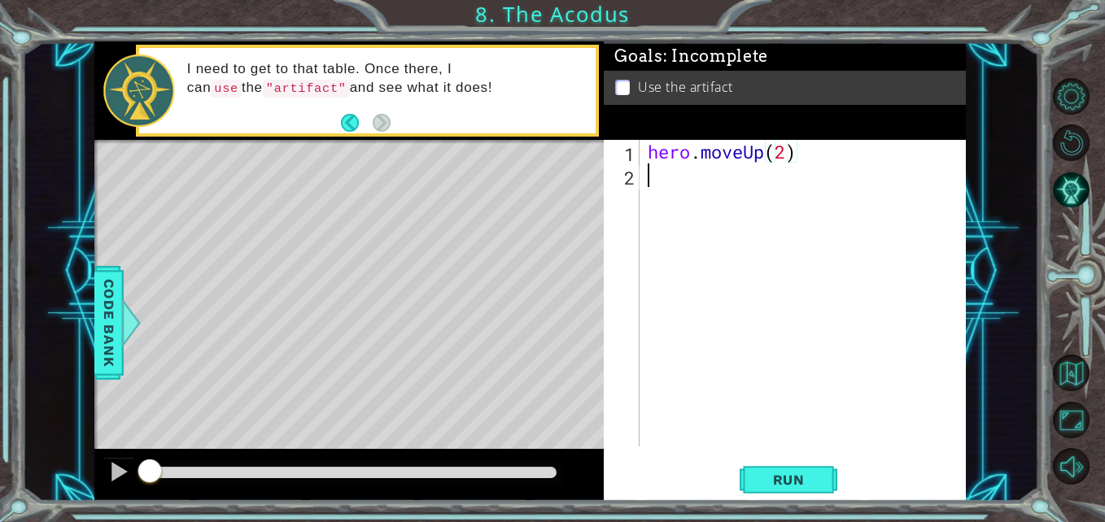
click at [754, 194] on div "hero . moveUp ( 2 )" at bounding box center [806, 317] width 325 height 354
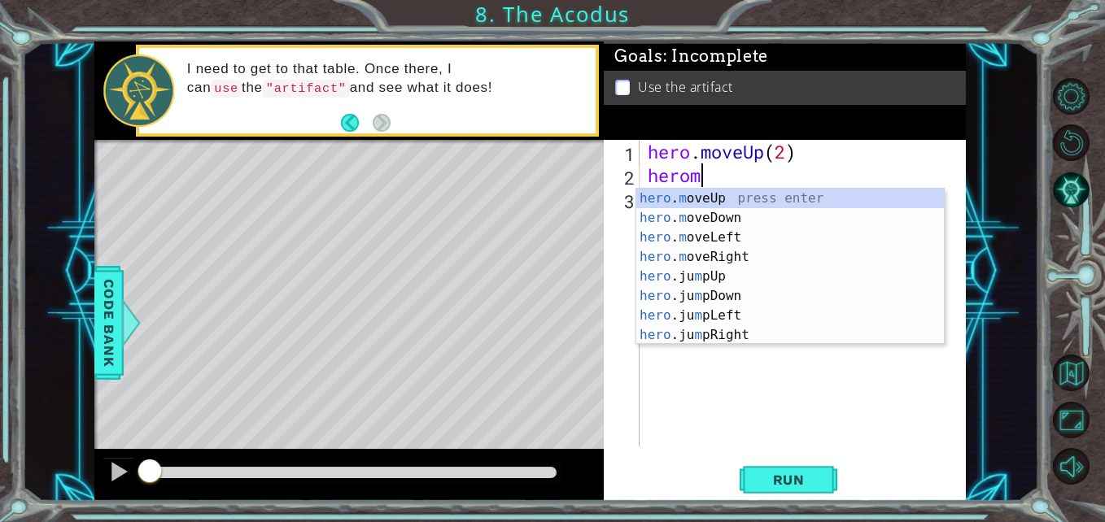
scroll to position [0, 2]
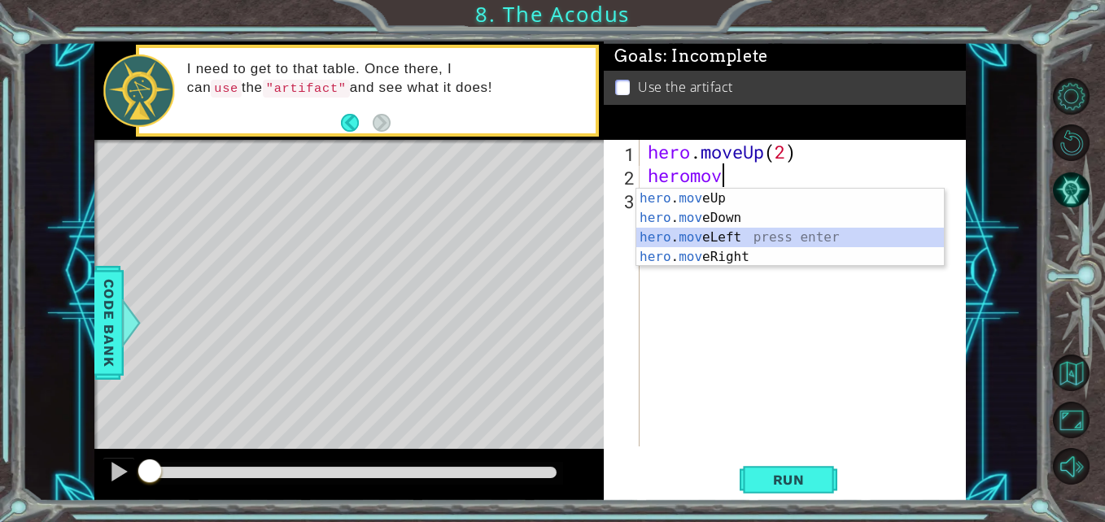
click at [733, 239] on div "hero . mov eUp press enter hero . mov eDown press enter hero . mov eLeft press …" at bounding box center [790, 247] width 308 height 117
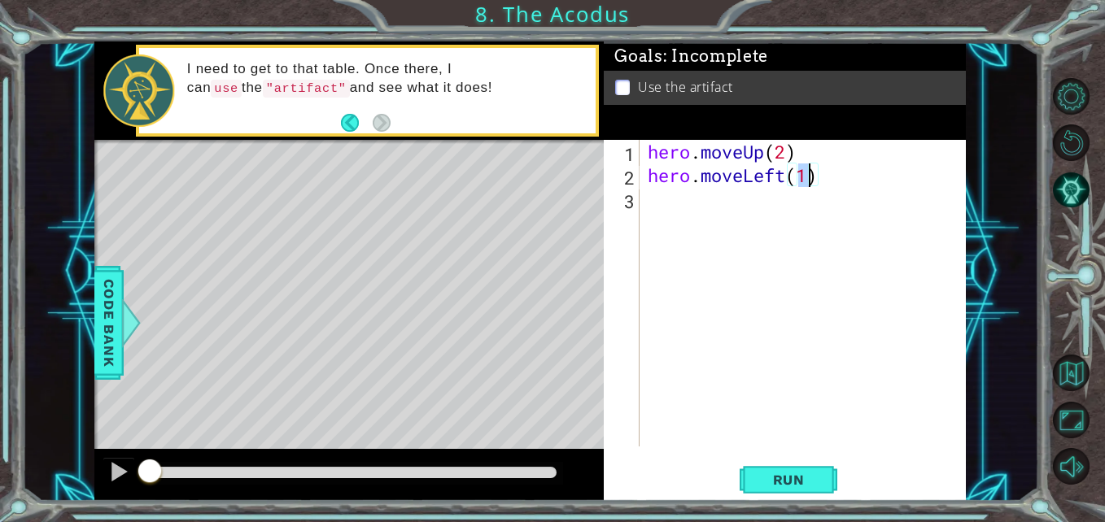
type textarea "hero.moveLeft(1)"
click at [793, 201] on div "hero . moveUp ( 2 ) hero . moveLeft ( 1 )" at bounding box center [806, 317] width 325 height 354
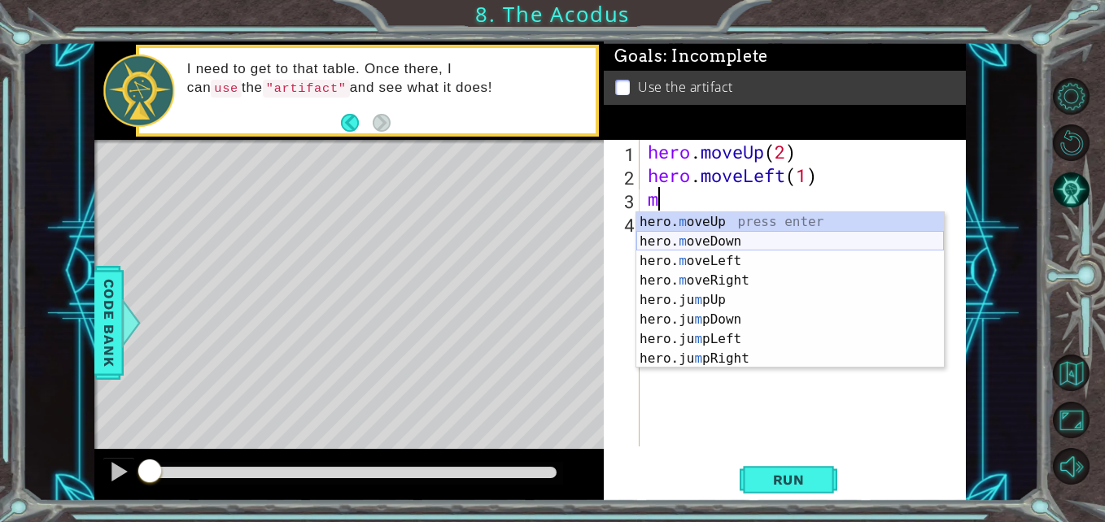
click at [748, 238] on div "hero. m oveUp press enter hero. m oveDown press enter hero. m oveLeft press ent…" at bounding box center [790, 309] width 308 height 195
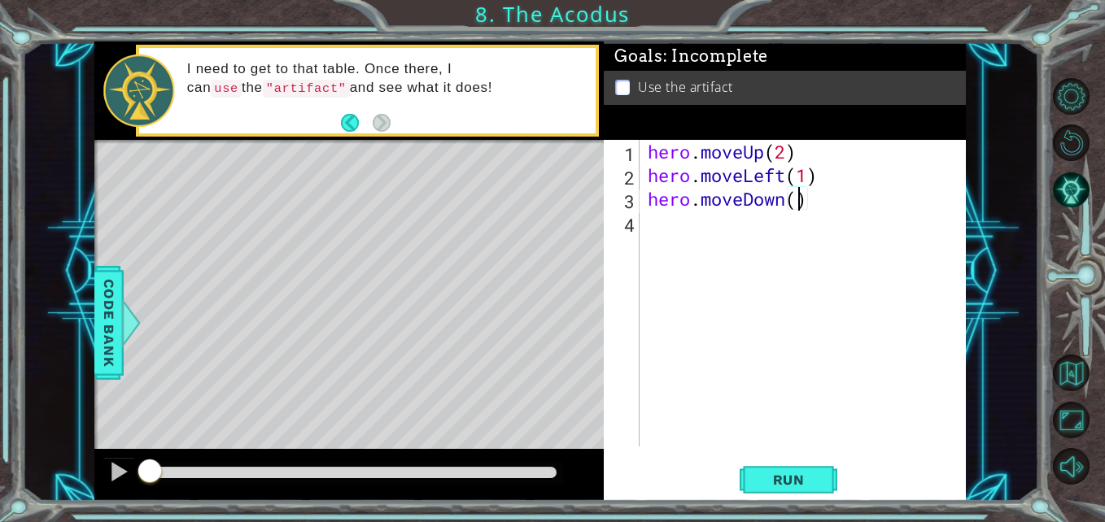
type textarea "hero.moveDown(2)"
click at [783, 224] on div "hero . moveUp ( 2 ) hero . moveLeft ( 1 ) hero . moveDown ( 2 )" at bounding box center [806, 317] width 325 height 354
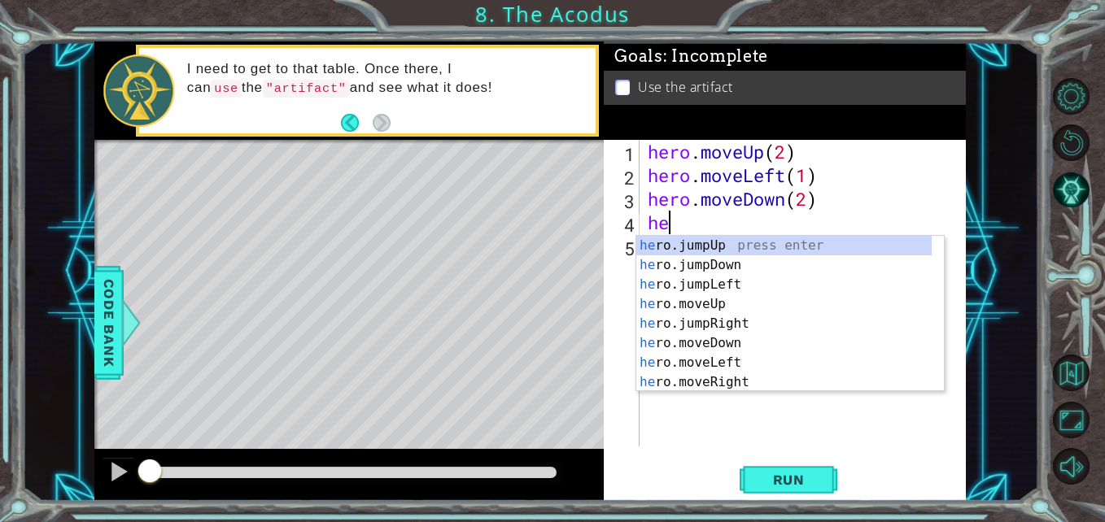
type textarea "hero"
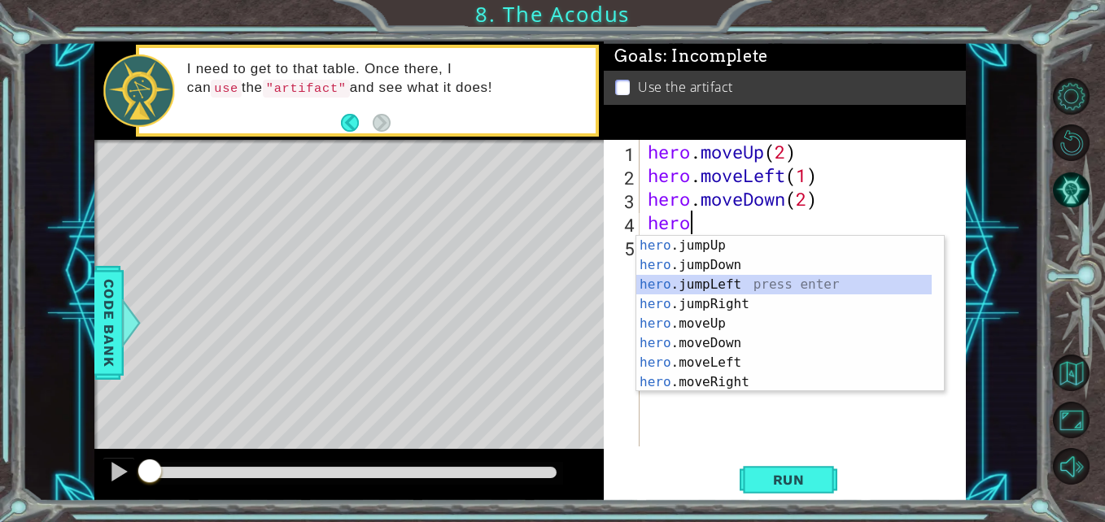
click at [725, 289] on div "hero .jumpUp press enter hero .jumpDown press enter hero .jumpLeft press enter …" at bounding box center [783, 333] width 295 height 195
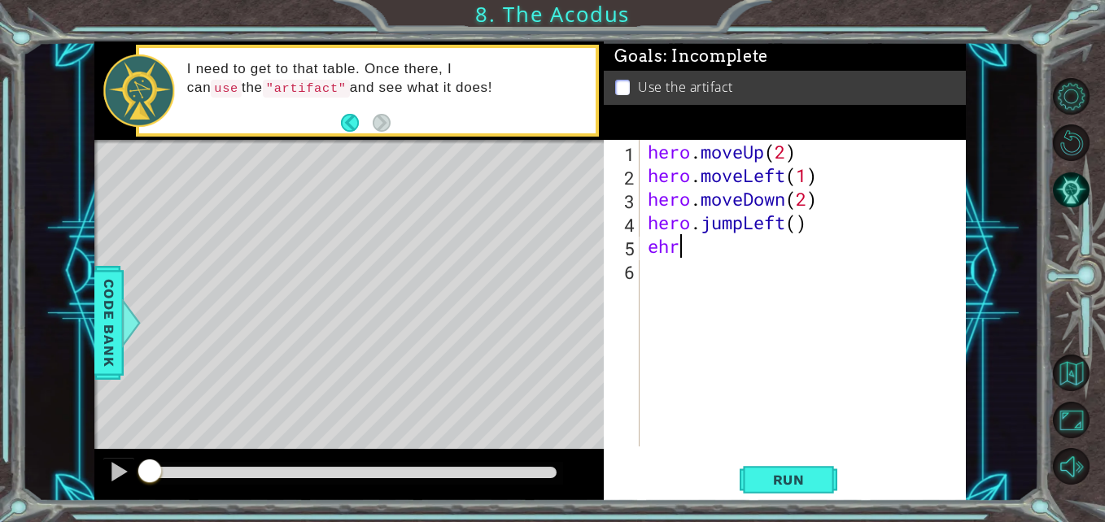
scroll to position [0, 0]
type textarea "e"
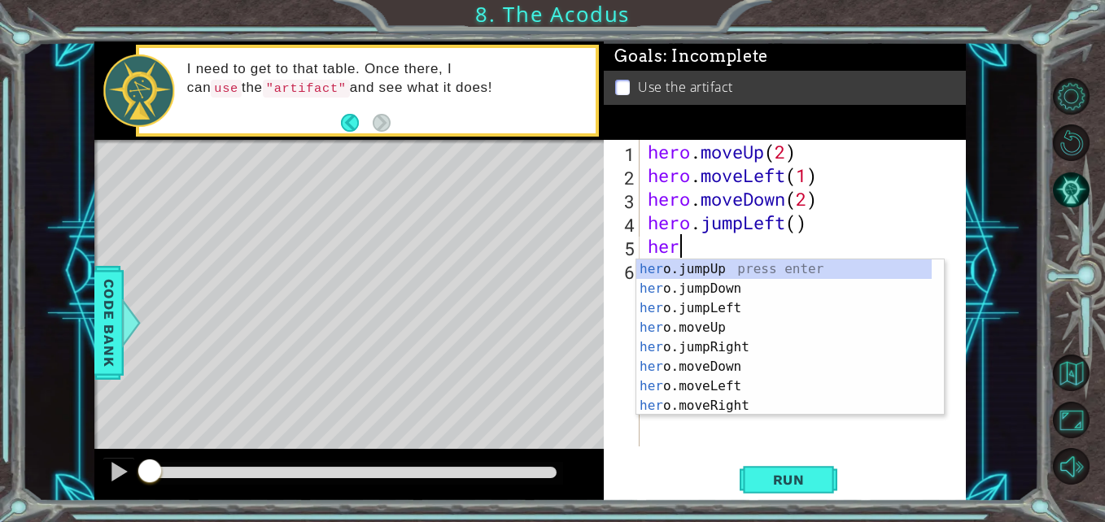
scroll to position [0, 1]
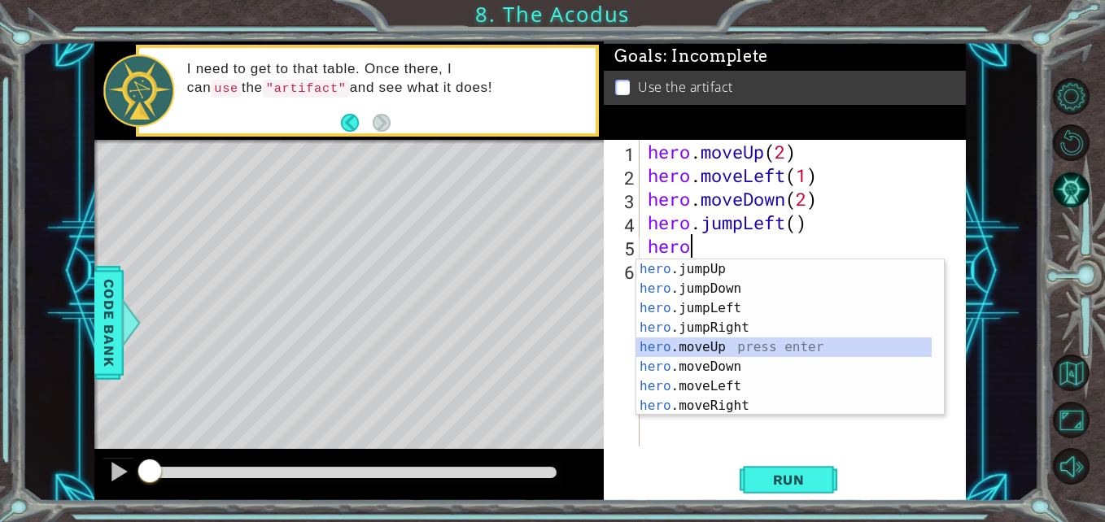
click at [722, 344] on div "hero .jumpUp press enter hero .jumpDown press enter hero .jumpLeft press enter …" at bounding box center [783, 357] width 295 height 195
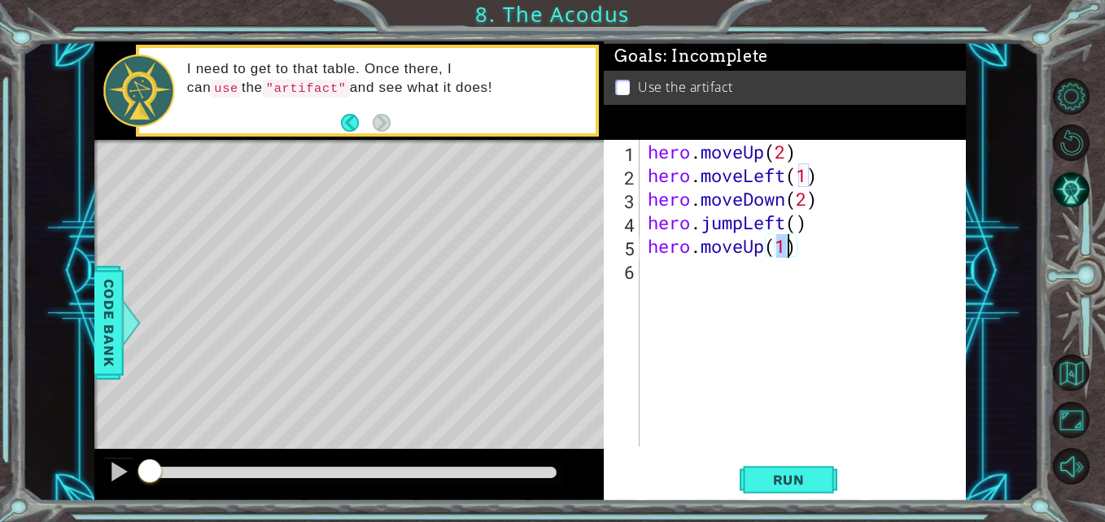
type textarea "hero.moveUp(2)"
click at [766, 279] on div "hero . moveUp ( 2 ) hero . moveLeft ( 1 ) hero . moveDown ( 2 ) hero . jumpLeft…" at bounding box center [806, 317] width 325 height 354
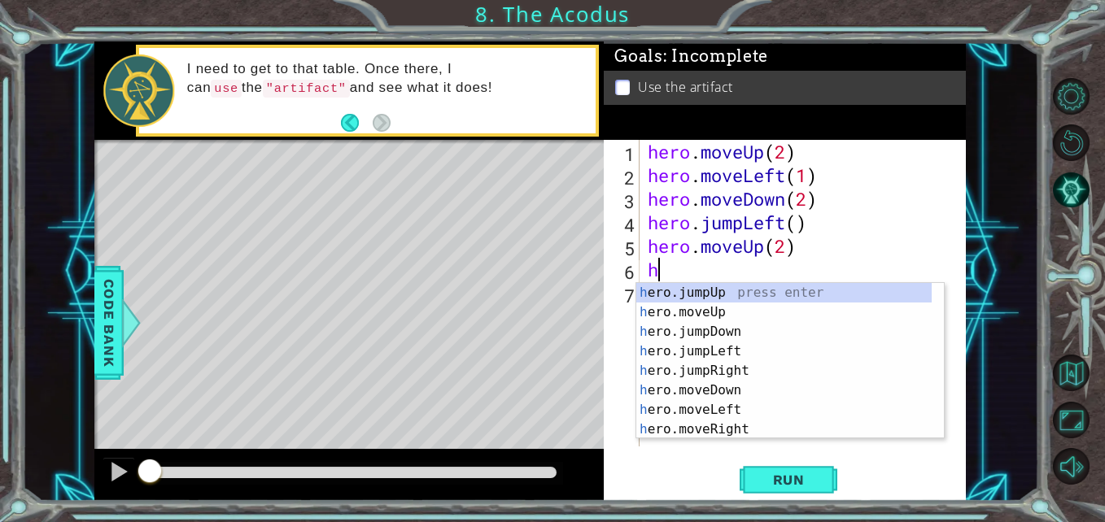
type textarea "her"
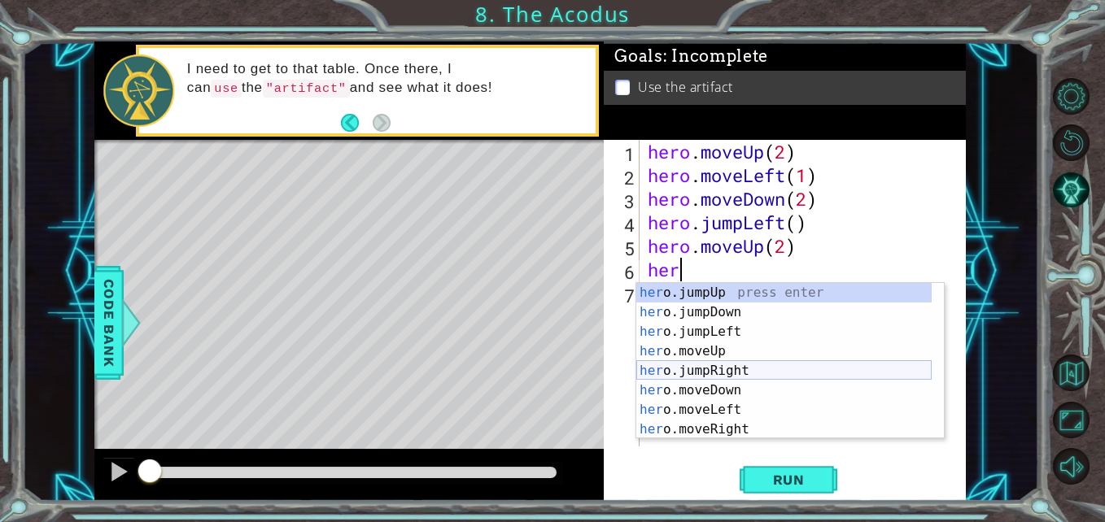
click at [741, 375] on div "her o.jumpUp press enter her o.jumpDown press enter her o.jumpLeft press enter …" at bounding box center [783, 380] width 295 height 195
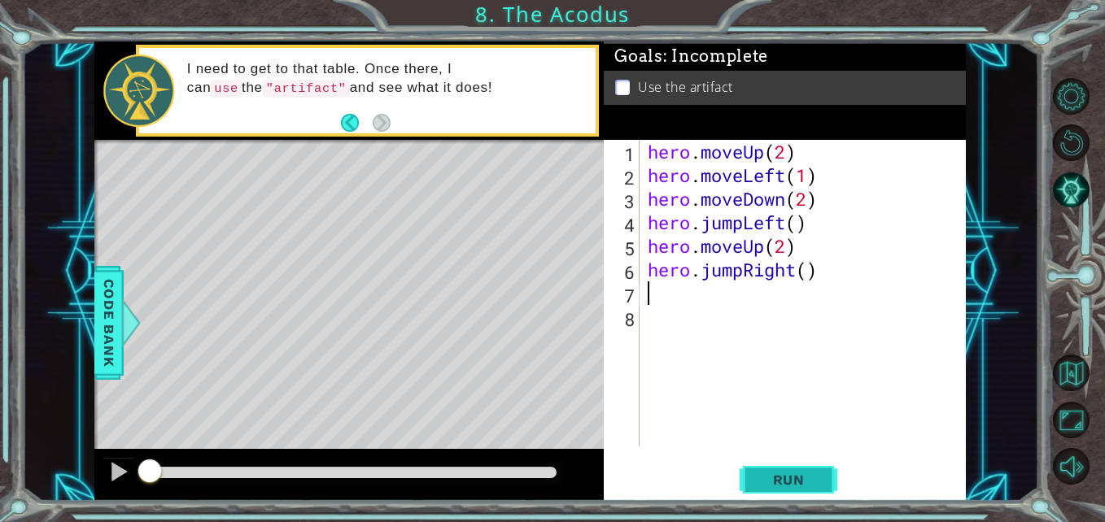
click at [801, 470] on button "Run" at bounding box center [788, 480] width 98 height 36
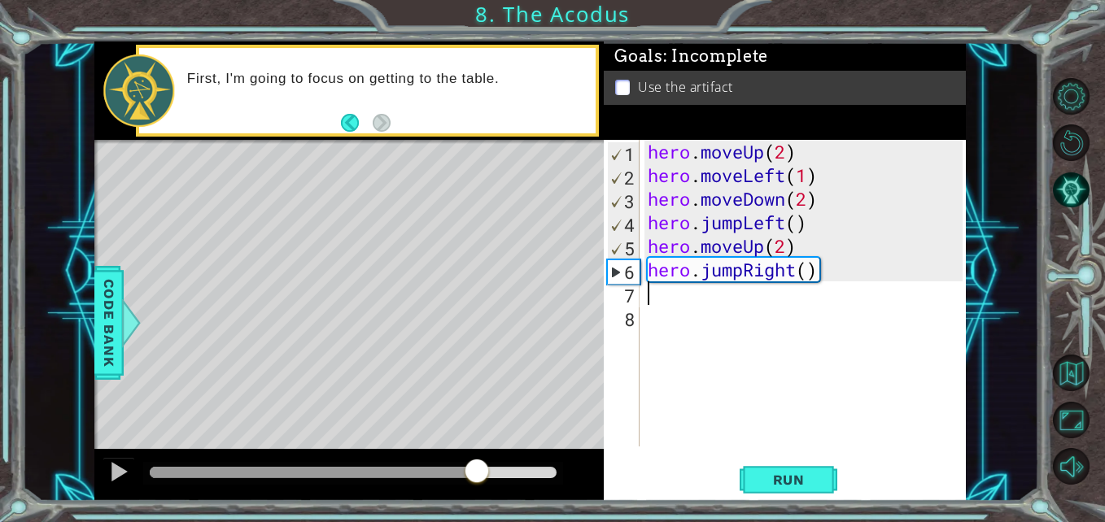
drag, startPoint x: 224, startPoint y: 471, endPoint x: 477, endPoint y: 498, distance: 254.4
click at [477, 498] on div at bounding box center [348, 475] width 509 height 52
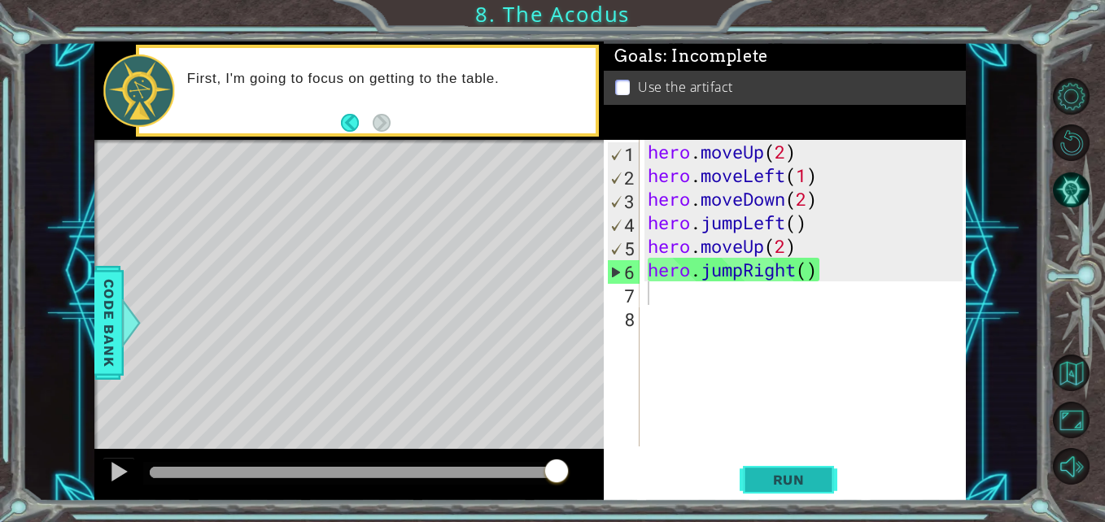
click at [776, 469] on button "Run" at bounding box center [788, 480] width 98 height 36
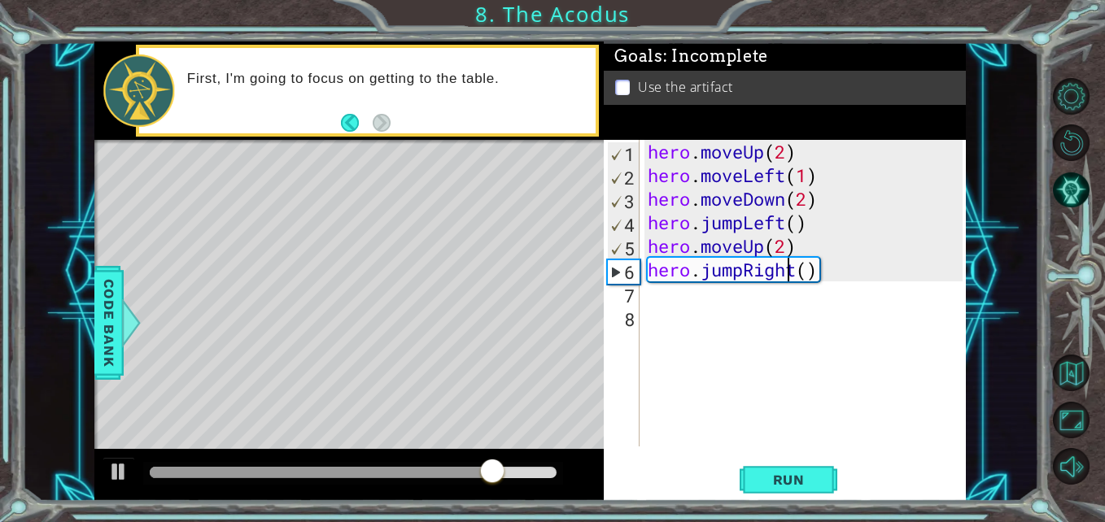
click at [783, 268] on div "hero . moveUp ( 2 ) hero . moveLeft ( 1 ) hero . moveDown ( 2 ) hero . jumpLeft…" at bounding box center [806, 317] width 325 height 354
click at [748, 270] on div "hero . moveUp ( 2 ) hero . moveLeft ( 1 ) hero . moveDown ( 2 ) hero . jumpLeft…" at bounding box center [806, 317] width 325 height 354
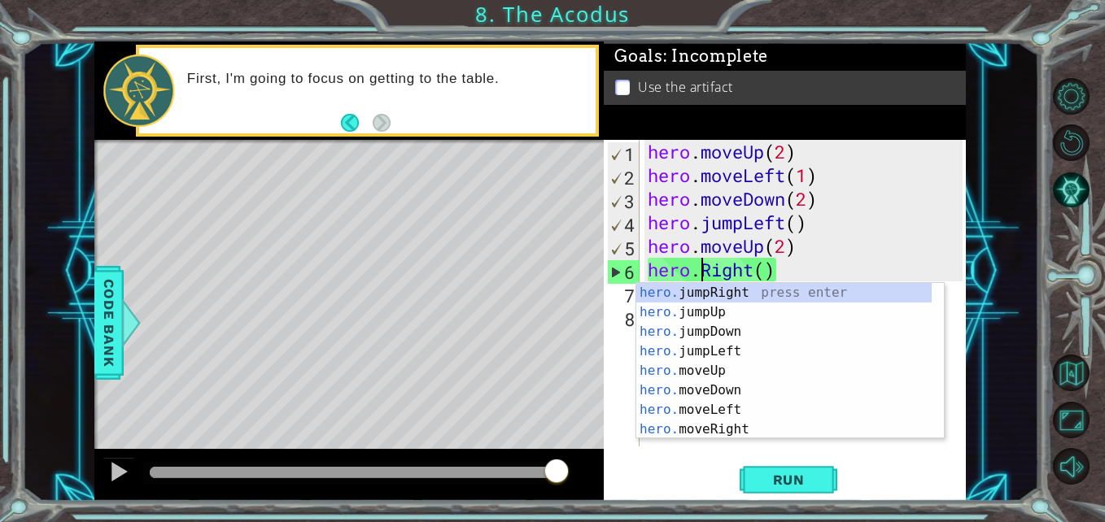
scroll to position [0, 3]
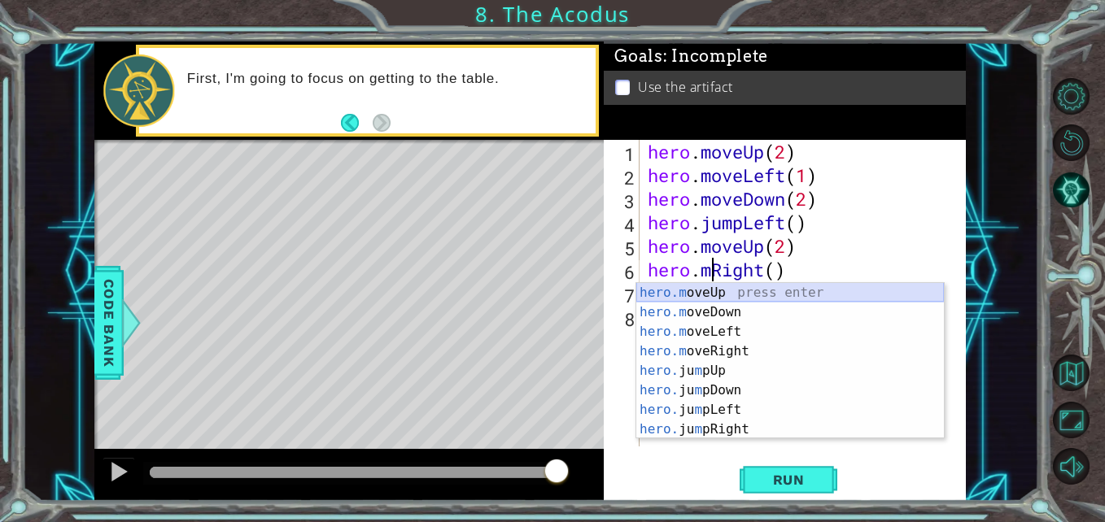
click at [744, 294] on div "hero.m oveUp press enter hero.m oveDown press enter hero.m oveLeft press enter …" at bounding box center [790, 380] width 308 height 195
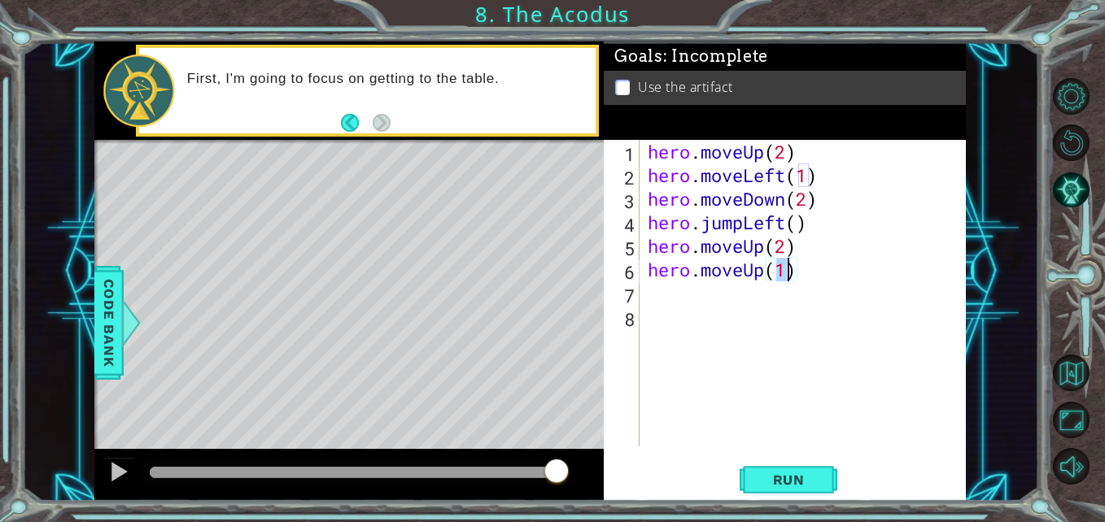
click at [762, 278] on div "hero . moveUp ( 2 ) hero . moveLeft ( 1 ) hero . moveDown ( 2 ) hero . jumpLeft…" at bounding box center [806, 317] width 325 height 354
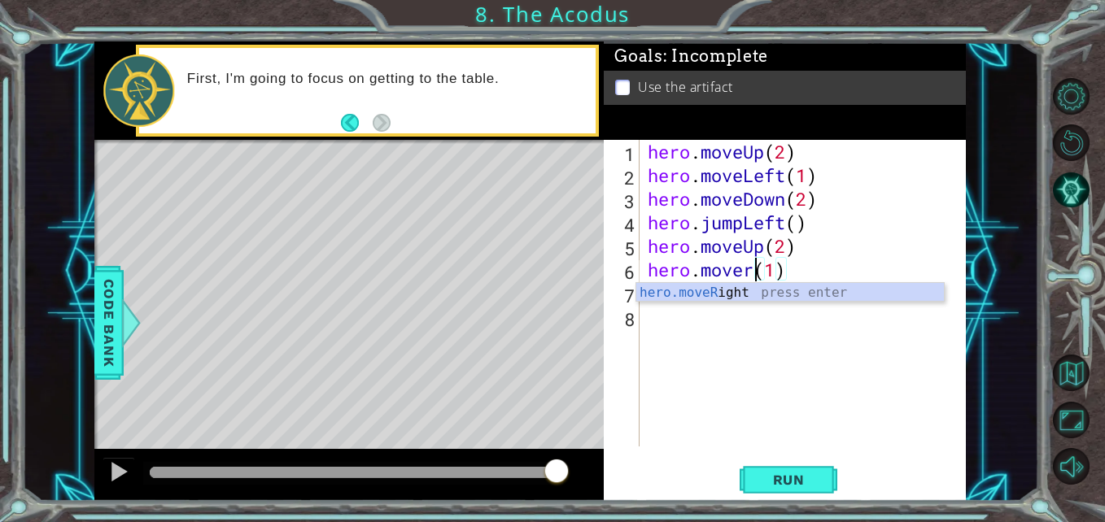
scroll to position [0, 6]
click at [761, 297] on div "hero.moveRi ght press enter" at bounding box center [790, 312] width 308 height 59
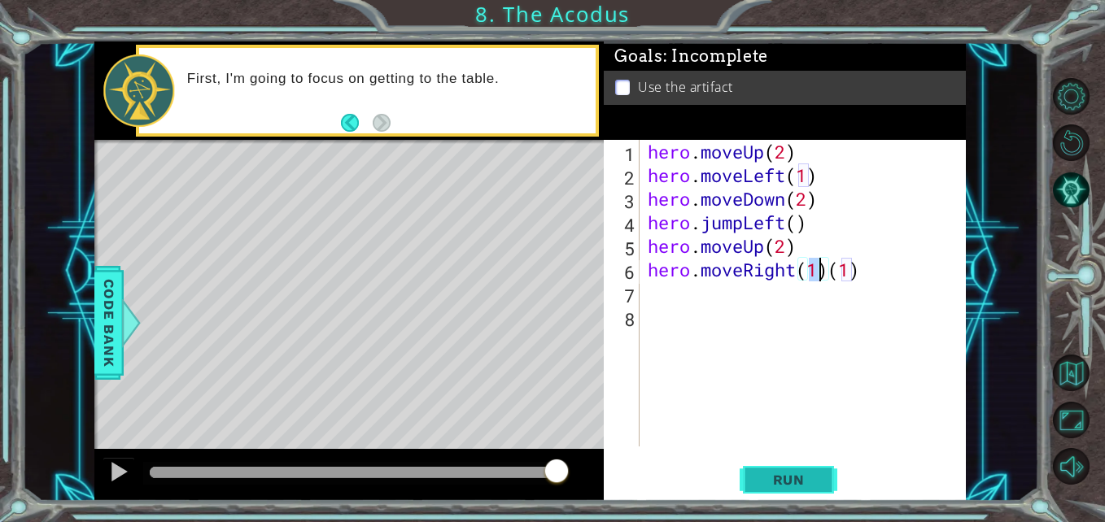
click at [818, 471] on button "Run" at bounding box center [788, 480] width 98 height 36
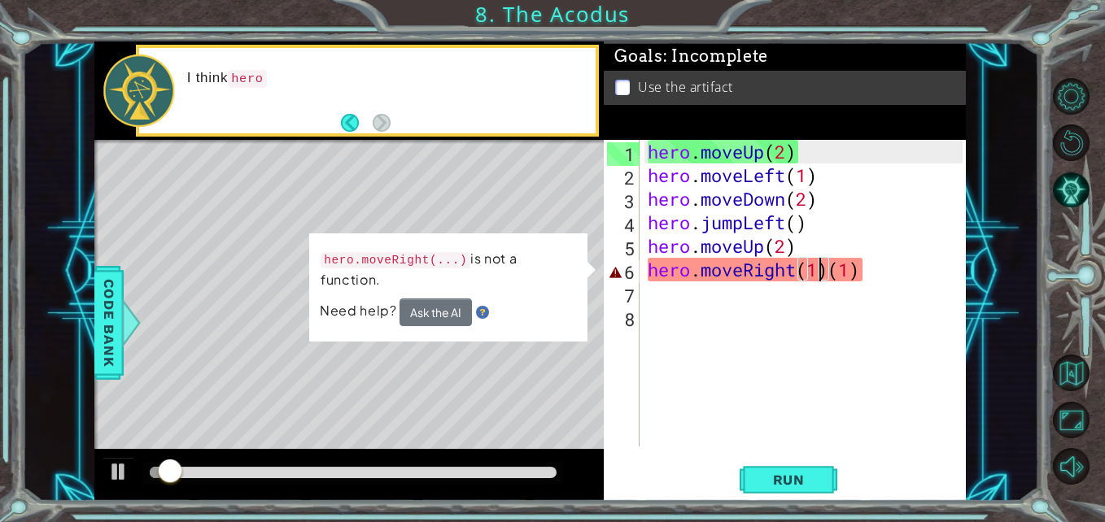
click at [870, 270] on div "hero . moveUp ( 2 ) hero . moveLeft ( 1 ) hero . moveDown ( 2 ) hero . jumpLeft…" at bounding box center [806, 317] width 325 height 354
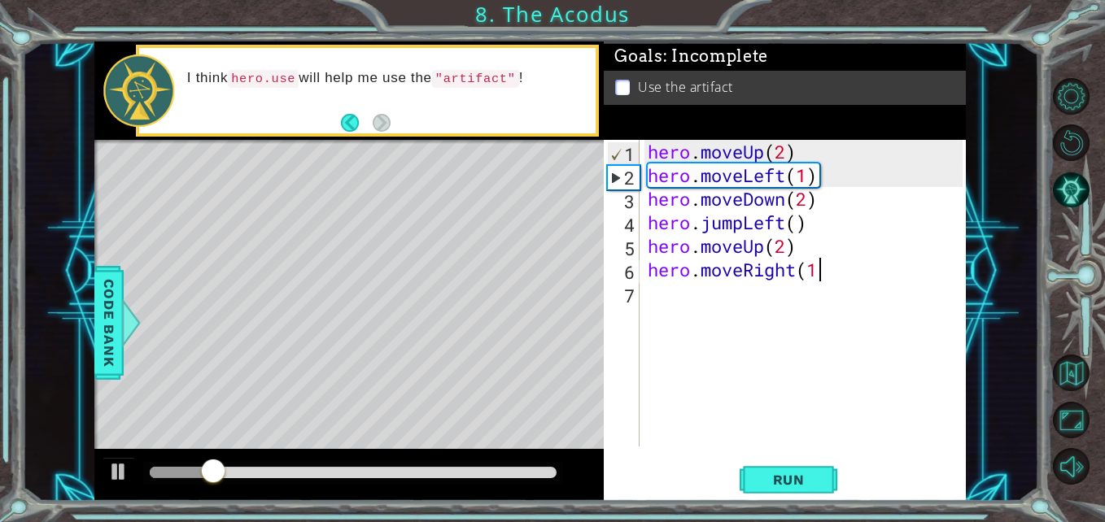
scroll to position [0, 7]
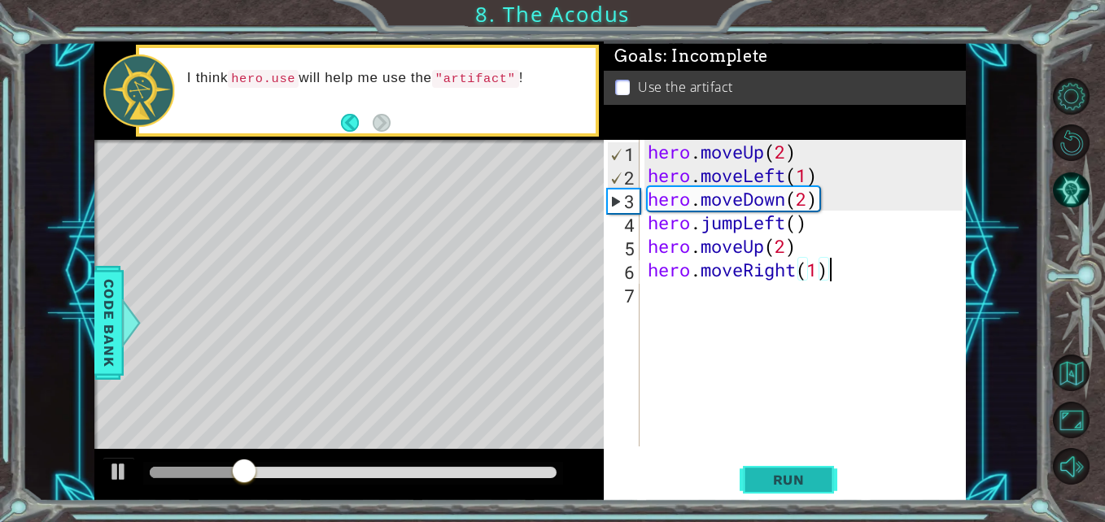
type textarea "hero.moveRight(1)"
click at [822, 471] on button "Run" at bounding box center [788, 480] width 98 height 36
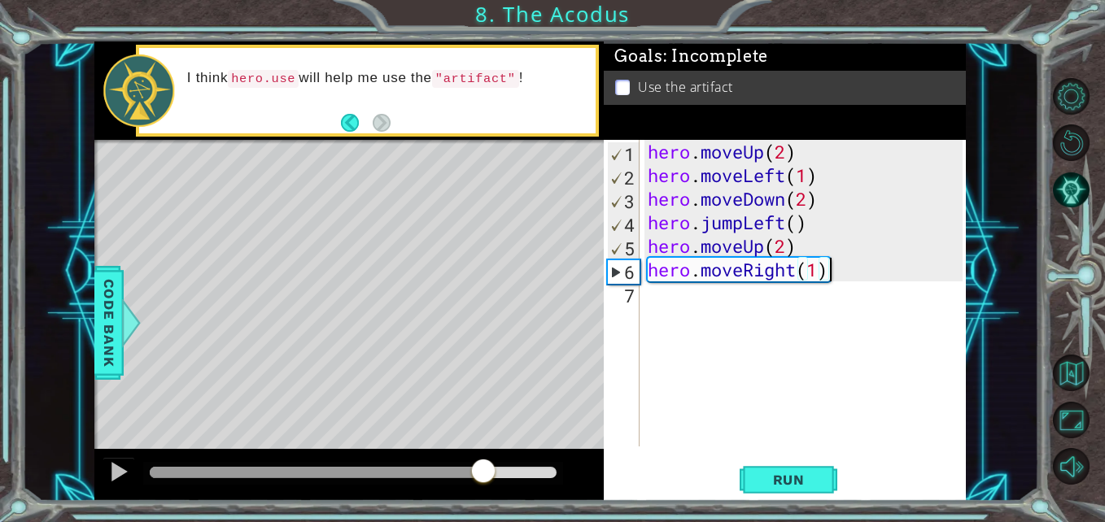
drag, startPoint x: 174, startPoint y: 473, endPoint x: 483, endPoint y: 504, distance: 310.8
click at [483, 504] on div "1 ההההההההההההההההההההההההההההההההההההההההההההההההההההההההההההההההההההההההההההה…" at bounding box center [552, 261] width 1105 height 522
click at [661, 307] on div "hero . moveUp ( 2 ) hero . moveLeft ( 1 ) hero . moveDown ( 2 ) hero . jumpLeft…" at bounding box center [806, 317] width 325 height 354
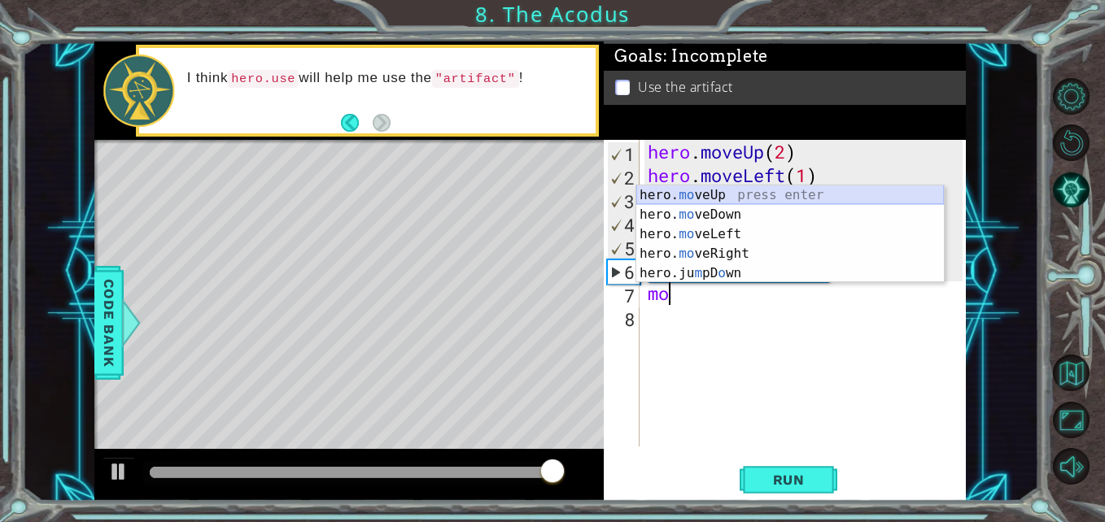
click at [699, 190] on div "hero. mo veUp press enter hero. mo veDown press enter hero. mo veLeft press ent…" at bounding box center [790, 253] width 308 height 137
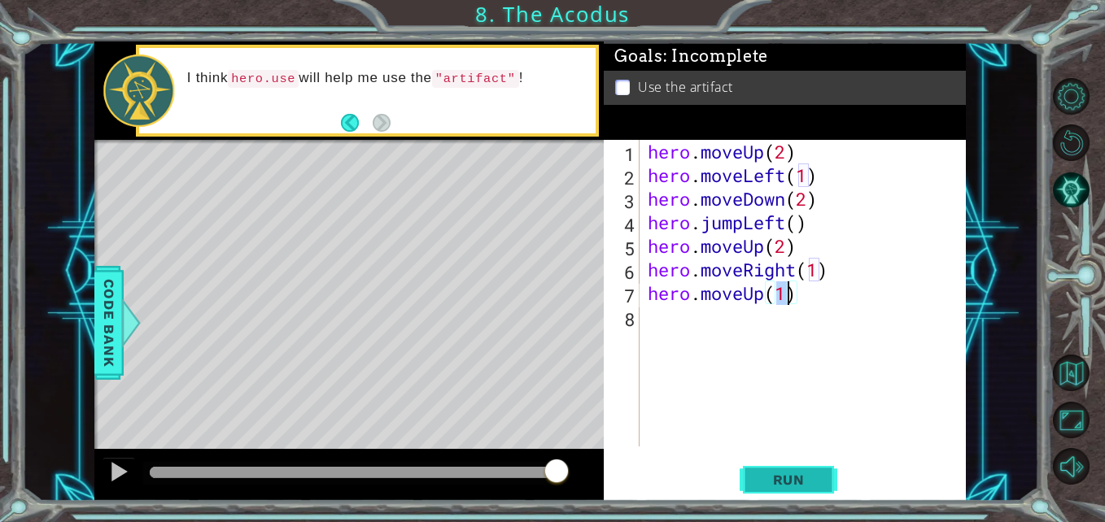
click at [792, 475] on span "Run" at bounding box center [789, 480] width 64 height 16
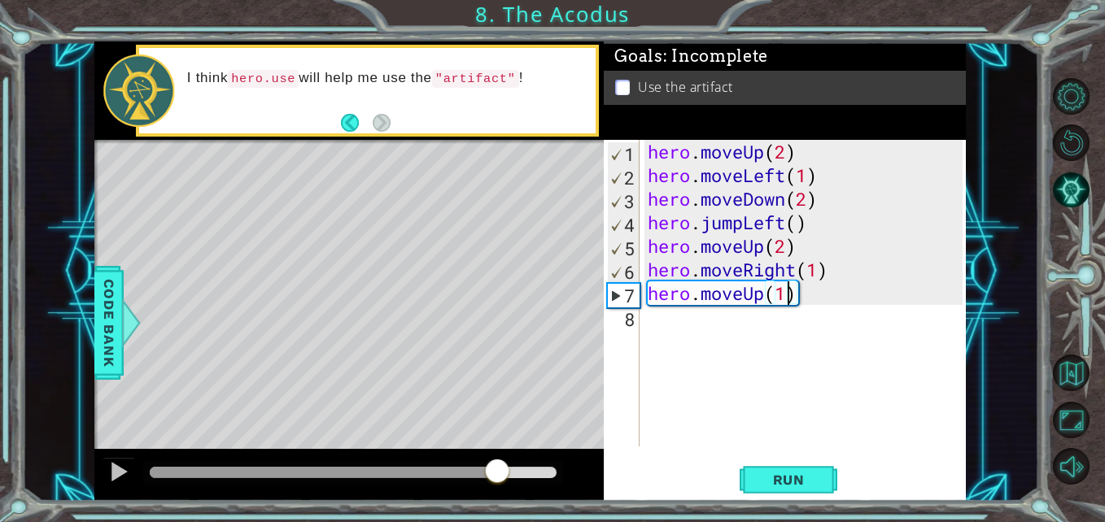
drag, startPoint x: 290, startPoint y: 475, endPoint x: 493, endPoint y: 472, distance: 202.6
click at [493, 472] on div at bounding box center [353, 472] width 407 height 11
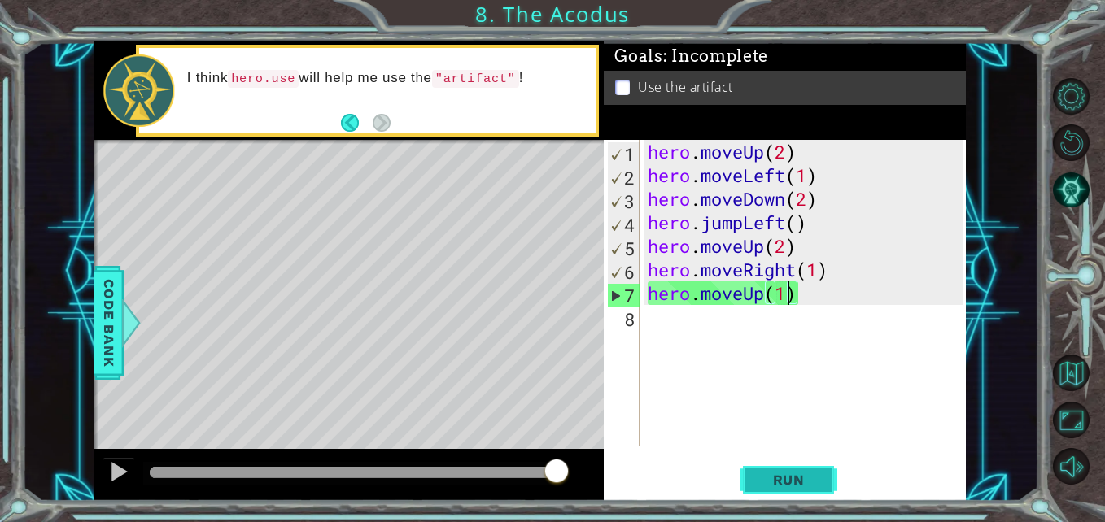
click at [778, 481] on span "Run" at bounding box center [789, 480] width 64 height 16
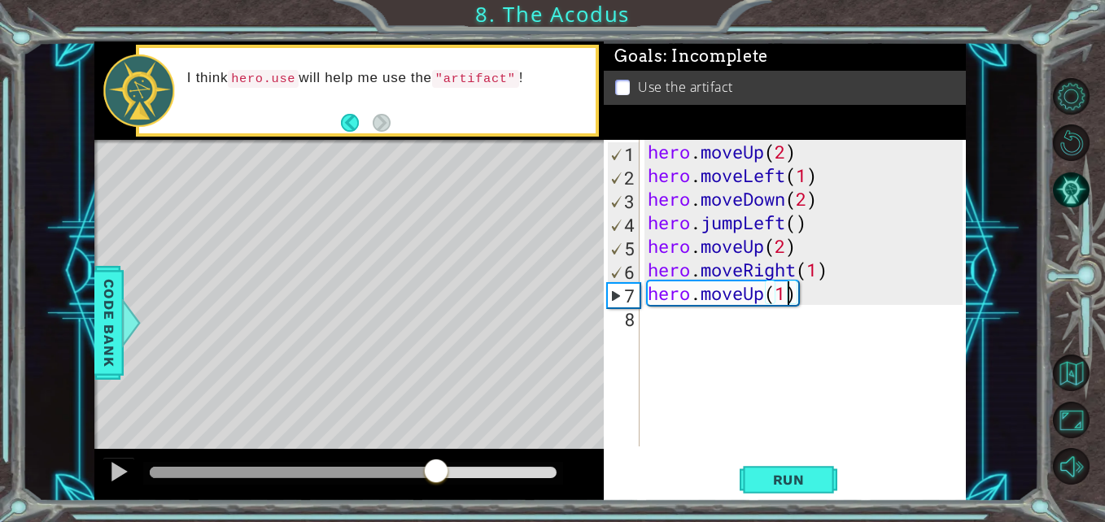
drag, startPoint x: 347, startPoint y: 468, endPoint x: 437, endPoint y: 475, distance: 90.6
click at [437, 475] on div at bounding box center [353, 472] width 407 height 11
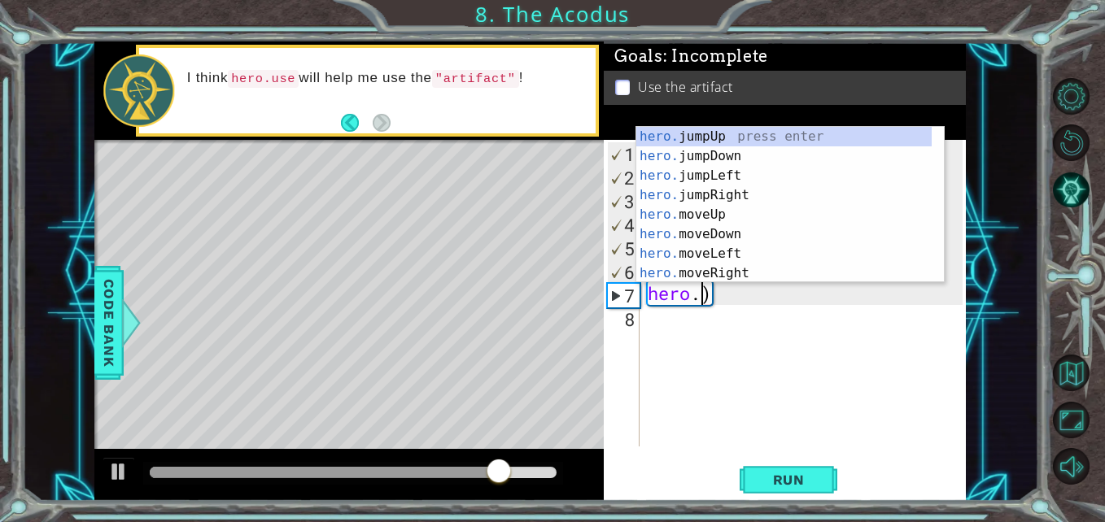
scroll to position [0, 3]
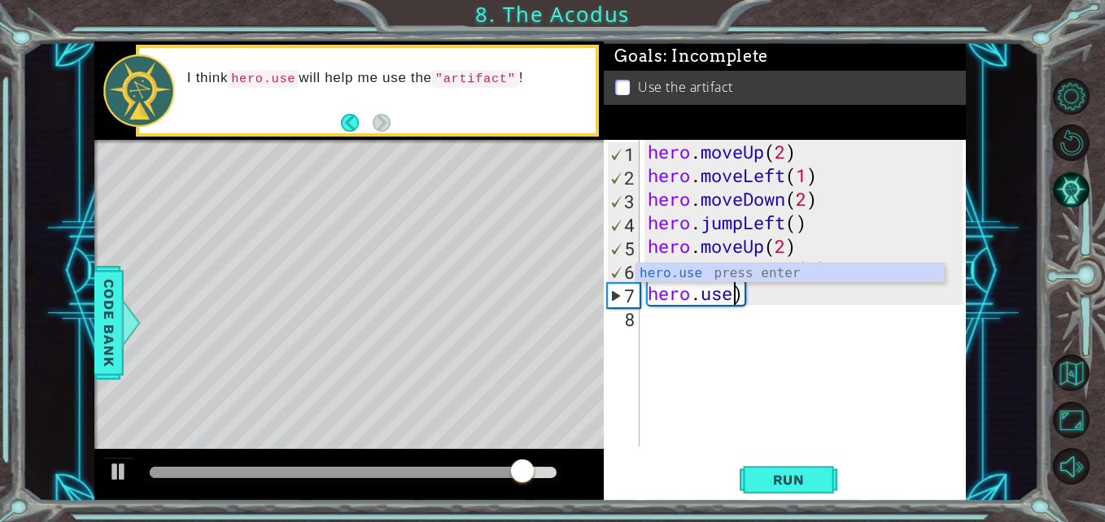
click at [758, 264] on div "hero.use press enter" at bounding box center [790, 293] width 308 height 59
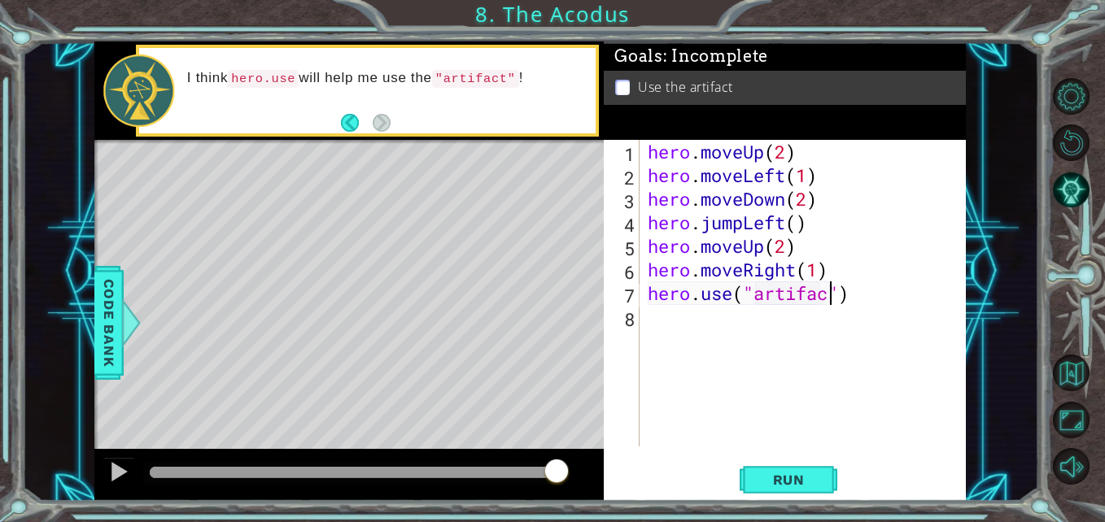
type textarea "hero.use("artifact")"
click at [822, 487] on button "Run" at bounding box center [788, 480] width 98 height 36
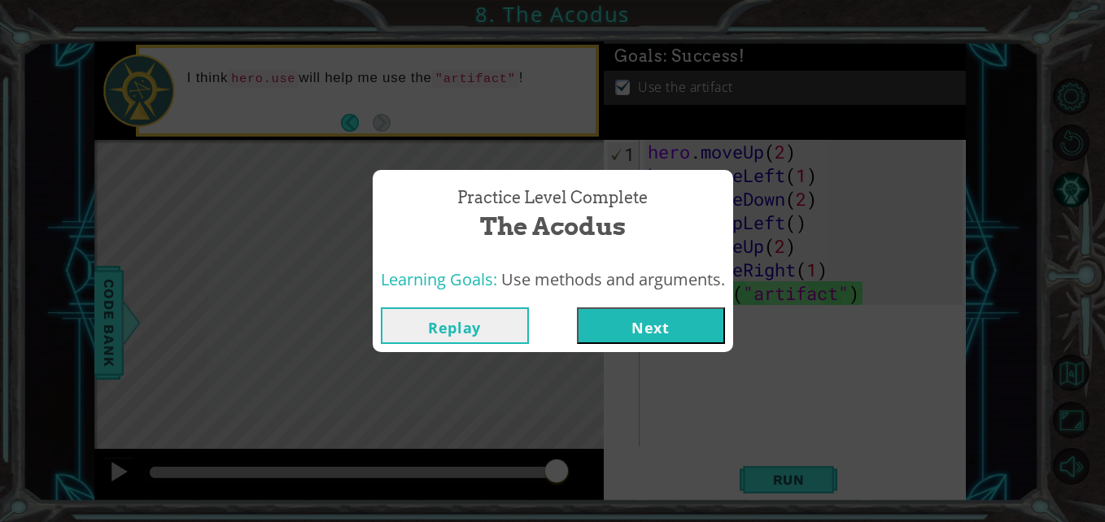
click at [674, 322] on button "Next" at bounding box center [651, 326] width 148 height 37
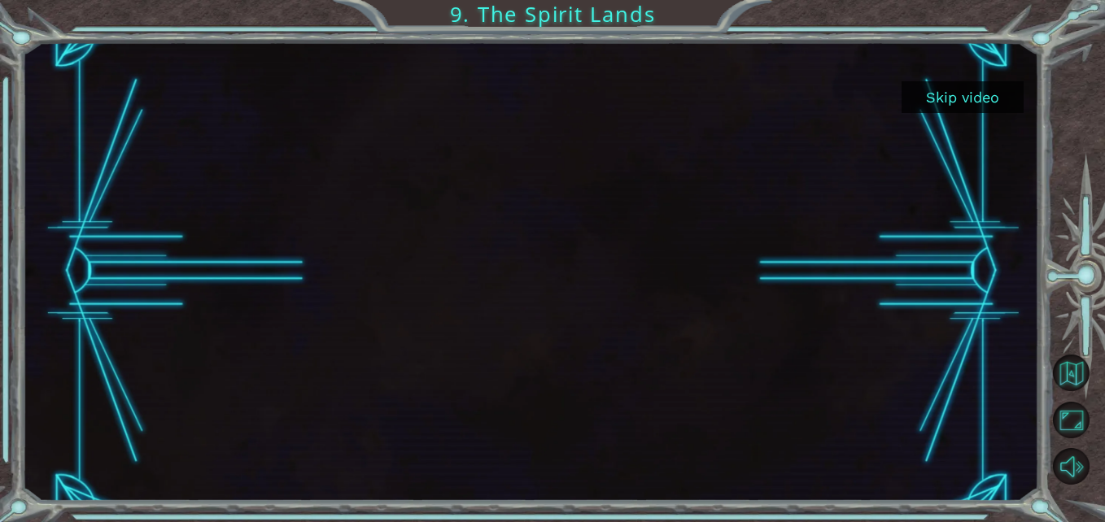
click at [991, 92] on button "Skip video" at bounding box center [962, 97] width 122 height 32
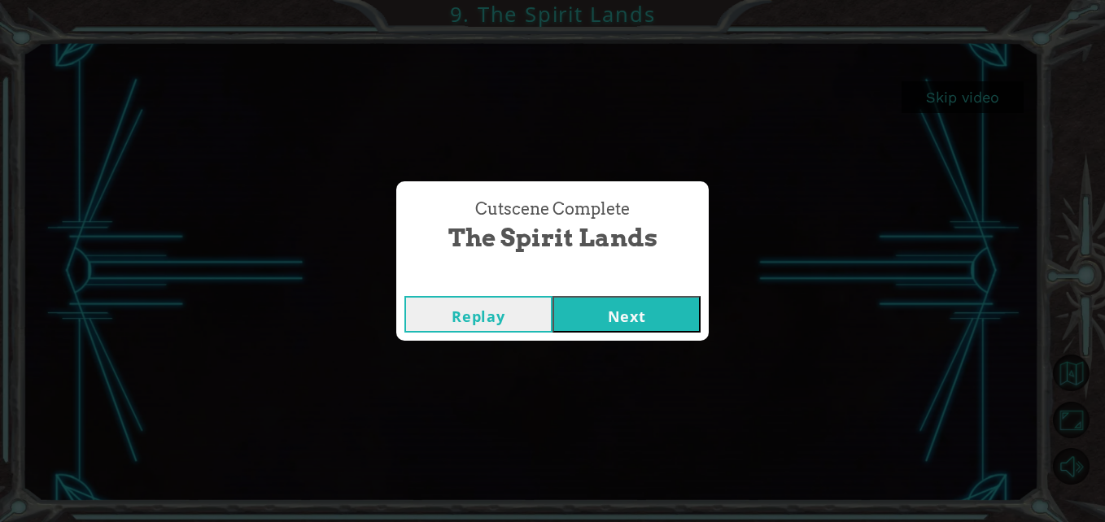
click at [604, 312] on button "Next" at bounding box center [626, 314] width 148 height 37
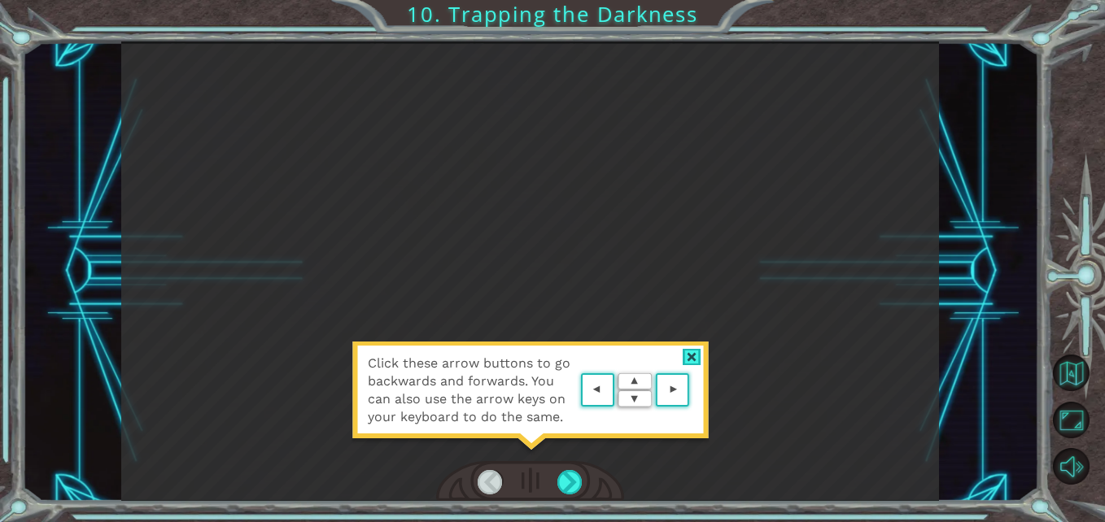
click at [693, 360] on div at bounding box center [692, 357] width 19 height 17
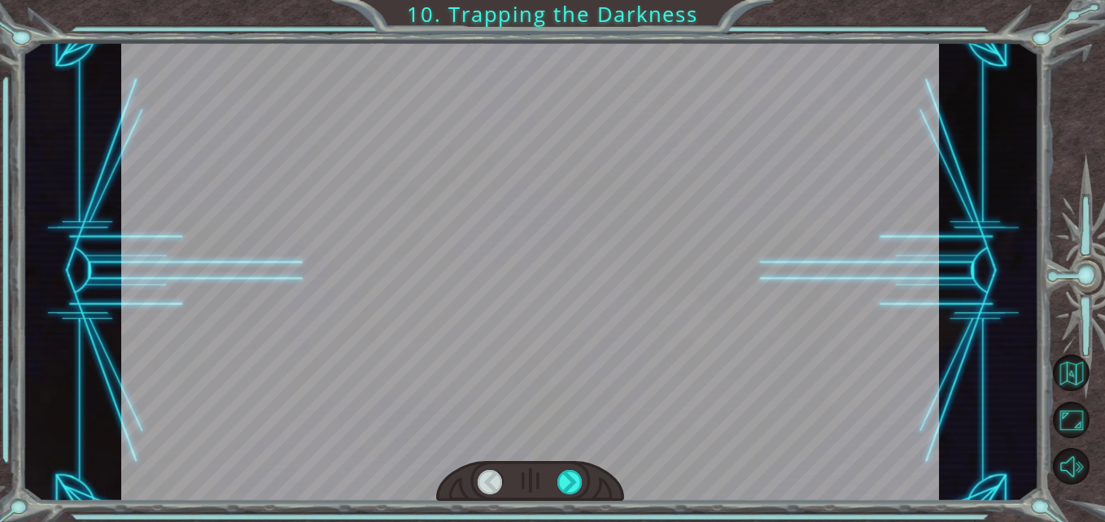
click at [740, 261] on div at bounding box center [530, 271] width 818 height 460
click at [562, 483] on div at bounding box center [569, 482] width 25 height 25
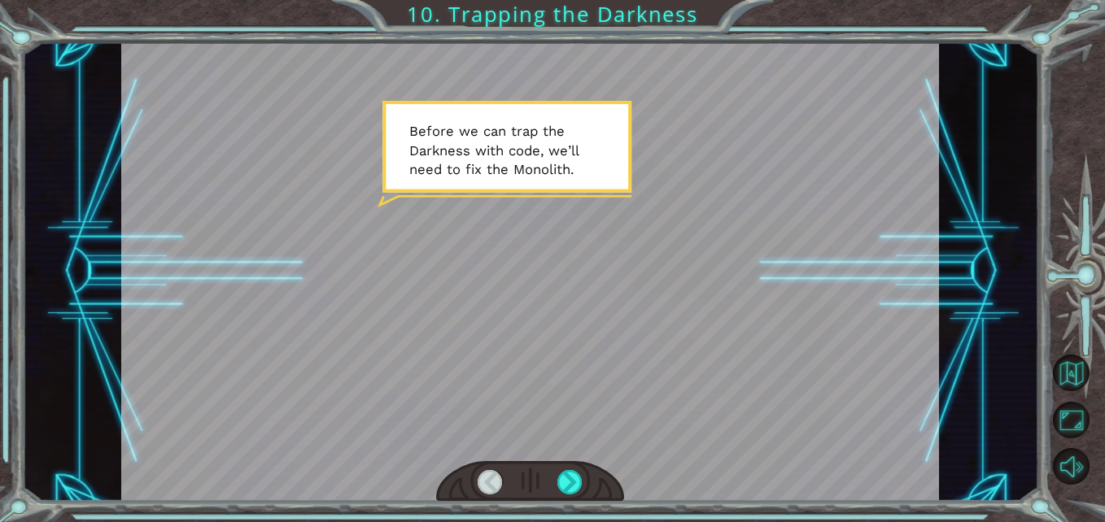
click at [831, 202] on div at bounding box center [530, 271] width 818 height 460
click at [575, 414] on div at bounding box center [530, 271] width 818 height 460
click at [566, 473] on div at bounding box center [569, 482] width 25 height 25
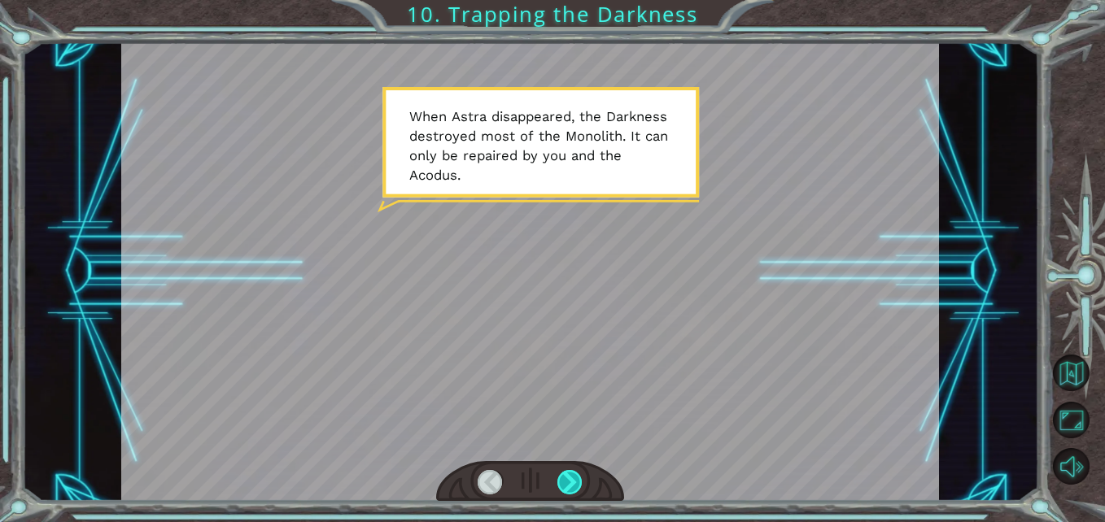
click at [576, 476] on div at bounding box center [569, 482] width 25 height 25
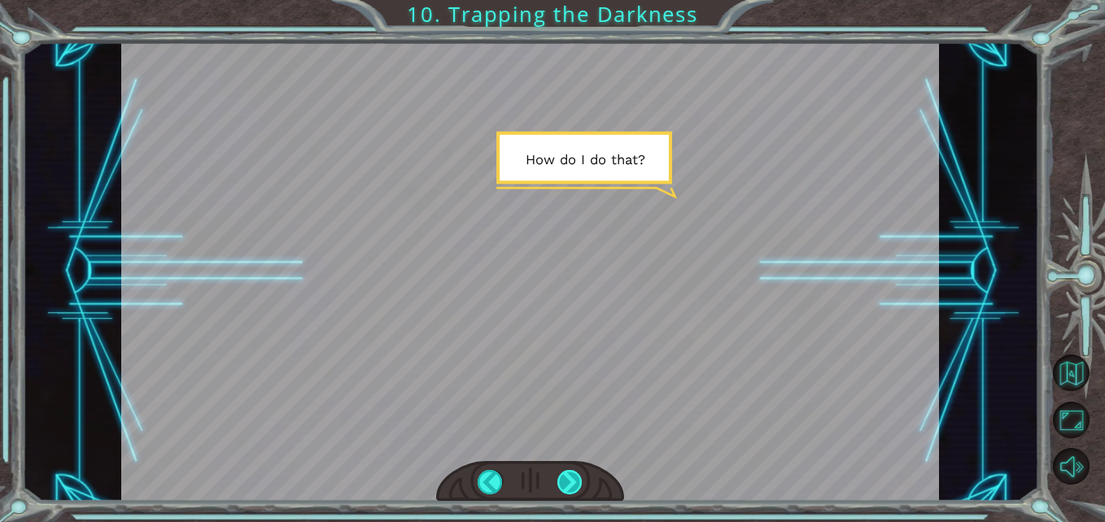
click at [574, 486] on div at bounding box center [569, 482] width 25 height 25
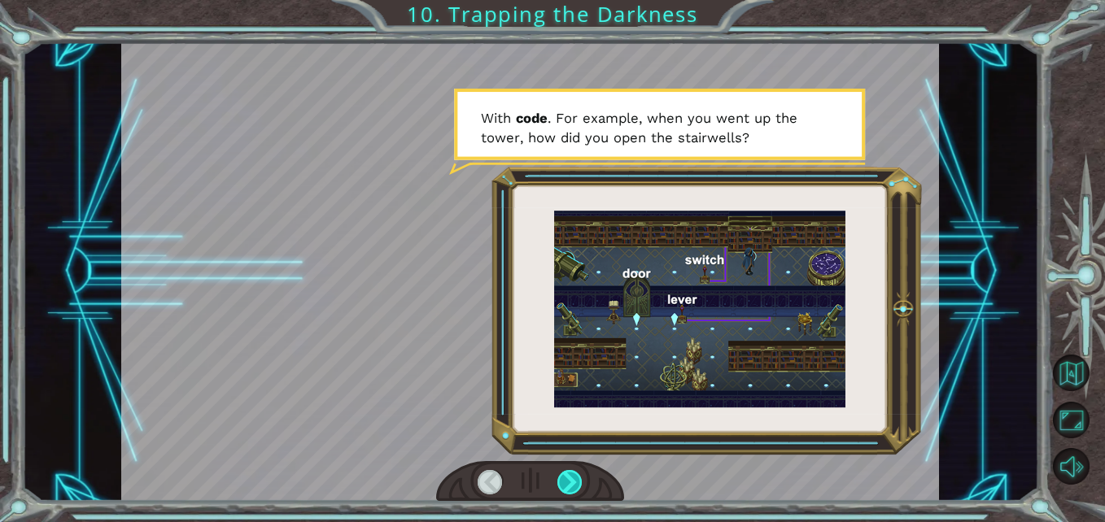
click at [574, 482] on div at bounding box center [569, 482] width 25 height 25
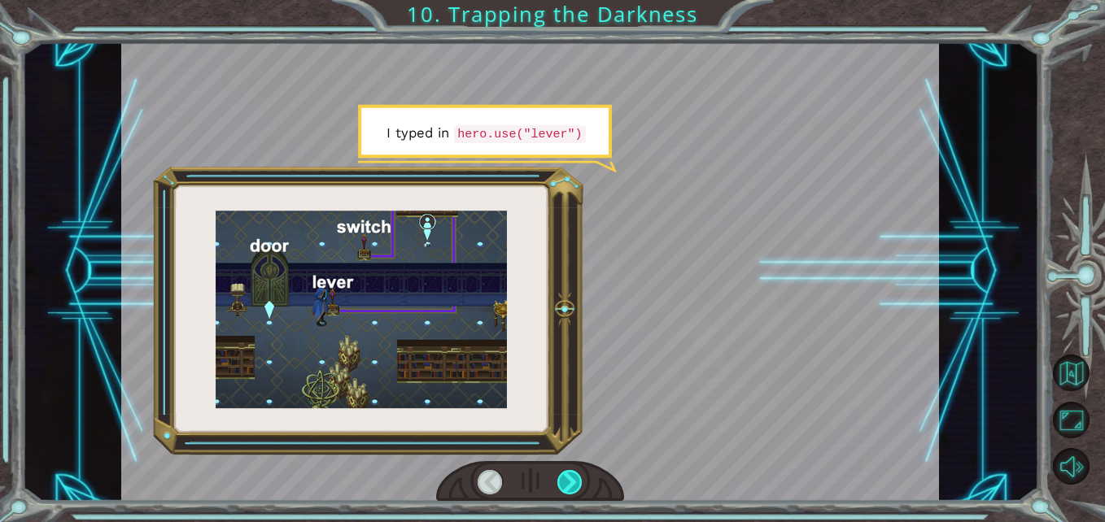
click at [574, 482] on div at bounding box center [569, 482] width 25 height 25
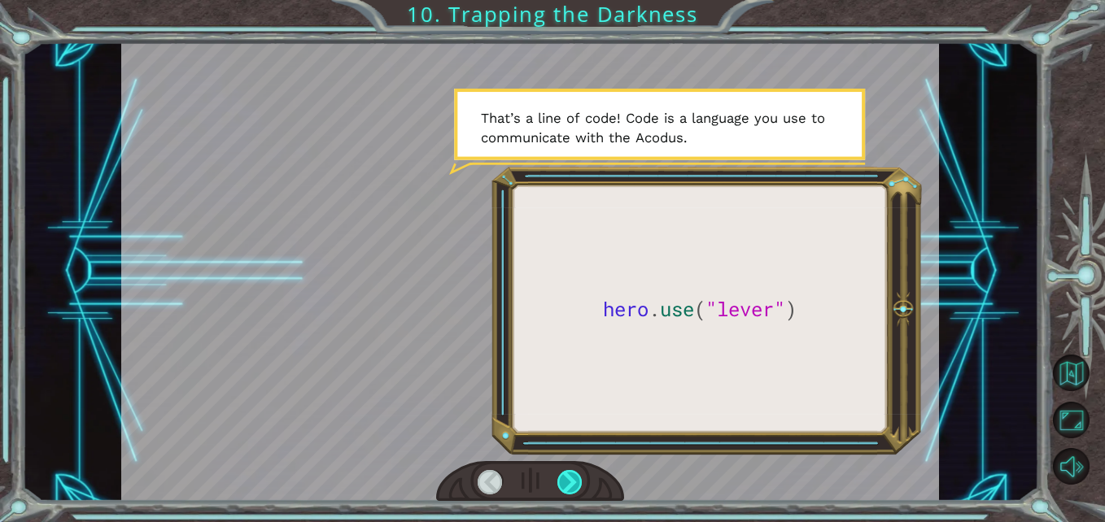
click at [574, 482] on div at bounding box center [569, 482] width 25 height 25
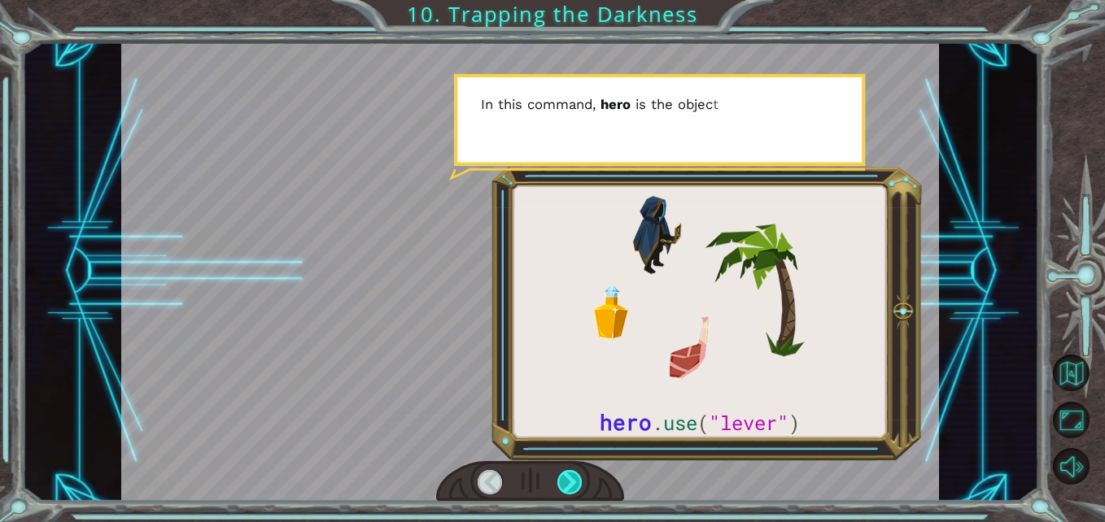
click at [574, 482] on div at bounding box center [569, 482] width 25 height 25
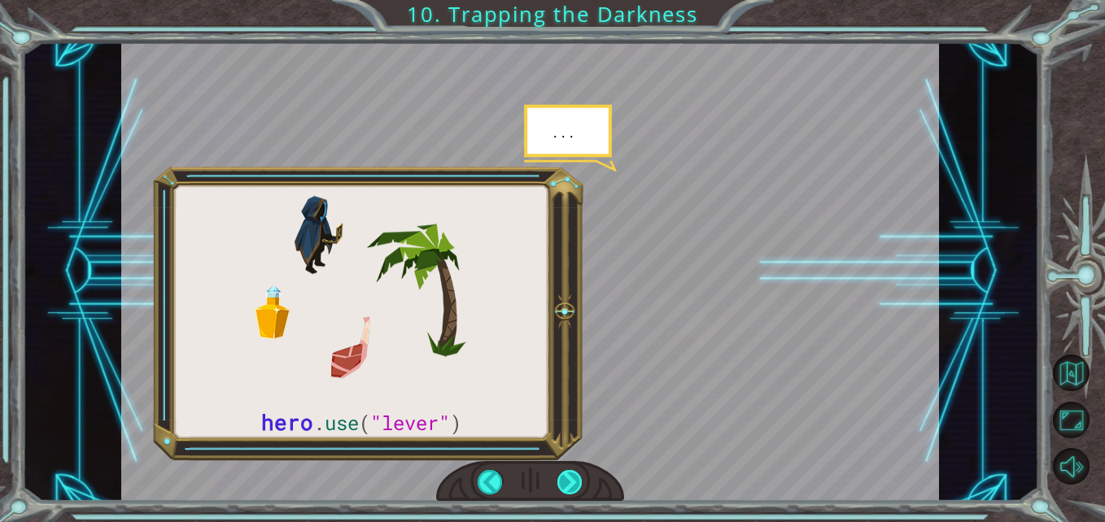
click at [559, 478] on div at bounding box center [569, 482] width 25 height 25
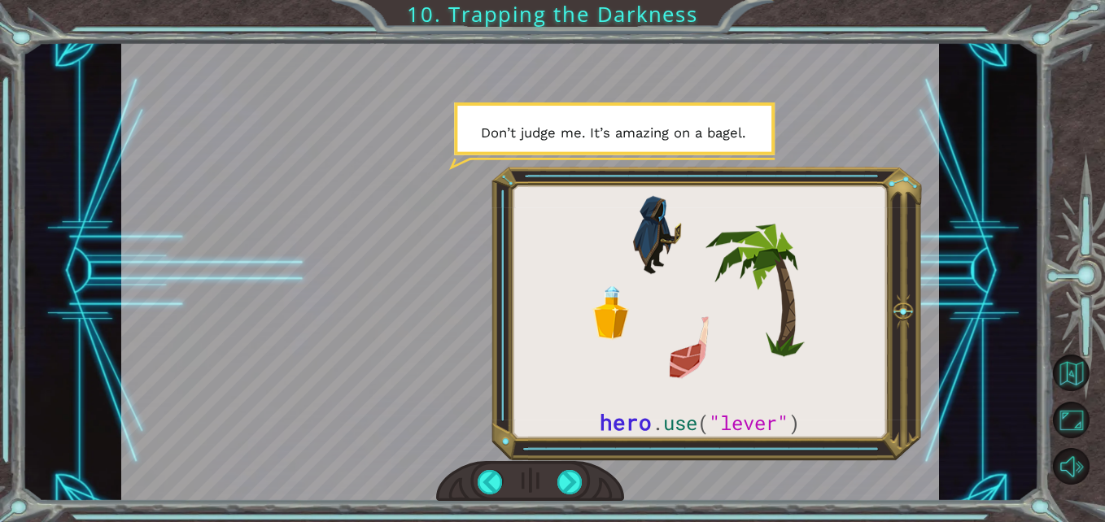
drag, startPoint x: 787, startPoint y: 365, endPoint x: 643, endPoint y: 375, distance: 143.5
click at [643, 375] on div at bounding box center [530, 271] width 818 height 460
click at [578, 473] on div at bounding box center [569, 482] width 25 height 25
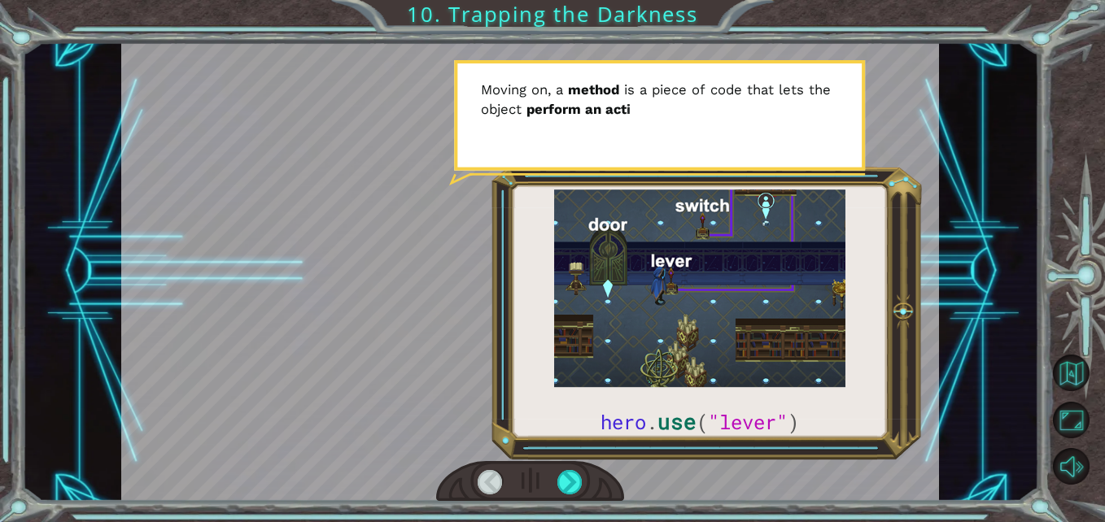
click at [685, 226] on div at bounding box center [530, 271] width 818 height 460
click at [563, 469] on div at bounding box center [530, 481] width 188 height 41
click at [563, 498] on div at bounding box center [530, 481] width 188 height 41
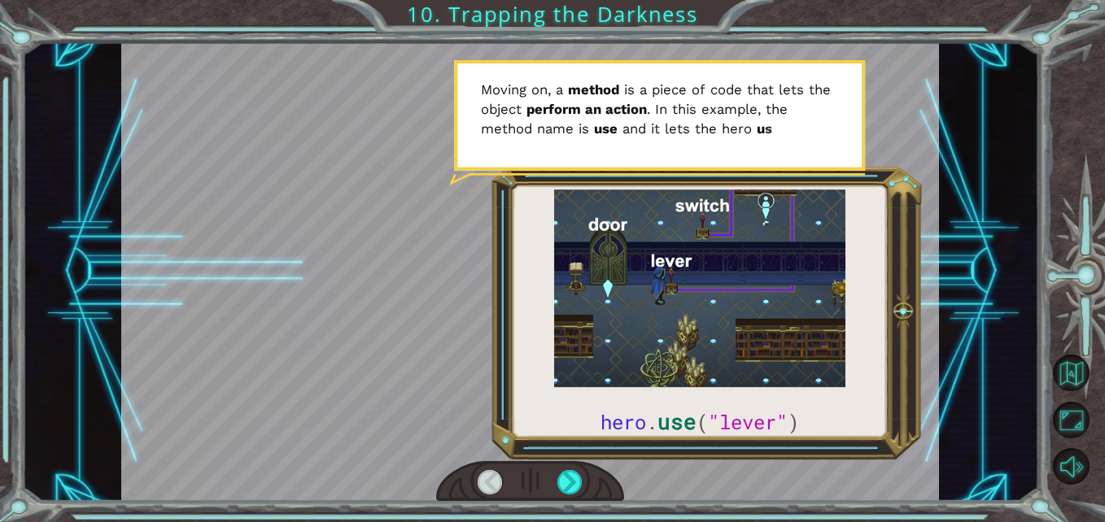
click at [555, 465] on div at bounding box center [530, 481] width 188 height 41
click at [556, 470] on div at bounding box center [530, 481] width 188 height 41
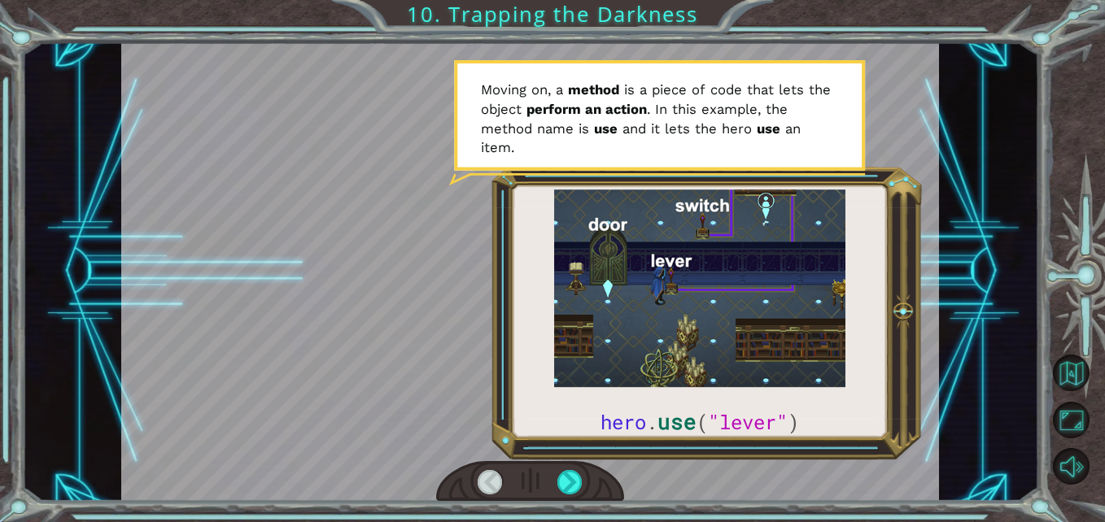
click at [556, 470] on div at bounding box center [530, 481] width 188 height 41
click at [569, 484] on div at bounding box center [569, 482] width 25 height 25
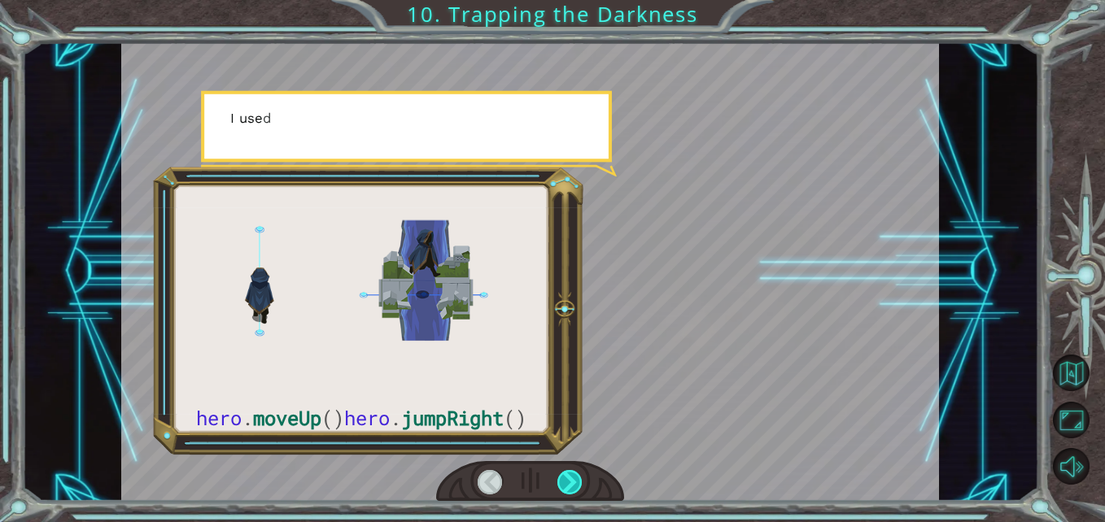
click at [569, 484] on div at bounding box center [569, 482] width 25 height 25
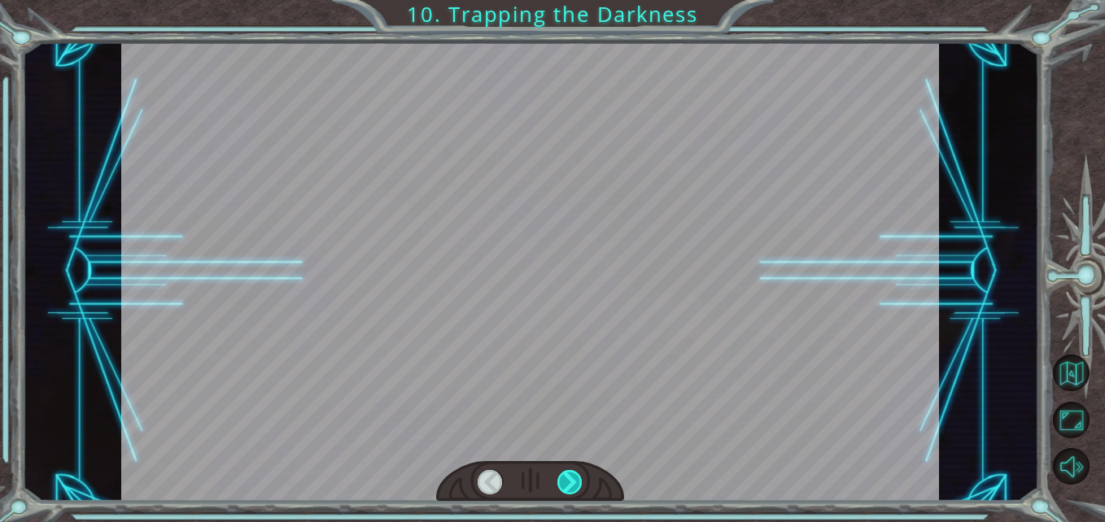
click at [569, 484] on div at bounding box center [569, 482] width 25 height 25
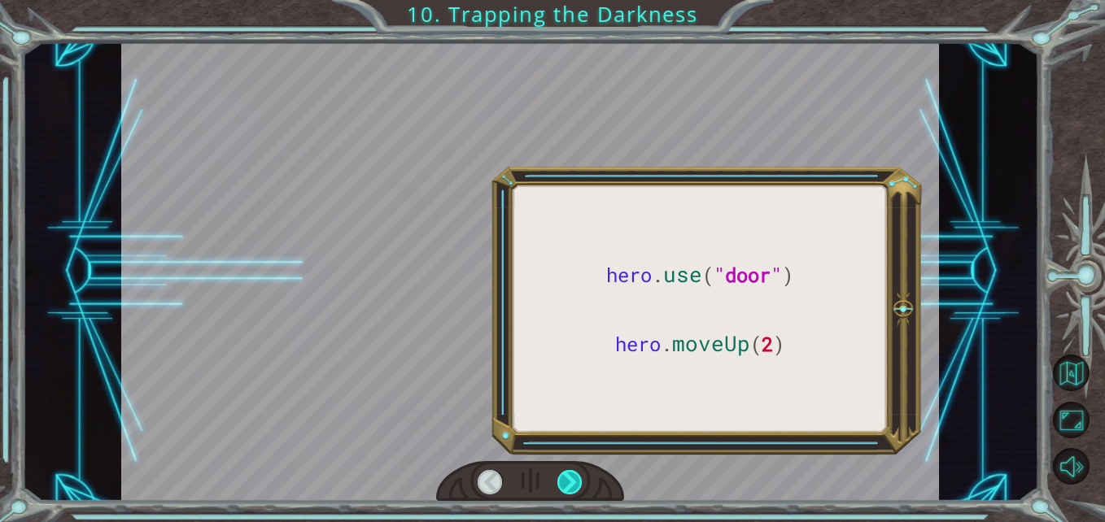
click at [569, 484] on div at bounding box center [569, 482] width 25 height 25
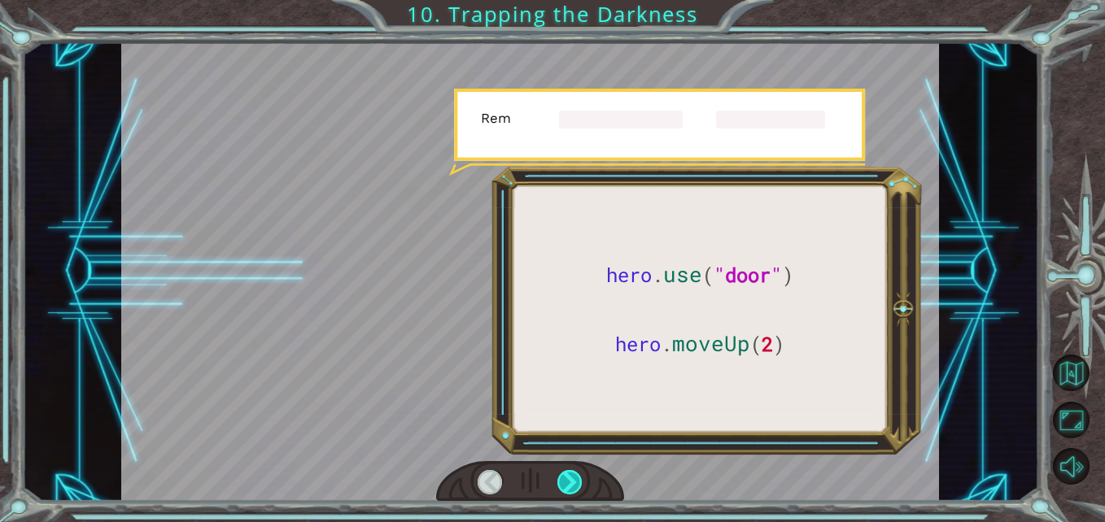
click at [569, 484] on div at bounding box center [569, 482] width 25 height 25
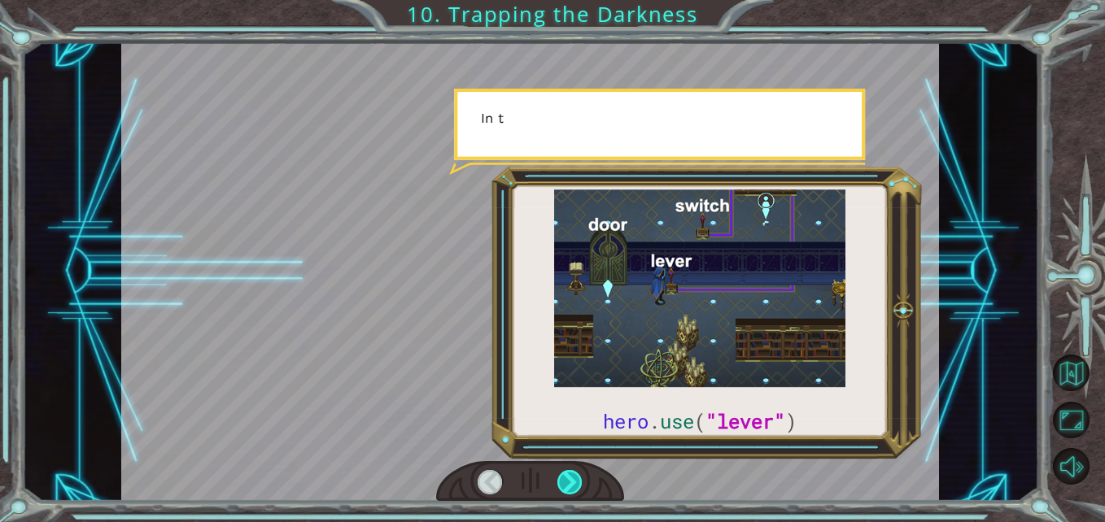
click at [569, 484] on div at bounding box center [569, 482] width 25 height 25
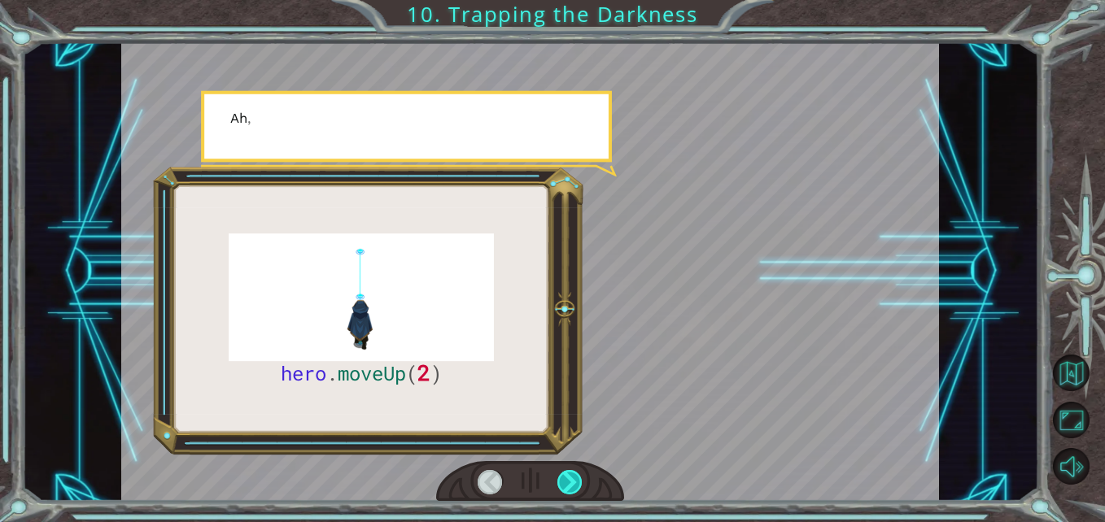
click at [574, 485] on div at bounding box center [569, 482] width 25 height 25
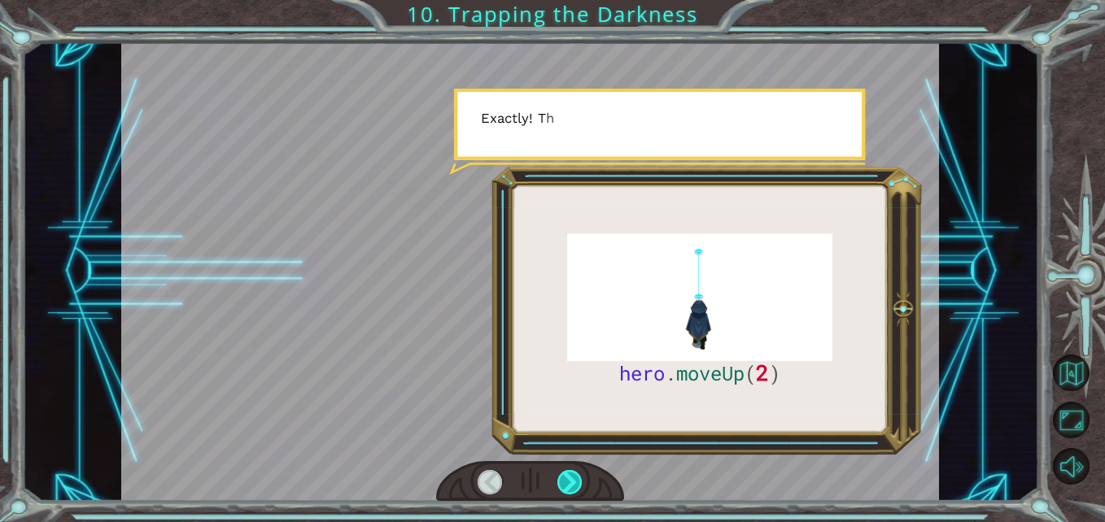
click at [576, 483] on div at bounding box center [569, 482] width 25 height 25
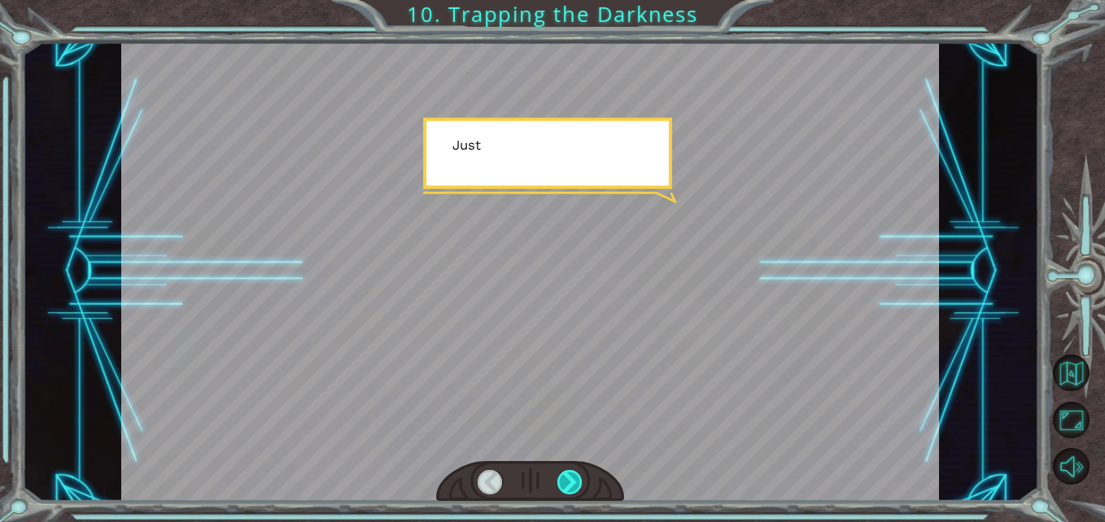
click at [577, 485] on div at bounding box center [569, 482] width 25 height 25
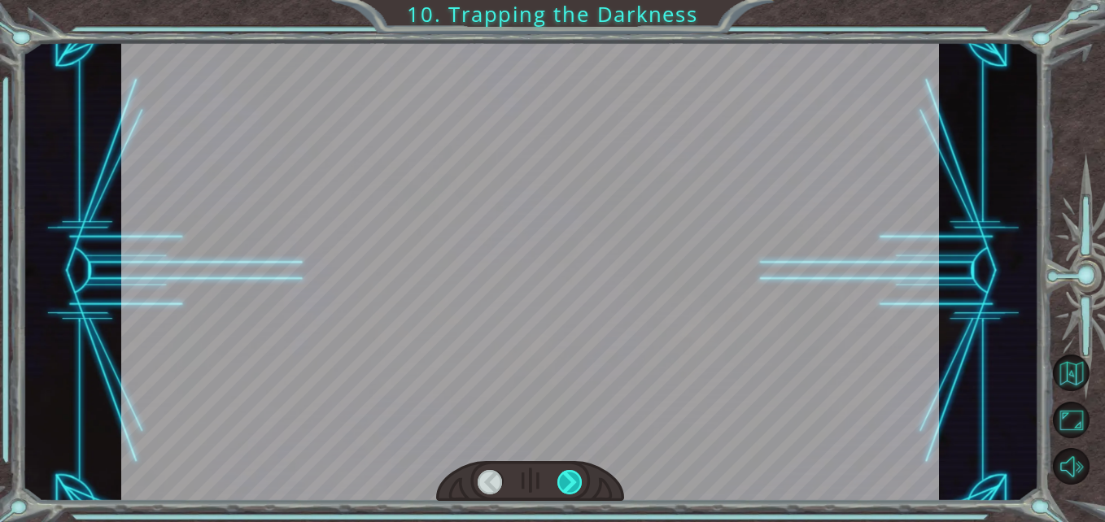
click at [577, 485] on div at bounding box center [569, 482] width 25 height 25
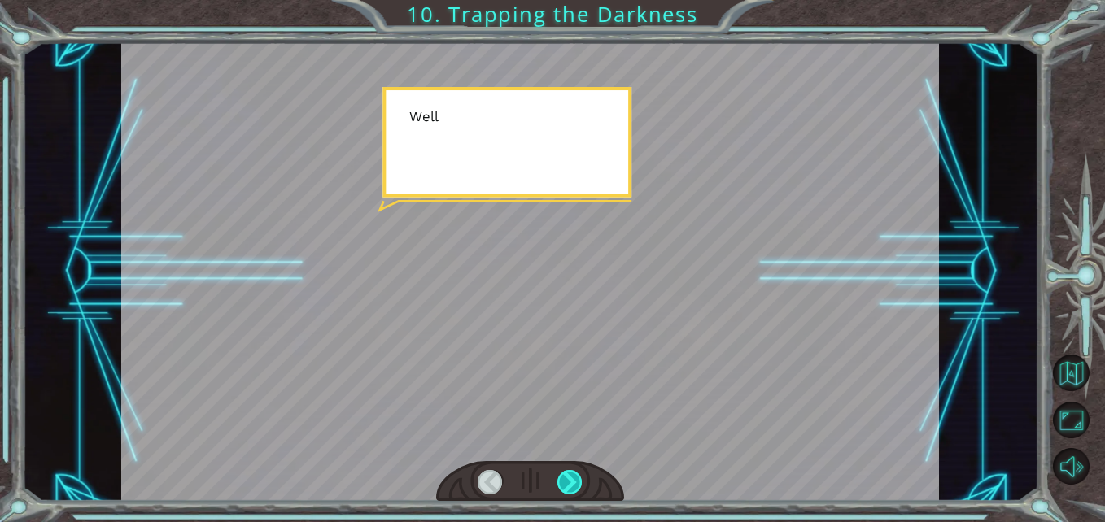
click at [577, 485] on div at bounding box center [569, 482] width 25 height 25
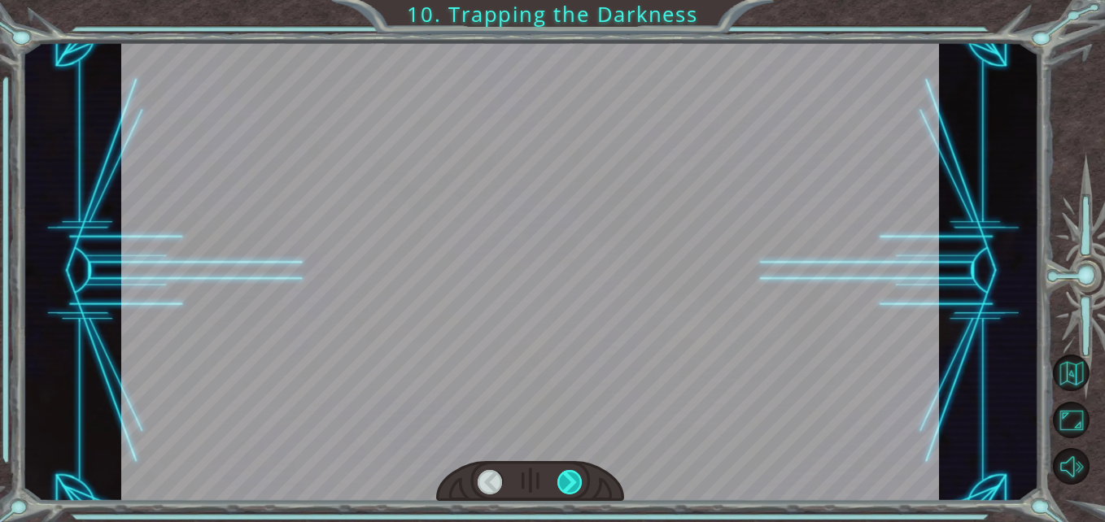
click at [577, 485] on div at bounding box center [569, 482] width 25 height 25
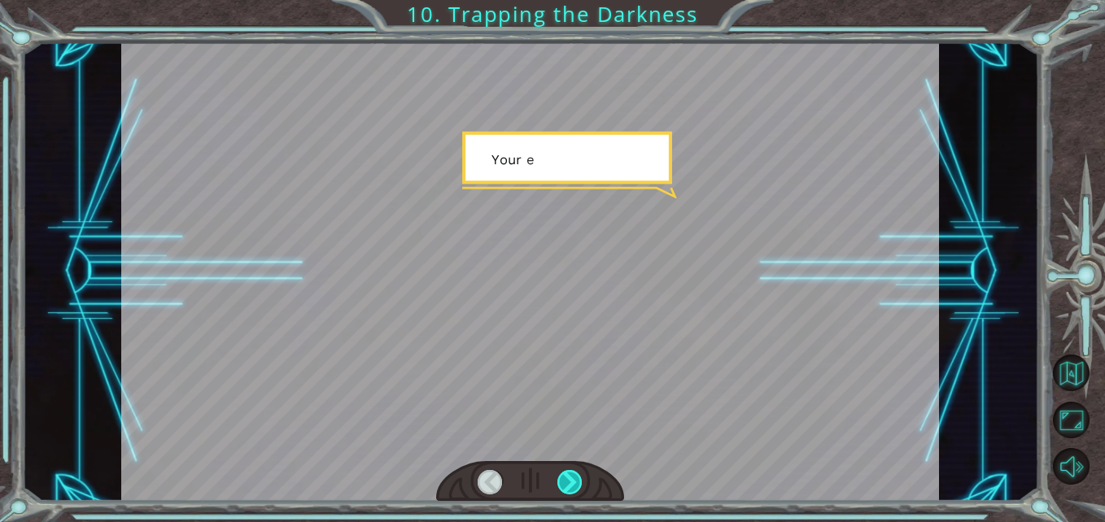
click at [577, 485] on div at bounding box center [569, 482] width 25 height 25
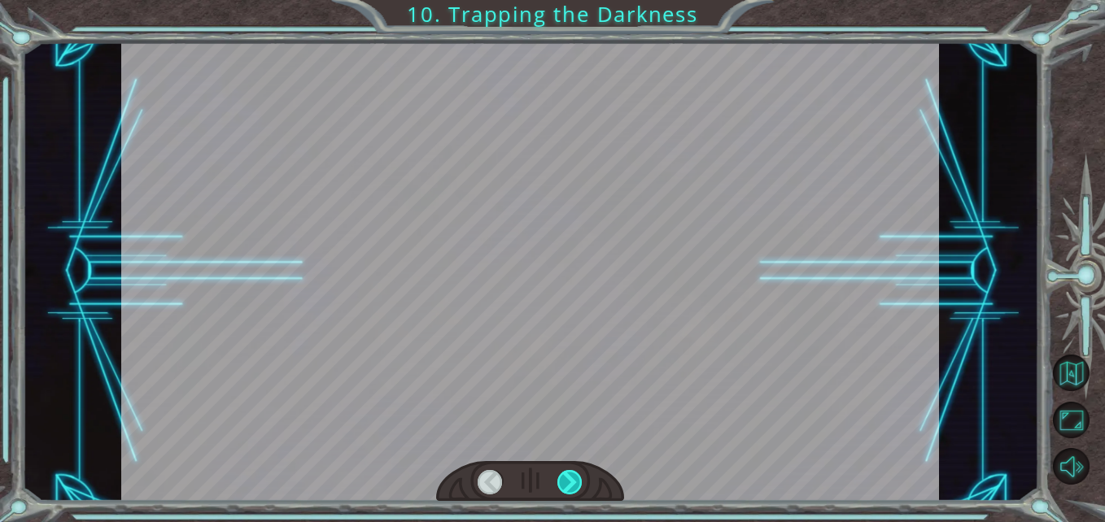
click at [577, 485] on div at bounding box center [569, 482] width 25 height 25
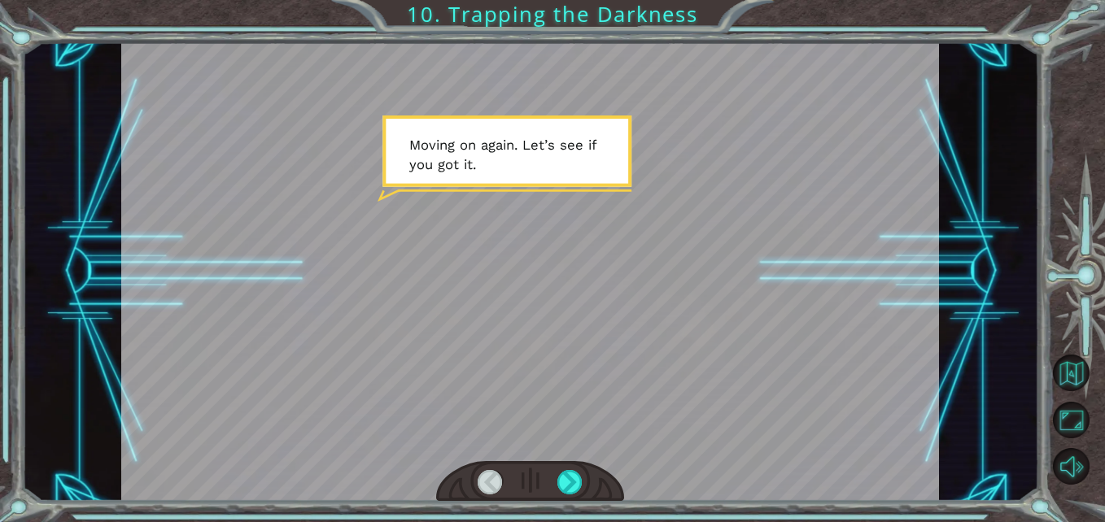
click at [635, 258] on div at bounding box center [530, 271] width 818 height 460
drag, startPoint x: 591, startPoint y: 126, endPoint x: 583, endPoint y: 125, distance: 8.2
click at [583, 125] on div at bounding box center [530, 271] width 818 height 460
click at [351, 91] on div at bounding box center [530, 271] width 818 height 460
click at [600, 140] on div at bounding box center [530, 271] width 818 height 460
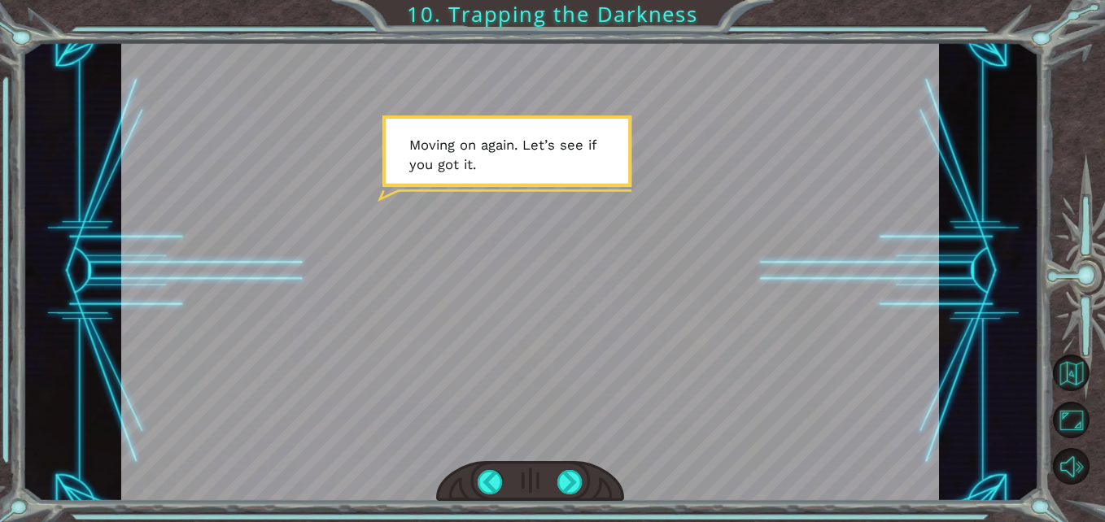
click at [565, 147] on div at bounding box center [530, 271] width 818 height 460
click at [577, 478] on div at bounding box center [569, 482] width 25 height 25
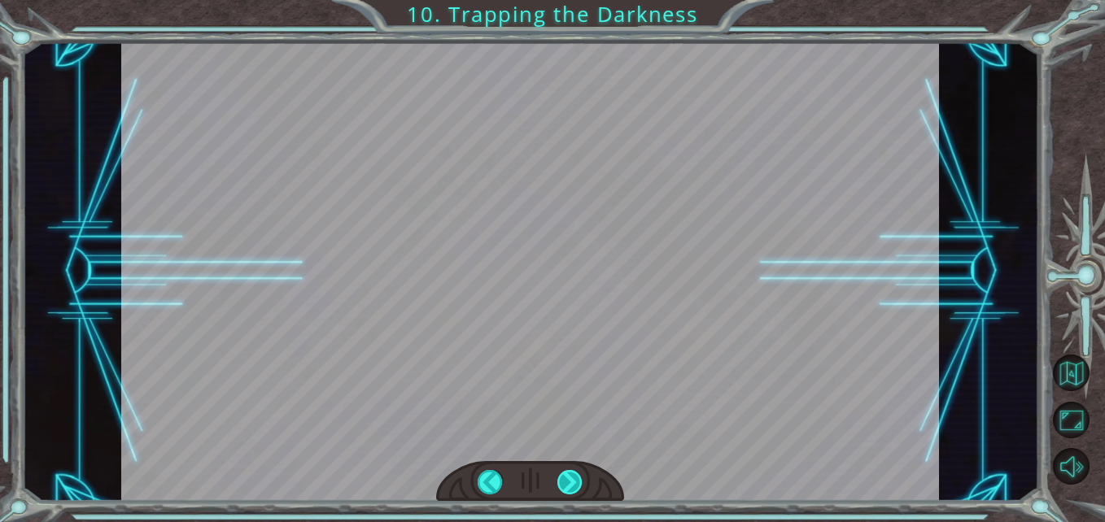
click at [577, 480] on div at bounding box center [569, 482] width 25 height 25
click at [577, 0] on div "hero . moveUp ( 2 ) B e f o r e w e c a n t r a p t h e D a r k n e s s w i t h…" at bounding box center [552, 0] width 1105 height 0
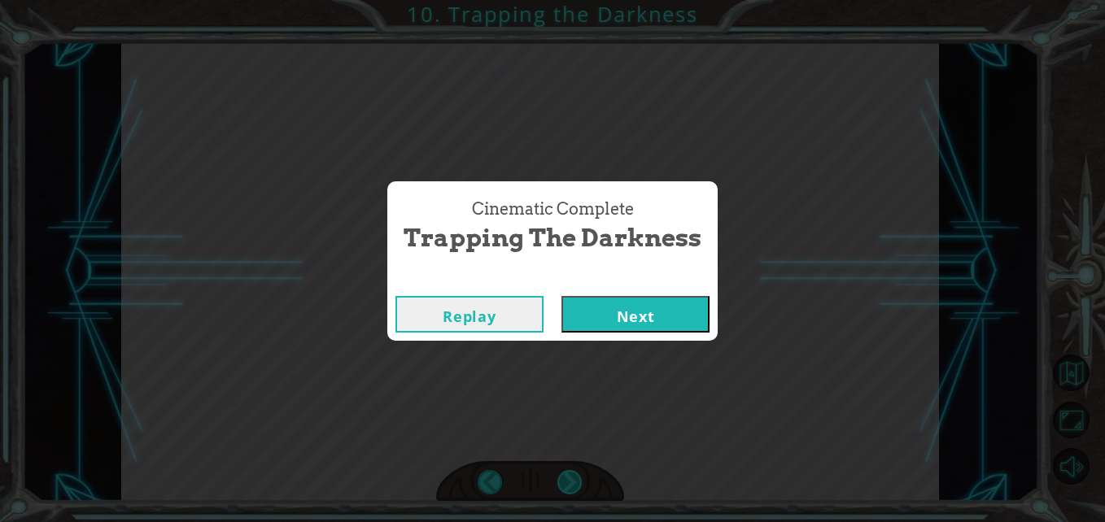
click at [577, 480] on div "Cinematic Complete Trapping the Darkness Replay Next" at bounding box center [552, 261] width 1105 height 522
drag, startPoint x: 577, startPoint y: 480, endPoint x: 670, endPoint y: 310, distance: 194.1
click at [670, 310] on button "Next" at bounding box center [635, 314] width 148 height 37
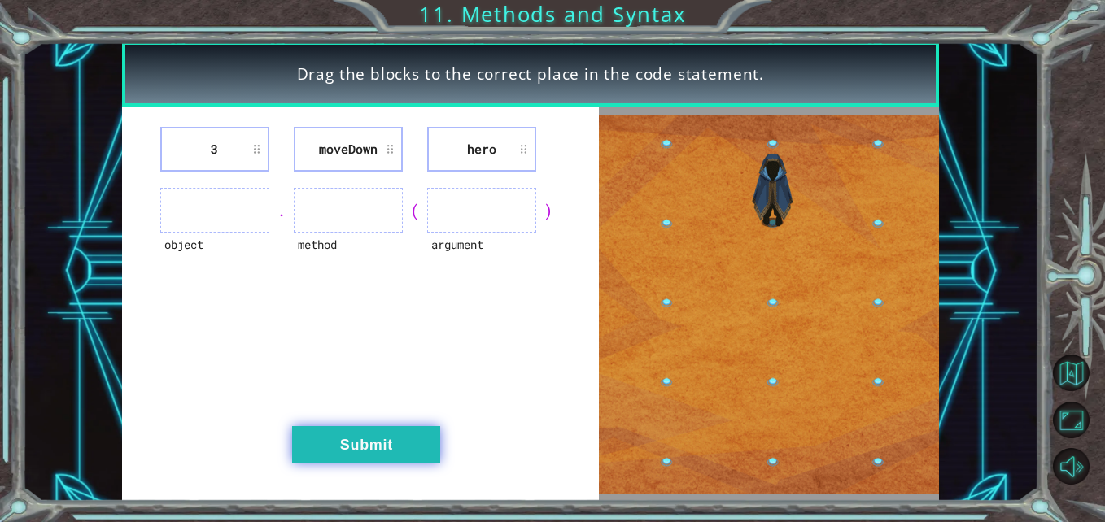
click at [406, 443] on button "Submit" at bounding box center [366, 444] width 148 height 37
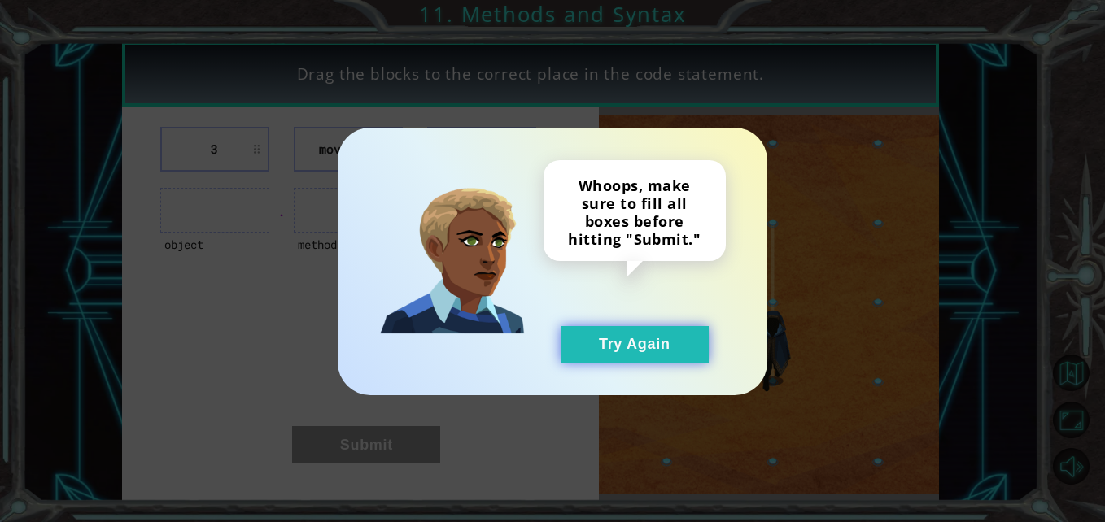
click at [617, 335] on button "Try Again" at bounding box center [635, 344] width 148 height 37
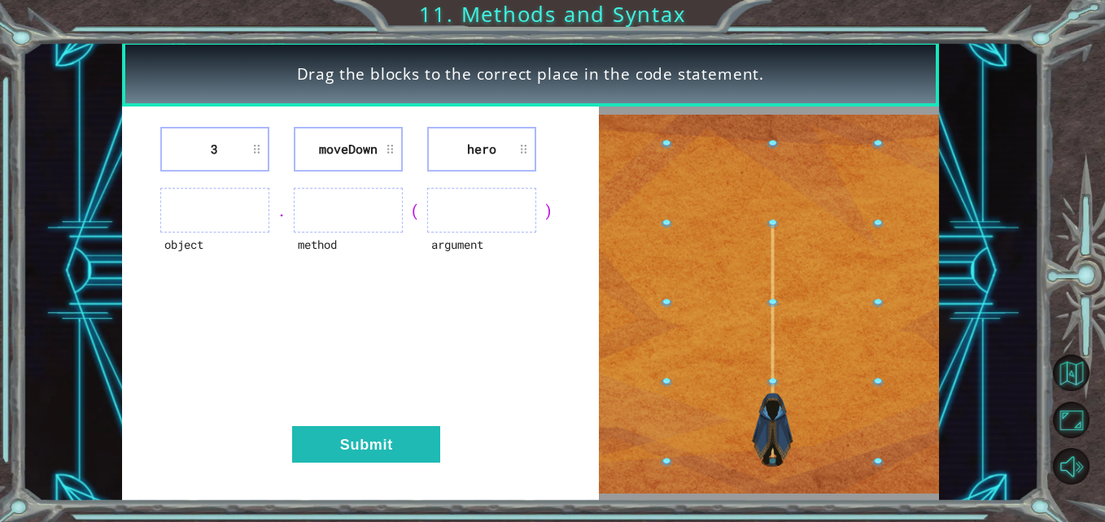
click at [177, 206] on ul at bounding box center [214, 210] width 109 height 45
click at [212, 210] on ul at bounding box center [214, 210] width 109 height 45
click at [839, 369] on img at bounding box center [769, 304] width 340 height 379
click at [787, 271] on img at bounding box center [769, 304] width 340 height 379
click at [373, 472] on div "3 [GEOGRAPHIC_DATA] hero object . method ( argument ) Submit" at bounding box center [361, 304] width 478 height 395
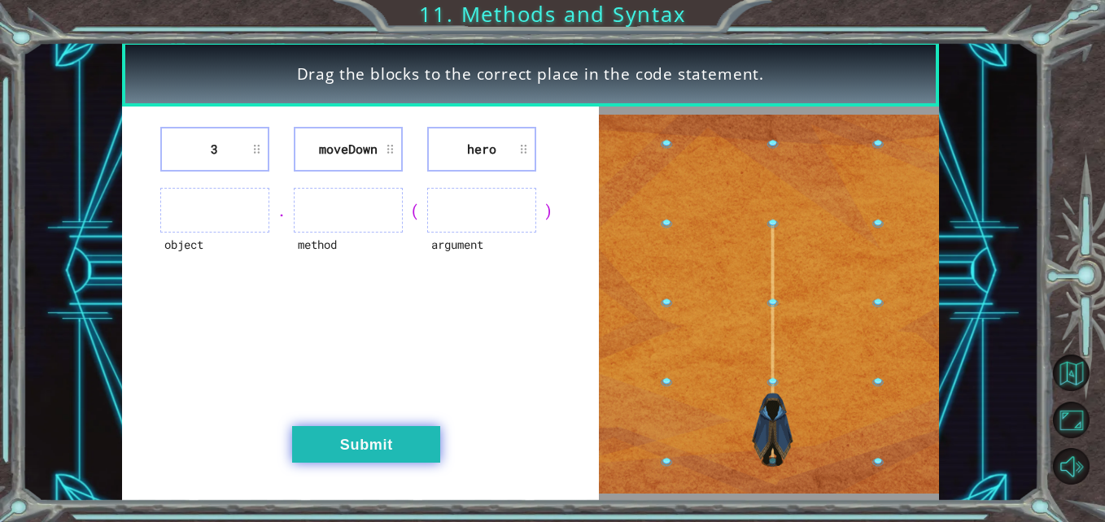
click at [349, 437] on button "Submit" at bounding box center [366, 444] width 148 height 37
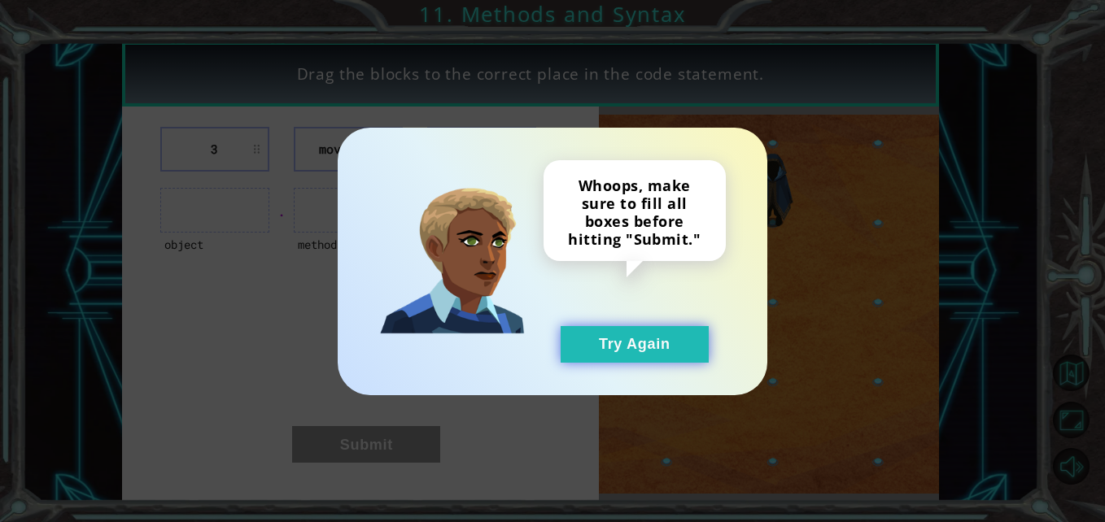
click at [672, 340] on button "Try Again" at bounding box center [635, 344] width 148 height 37
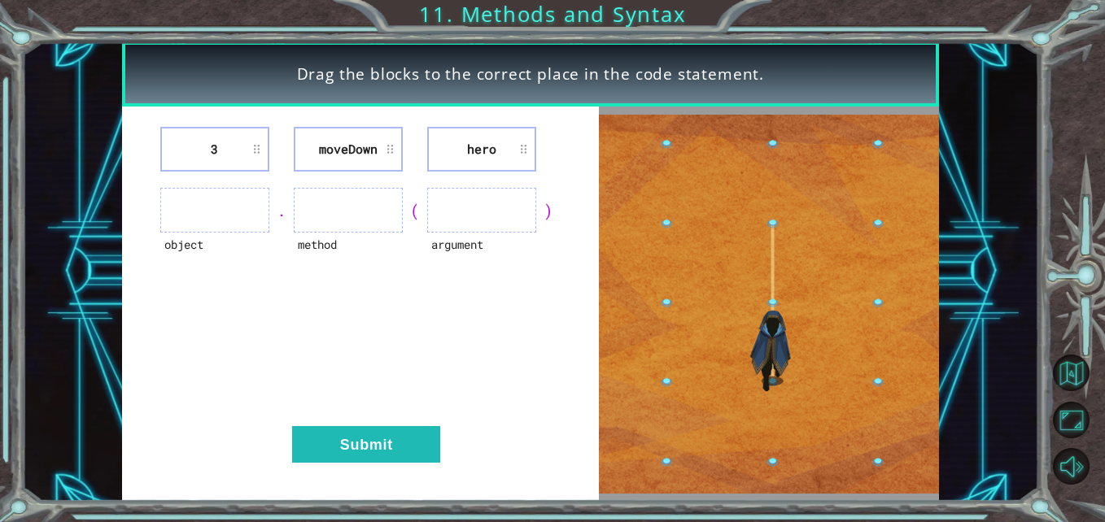
click at [213, 181] on div "3 [GEOGRAPHIC_DATA] hero object . method ( argument ) Submit" at bounding box center [361, 304] width 478 height 395
click at [239, 188] on ul at bounding box center [214, 210] width 109 height 45
click at [239, 190] on ul at bounding box center [214, 210] width 109 height 45
click at [263, 151] on li "3" at bounding box center [214, 149] width 109 height 45
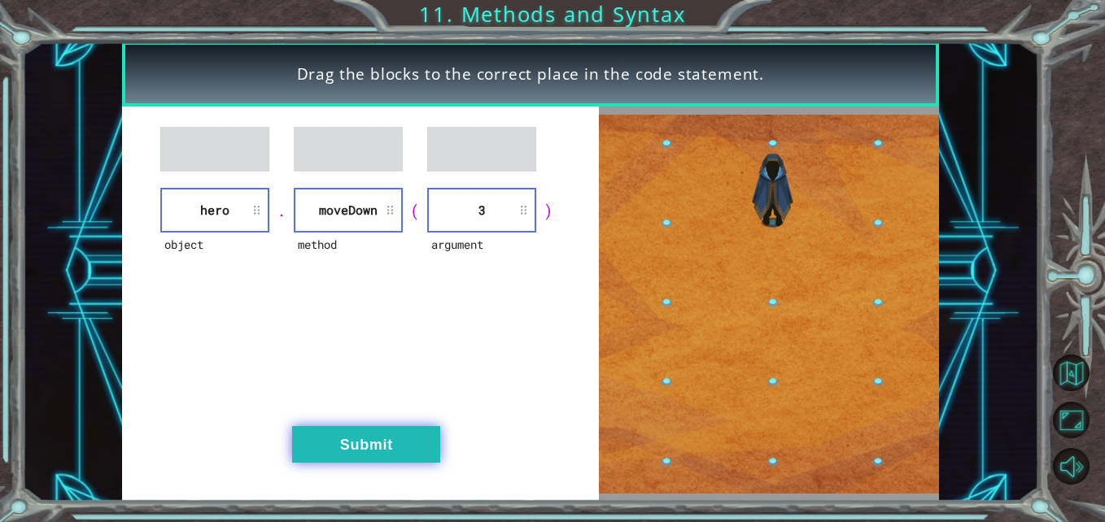
click at [390, 455] on button "Submit" at bounding box center [366, 444] width 148 height 37
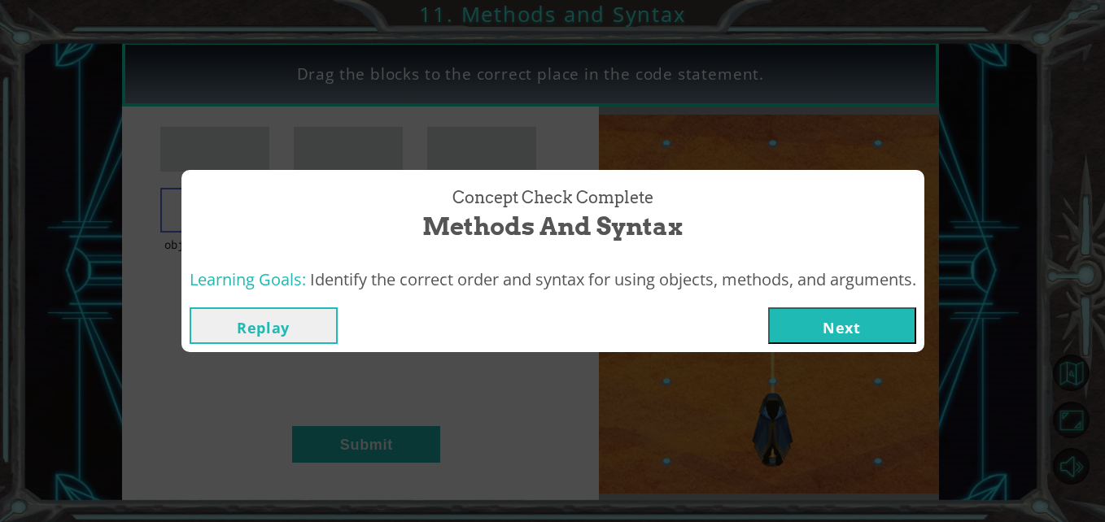
click at [870, 323] on button "Next" at bounding box center [842, 326] width 148 height 37
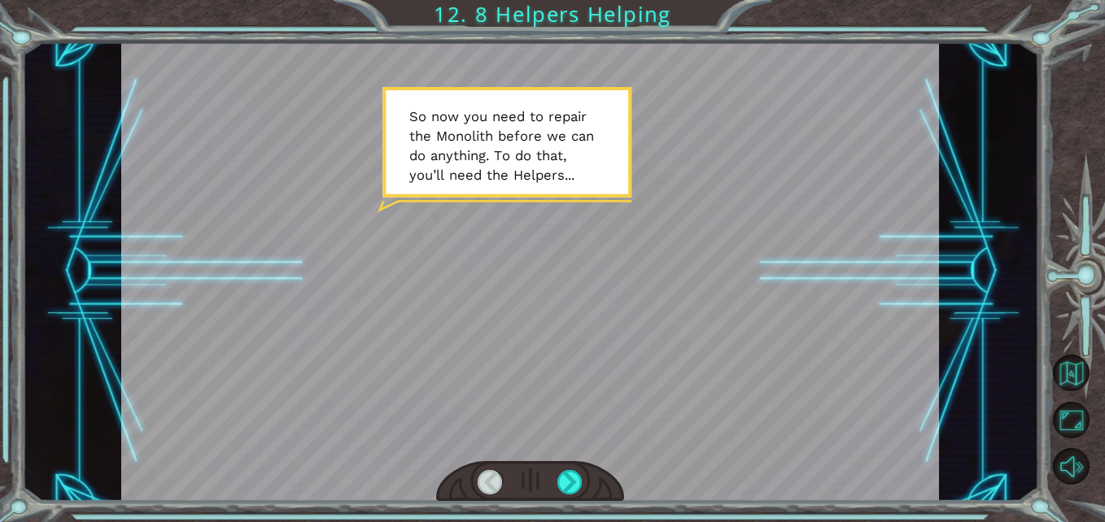
click at [711, 381] on div at bounding box center [530, 271] width 818 height 460
click at [629, 305] on div at bounding box center [530, 271] width 818 height 460
click at [566, 471] on div at bounding box center [569, 482] width 25 height 25
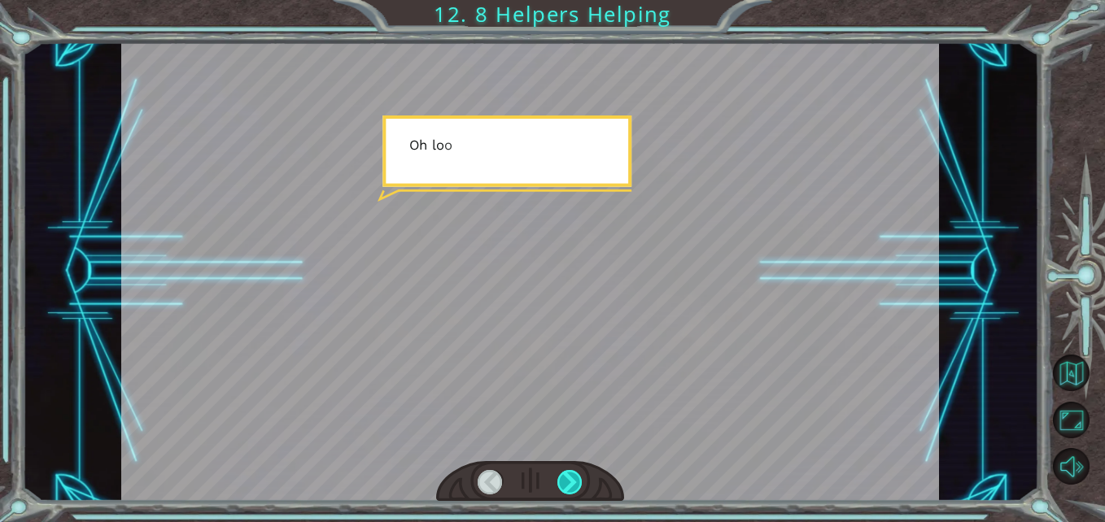
click at [566, 471] on div at bounding box center [569, 482] width 25 height 25
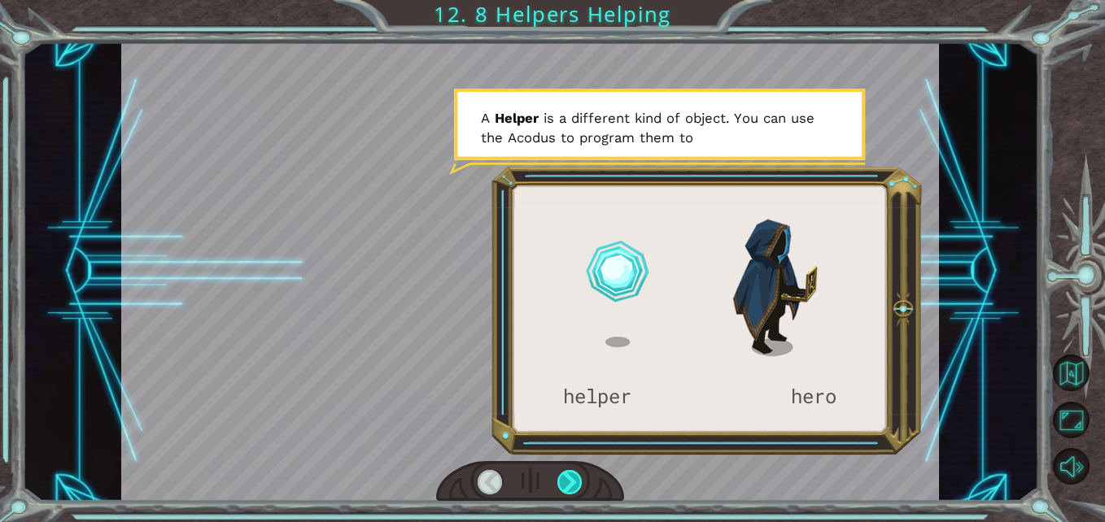
click at [566, 471] on div at bounding box center [569, 482] width 25 height 25
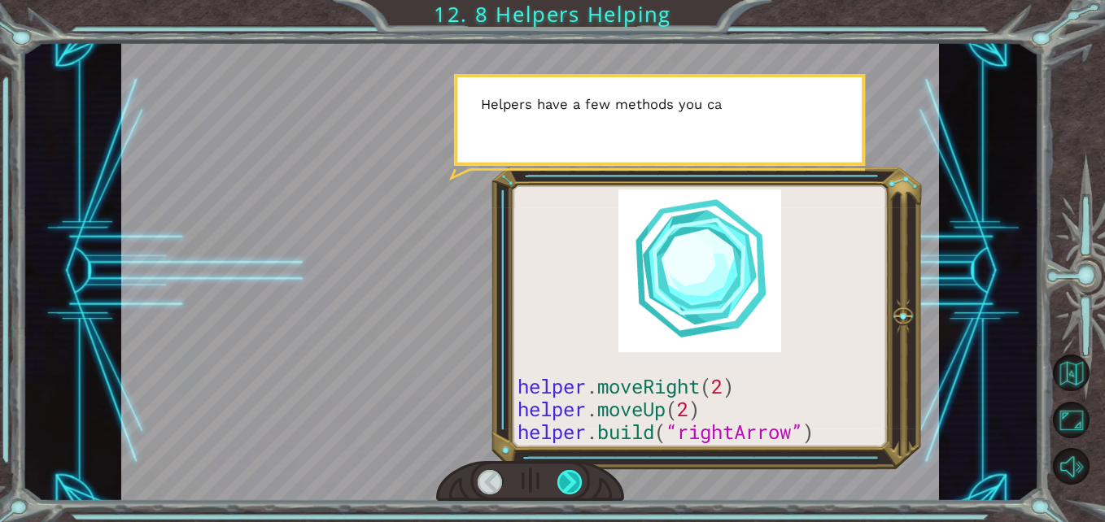
click at [566, 471] on div at bounding box center [569, 482] width 25 height 25
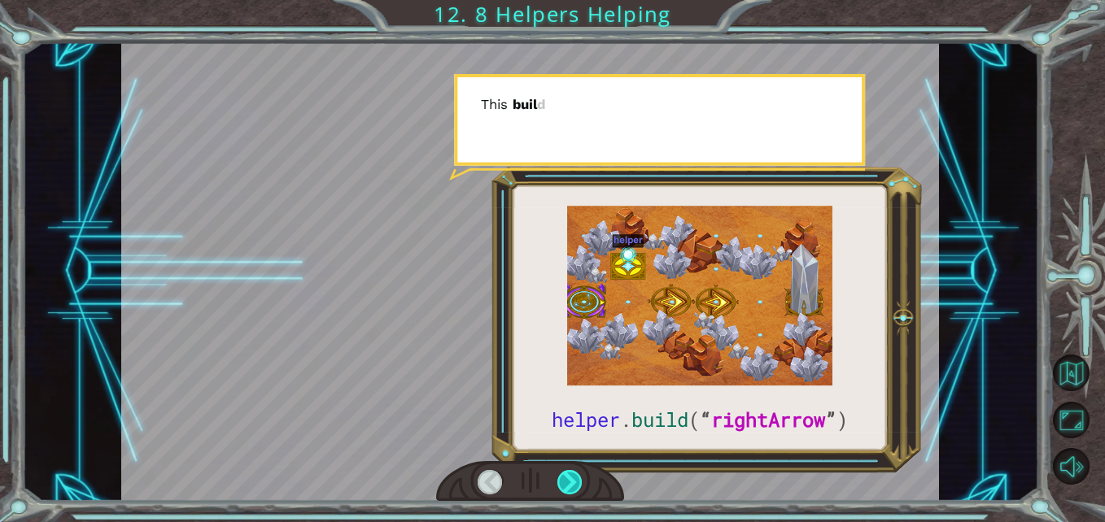
click at [566, 471] on div at bounding box center [569, 482] width 25 height 25
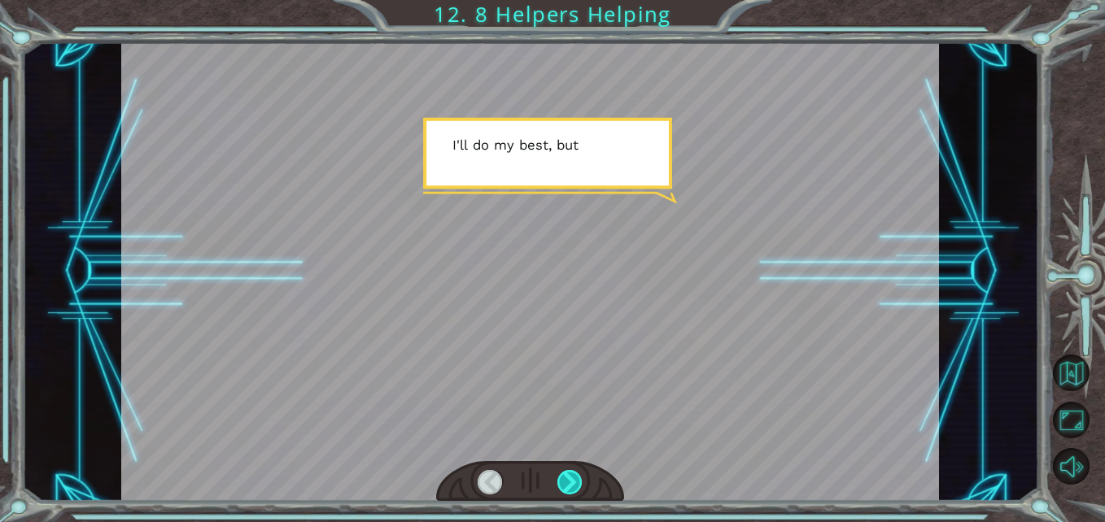
click at [566, 471] on div at bounding box center [569, 482] width 25 height 25
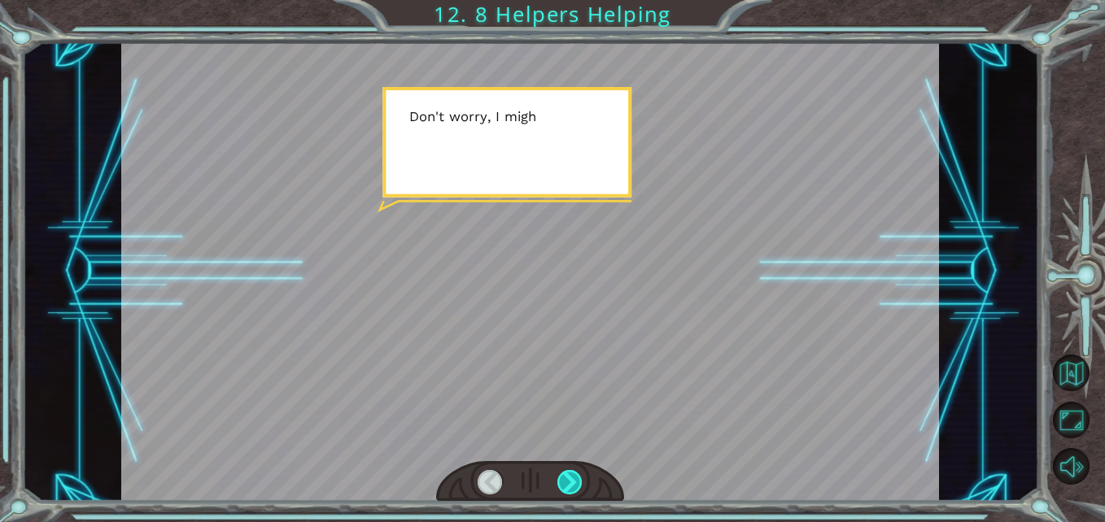
click at [566, 471] on div at bounding box center [569, 482] width 25 height 25
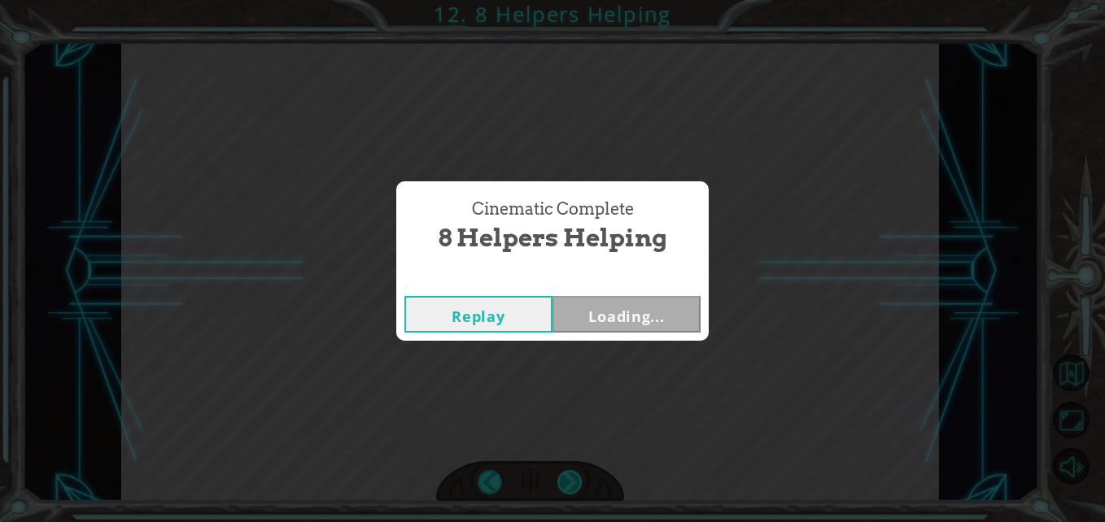
click at [566, 471] on div "Cinematic Complete 8 Helpers Helping Replay Loading..." at bounding box center [552, 261] width 1105 height 522
click at [504, 324] on button "Replay" at bounding box center [478, 314] width 148 height 37
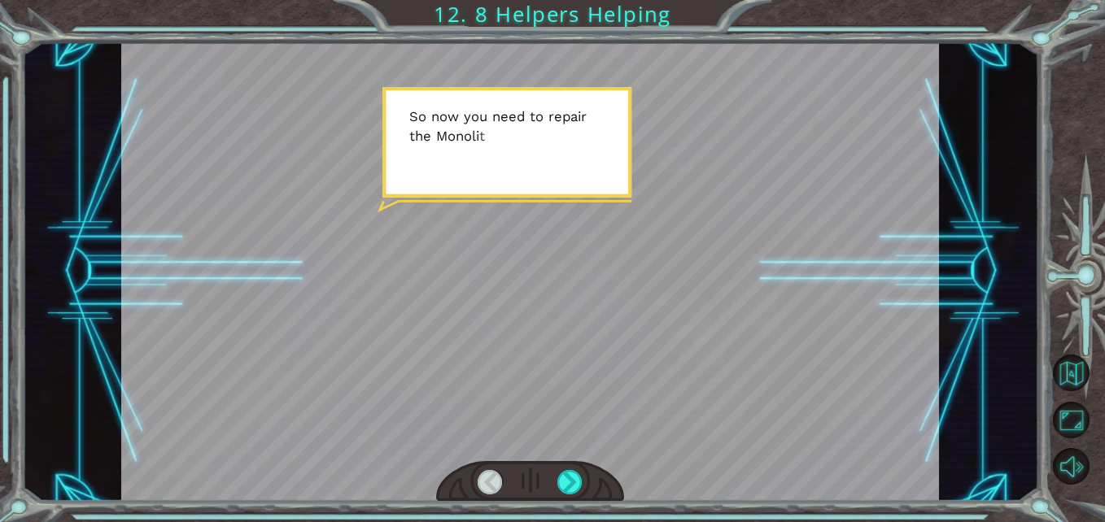
click at [670, 377] on div at bounding box center [530, 271] width 818 height 460
click at [574, 469] on div at bounding box center [530, 481] width 188 height 41
click at [574, 472] on div at bounding box center [569, 482] width 25 height 25
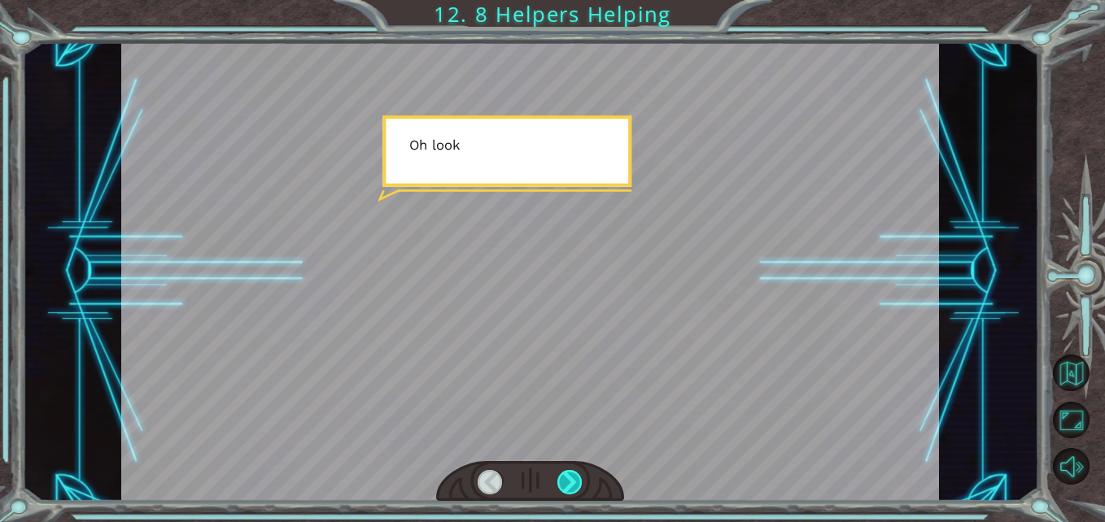
click at [574, 472] on div at bounding box center [569, 482] width 25 height 25
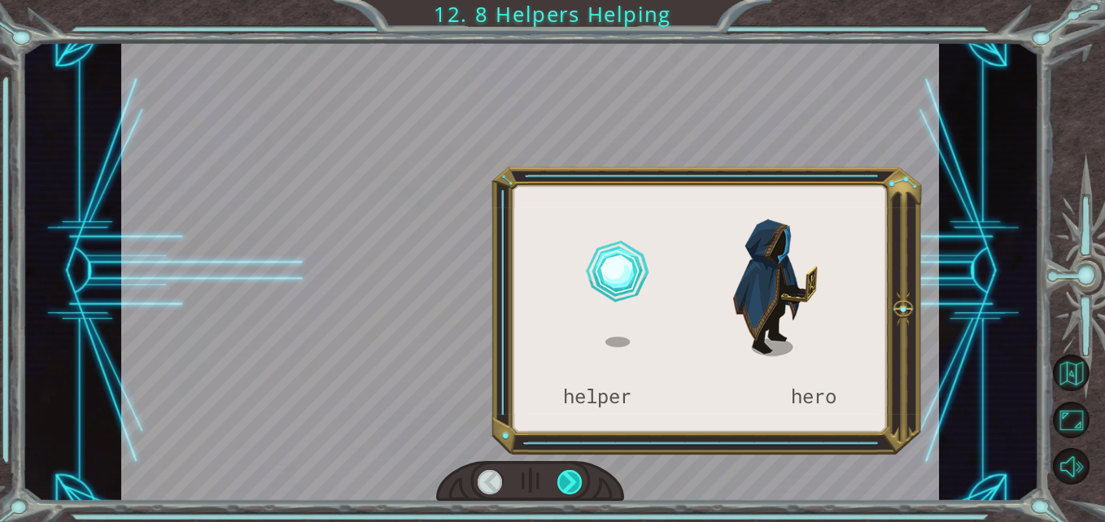
click at [574, 472] on div at bounding box center [569, 482] width 25 height 25
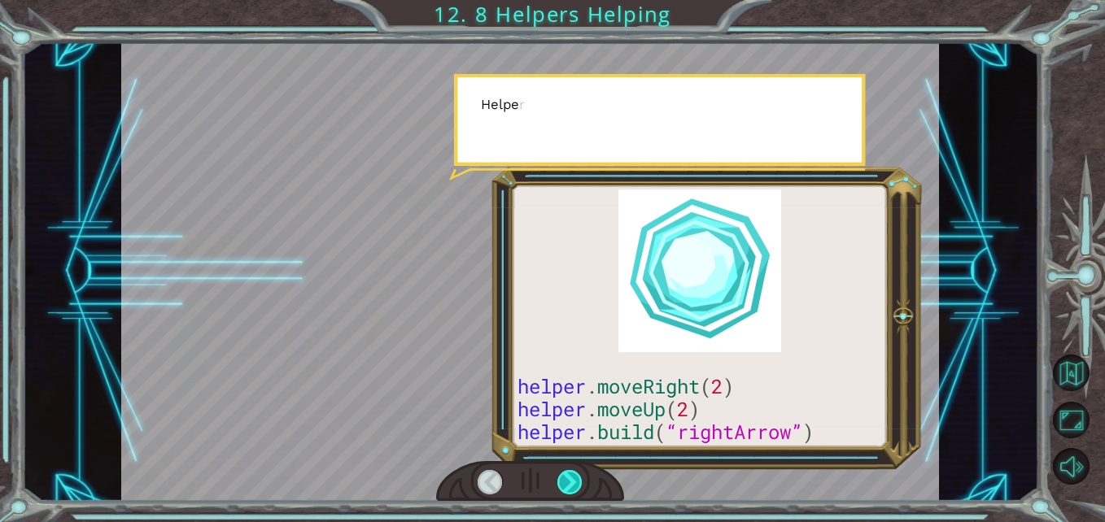
click at [574, 476] on div at bounding box center [569, 482] width 25 height 25
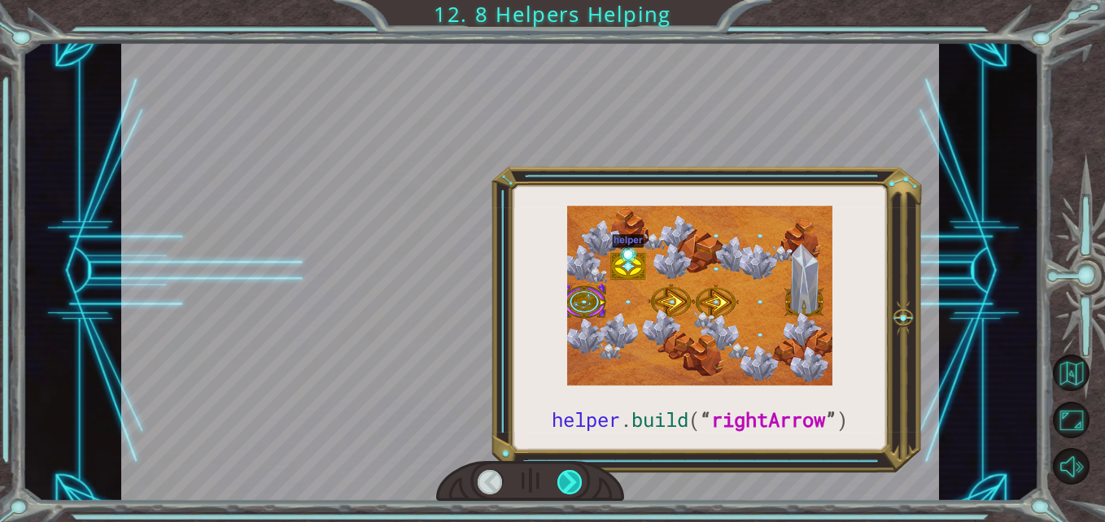
click at [574, 476] on div at bounding box center [569, 482] width 25 height 25
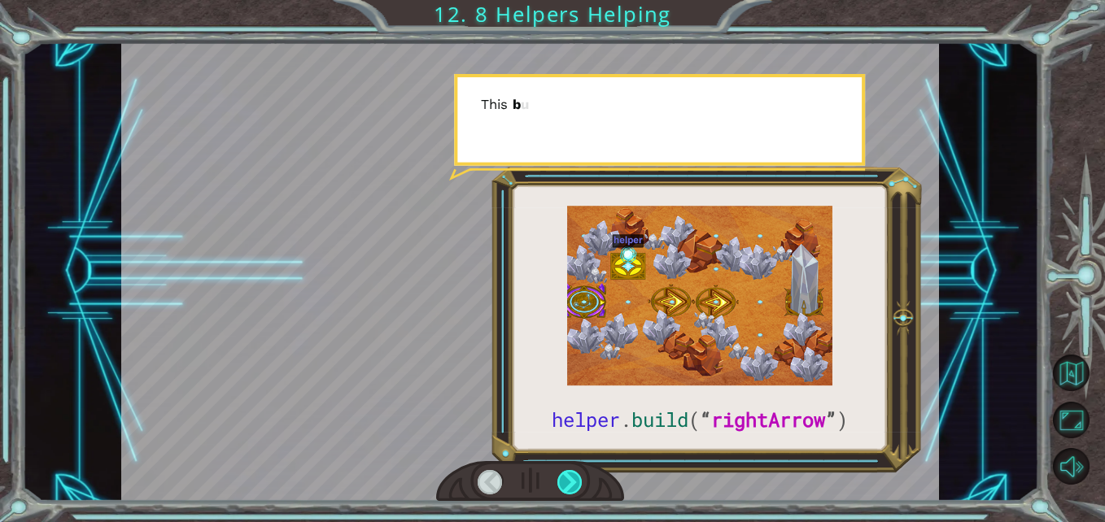
click at [574, 476] on div at bounding box center [569, 482] width 25 height 25
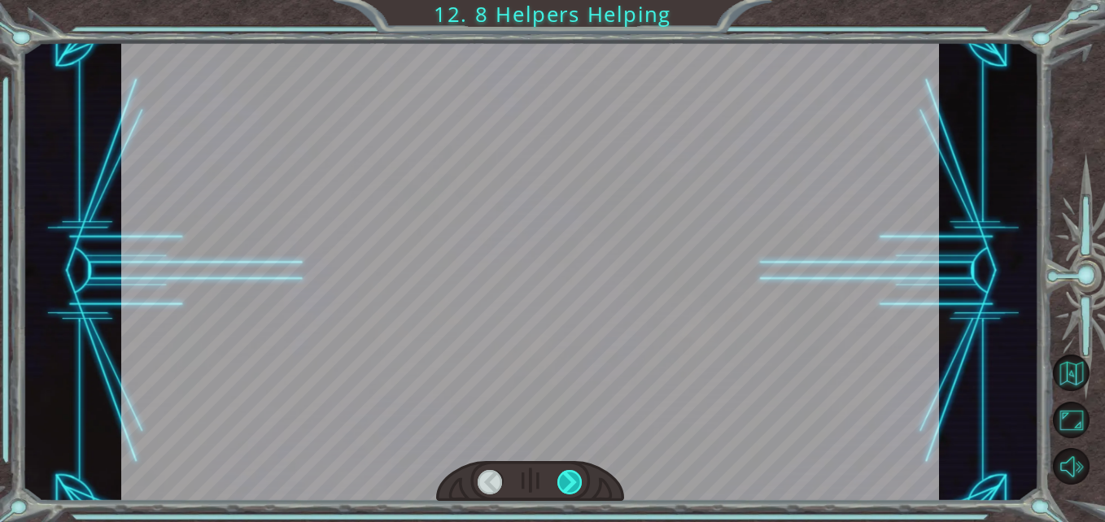
click at [574, 476] on div at bounding box center [569, 482] width 25 height 25
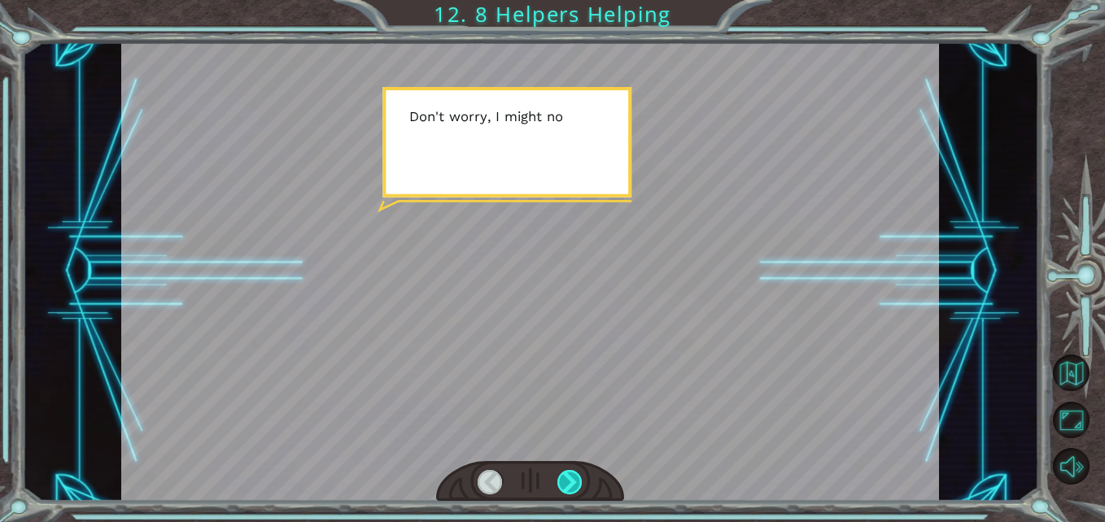
click at [574, 476] on div at bounding box center [569, 482] width 25 height 25
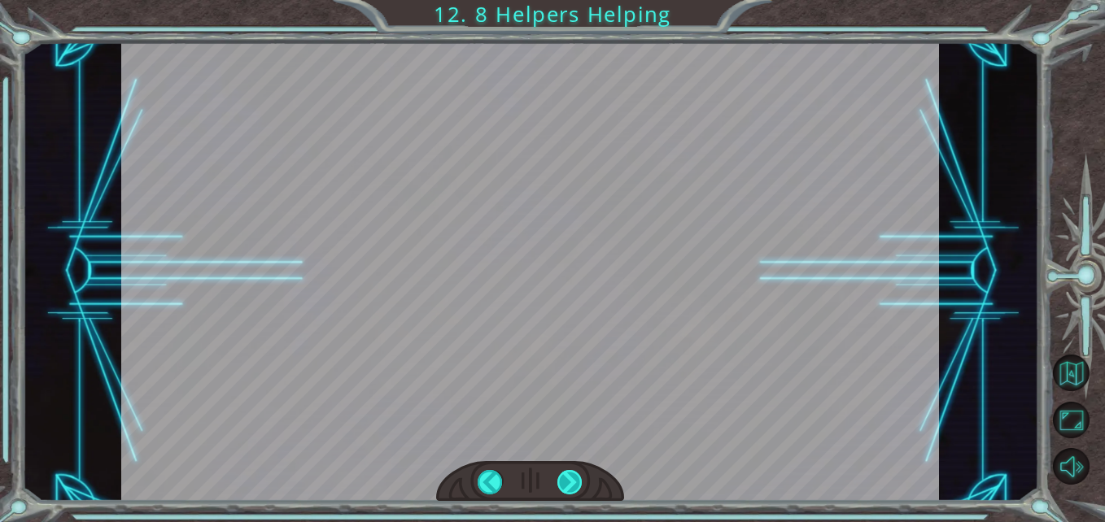
click at [574, 0] on div "helper . build ( “ rightArrow ” ) S o n o w y o u n e e d t o r e p a i r t h e…" at bounding box center [552, 0] width 1105 height 0
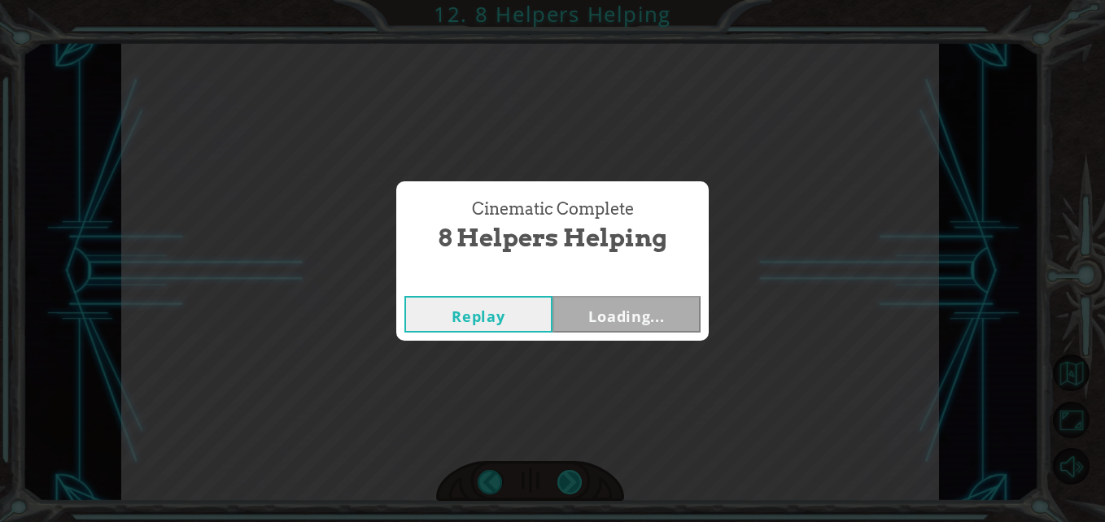
click at [574, 476] on div "Cinematic Complete 8 Helpers Helping Replay Loading..." at bounding box center [552, 261] width 1105 height 522
drag, startPoint x: 493, startPoint y: 313, endPoint x: 636, endPoint y: 318, distance: 143.3
click at [636, 318] on div "Replay Next" at bounding box center [552, 314] width 296 height 37
click at [637, 318] on button "Next" at bounding box center [626, 314] width 148 height 37
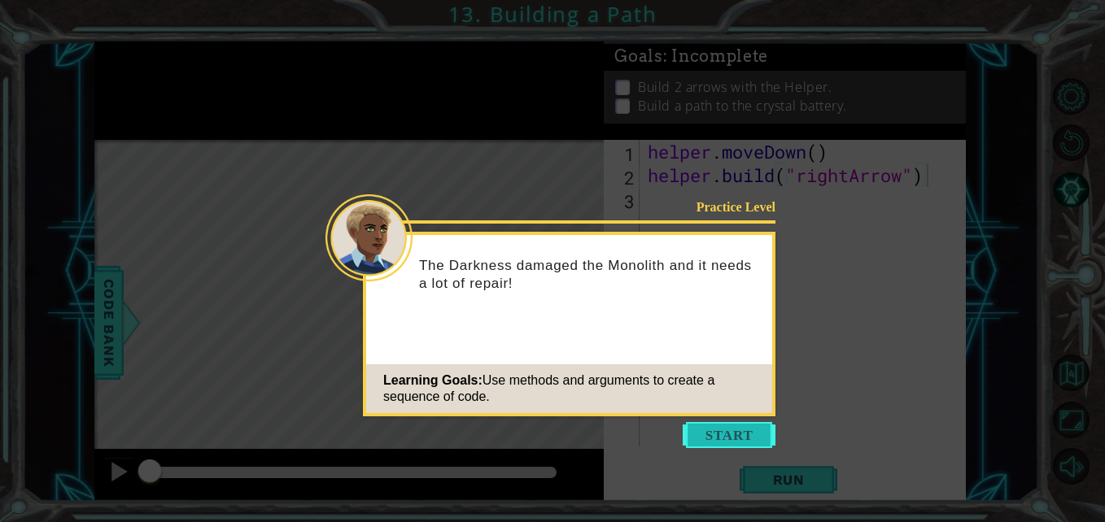
click at [709, 441] on button "Start" at bounding box center [729, 435] width 93 height 26
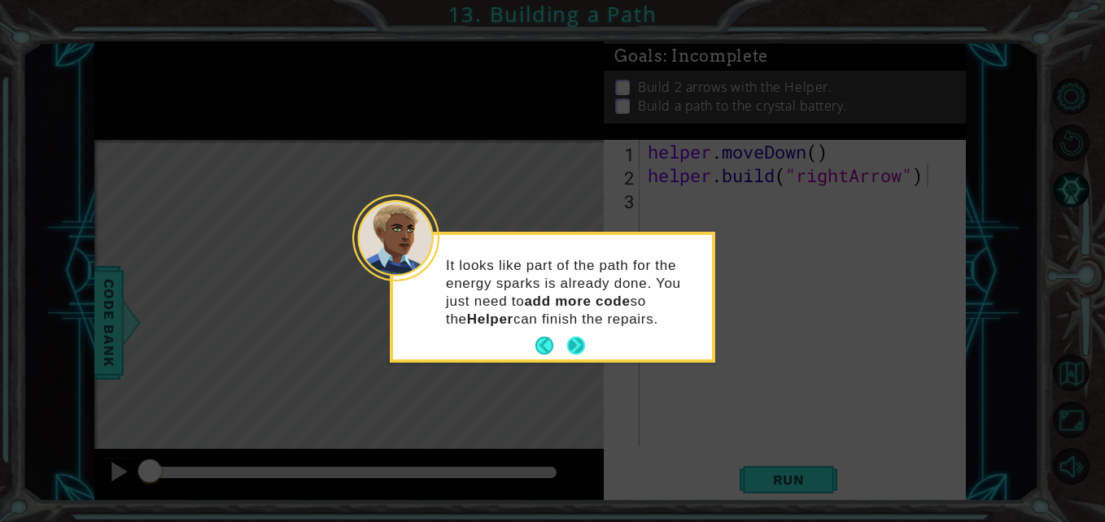
click at [567, 339] on button "Next" at bounding box center [576, 346] width 18 height 18
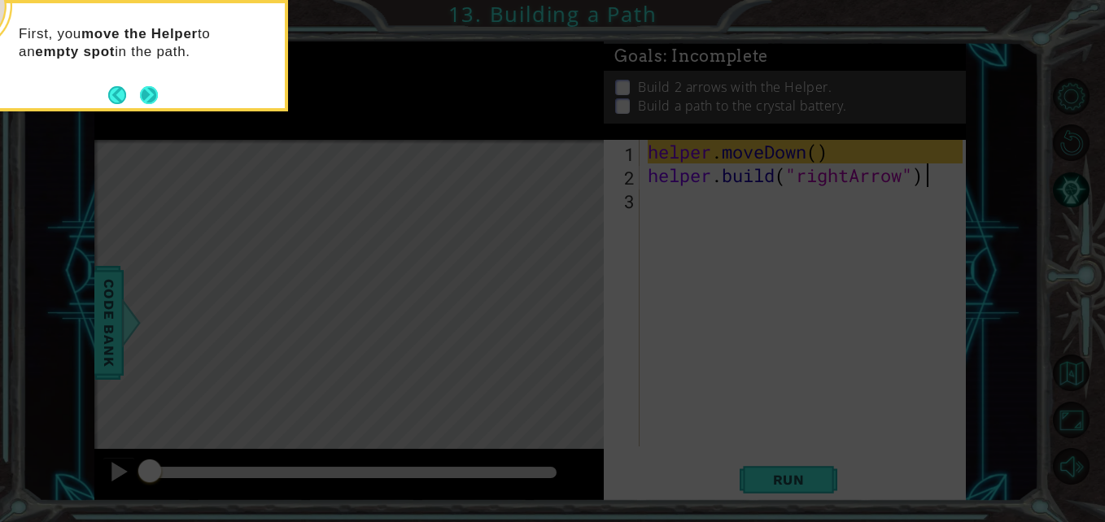
click at [154, 93] on button "Next" at bounding box center [149, 94] width 19 height 19
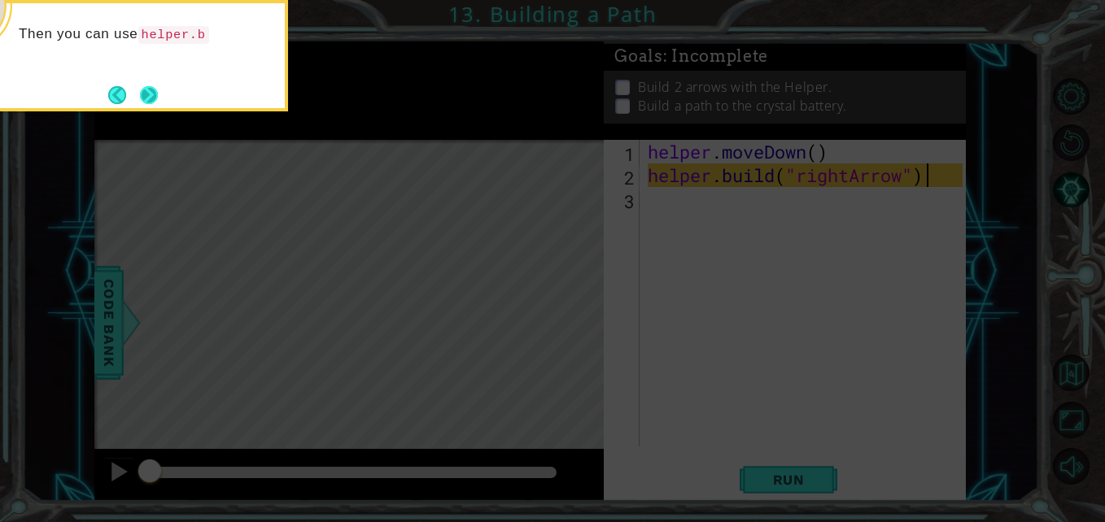
click at [147, 103] on button "Next" at bounding box center [149, 95] width 18 height 18
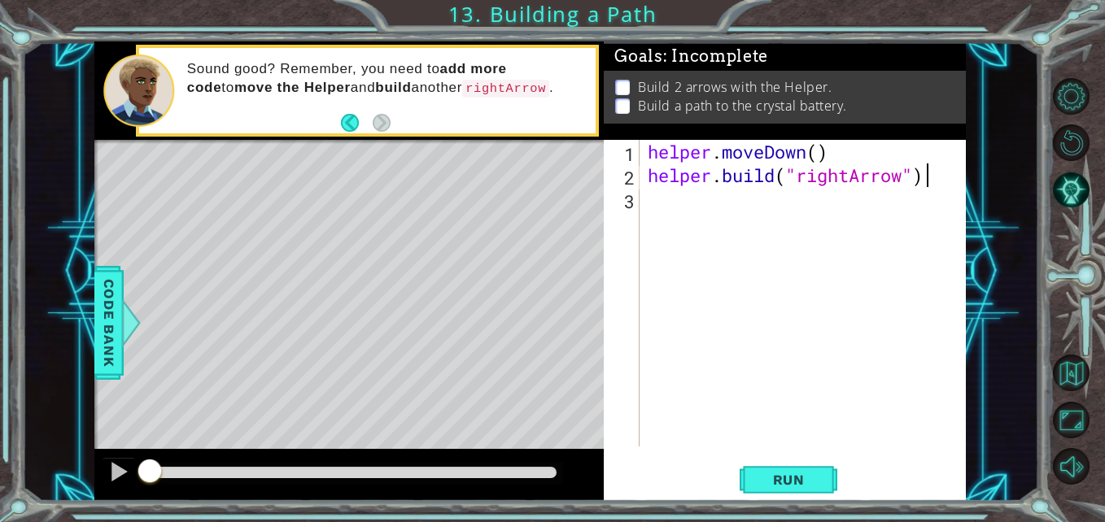
click at [6, 146] on div "1 ההההההההההההההההההההההההההההההההההההההההההההההההההההההההההההההההההההההההההההה…" at bounding box center [552, 261] width 1105 height 522
click at [656, 207] on div "helper . moveDown ( ) helper . build ( "rightArrow" )" at bounding box center [806, 317] width 325 height 354
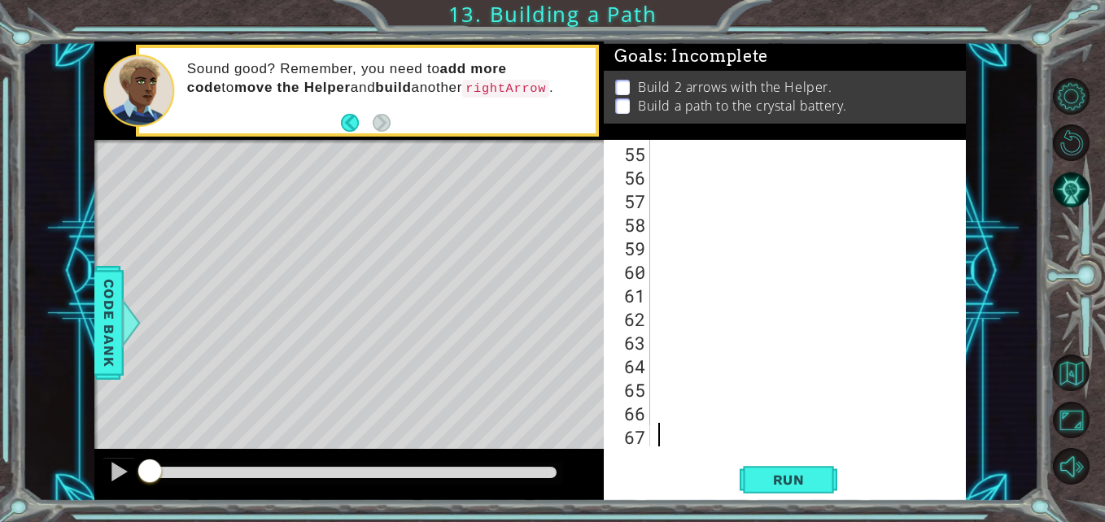
scroll to position [1274, 0]
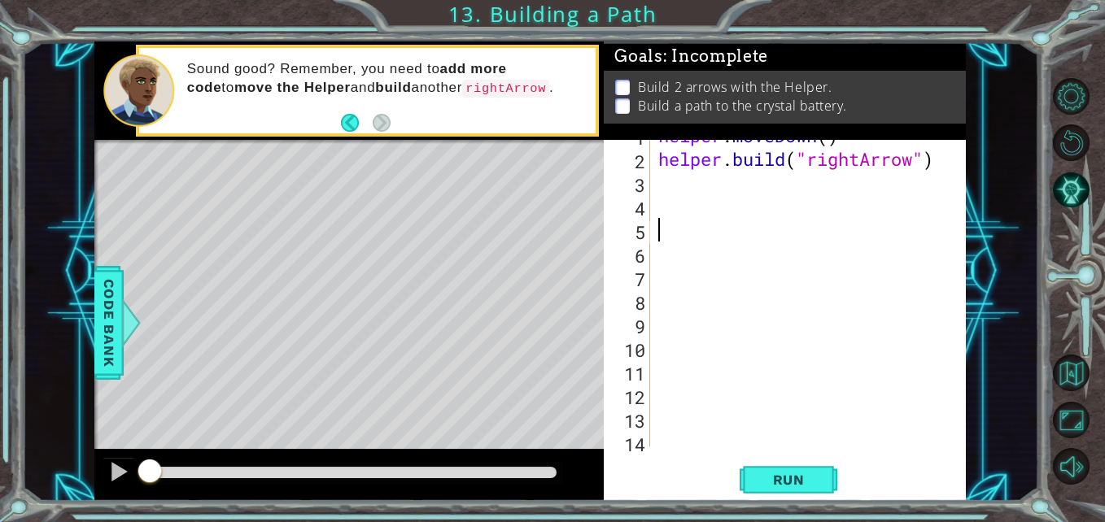
click at [758, 239] on div "helper . moveDown ( ) helper . build ( "rightArrow" )" at bounding box center [806, 301] width 303 height 354
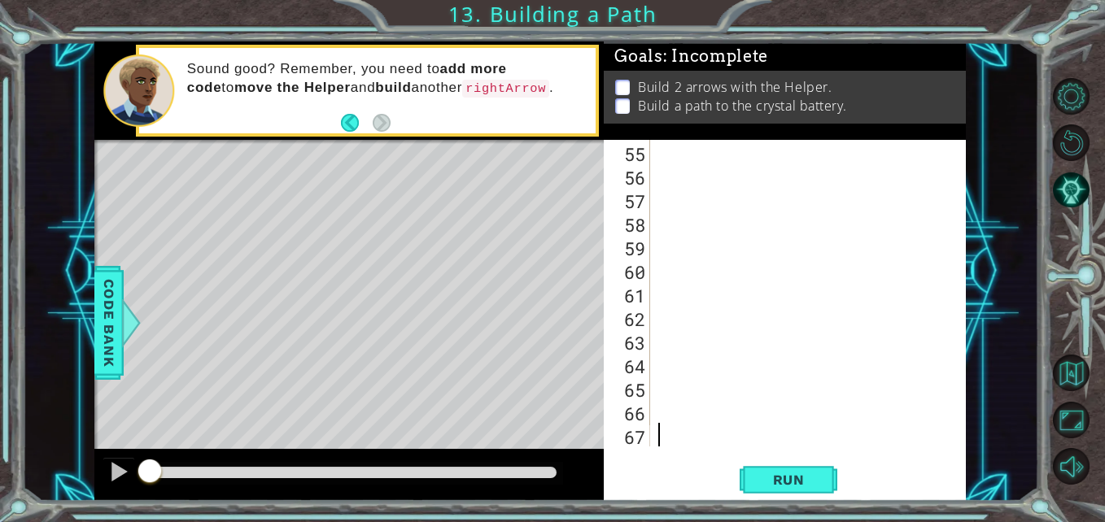
drag, startPoint x: 709, startPoint y: 450, endPoint x: 668, endPoint y: 423, distance: 49.4
click at [668, 423] on div at bounding box center [806, 317] width 303 height 354
drag, startPoint x: 630, startPoint y: 209, endPoint x: 581, endPoint y: 272, distance: 79.9
click at [581, 272] on div "Level Map" at bounding box center [470, 379] width 752 height 479
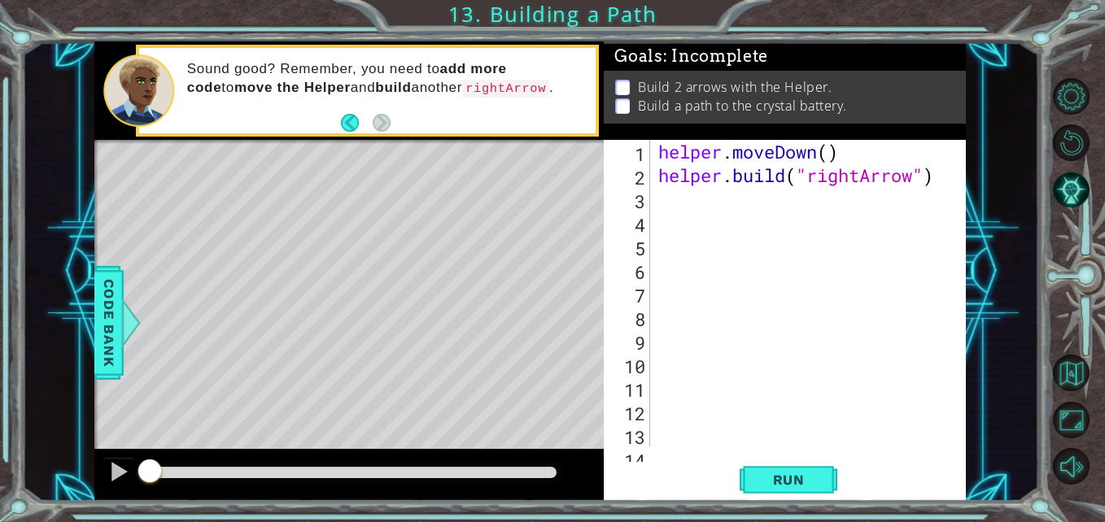
click at [685, 194] on div "helper . moveDown ( ) helper . build ( "rightArrow" )" at bounding box center [806, 317] width 303 height 354
type textarea "m"
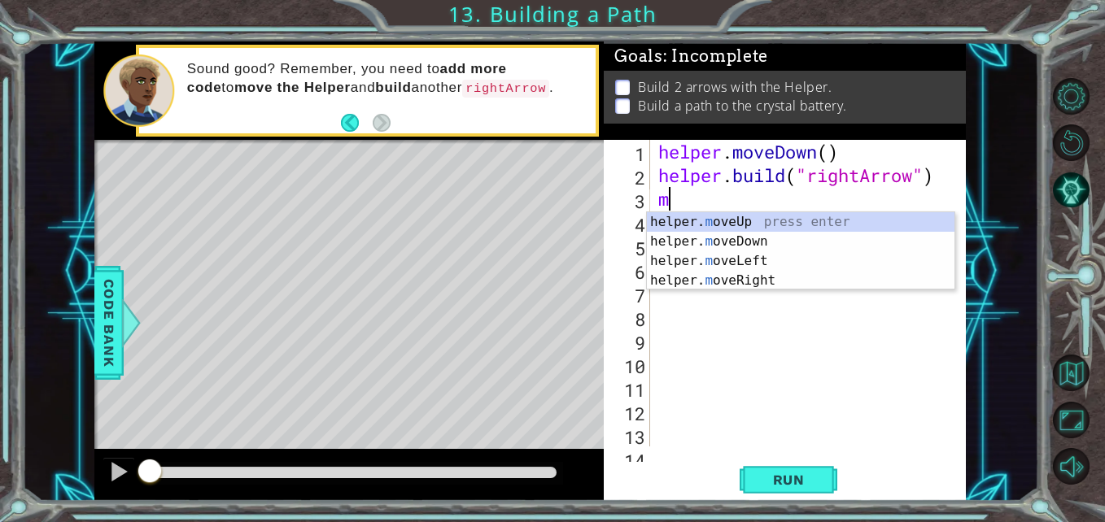
click at [699, 222] on div "helper. m oveUp press enter helper. m oveDown press enter helper. m oveLeft pre…" at bounding box center [801, 270] width 308 height 117
type textarea "helper.moveUp(1)"
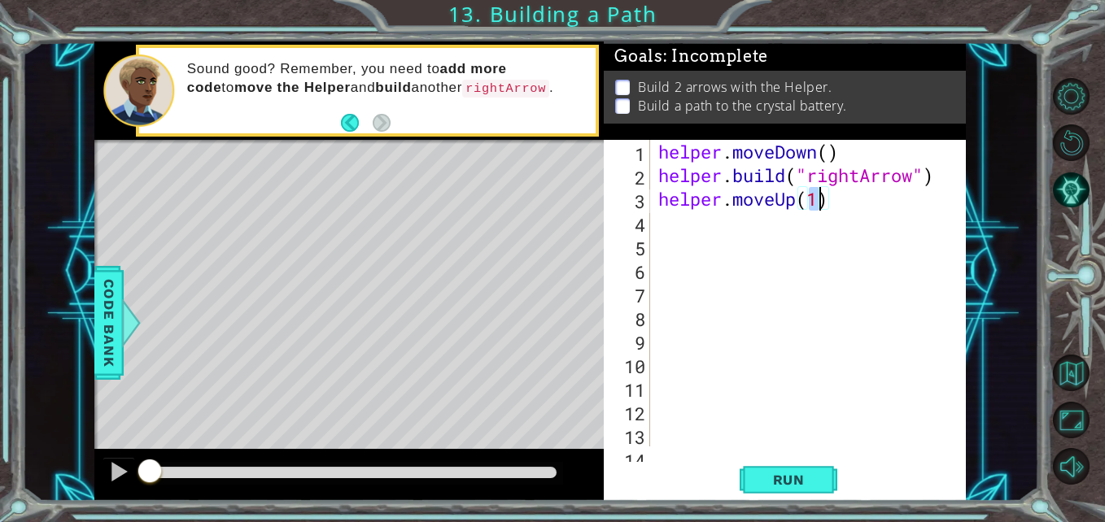
click at [702, 225] on div "helper . moveDown ( ) helper . build ( "rightArrow" ) helper . moveUp ( 1 )" at bounding box center [806, 317] width 303 height 354
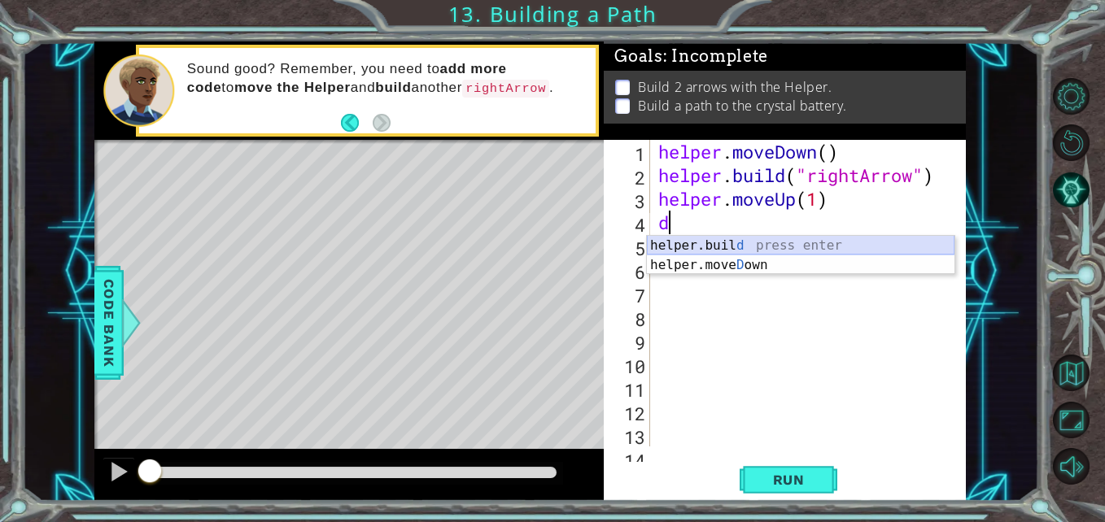
click at [729, 246] on div "helper.buil d press enter helper.[PERSON_NAME] own press enter" at bounding box center [801, 275] width 308 height 78
type textarea "[DOMAIN_NAME]("rightArrow")"
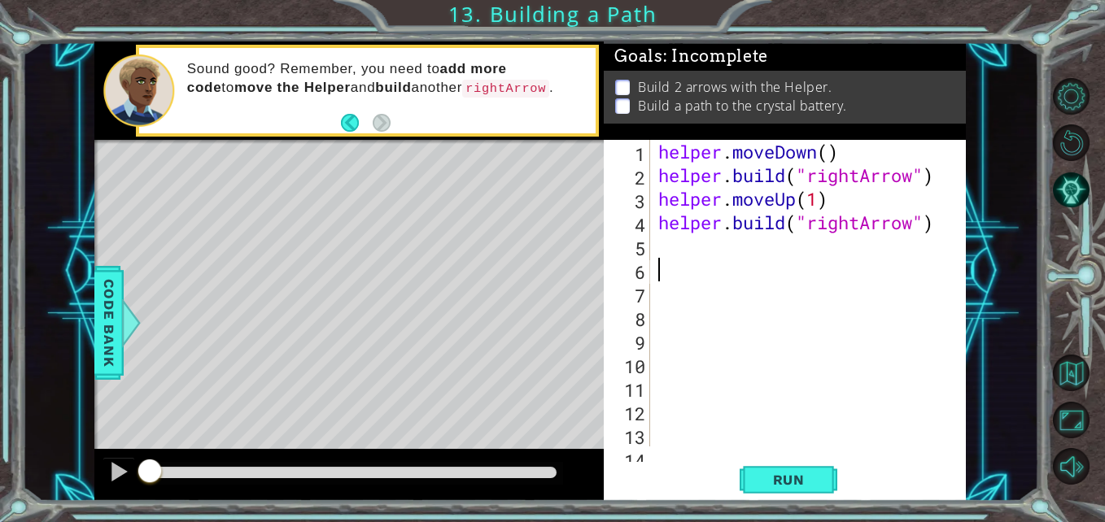
click at [735, 259] on div "helper . moveDown ( ) helper . build ( "rightArrow" ) helper . moveUp ( 1 ) hel…" at bounding box center [806, 317] width 303 height 354
type textarea "x"
click at [691, 243] on div "helper . moveDown ( ) helper . build ( "rightArrow" ) helper . moveUp ( 1 ) hel…" at bounding box center [806, 317] width 303 height 354
type textarea "a"
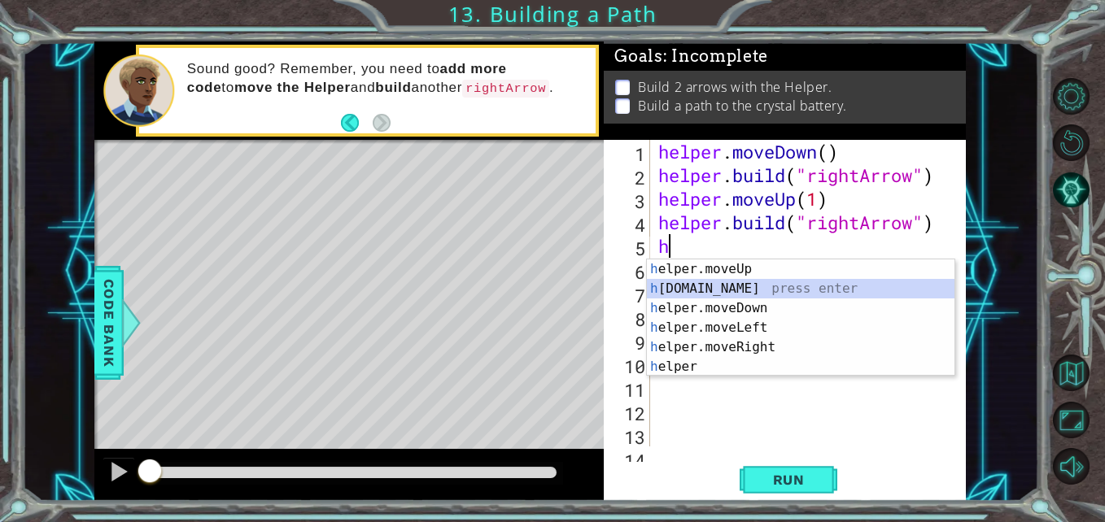
click at [747, 290] on div "h elper.moveUp press enter h [DOMAIN_NAME] press enter h elper.moveDown press e…" at bounding box center [801, 338] width 308 height 156
type textarea "[DOMAIN_NAME]("rightArrow")"
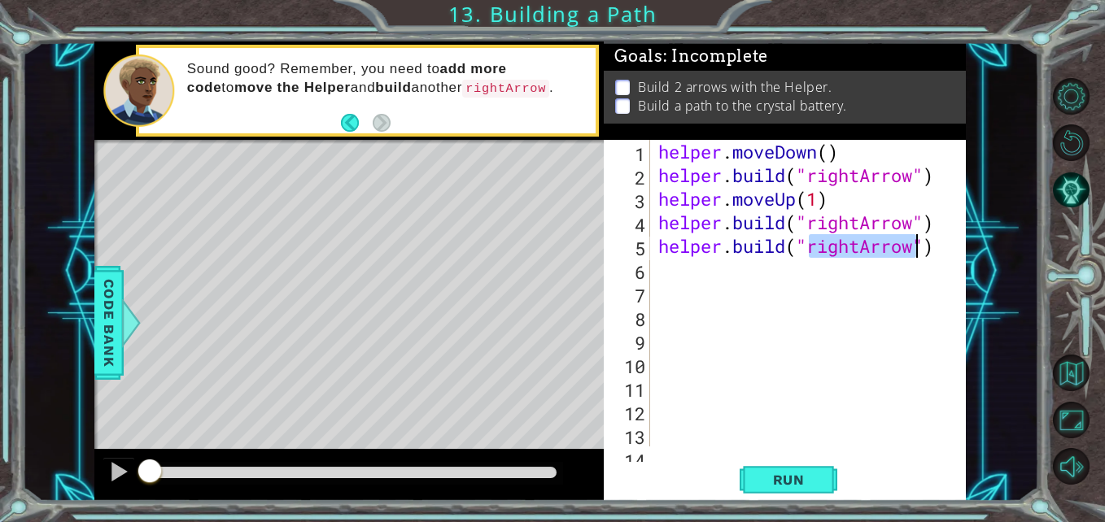
click at [692, 248] on div "helper . moveDown ( ) helper . build ( "rightArrow" ) helper . moveUp ( 1 ) hel…" at bounding box center [806, 317] width 303 height 354
click at [725, 292] on div "helper . moveDown ( ) helper . build ( "rightArrow" ) helper . moveUp ( 1 ) hel…" at bounding box center [806, 317] width 303 height 354
type textarea "d"
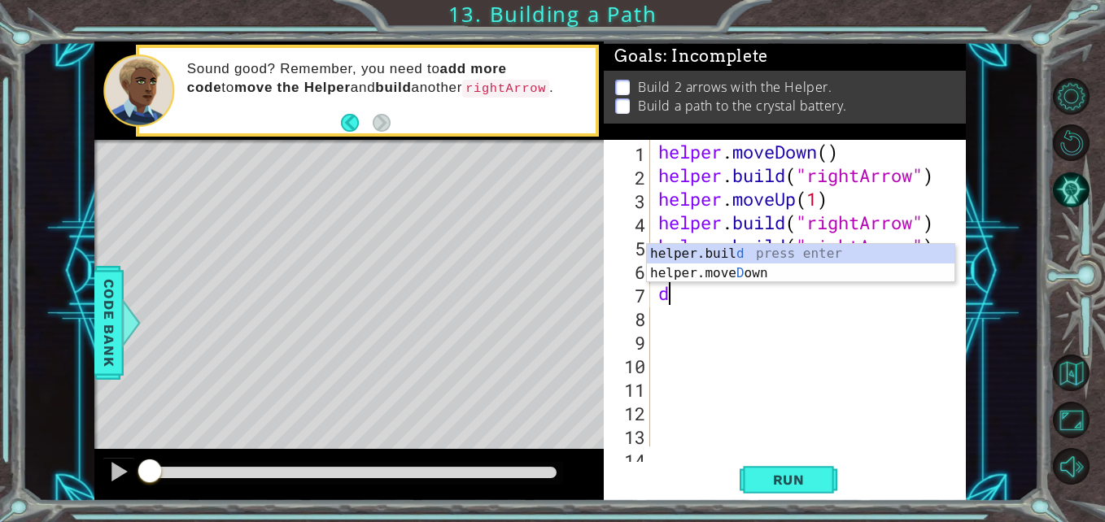
click at [763, 286] on div "helper . moveDown ( ) helper . build ( "rightArrow" ) helper . moveUp ( 1 ) hel…" at bounding box center [806, 317] width 303 height 354
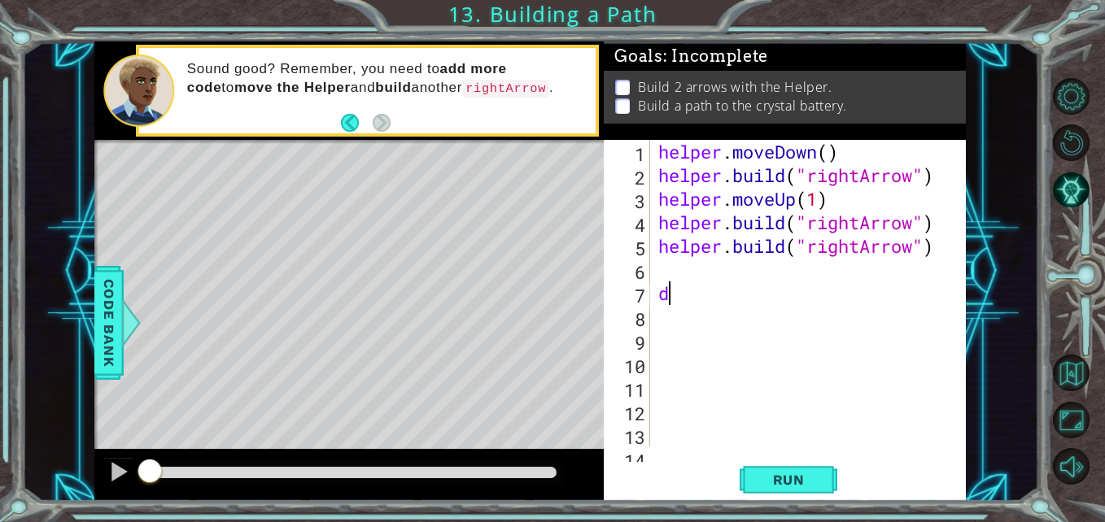
click at [721, 294] on div "helper . moveDown ( ) helper . build ( "rightArrow" ) helper . moveUp ( 1 ) hel…" at bounding box center [806, 317] width 303 height 354
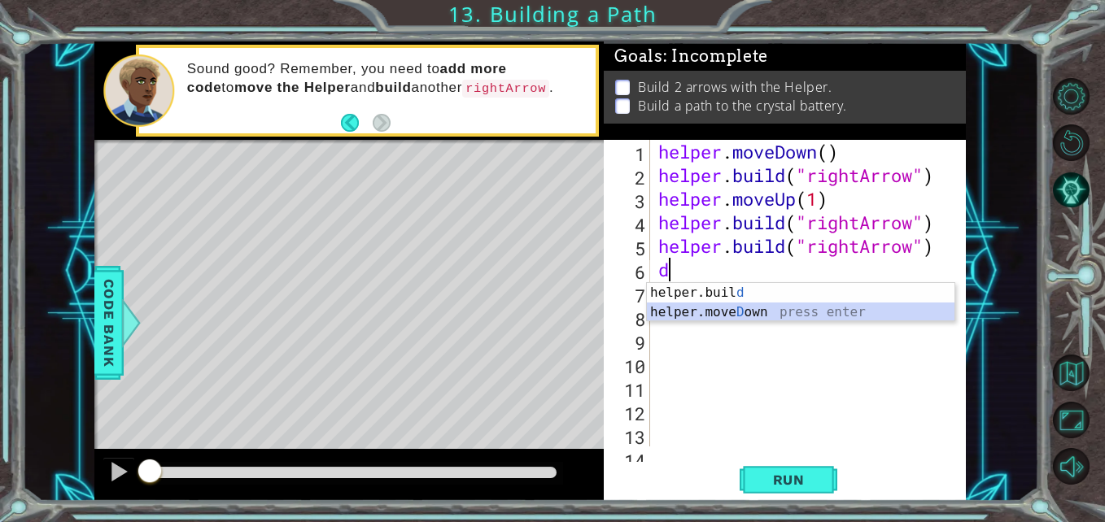
click at [718, 310] on div "helper.buil d press enter helper.[PERSON_NAME] own press enter" at bounding box center [801, 322] width 308 height 78
type textarea "helper.moveDown(1)"
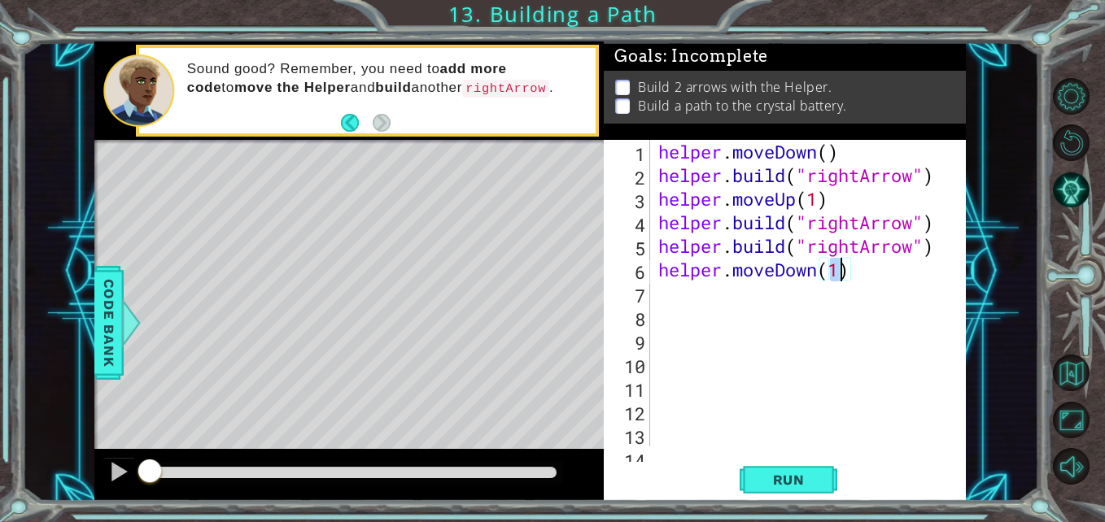
click at [695, 312] on div "helper . moveDown ( ) helper . build ( "rightArrow" ) helper . moveUp ( 1 ) hel…" at bounding box center [806, 317] width 303 height 354
click at [769, 482] on span "Run" at bounding box center [789, 480] width 64 height 16
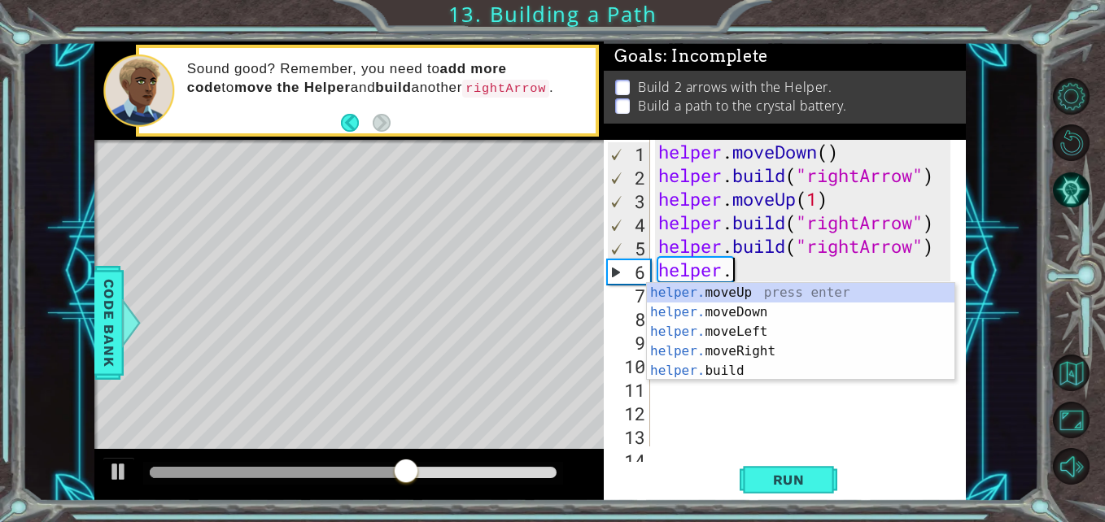
type textarea "h"
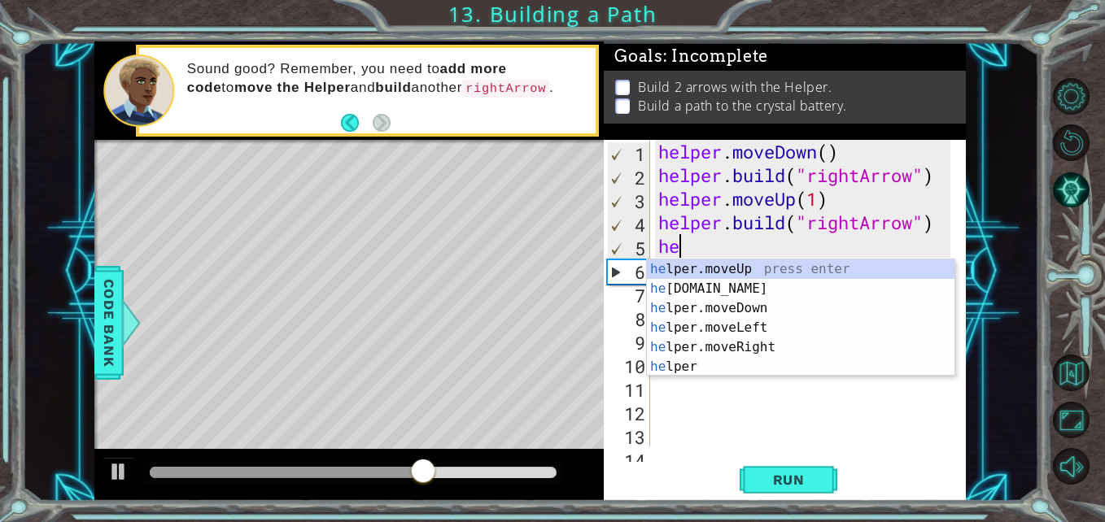
type textarea "h"
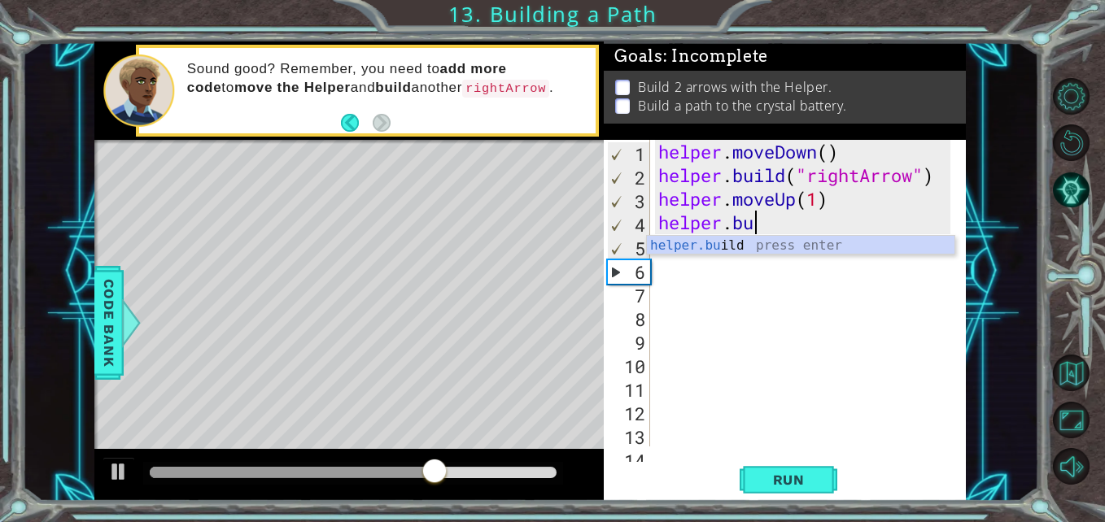
type textarea "h"
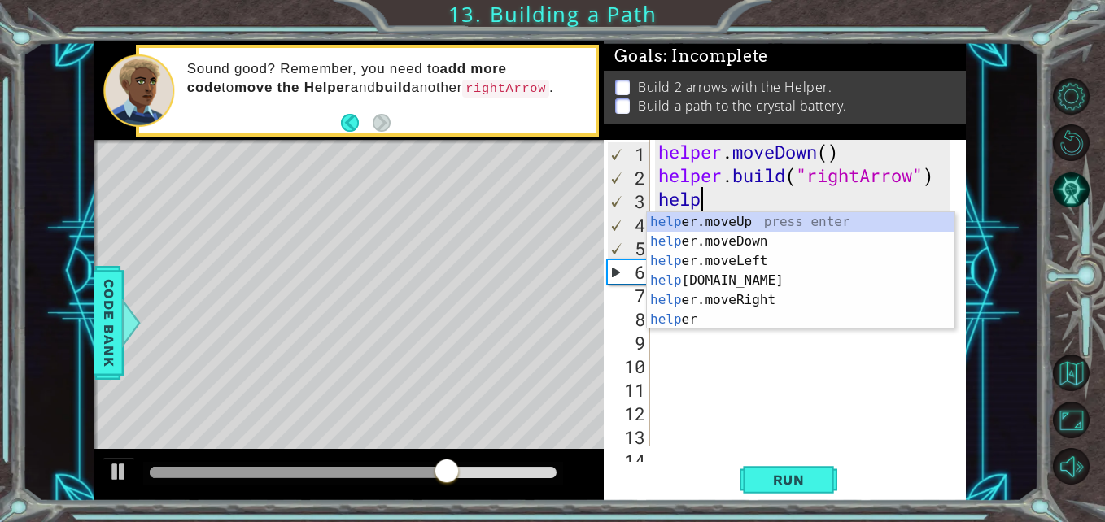
type textarea "h"
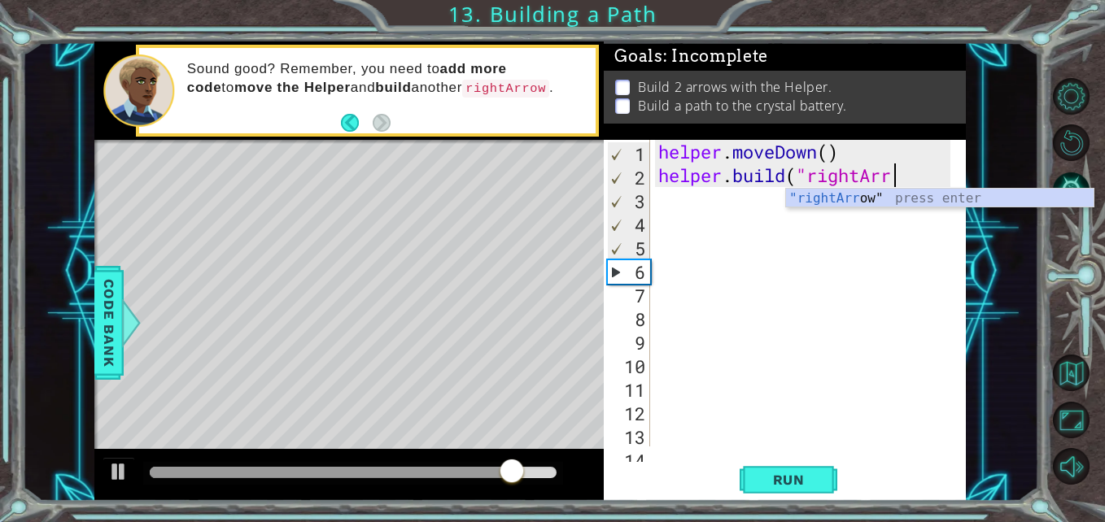
scroll to position [0, 11]
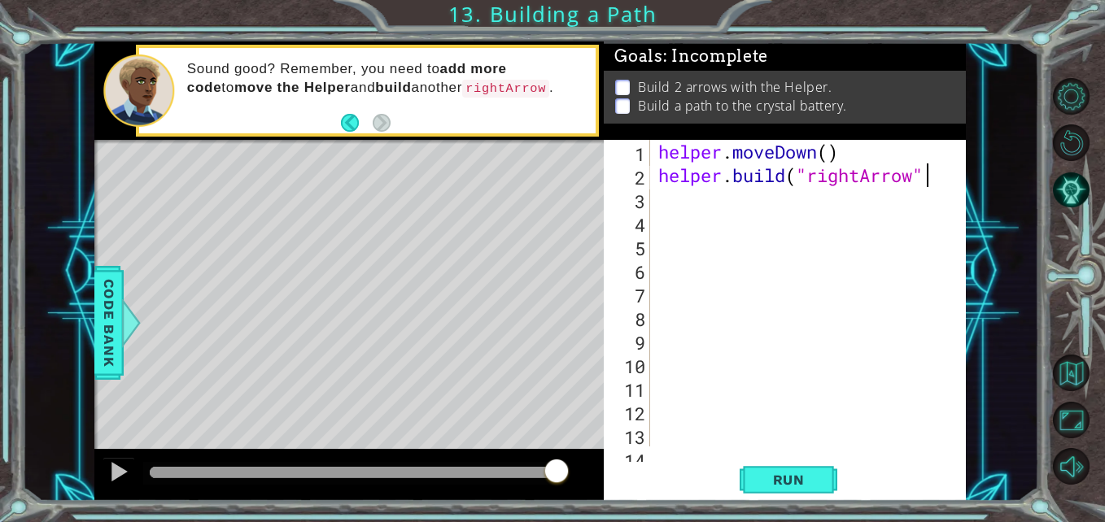
type textarea "[DOMAIN_NAME]("rightArrow""
click at [780, 219] on div "helper . moveDown ( ) helper . build ( "rightArrow"" at bounding box center [806, 317] width 303 height 354
click at [792, 220] on div "helper . moveDown ( ) helper . build ( "rightArrow"" at bounding box center [806, 317] width 303 height 354
click at [744, 194] on div "helper . moveDown ( ) helper . build ( "rightArrow"" at bounding box center [806, 317] width 303 height 354
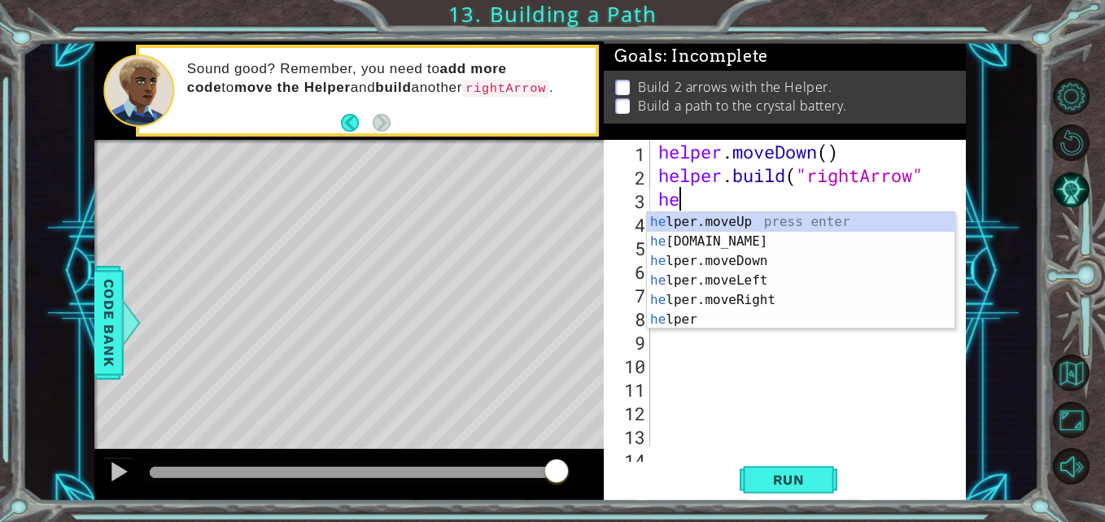
type textarea "h"
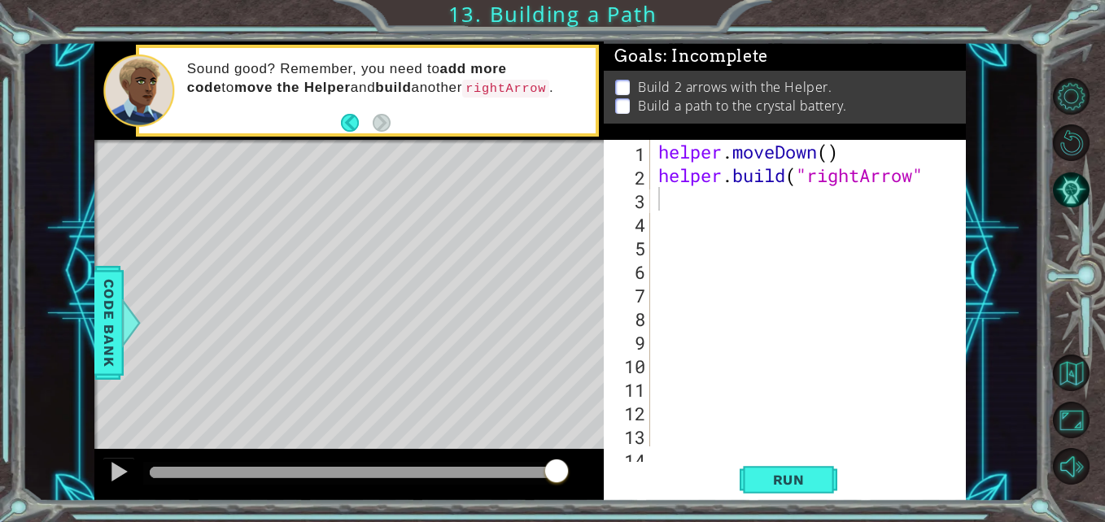
drag, startPoint x: 464, startPoint y: 11, endPoint x: 534, endPoint y: 47, distance: 79.3
click at [534, 47] on div "1 ההההההההההההההההההההההההההההההההההההההההההההההההההההההההההההההההההההההההההההה…" at bounding box center [552, 261] width 1105 height 522
click at [667, 206] on div "helper . moveDown ( ) helper . build ( "rightArrow"" at bounding box center [806, 317] width 303 height 354
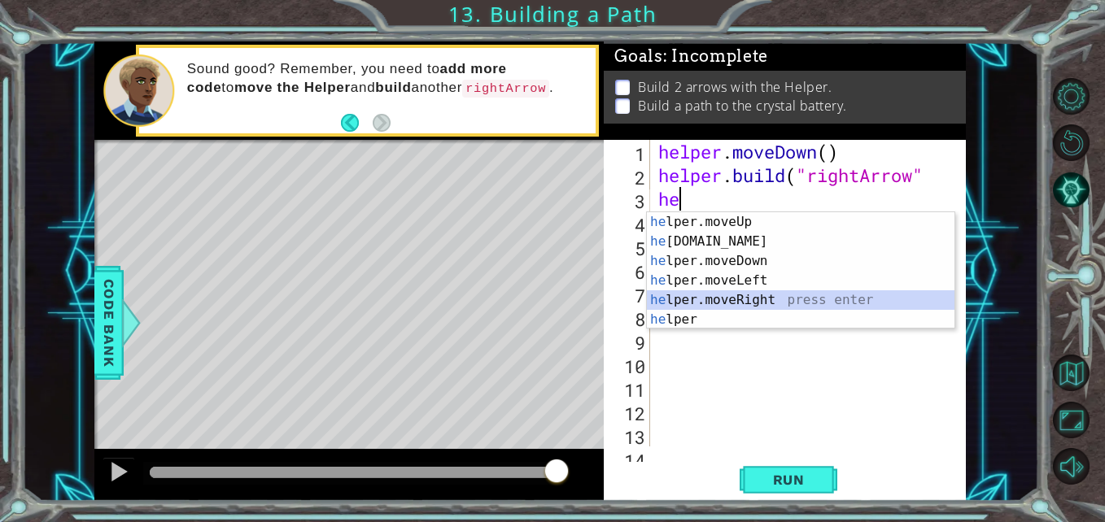
click at [805, 295] on div "he lper.moveUp press enter he [DOMAIN_NAME] press enter he lper.moveDown press …" at bounding box center [801, 290] width 308 height 156
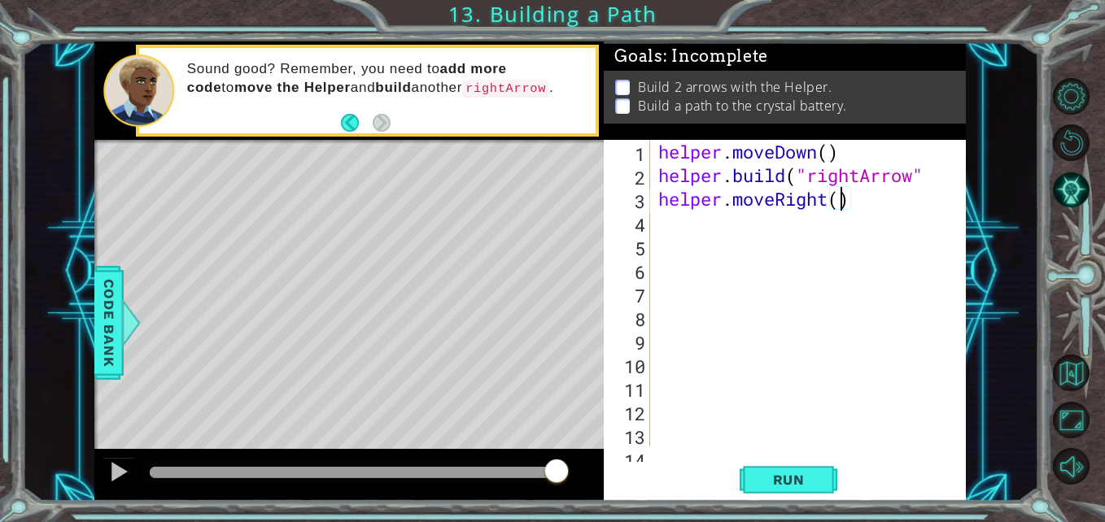
type textarea "helper.moveRight(2)"
click at [719, 211] on div "helper . moveDown ( ) helper . build ( "rightArrow" helper . moveRight ( 2 )" at bounding box center [806, 317] width 303 height 354
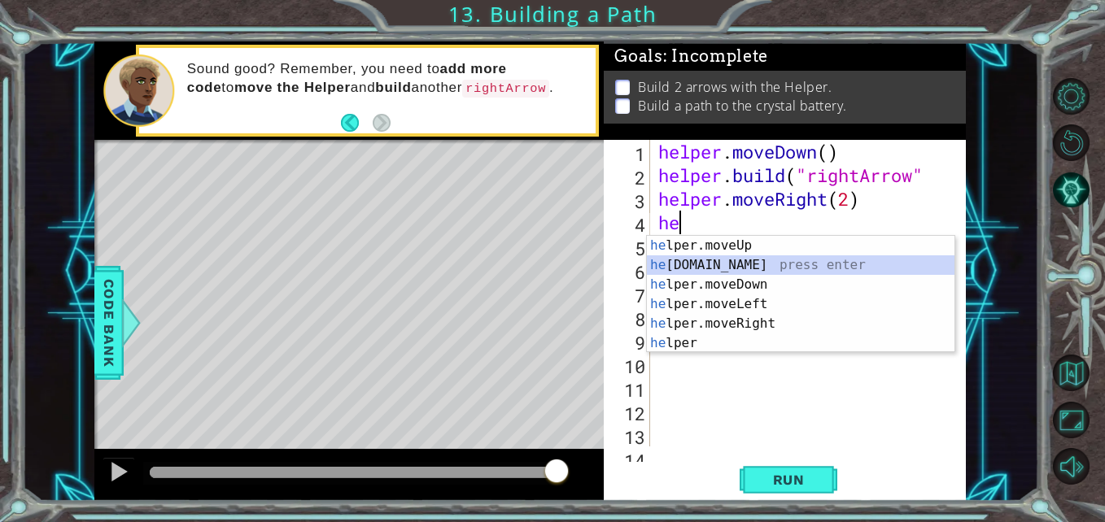
click at [732, 269] on div "he lper.moveUp press enter he [DOMAIN_NAME] press enter he lper.moveDown press …" at bounding box center [801, 314] width 308 height 156
type textarea "[DOMAIN_NAME]("rightArrow")"
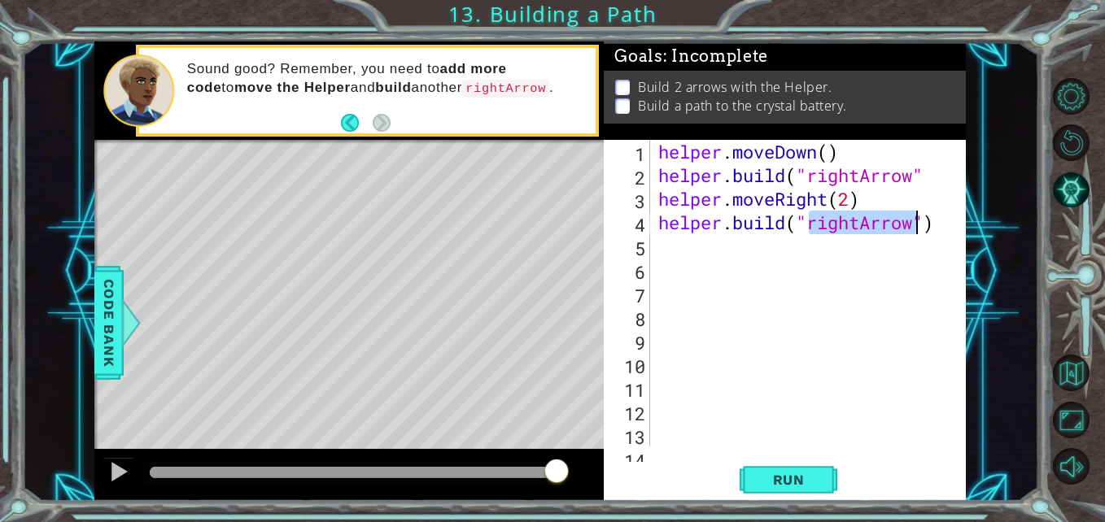
click at [808, 257] on div "helper . moveDown ( ) helper . build ( "rightArrow" helper . moveRight ( 2 ) he…" at bounding box center [806, 317] width 303 height 354
type textarea "j"
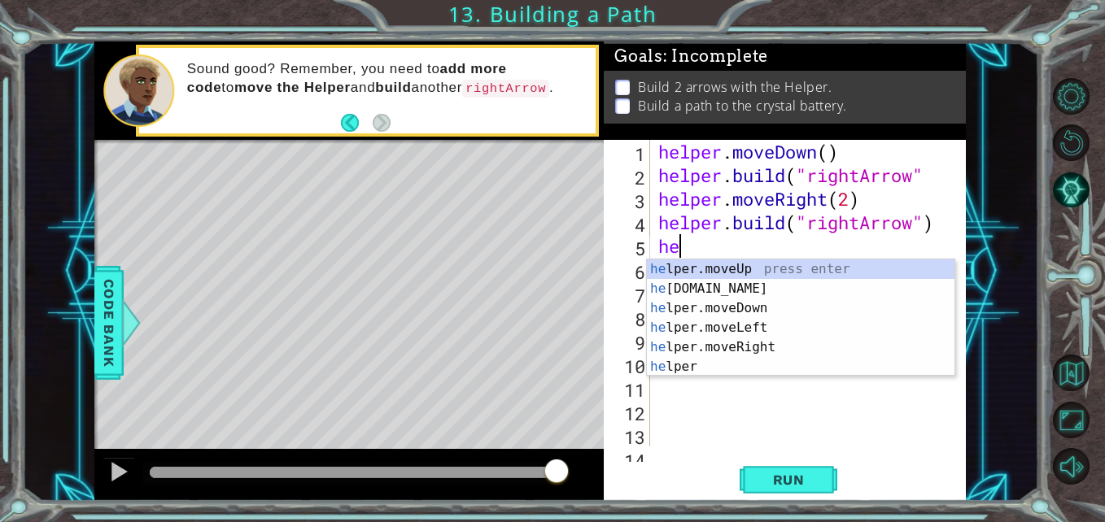
scroll to position [0, 1]
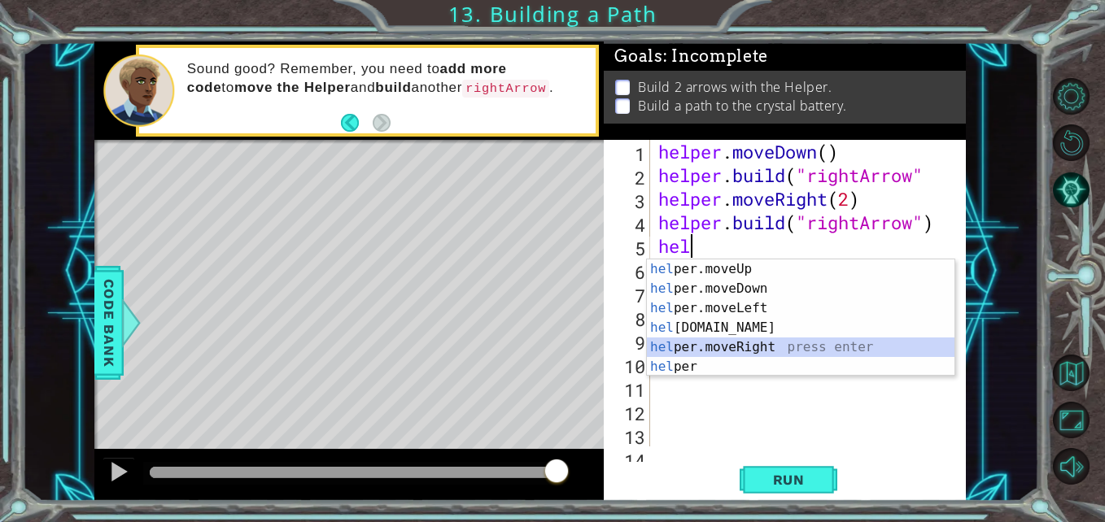
click at [779, 351] on div "hel per.moveUp press enter hel per.moveDown press enter hel per.moveLeft press …" at bounding box center [801, 338] width 308 height 156
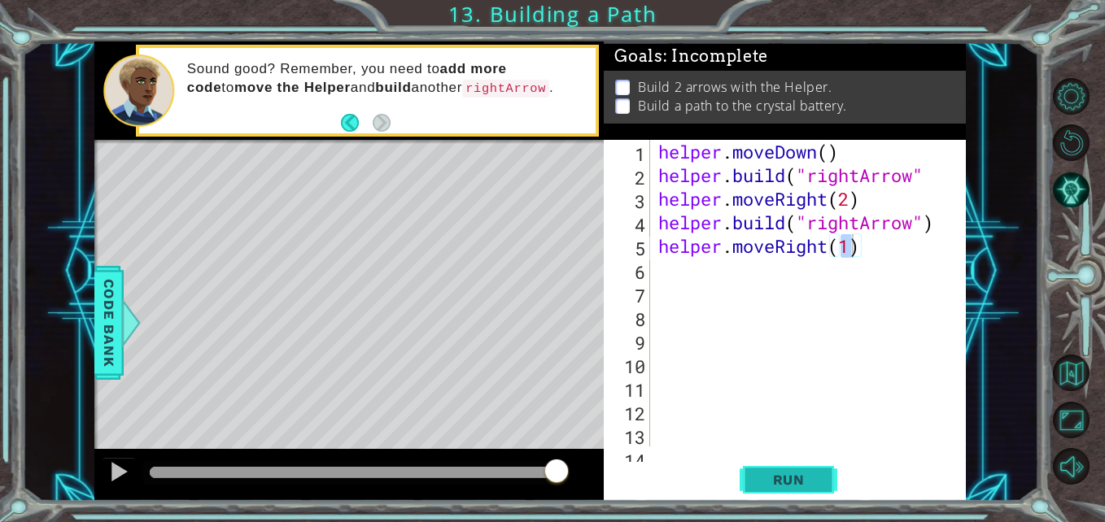
click at [799, 484] on span "Run" at bounding box center [789, 480] width 64 height 16
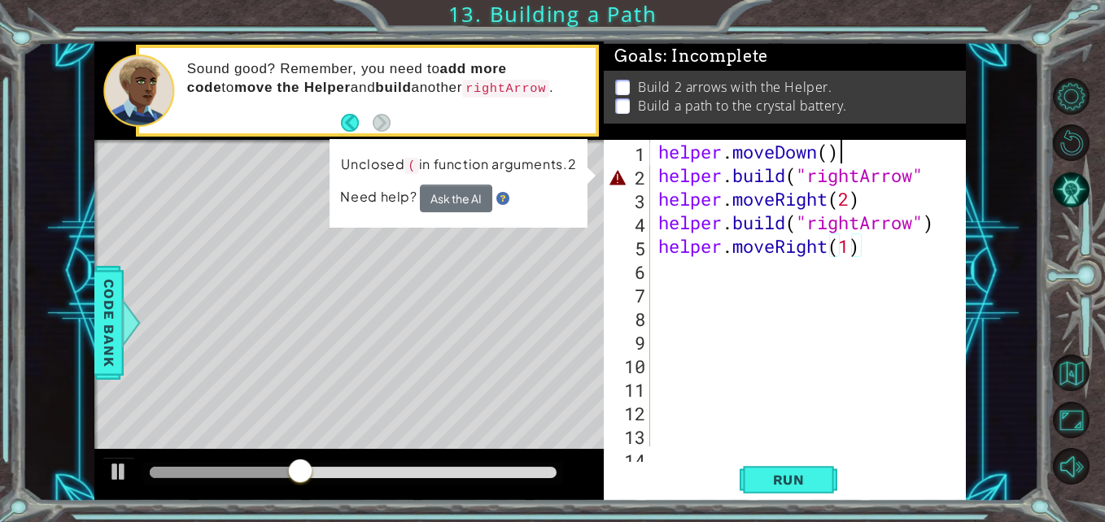
click at [864, 159] on div "helper . moveDown ( ) helper . build ( "rightArrow" helper . moveRight ( 2 ) he…" at bounding box center [806, 317] width 303 height 354
type textarea "helper.moveDown()"
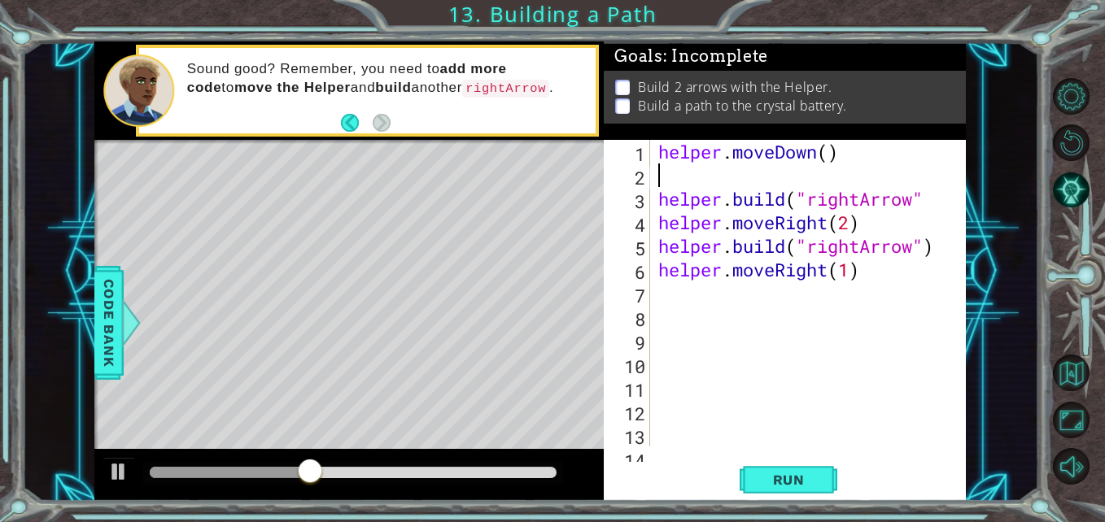
scroll to position [0, 0]
type textarea "s"
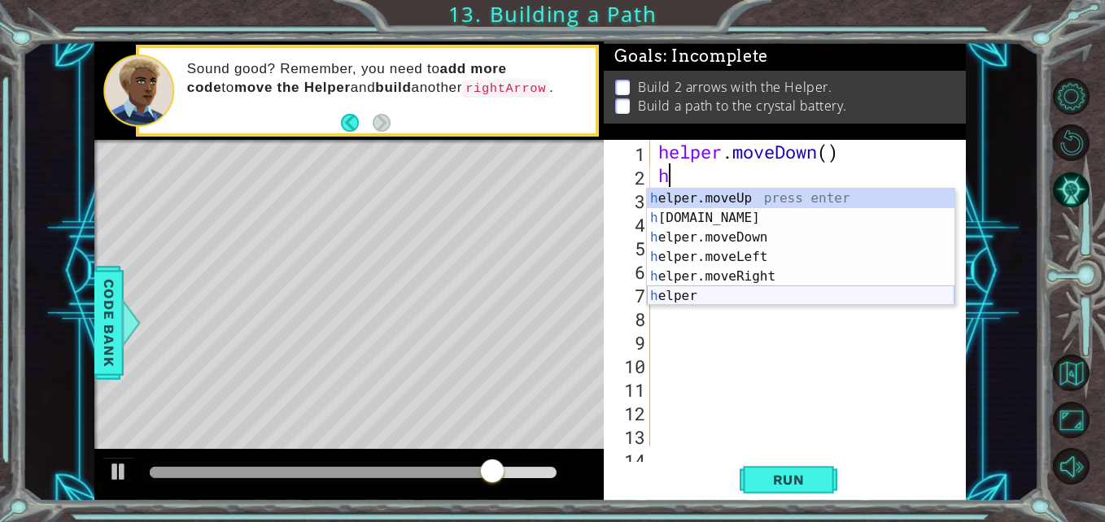
click at [716, 292] on div "h elper.moveUp press enter h [DOMAIN_NAME] press enter h elper.moveDown press e…" at bounding box center [801, 267] width 308 height 156
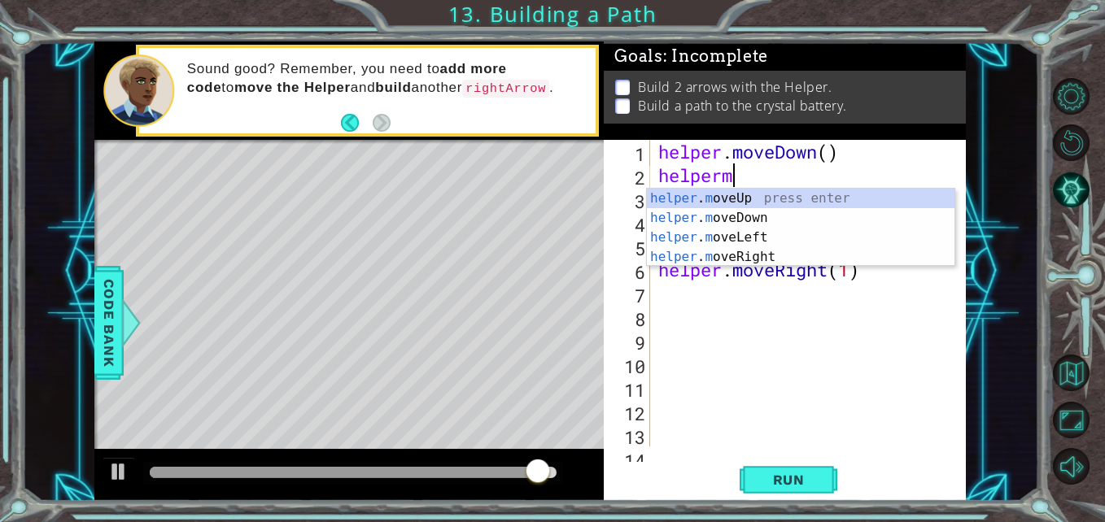
scroll to position [0, 2]
click at [746, 194] on div "helper . m oveUp press enter helper . m oveDown press enter helper . m oveLeft …" at bounding box center [801, 247] width 308 height 117
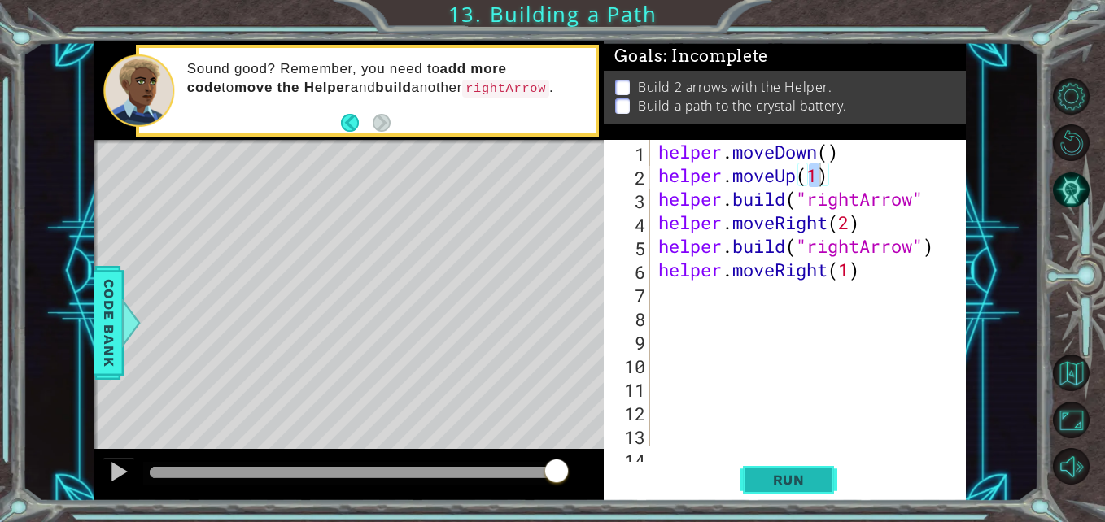
click at [778, 469] on button "Run" at bounding box center [788, 480] width 98 height 36
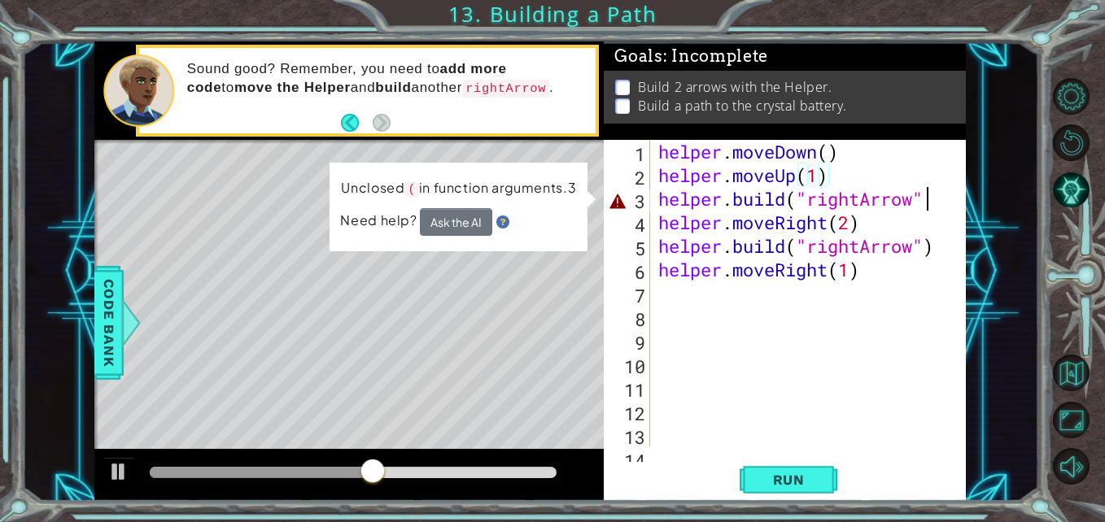
click at [931, 202] on div "helper . moveDown ( ) helper . moveUp ( 1 ) helper . build ( "rightArrow" helpe…" at bounding box center [806, 317] width 303 height 354
type textarea "[DOMAIN_NAME]("rightArrow""
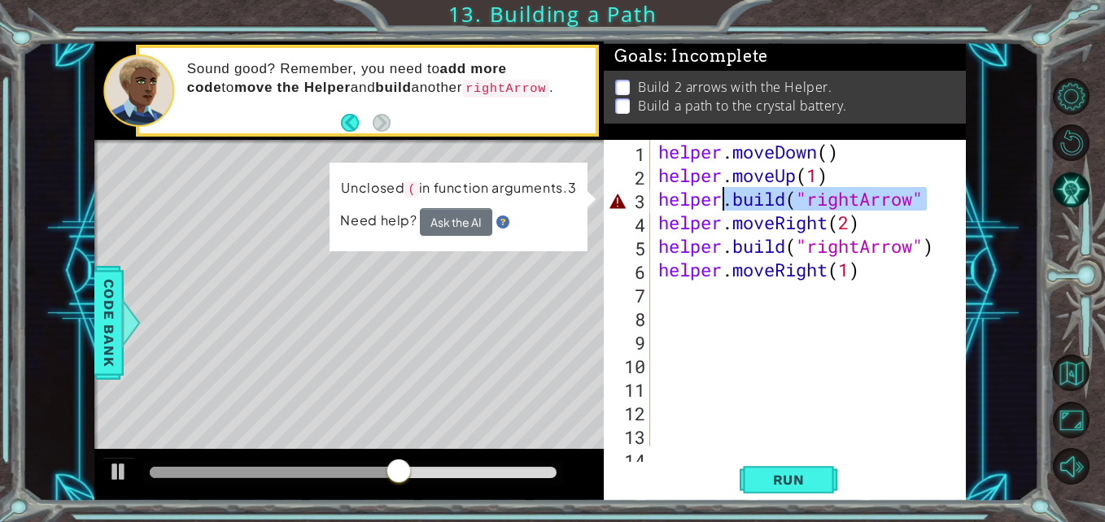
drag, startPoint x: 931, startPoint y: 202, endPoint x: 742, endPoint y: 202, distance: 189.5
click at [742, 202] on div "helper . moveDown ( ) helper . moveUp ( 1 ) helper . build ( "rightArrow" helpe…" at bounding box center [806, 317] width 303 height 354
click at [872, 399] on div "helper . moveDown ( ) helper . moveUp ( 1 ) helper . build ( "rightArrow" helpe…" at bounding box center [806, 317] width 303 height 354
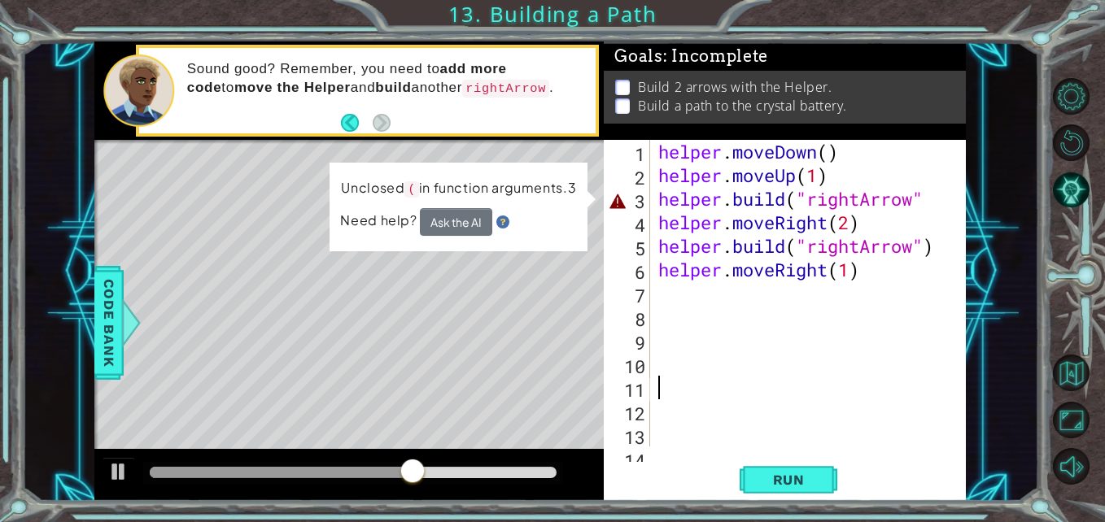
scroll to position [0, 0]
click at [879, 170] on div "helper . moveDown ( ) helper . moveUp ( 1 ) helper . build ( "rightArrow" helpe…" at bounding box center [806, 317] width 303 height 354
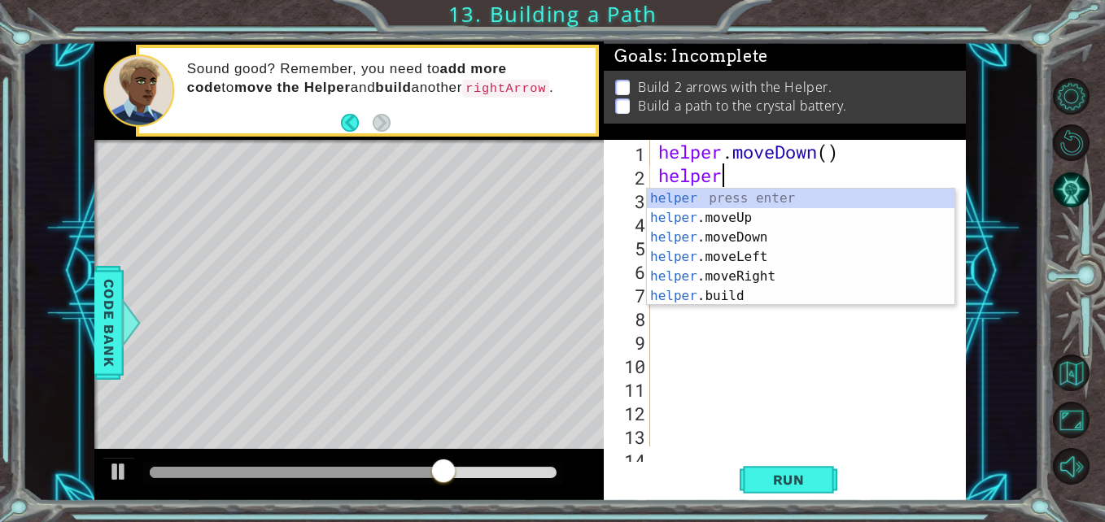
type textarea "h"
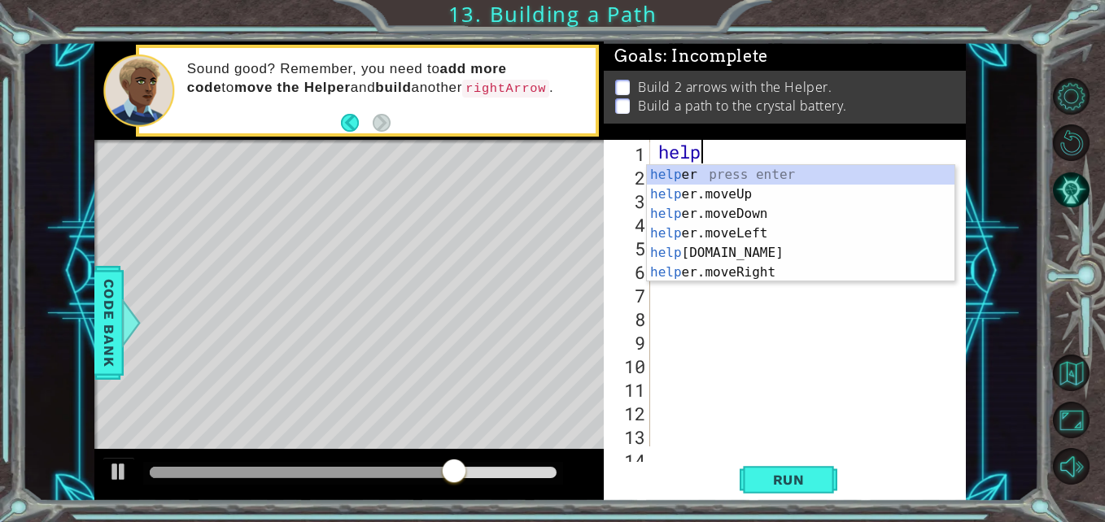
type textarea "hel"
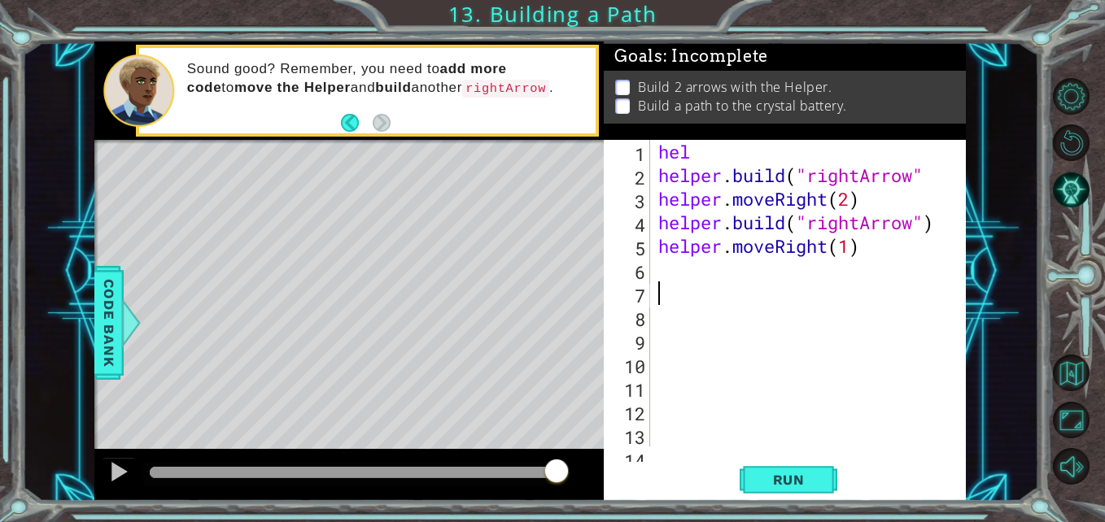
click at [911, 281] on div "hel helper . build ( "rightArrow" helper . moveRight ( 2 ) helper . build ( "ri…" at bounding box center [806, 317] width 303 height 354
click at [807, 154] on div "hel helper . build ( "rightArrow" helper . moveRight ( 2 ) helper . build ( "ri…" at bounding box center [806, 317] width 303 height 354
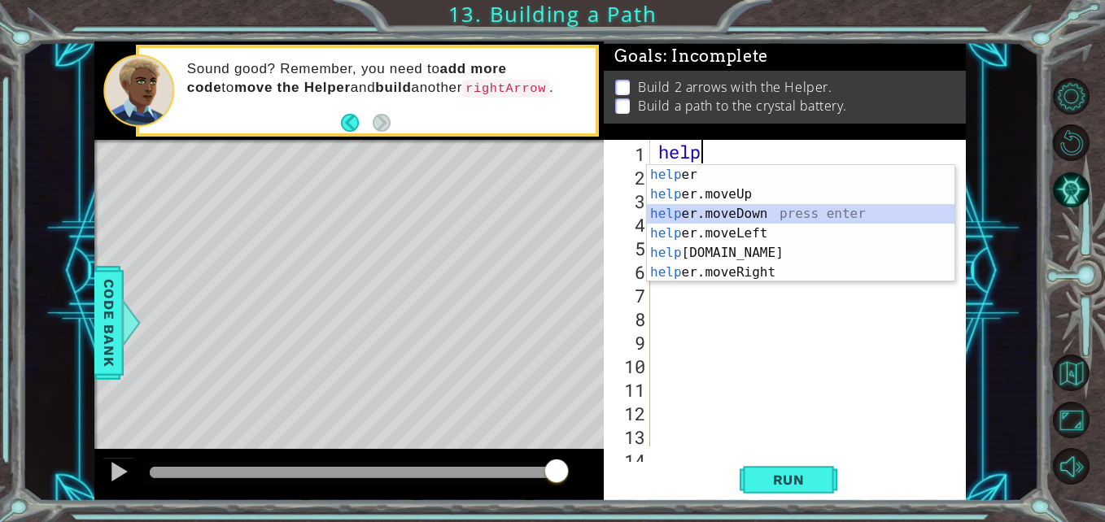
click at [751, 220] on div "help er press enter help er.moveUp press enter help er.moveDown press enter hel…" at bounding box center [801, 243] width 308 height 156
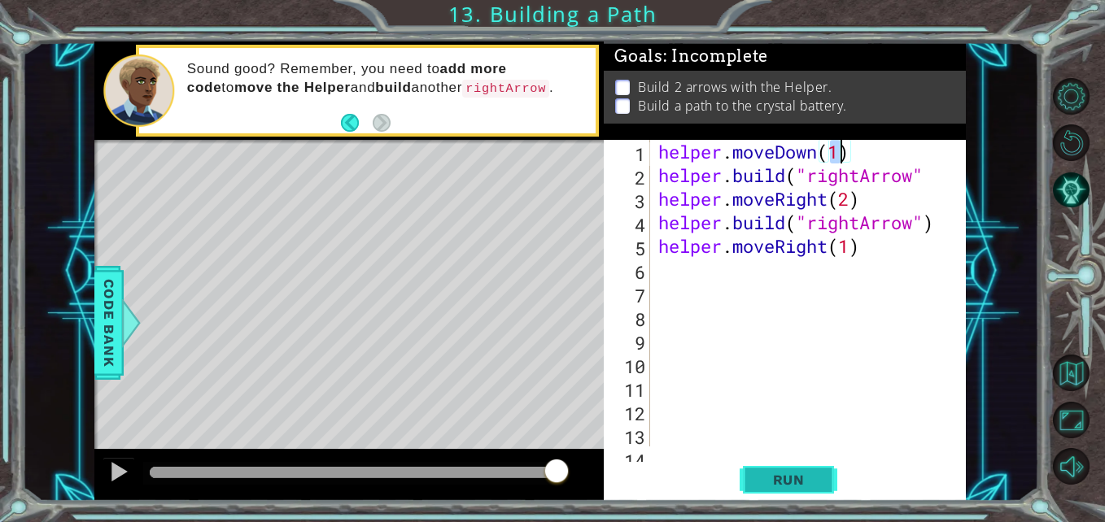
click at [811, 482] on span "Run" at bounding box center [789, 480] width 64 height 16
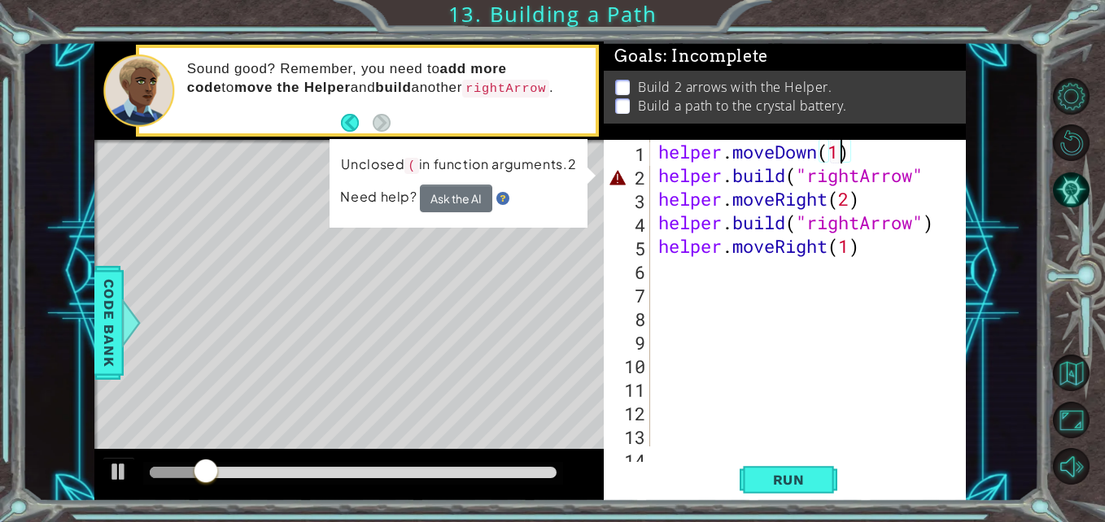
click at [934, 178] on div "helper . moveDown ( 1 ) helper . build ( "rightArrow" helper . moveRight ( 2 ) …" at bounding box center [806, 317] width 303 height 354
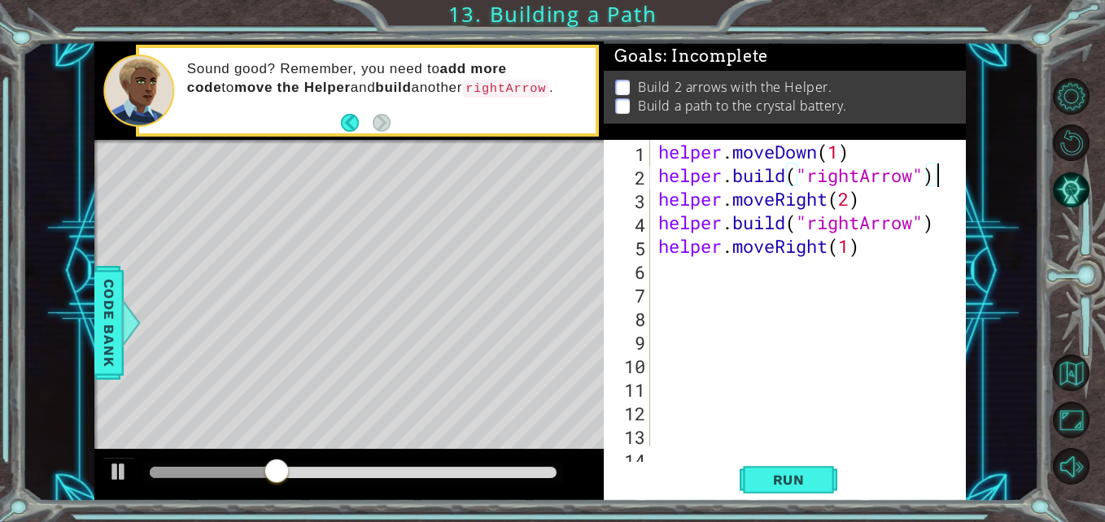
scroll to position [0, 12]
type textarea "[DOMAIN_NAME]("rightArrow")"
click at [773, 474] on span "Run" at bounding box center [789, 480] width 64 height 16
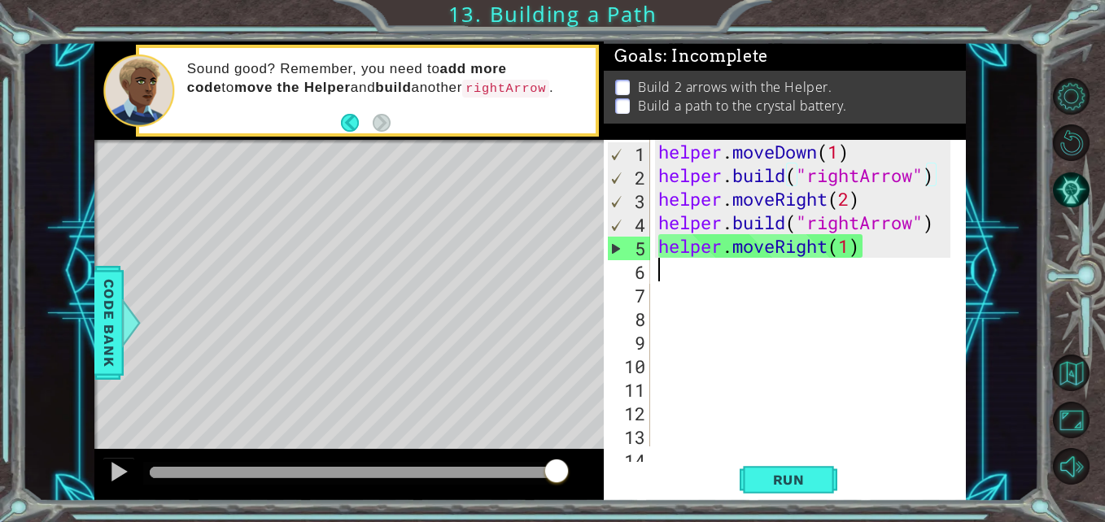
click at [667, 269] on div "helper . moveDown ( 1 ) helper . build ( "rightArrow" ) helper . moveRight ( 2 …" at bounding box center [806, 317] width 303 height 354
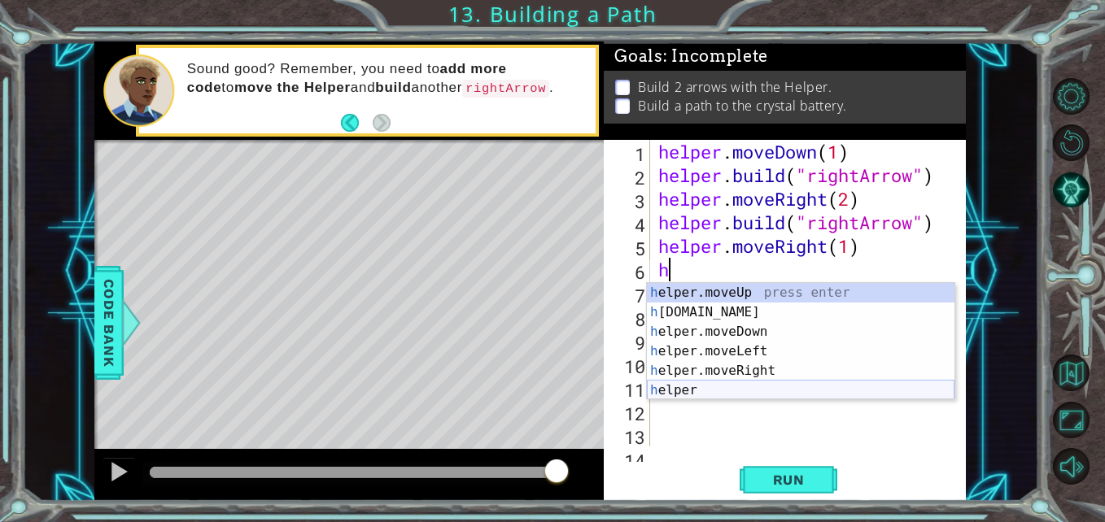
click at [660, 390] on div "h elper.moveUp press enter h [DOMAIN_NAME] press enter h elper.moveDown press e…" at bounding box center [801, 361] width 308 height 156
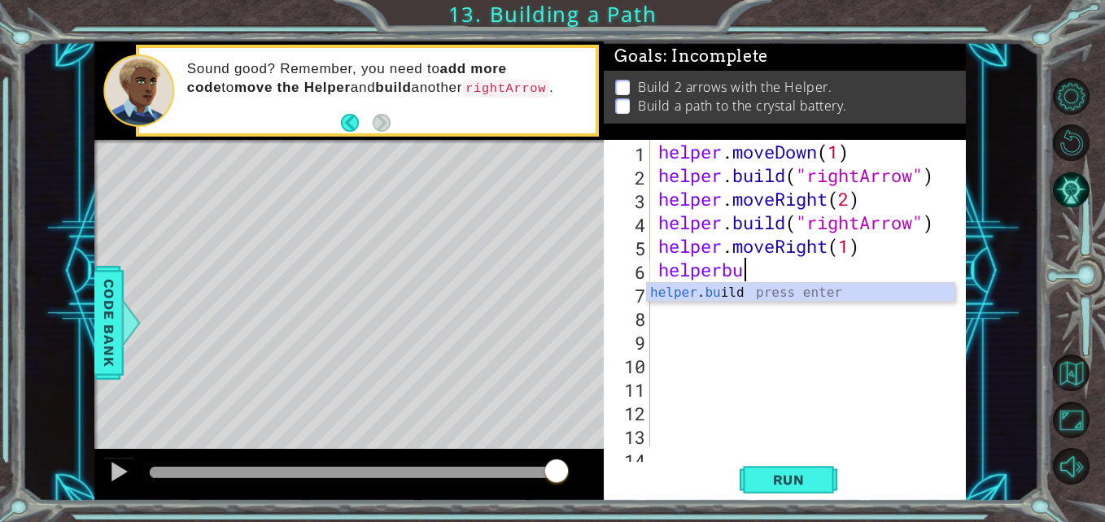
scroll to position [0, 3]
click at [753, 294] on div "helper . bu ild press enter" at bounding box center [801, 312] width 308 height 59
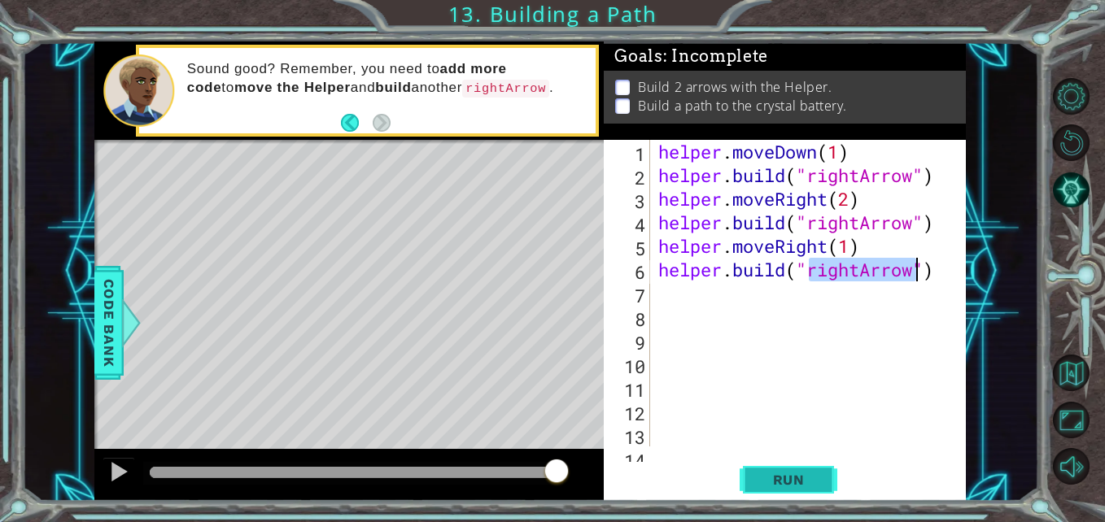
type textarea "[DOMAIN_NAME]("rightArrow")"
click at [748, 472] on button "Run" at bounding box center [788, 480] width 98 height 36
